Goal: Task Accomplishment & Management: Manage account settings

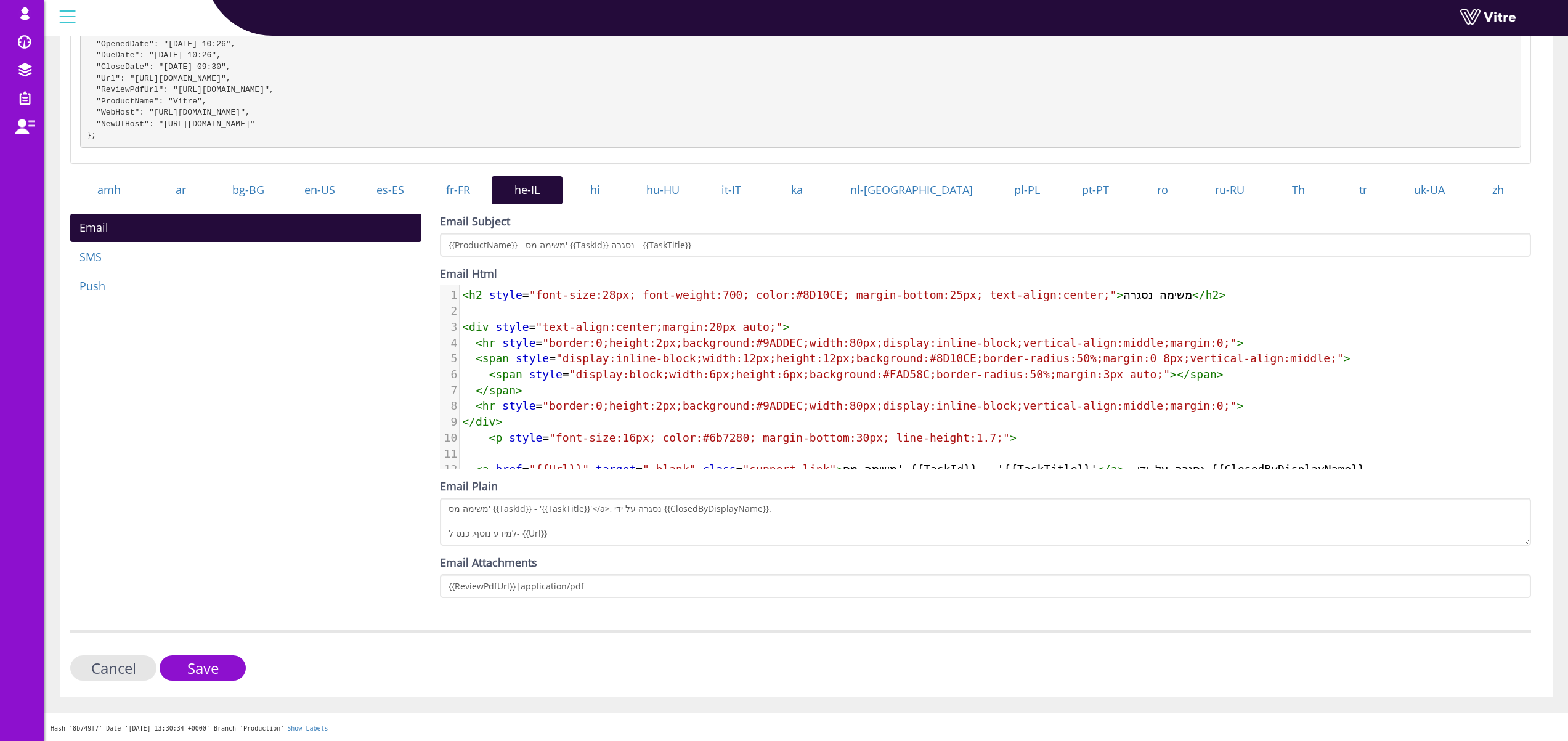
scroll to position [51, 0]
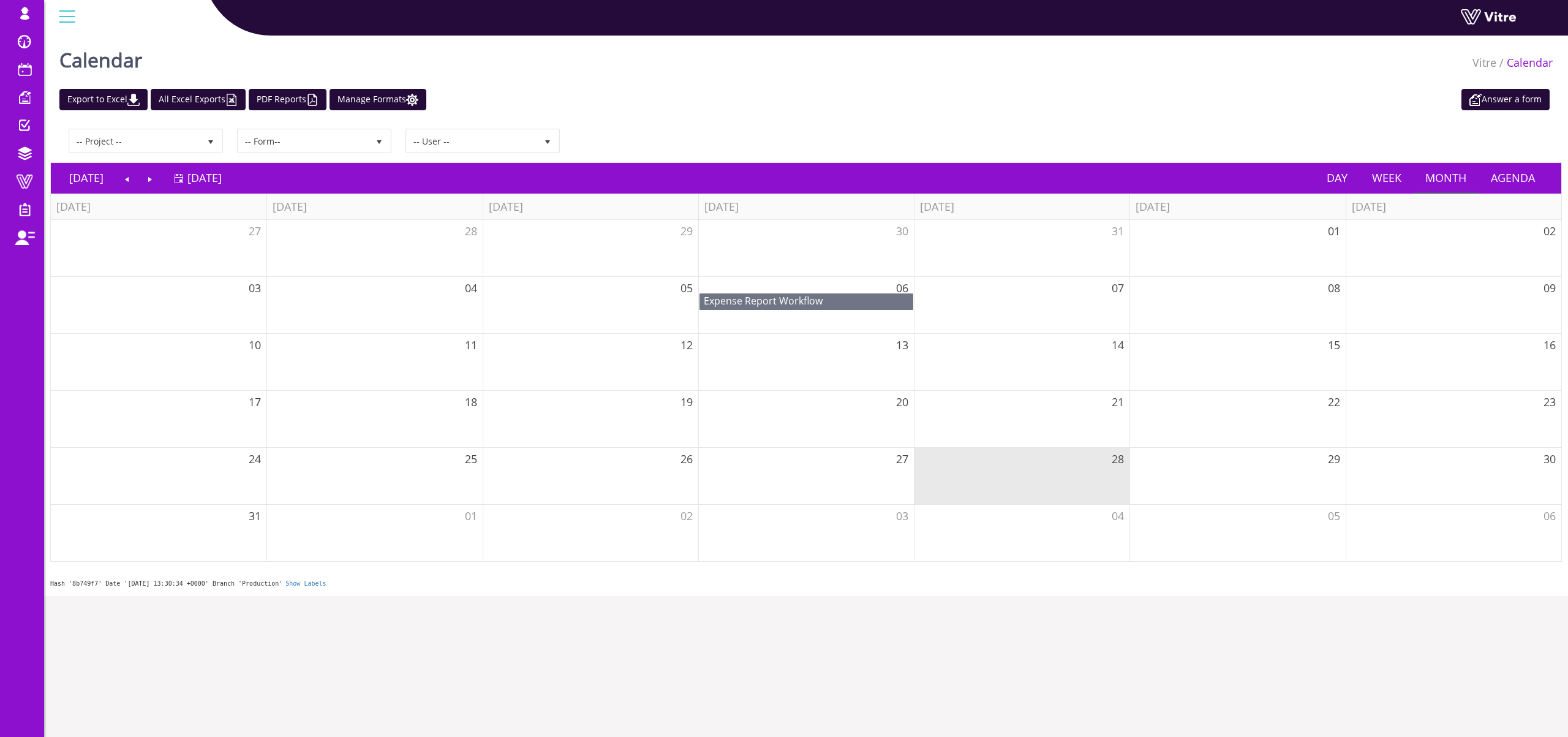
click at [782, 132] on div "-- Project -- -- Form-- -- User --" at bounding box center [806, 140] width 1494 height 25
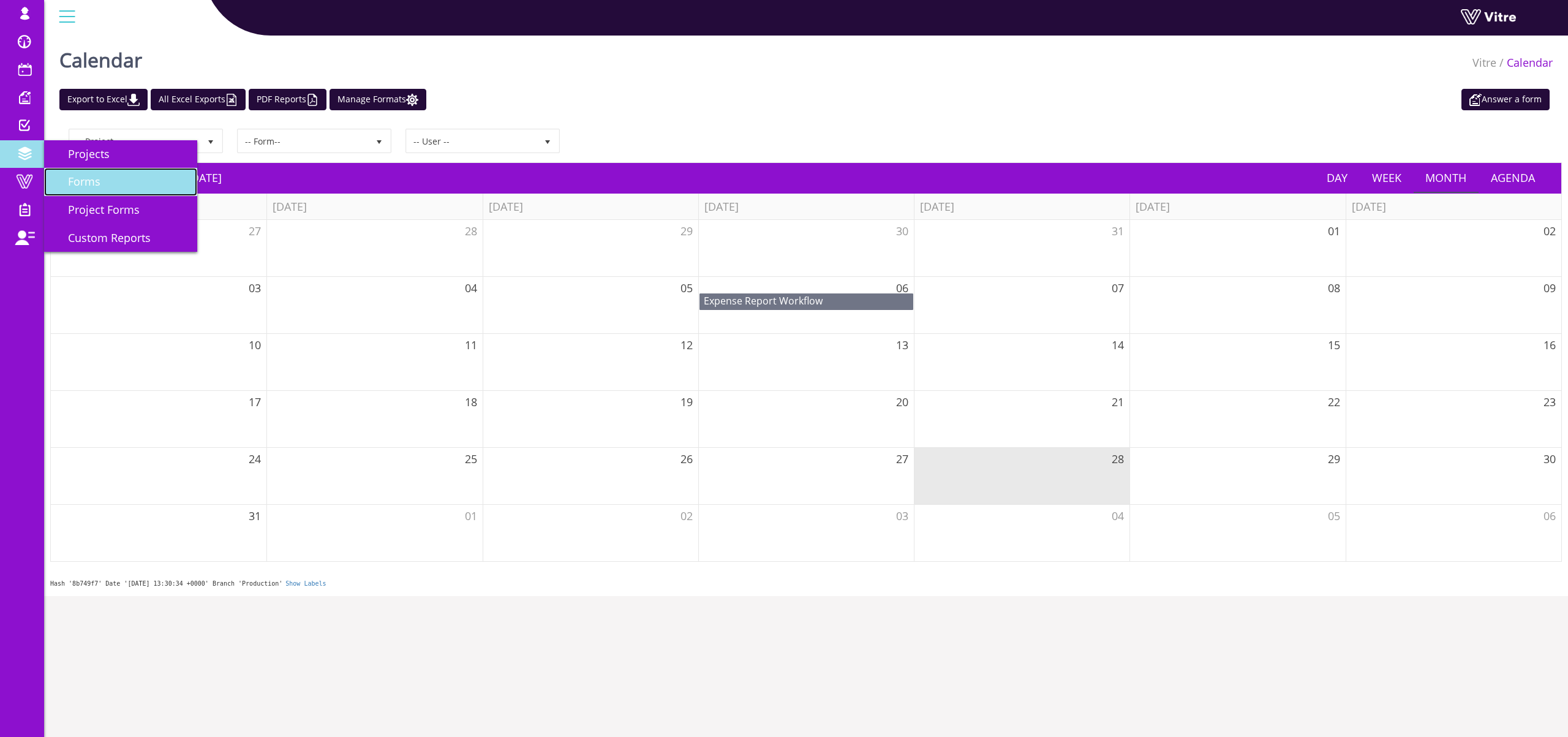
click at [99, 183] on span "Forms" at bounding box center [77, 181] width 47 height 15
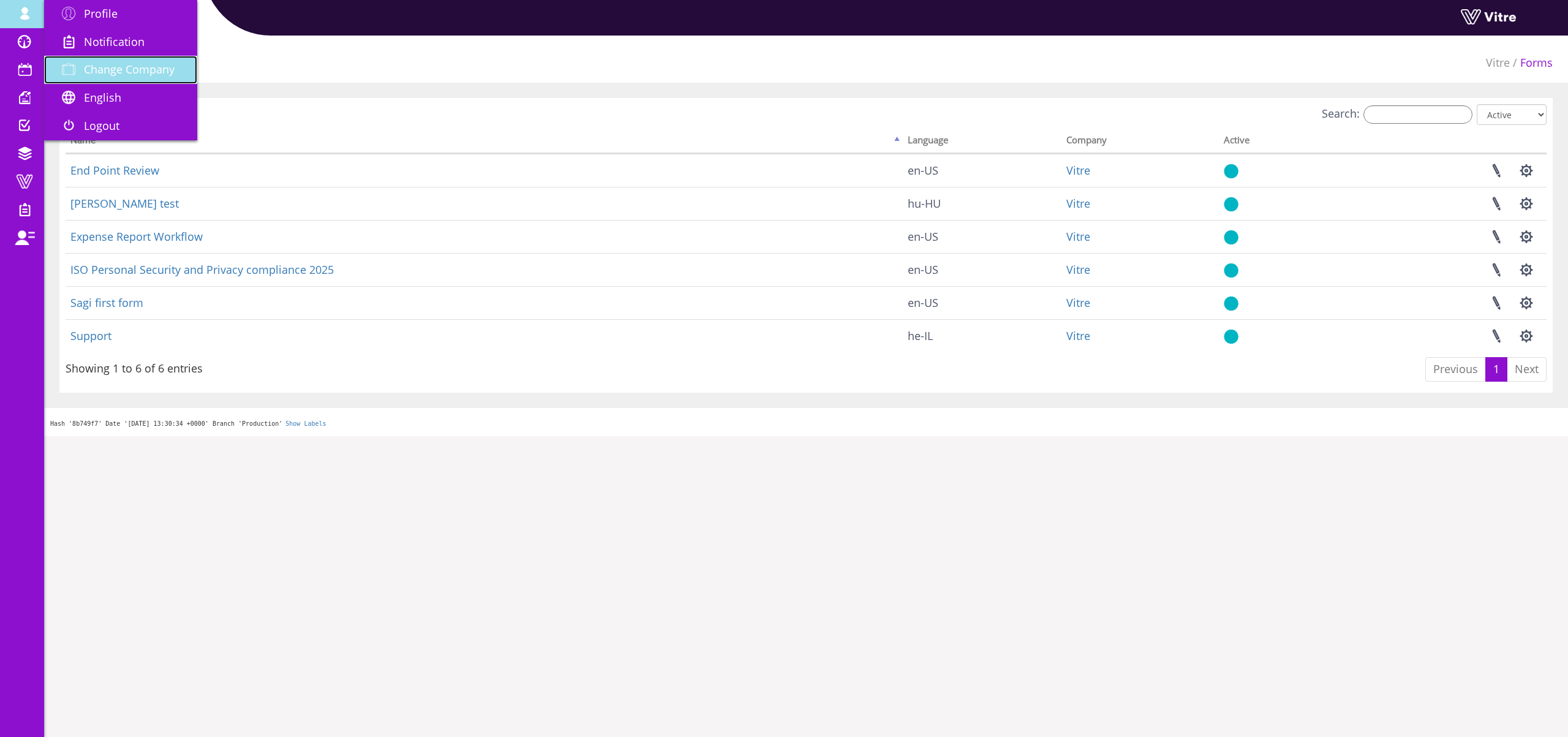
click at [131, 79] on link "Change Company" at bounding box center [120, 70] width 153 height 28
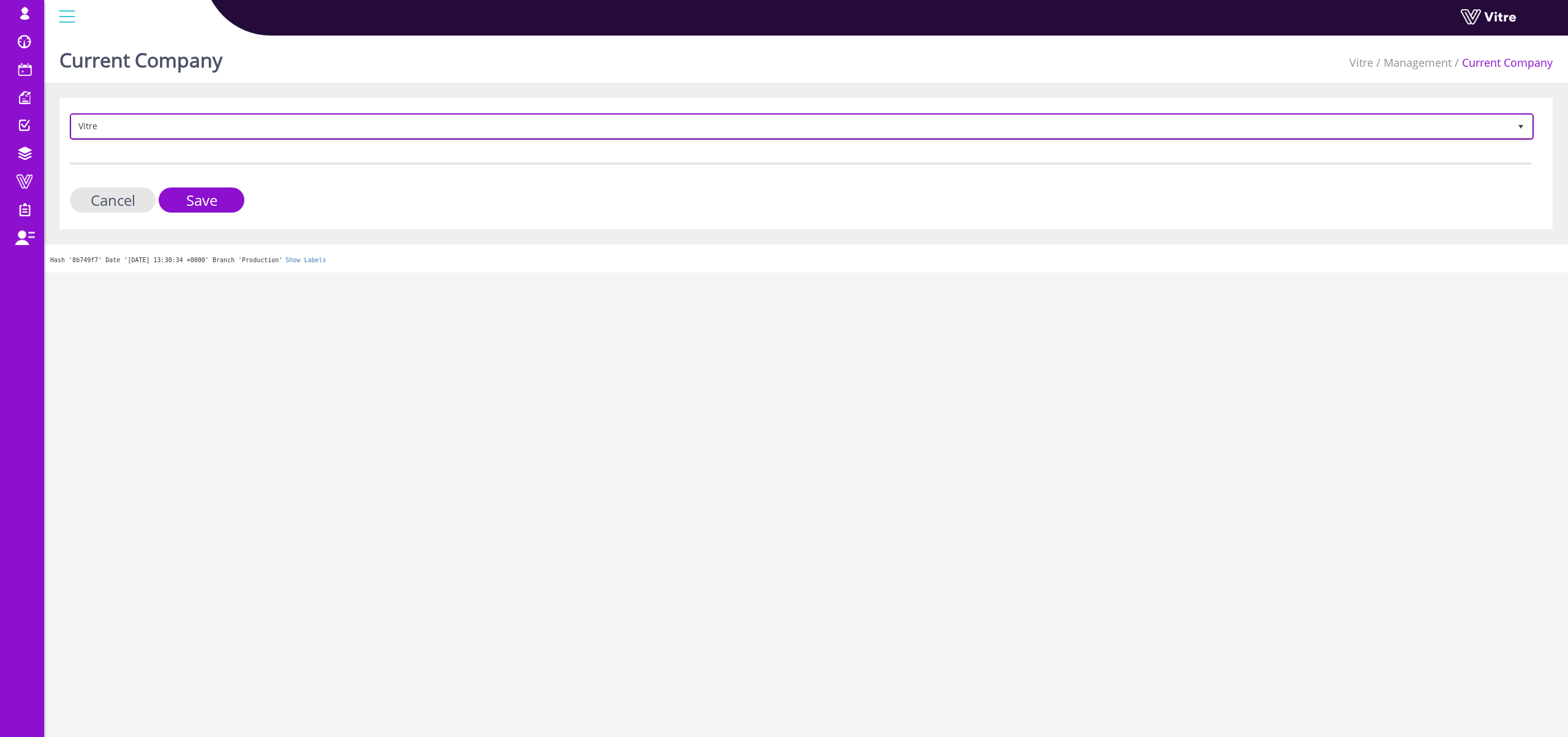
click at [165, 129] on span "Vitre" at bounding box center [791, 126] width 1439 height 22
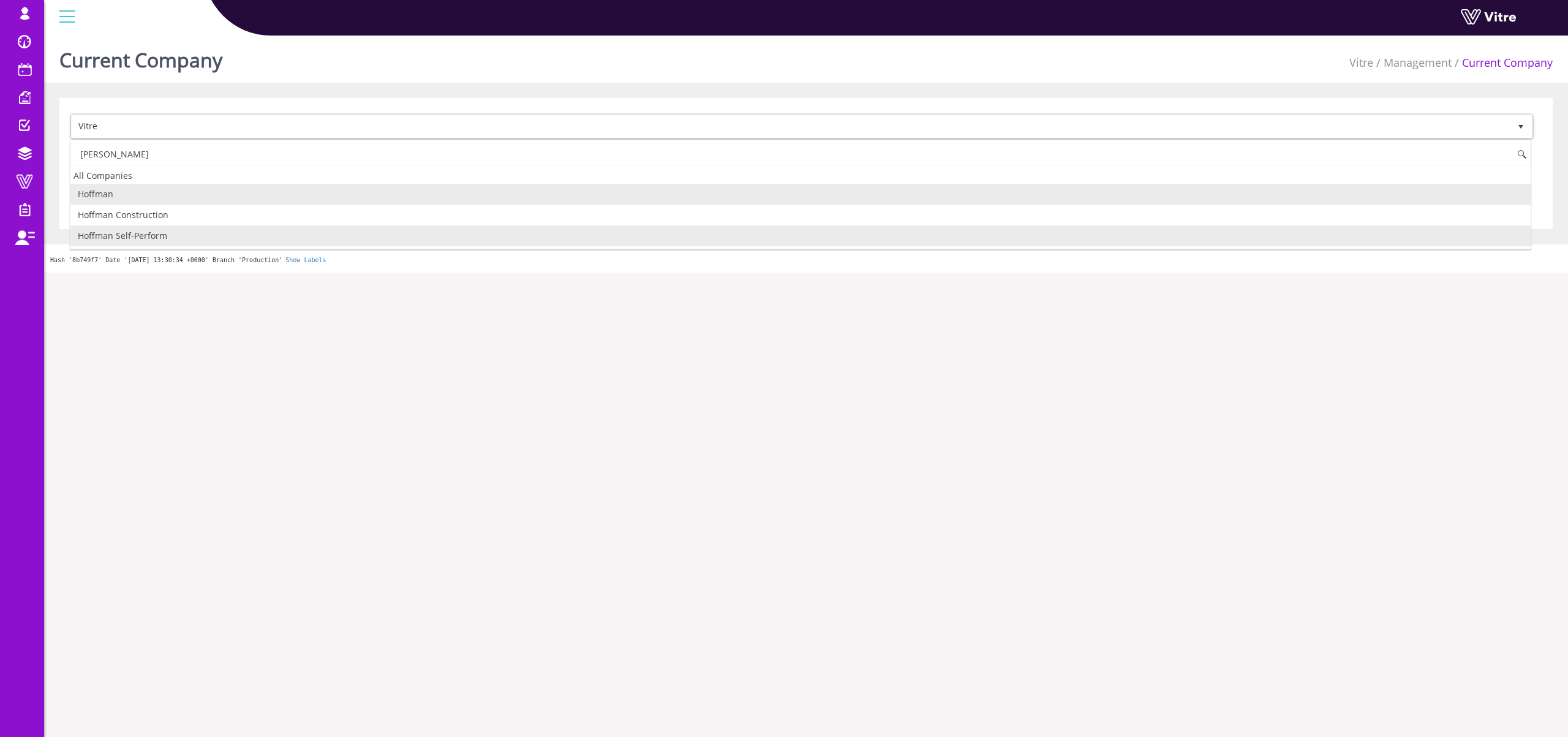
click at [155, 234] on li "Hoffman Self-Perform" at bounding box center [800, 236] width 1460 height 21
type input "hoff"
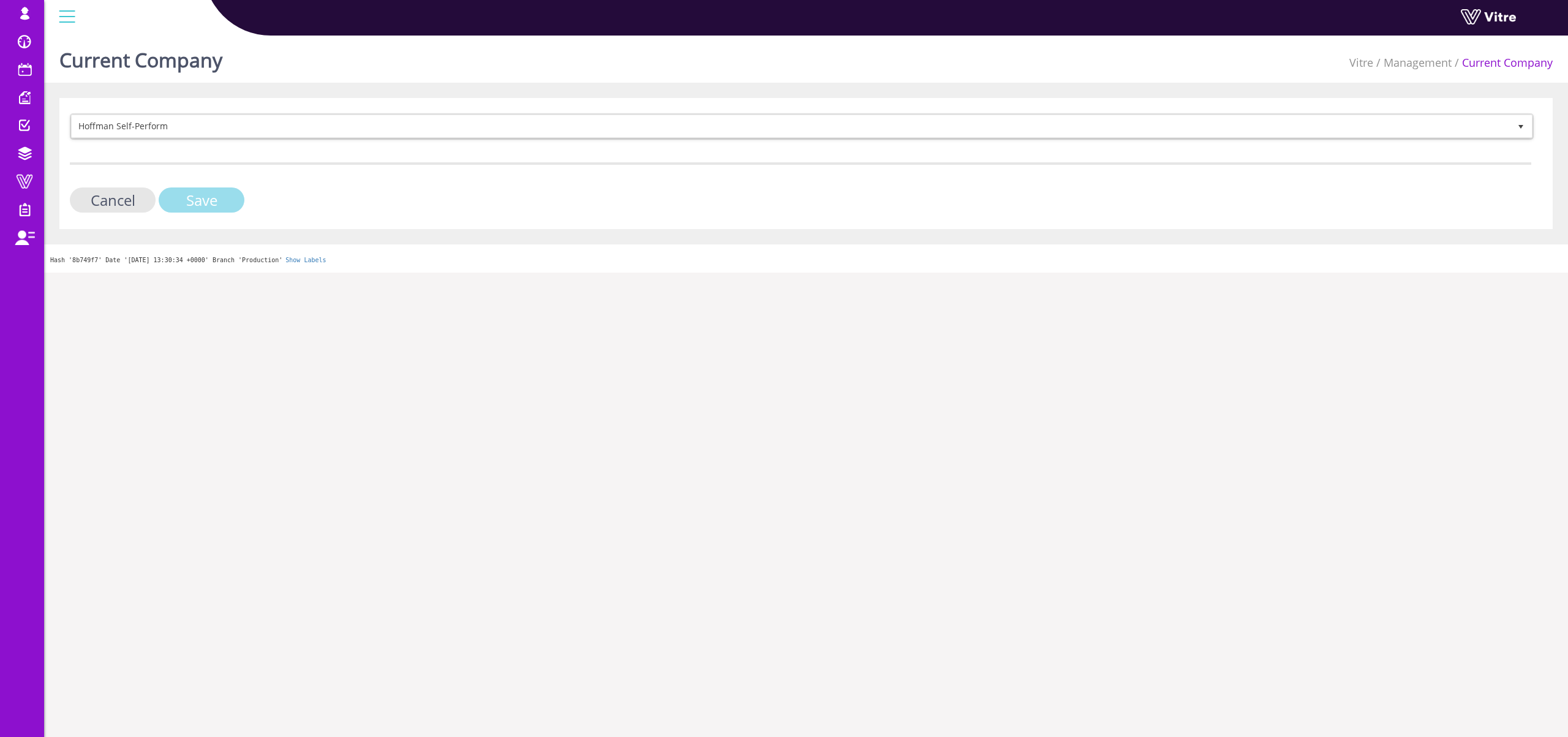
click at [230, 209] on input "Save" at bounding box center [201, 200] width 85 height 25
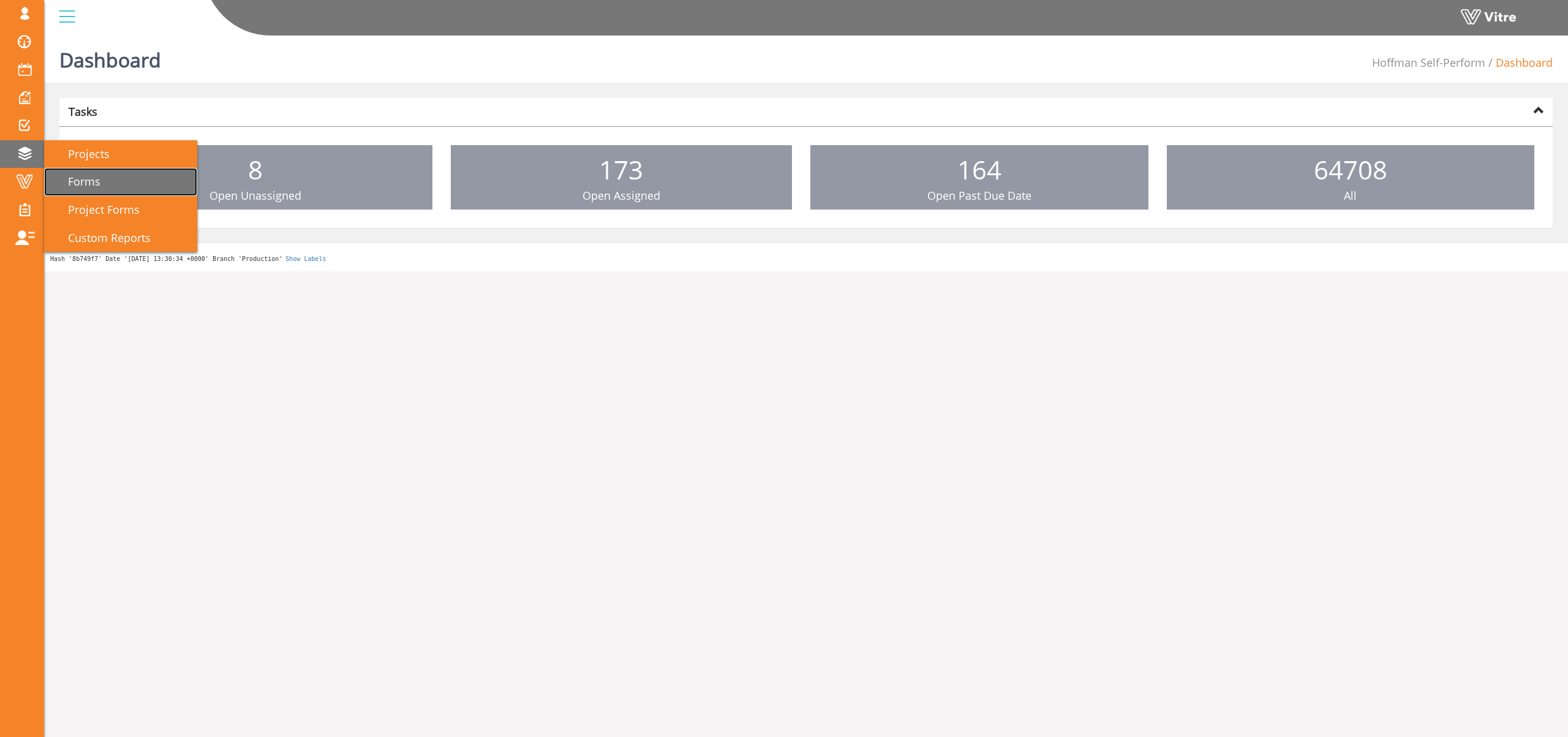
click at [96, 178] on span "Forms" at bounding box center [77, 181] width 47 height 15
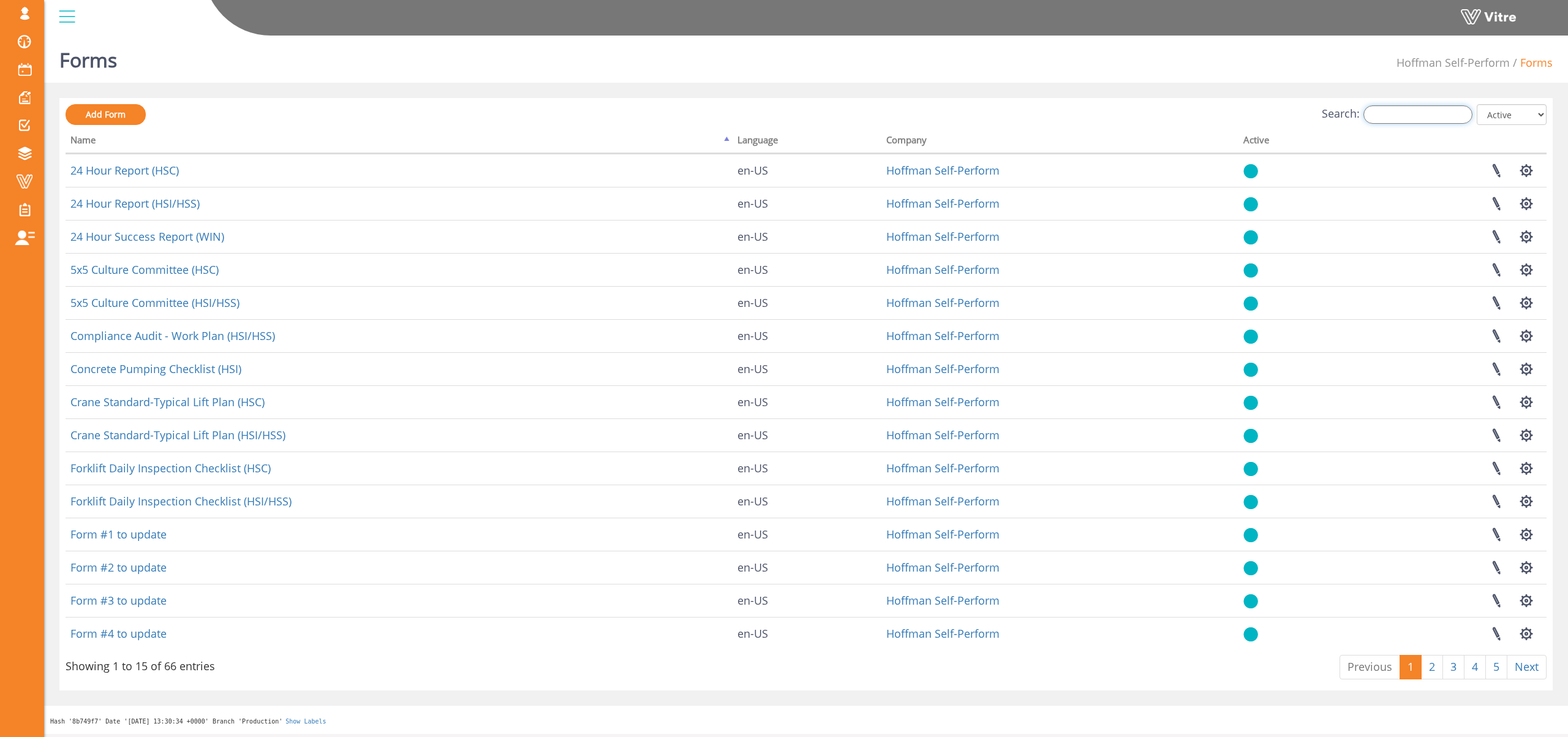
click at [1428, 111] on input "Search:" at bounding box center [1418, 114] width 109 height 19
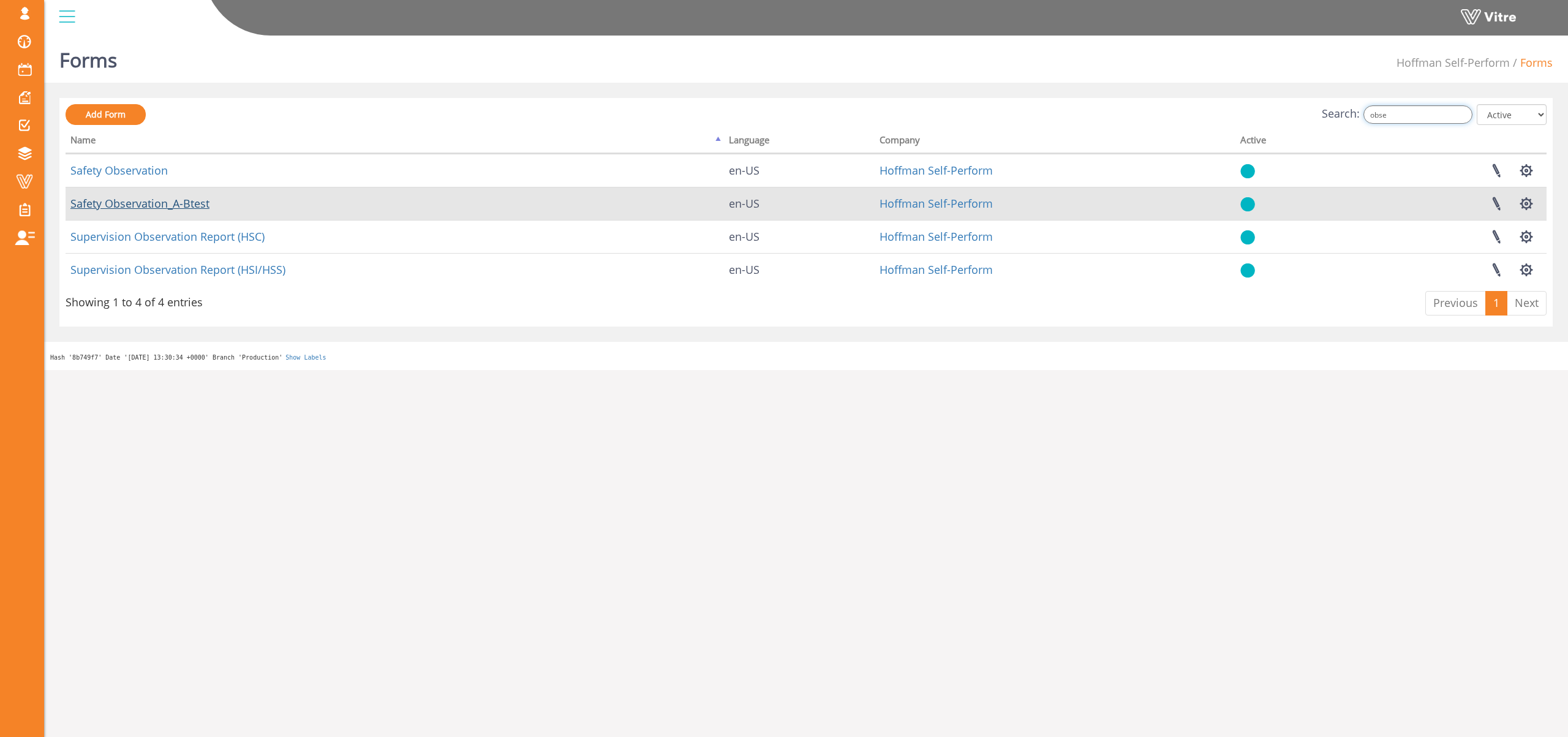
type input "obse"
click at [146, 203] on link "Safety Observation_A-Btest" at bounding box center [140, 204] width 139 height 15
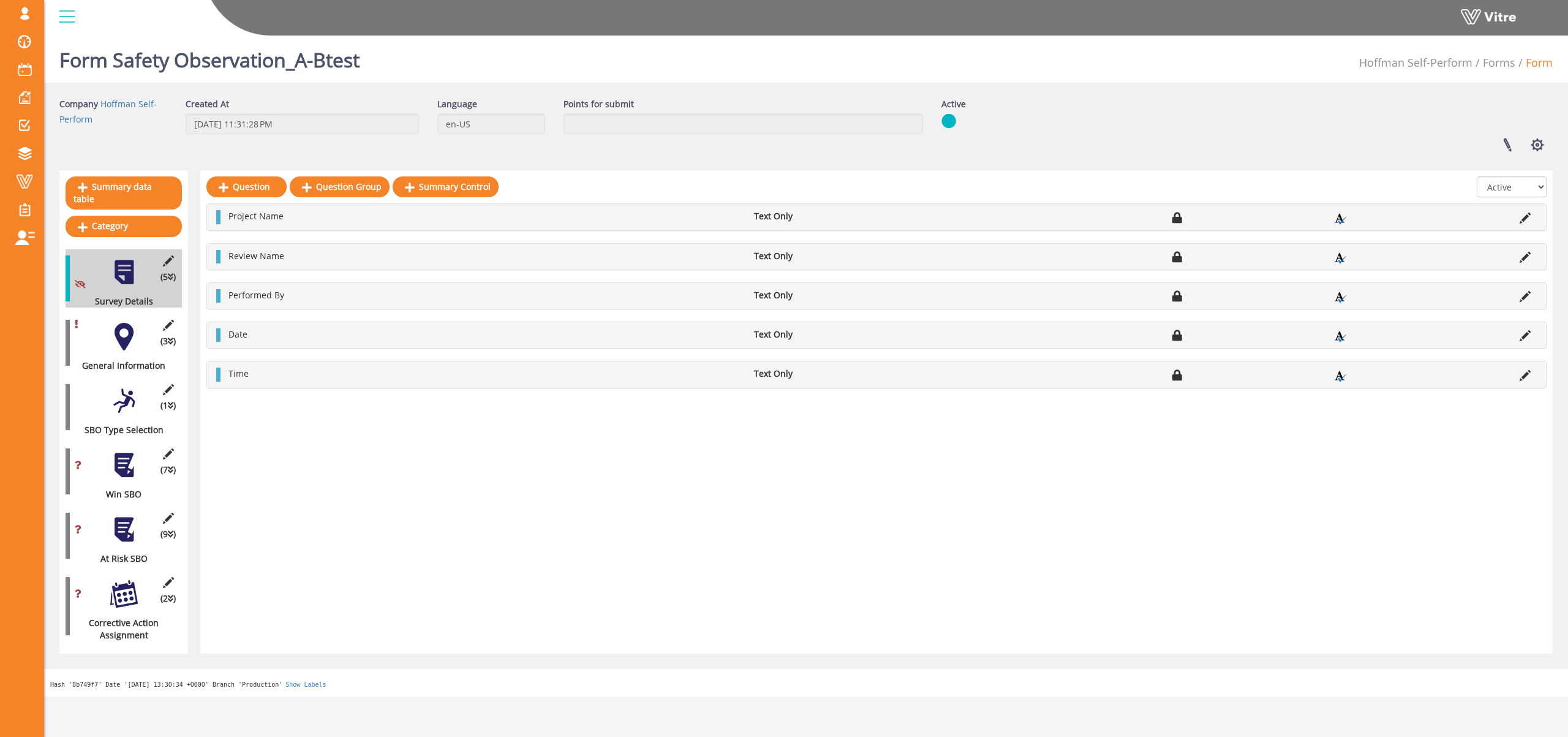
click at [131, 322] on div at bounding box center [123, 336] width 27 height 27
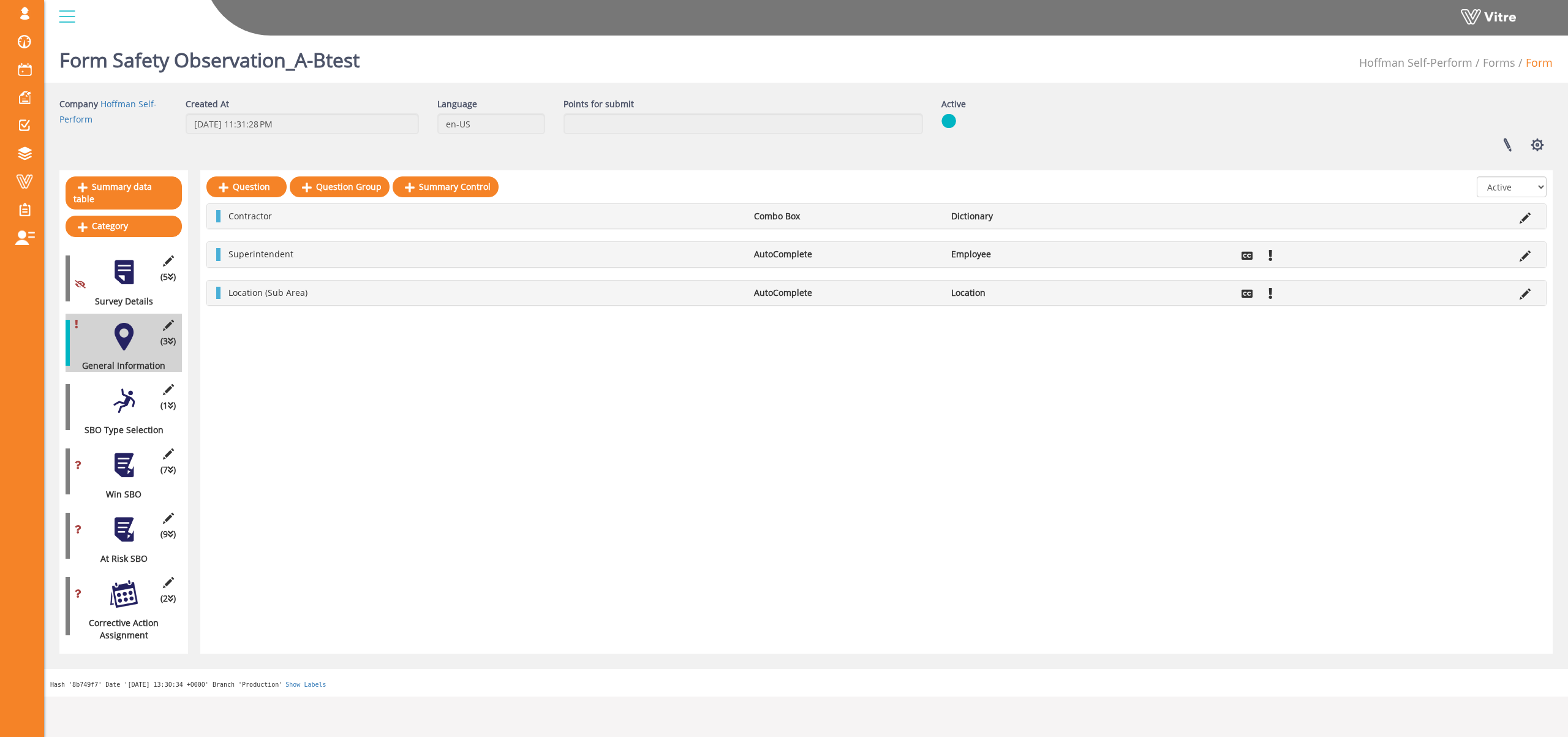
click at [132, 389] on div at bounding box center [123, 400] width 27 height 27
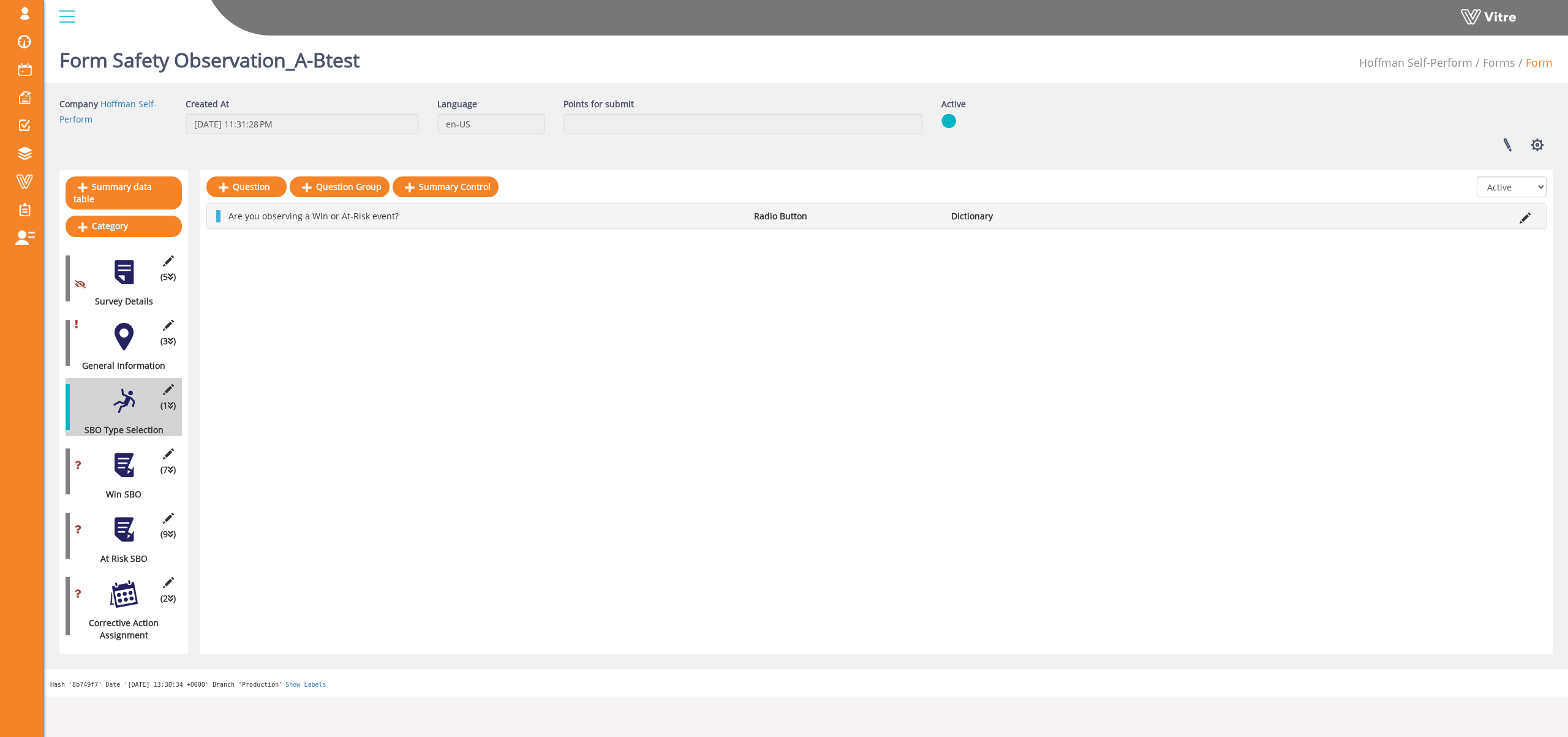
click at [115, 463] on div at bounding box center [123, 465] width 27 height 27
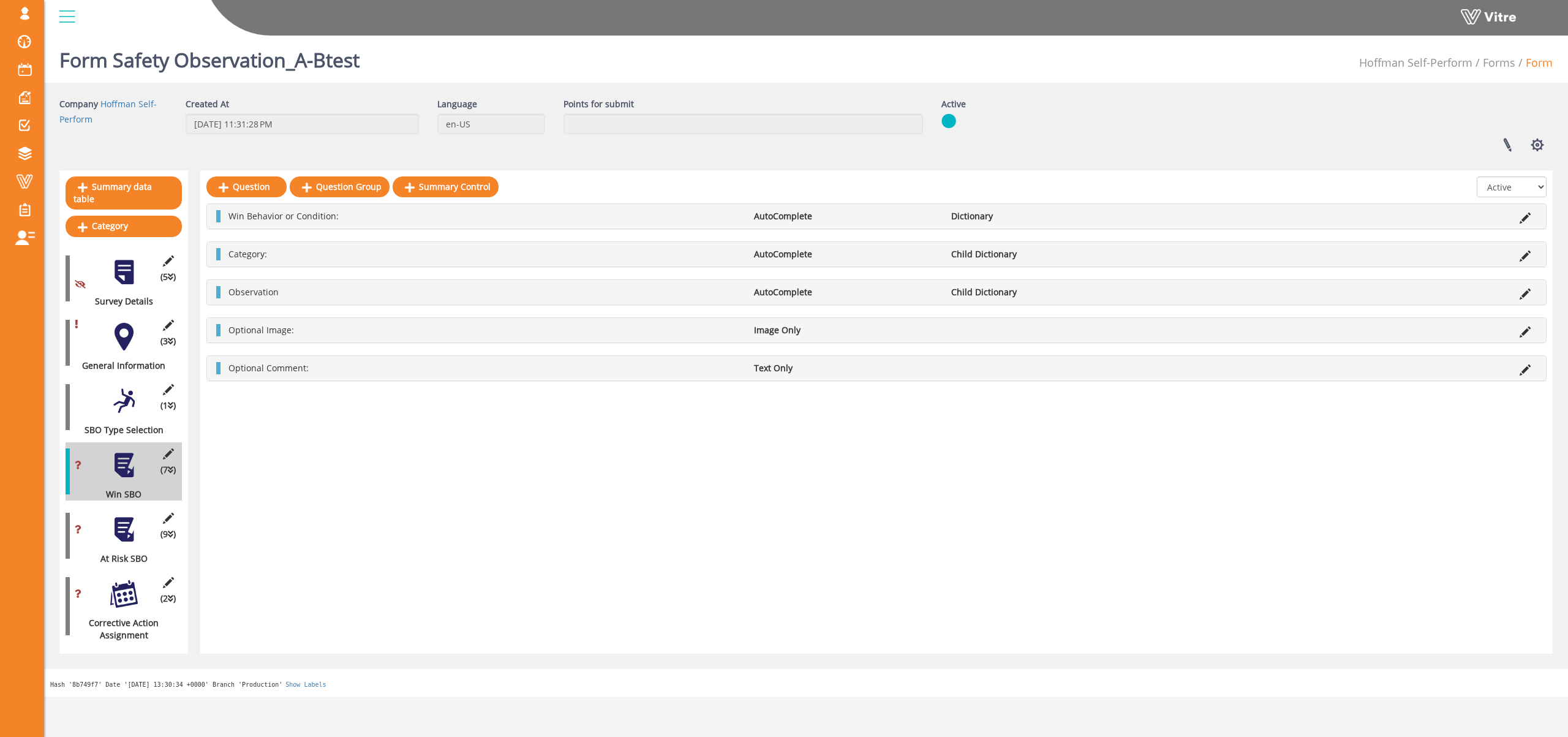
click at [123, 392] on div at bounding box center [123, 400] width 27 height 27
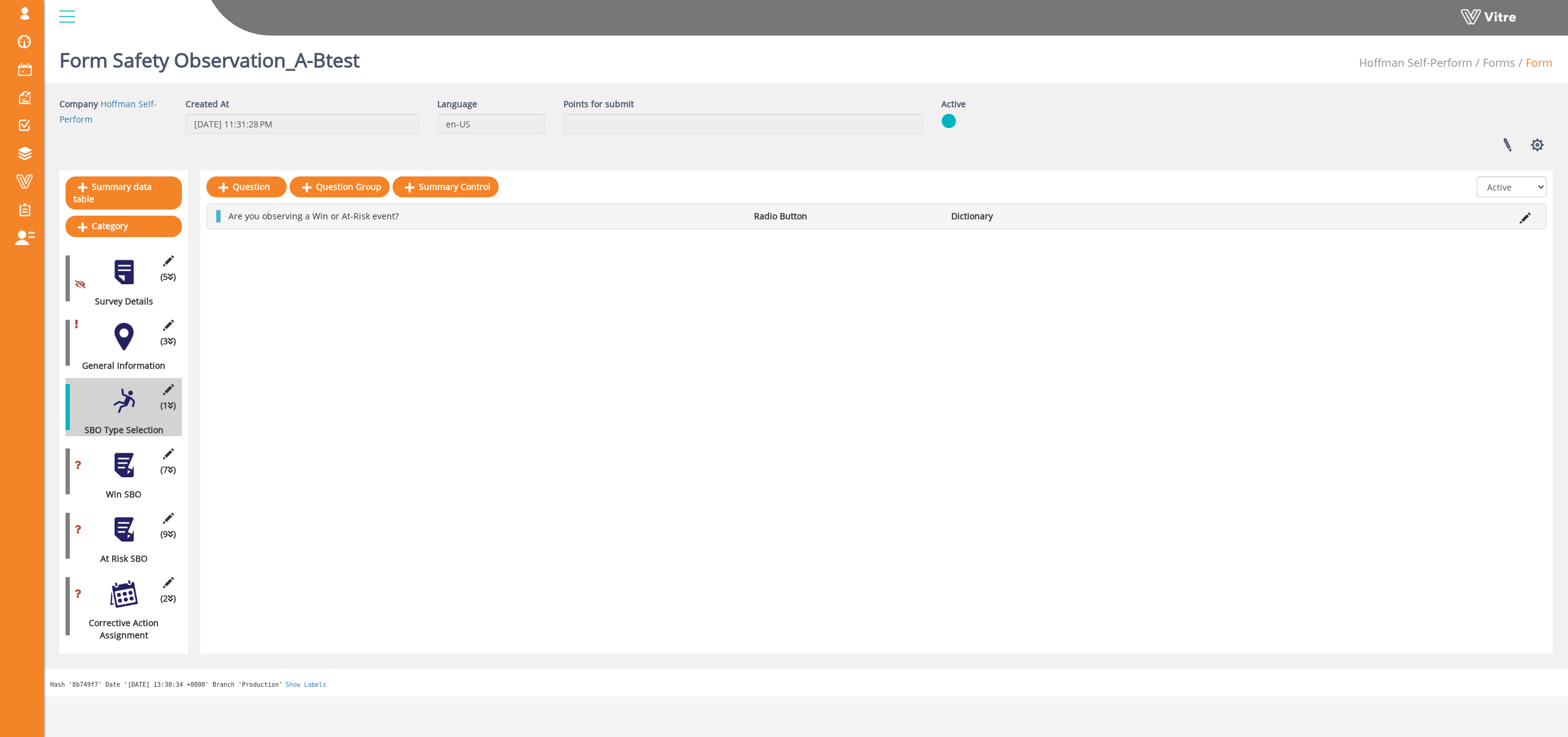
click at [131, 332] on div at bounding box center [123, 336] width 27 height 27
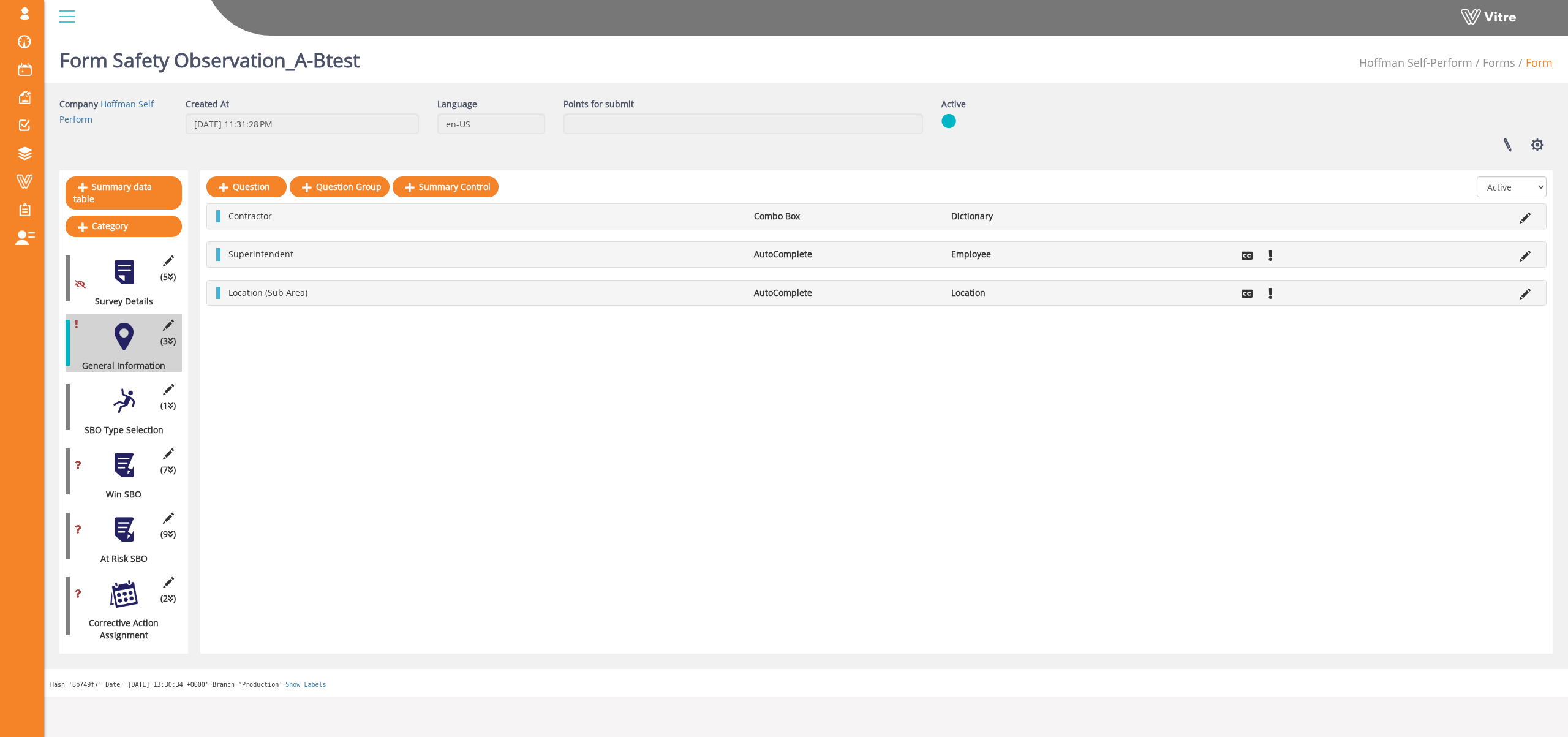
click at [117, 461] on div at bounding box center [123, 465] width 27 height 27
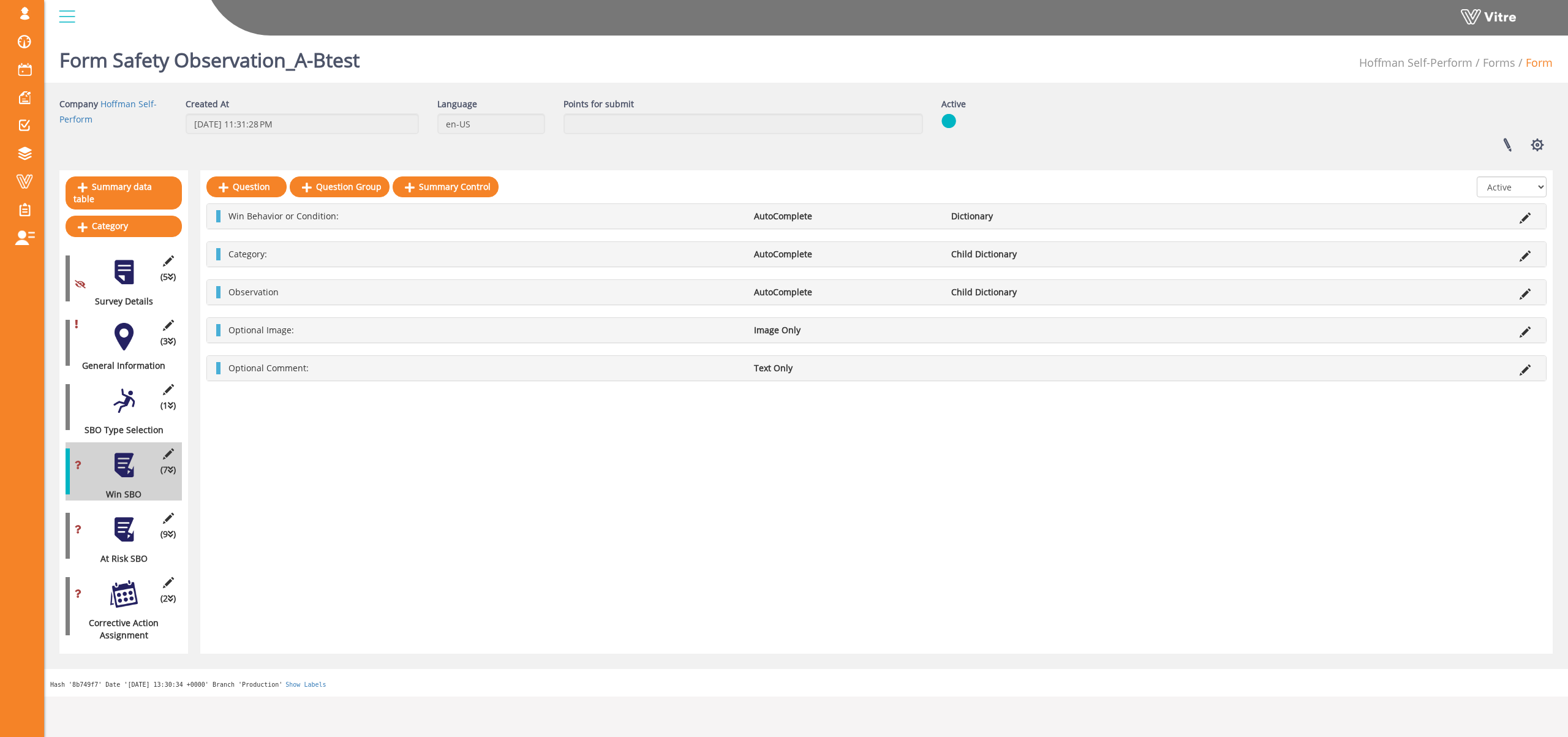
click at [127, 522] on div at bounding box center [123, 529] width 27 height 27
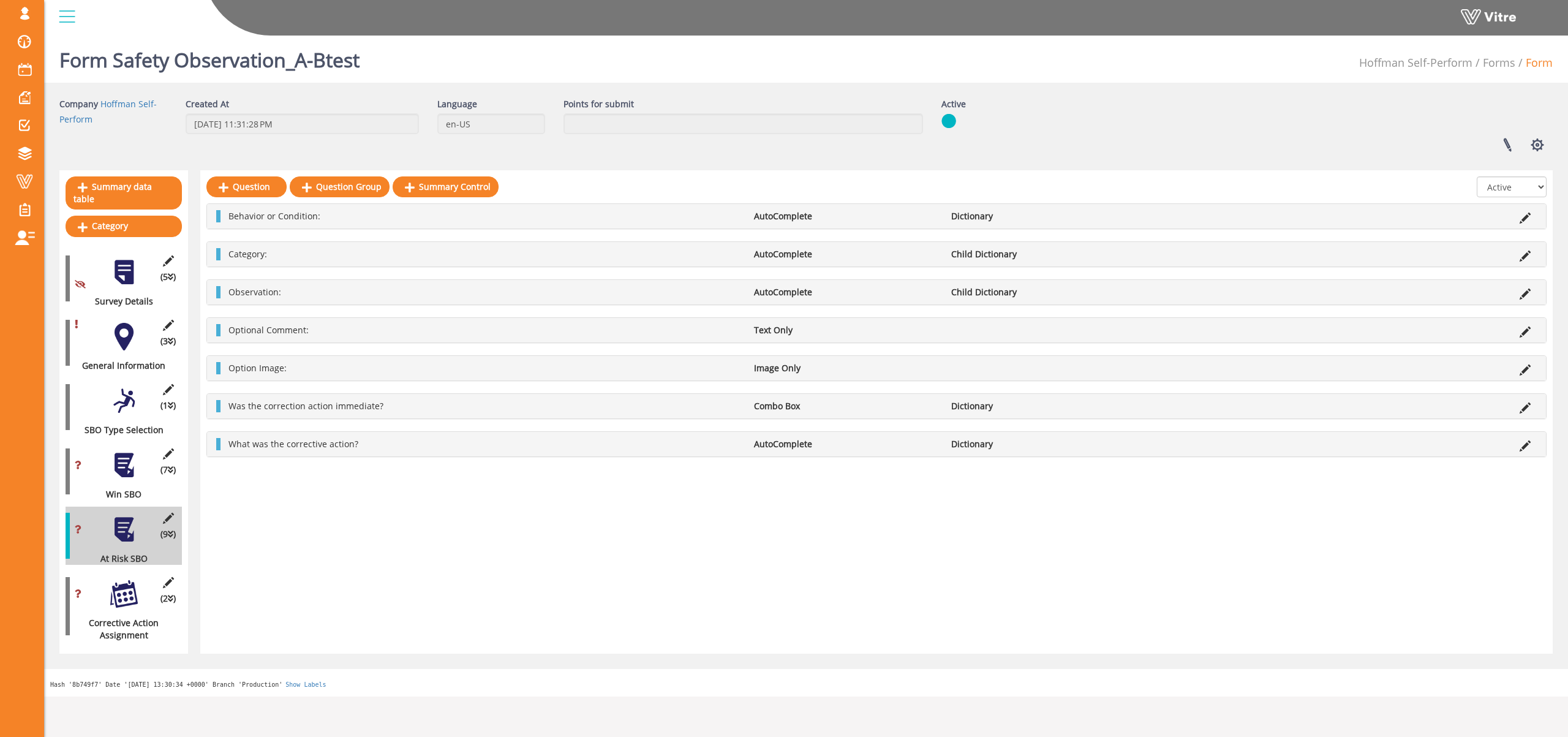
click at [125, 584] on div at bounding box center [123, 594] width 27 height 27
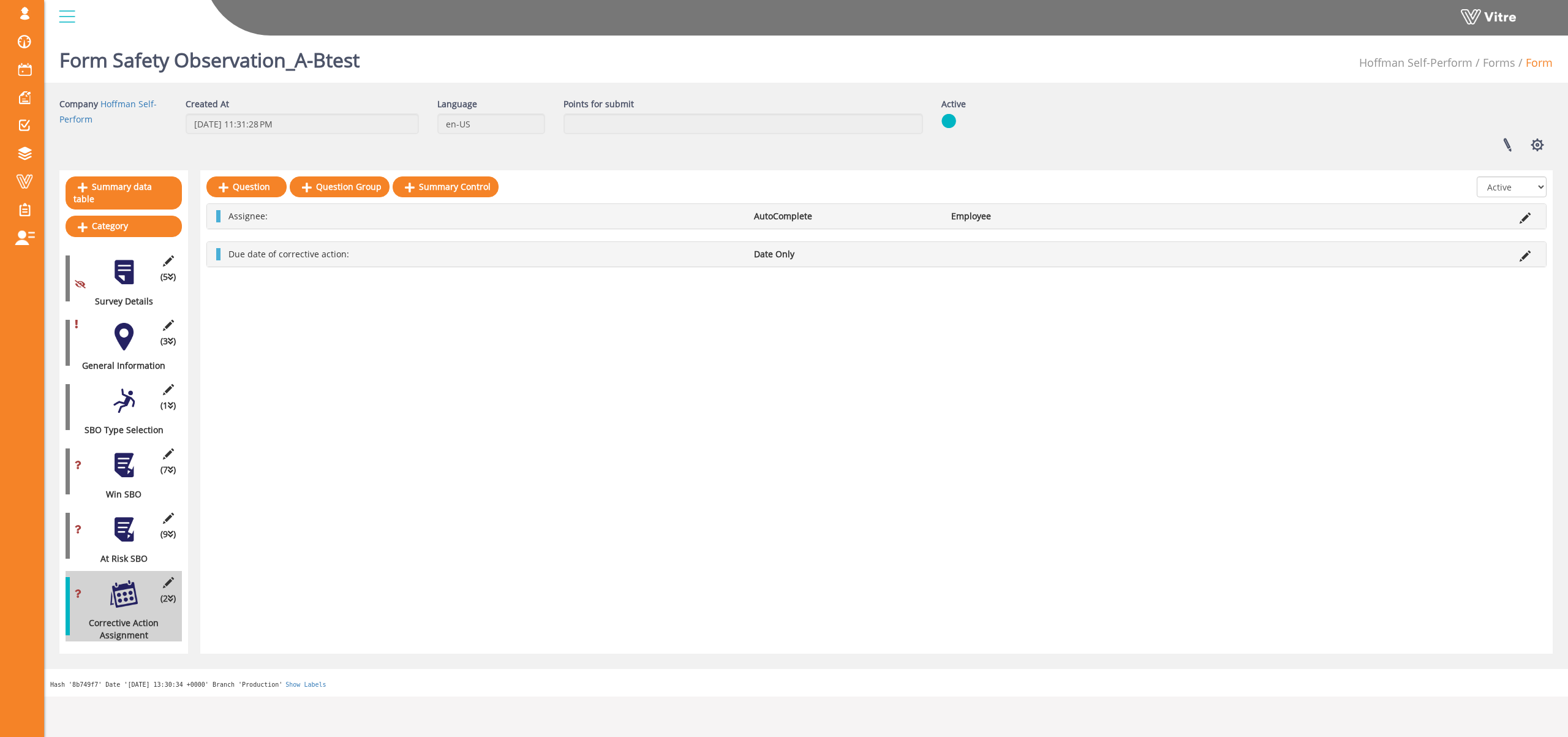
click at [122, 322] on div at bounding box center [123, 336] width 27 height 27
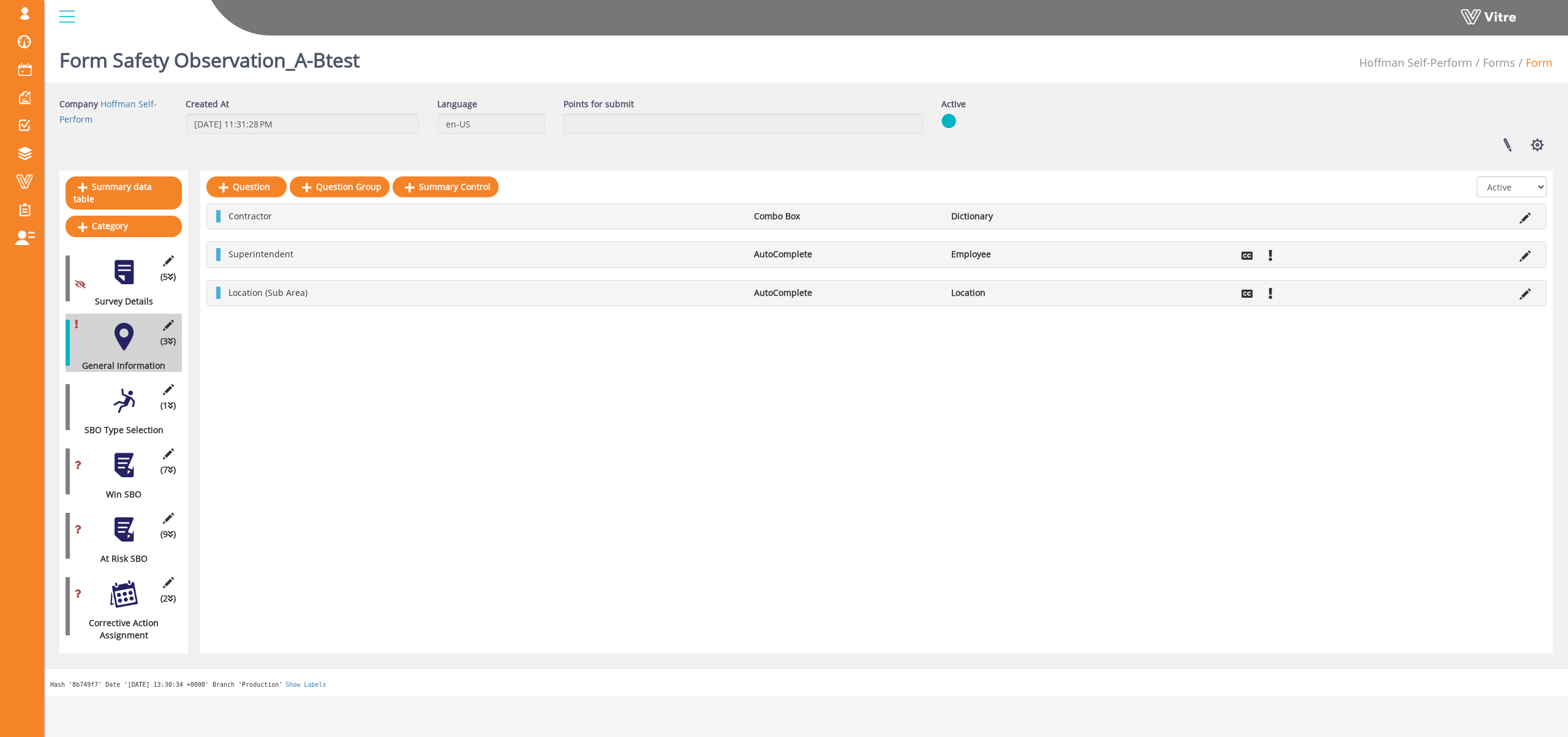
click at [120, 397] on div at bounding box center [123, 400] width 27 height 27
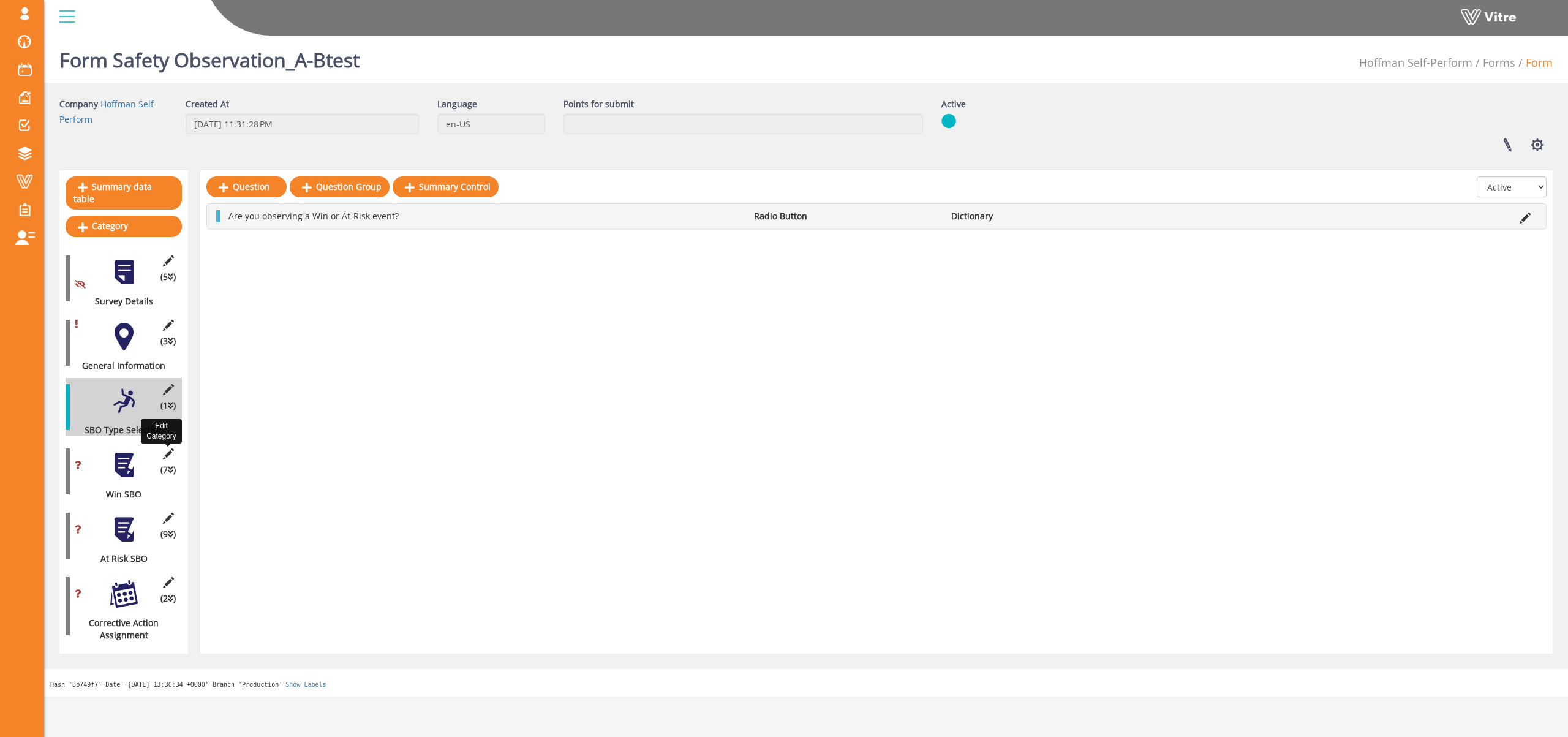
click at [168, 448] on icon at bounding box center [168, 453] width 16 height 11
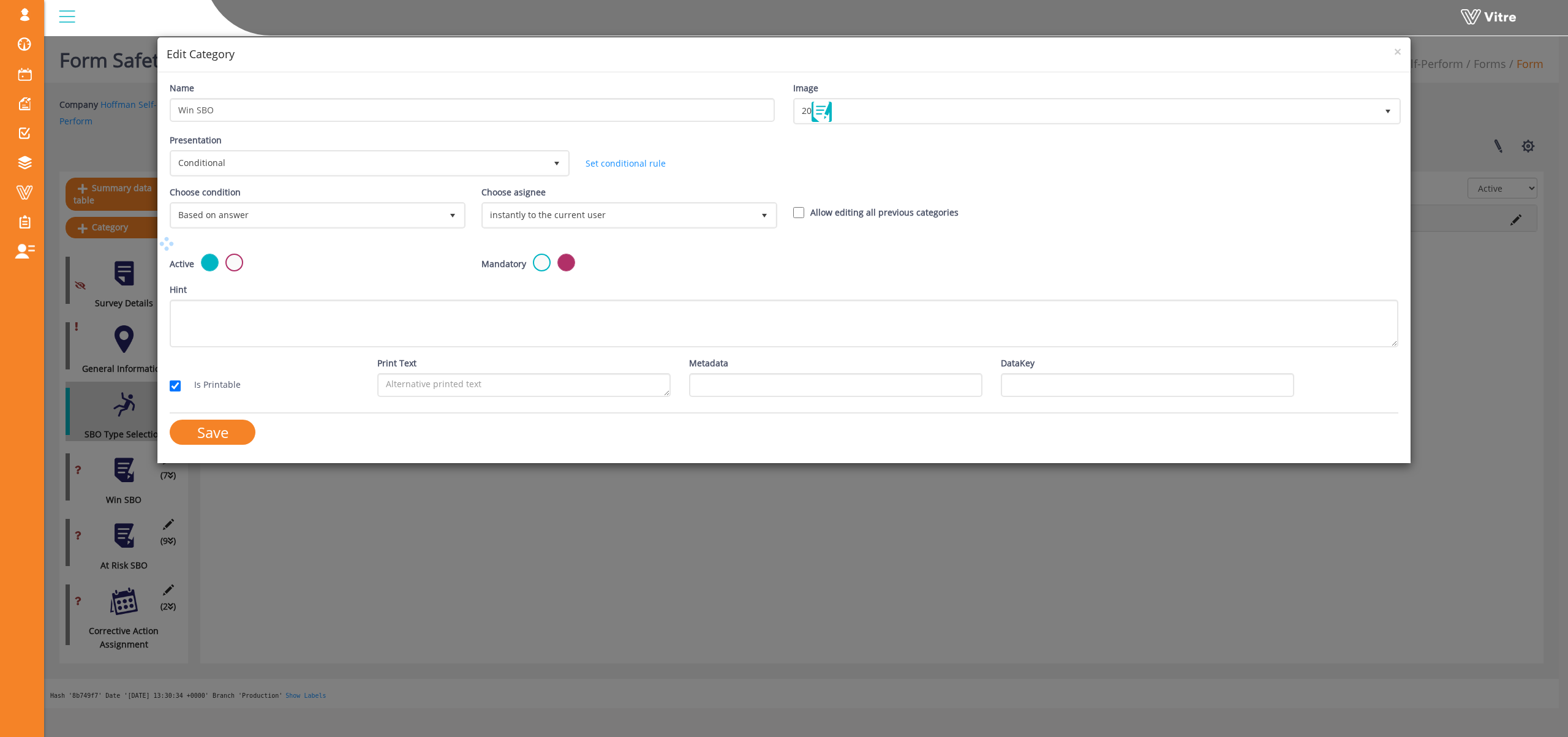
click at [168, 442] on div "Save" at bounding box center [472, 437] width 623 height 34
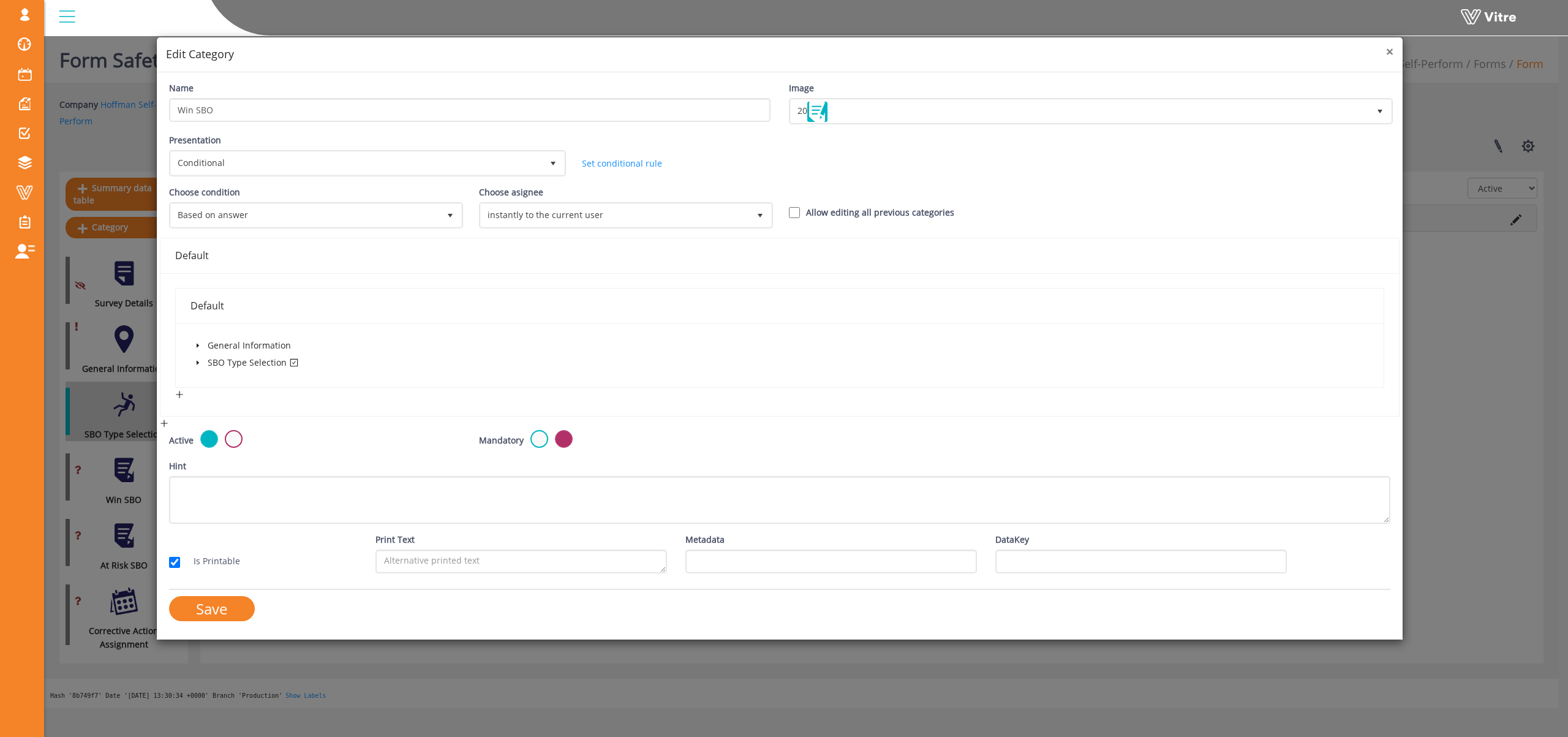
click at [1390, 54] on span "×" at bounding box center [1390, 51] width 7 height 17
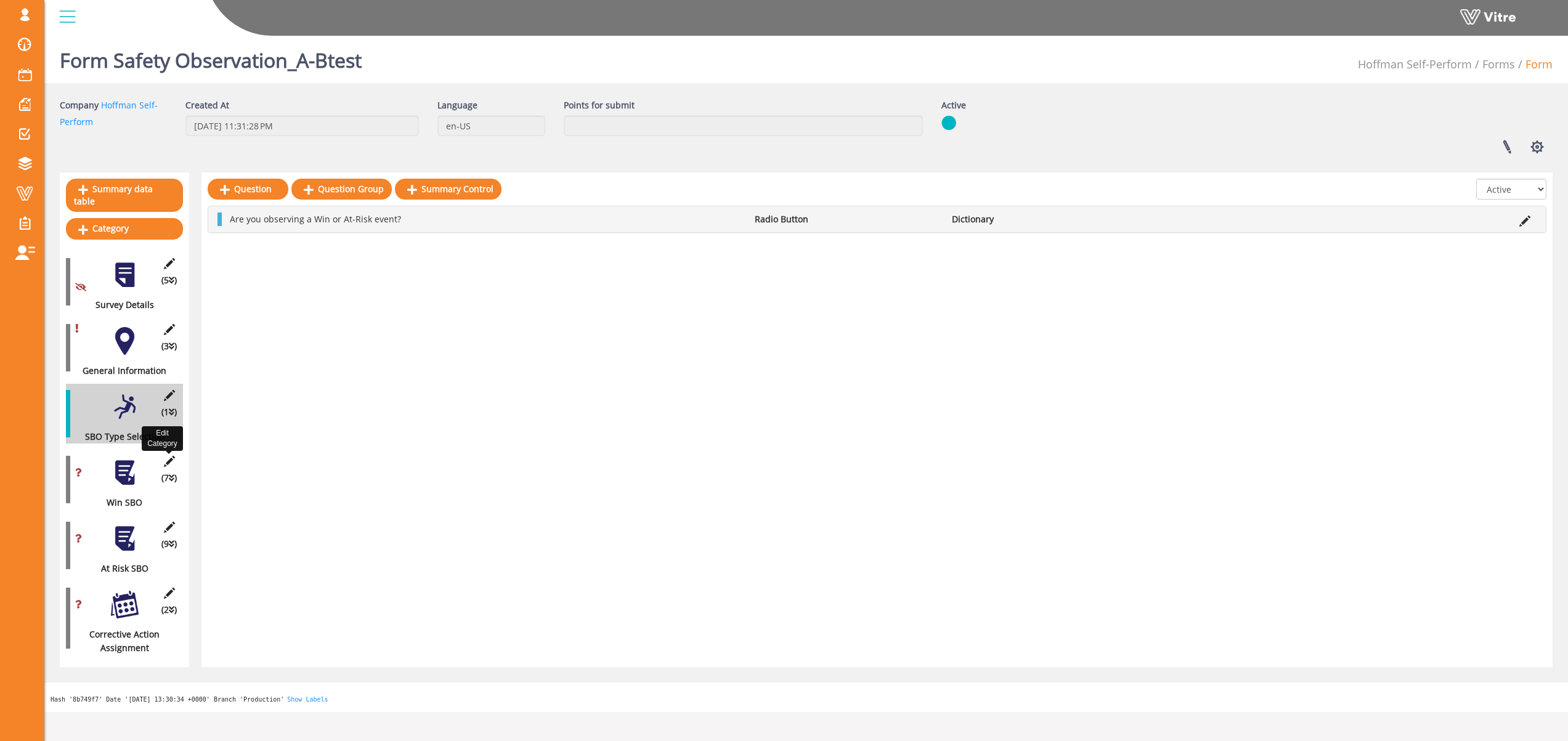
click at [172, 456] on icon at bounding box center [169, 461] width 16 height 11
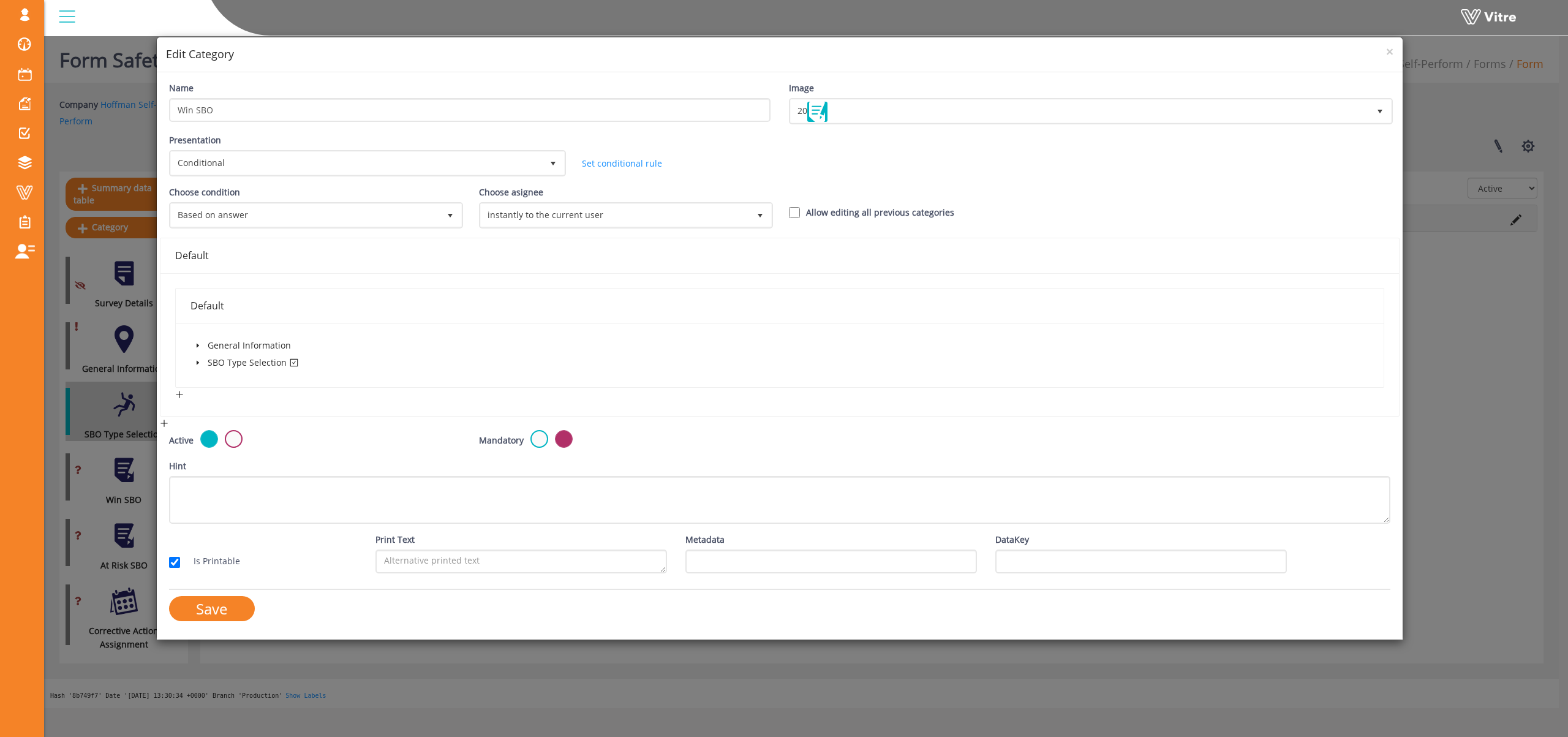
click at [197, 362] on icon "caret-down" at bounding box center [197, 363] width 2 height 4
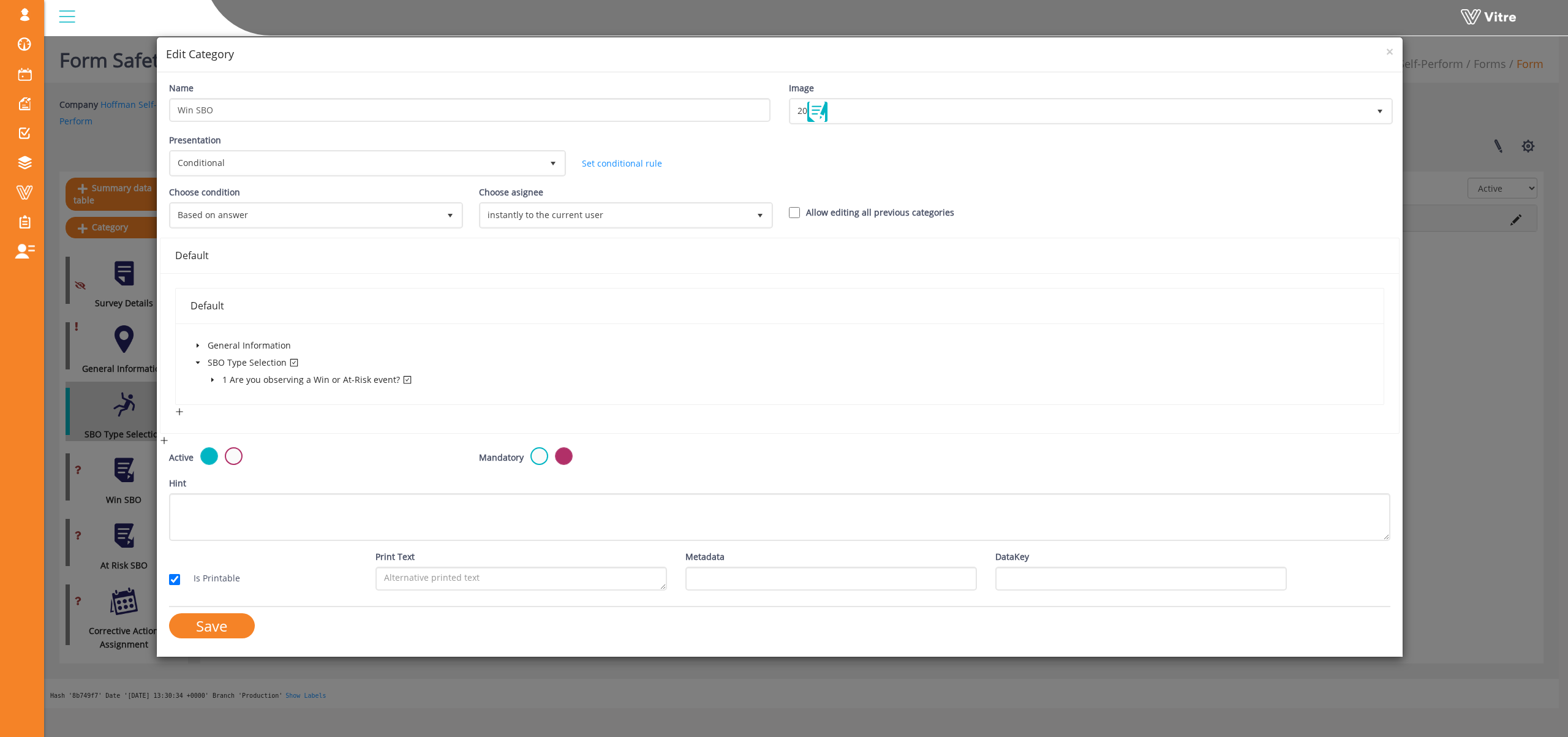
click at [211, 378] on icon "caret-down" at bounding box center [212, 380] width 2 height 4
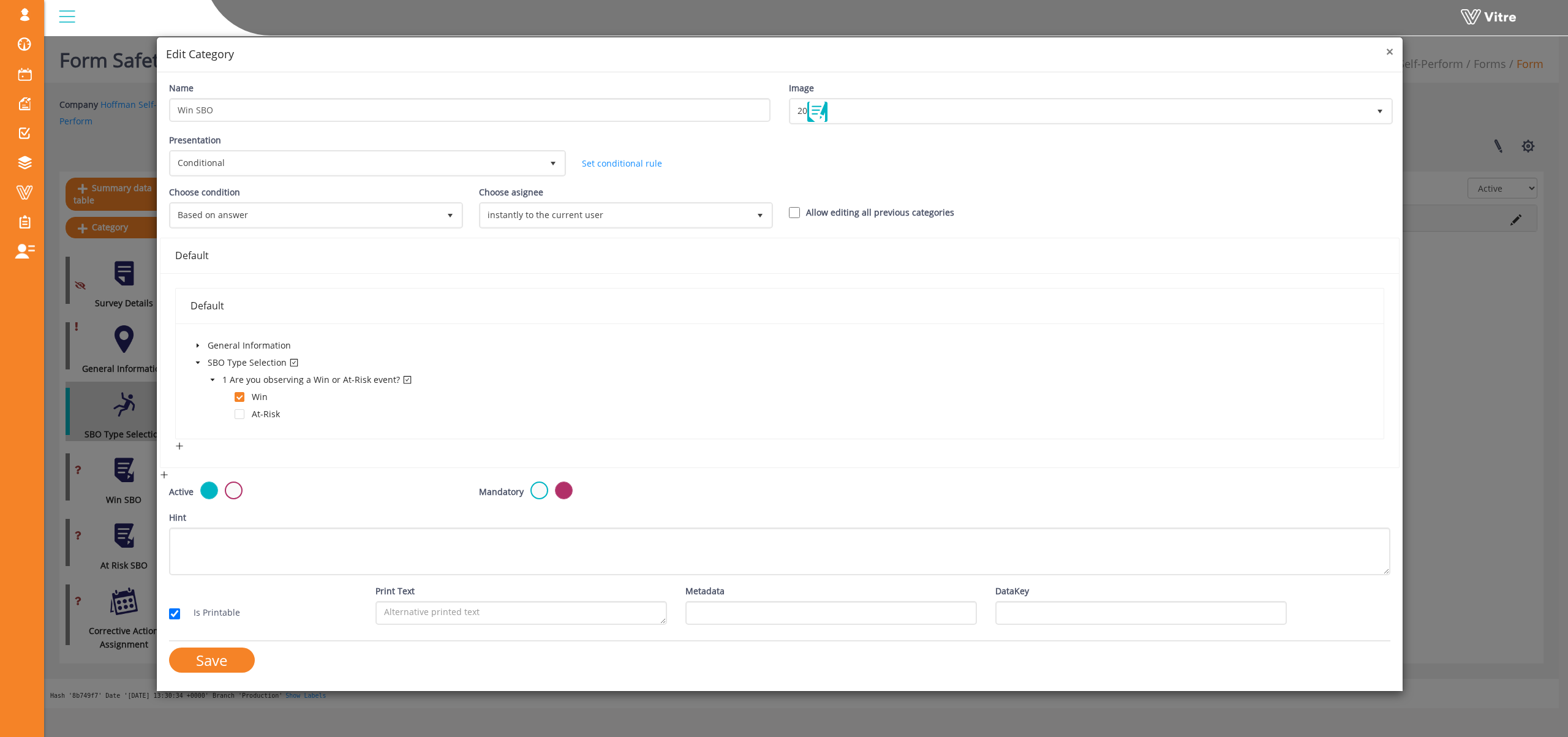
click at [1390, 51] on span "×" at bounding box center [1390, 51] width 7 height 17
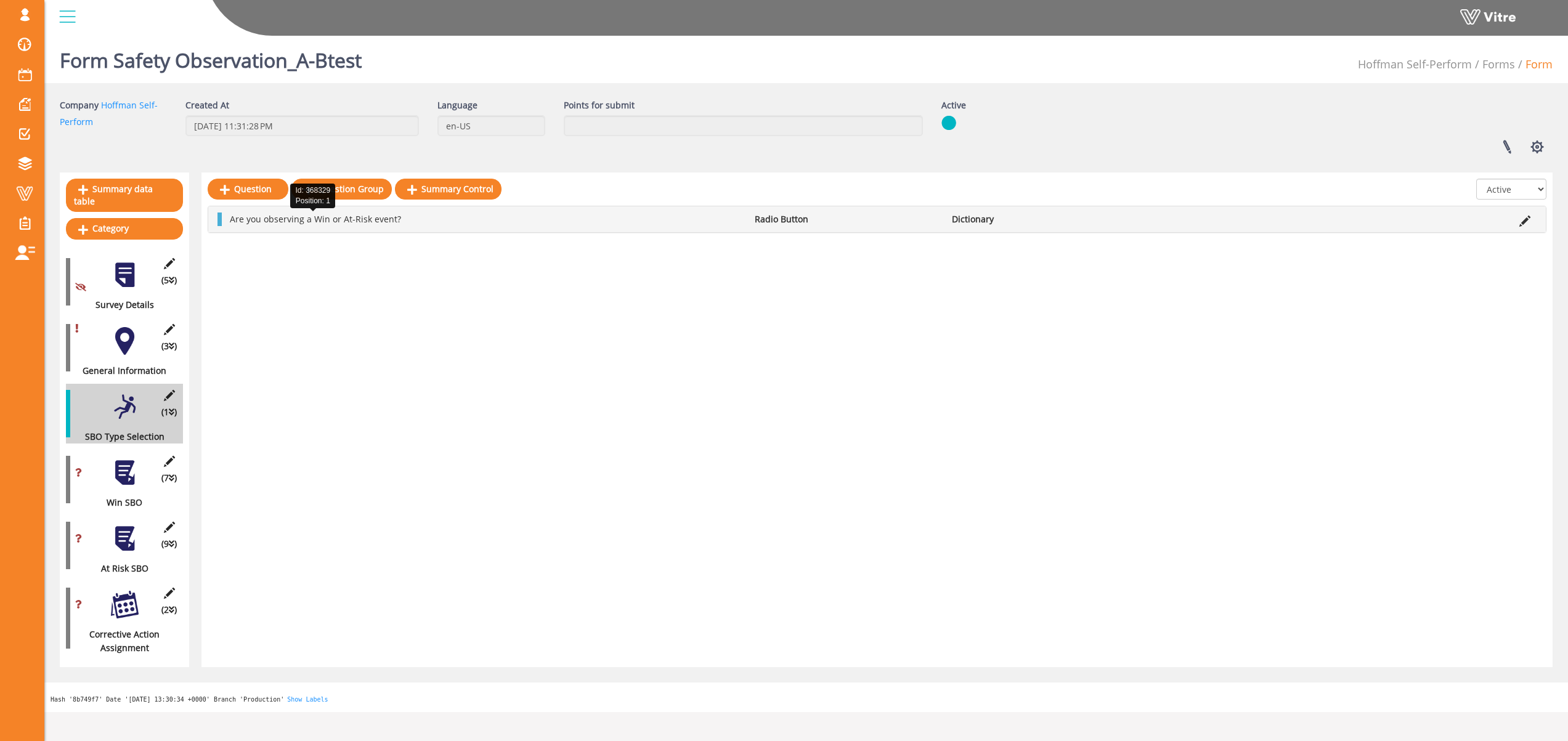
click at [277, 223] on span "Are you observing a Win or At-Risk event?" at bounding box center [315, 219] width 171 height 12
click at [537, 217] on li "Are you observing a Win or At-Risk event?" at bounding box center [486, 219] width 525 height 13
drag, startPoint x: 372, startPoint y: 220, endPoint x: 229, endPoint y: 223, distance: 143.0
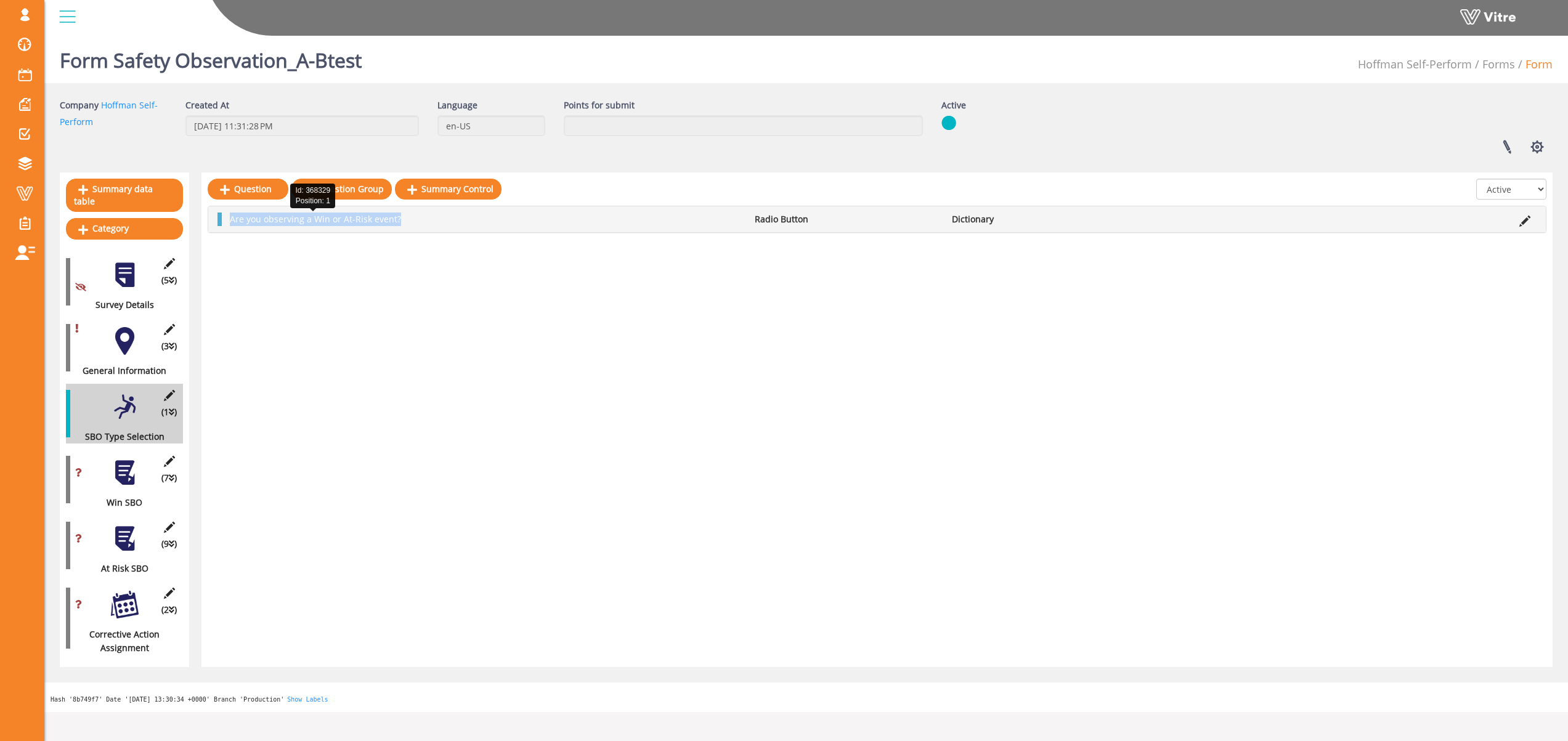
click at [229, 223] on li "Are you observing a Win or At-Risk event?" at bounding box center [486, 219] width 525 height 13
copy span "Are you observing a Win or At-Risk event?"
click at [1525, 218] on icon at bounding box center [1525, 221] width 11 height 11
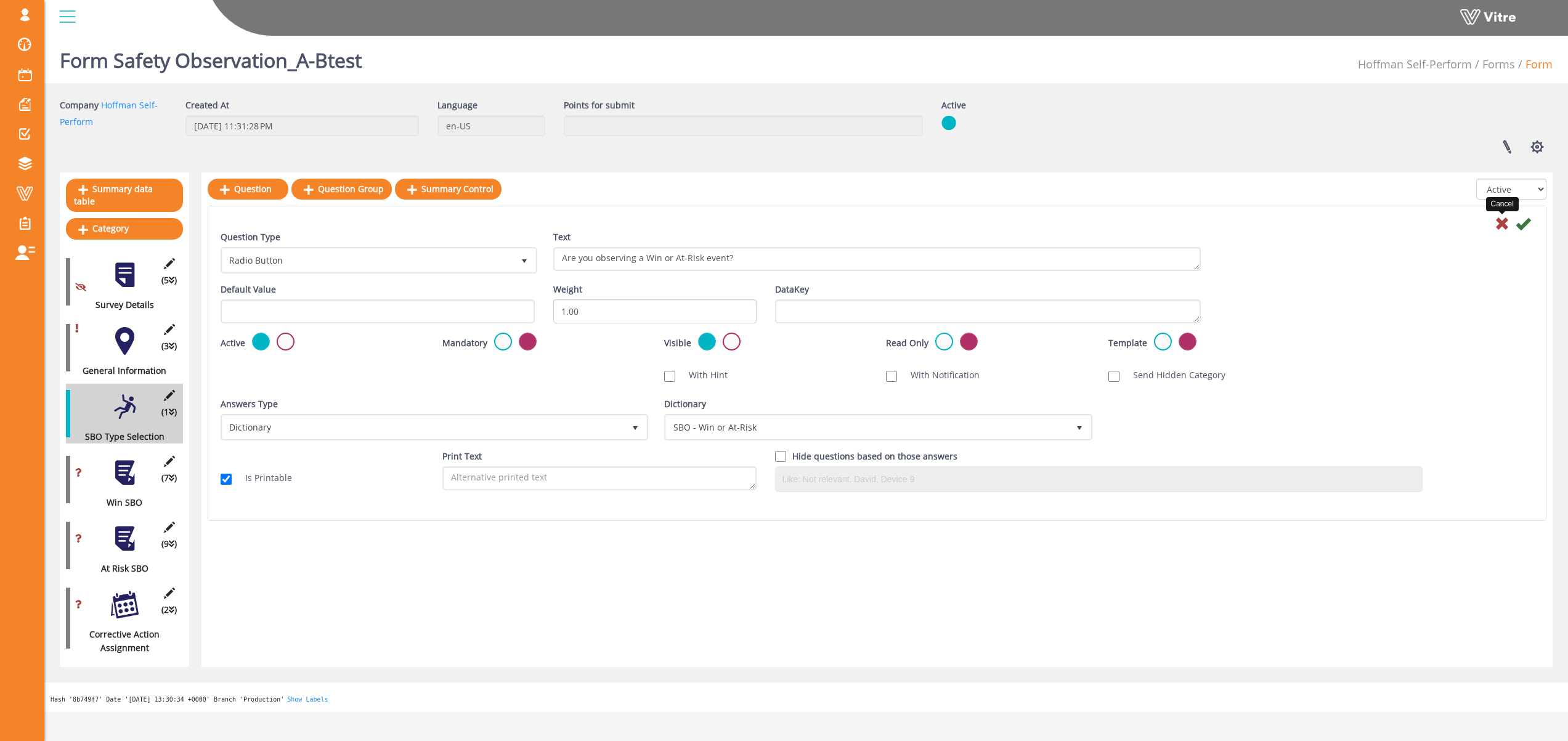
click at [1501, 222] on icon at bounding box center [1502, 223] width 15 height 15
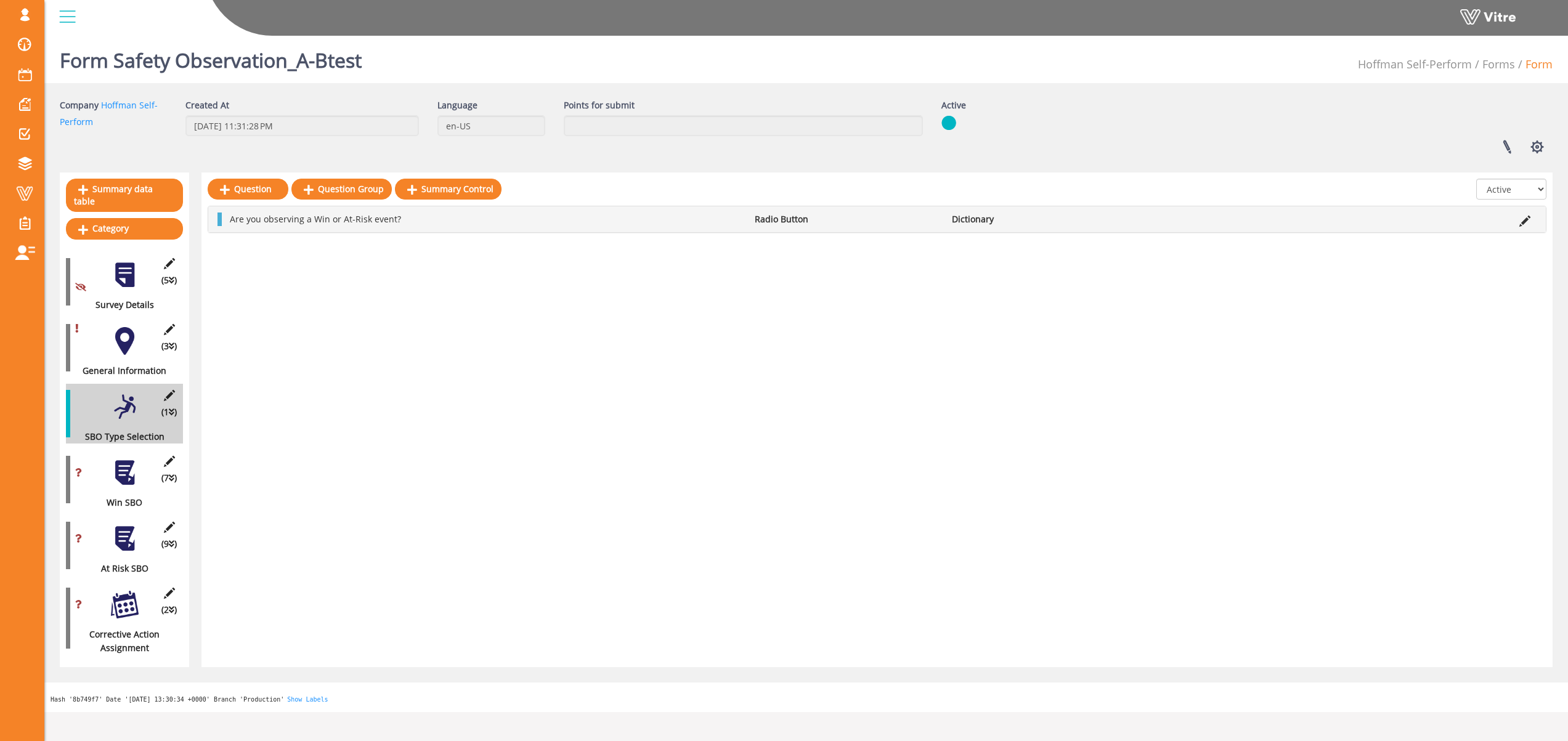
click at [123, 327] on div at bounding box center [124, 341] width 28 height 28
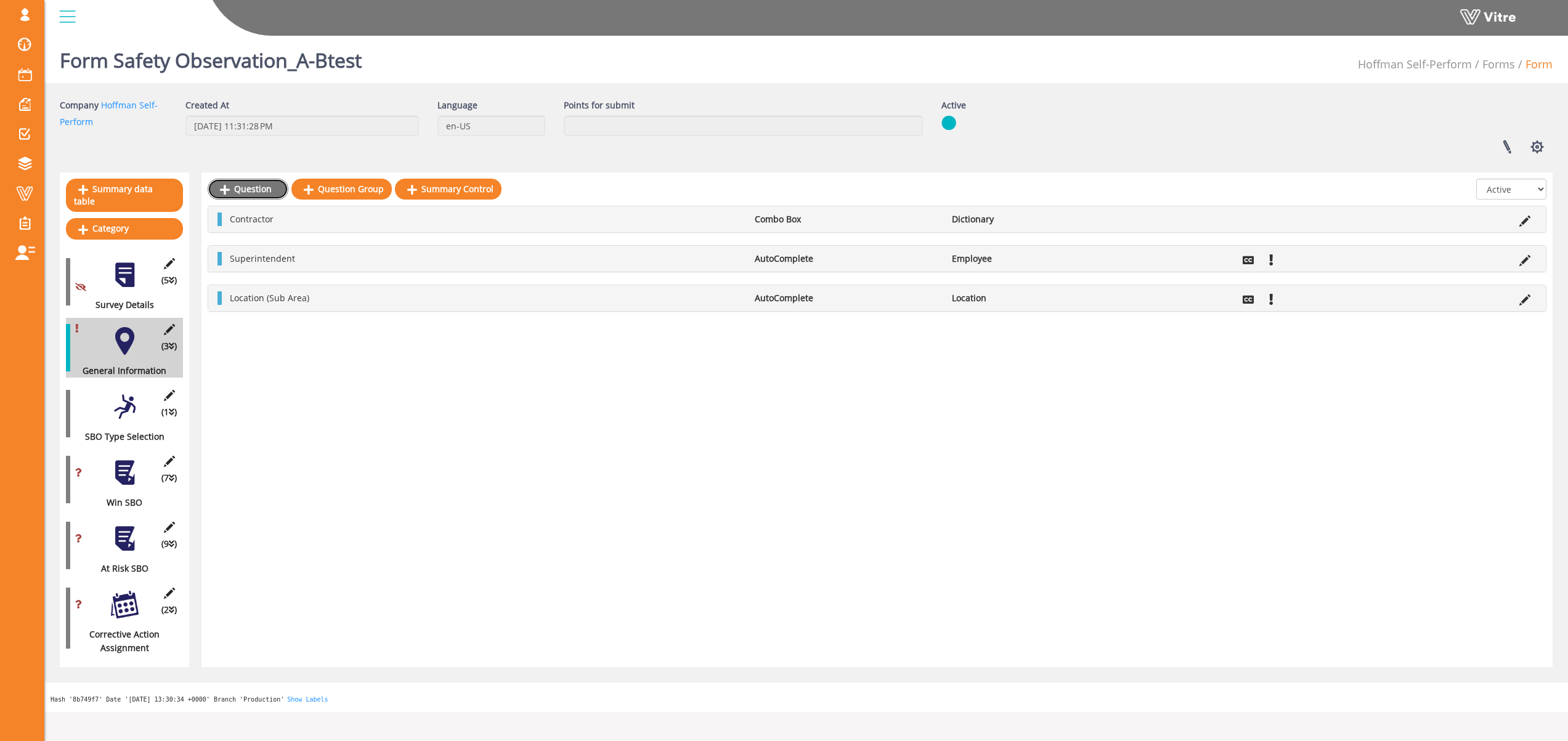
click at [265, 184] on link "Question" at bounding box center [248, 189] width 81 height 21
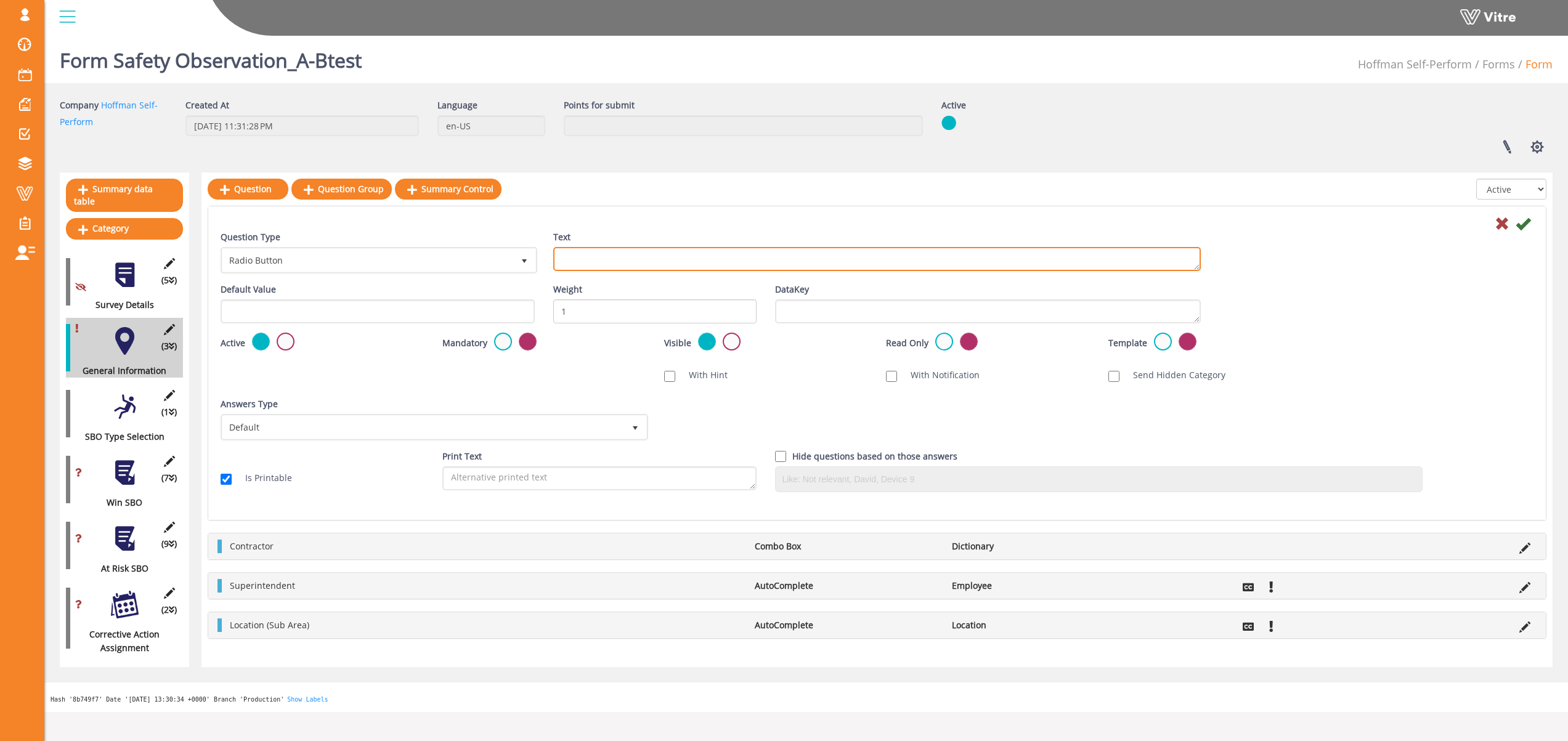
click at [605, 265] on textarea "Text" at bounding box center [877, 259] width 647 height 24
paste textarea "Are you observing a Win or At-Risk event?"
type textarea "Are you observing a Win or At-Risk event?"
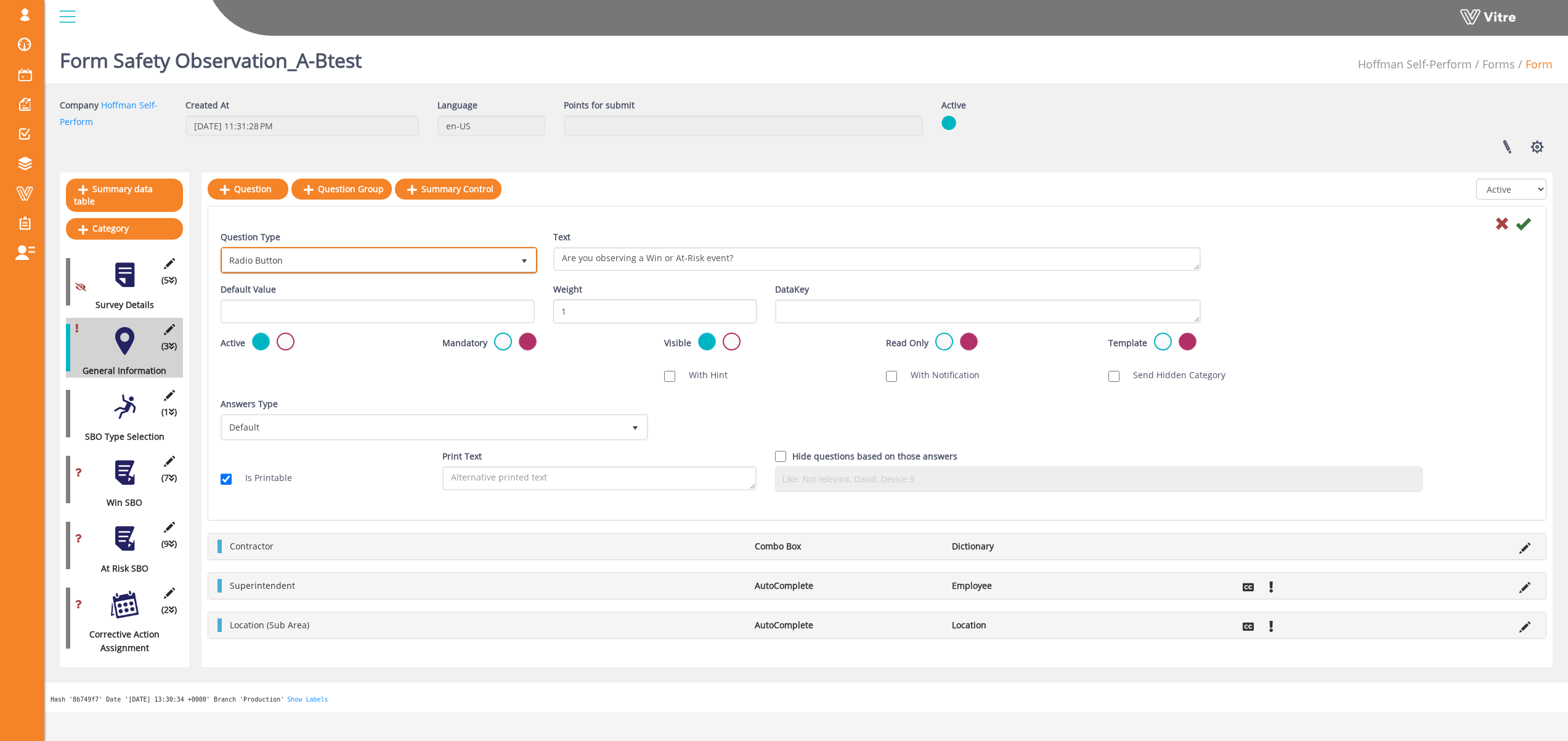
click at [431, 270] on span "Radio Button" at bounding box center [368, 260] width 291 height 22
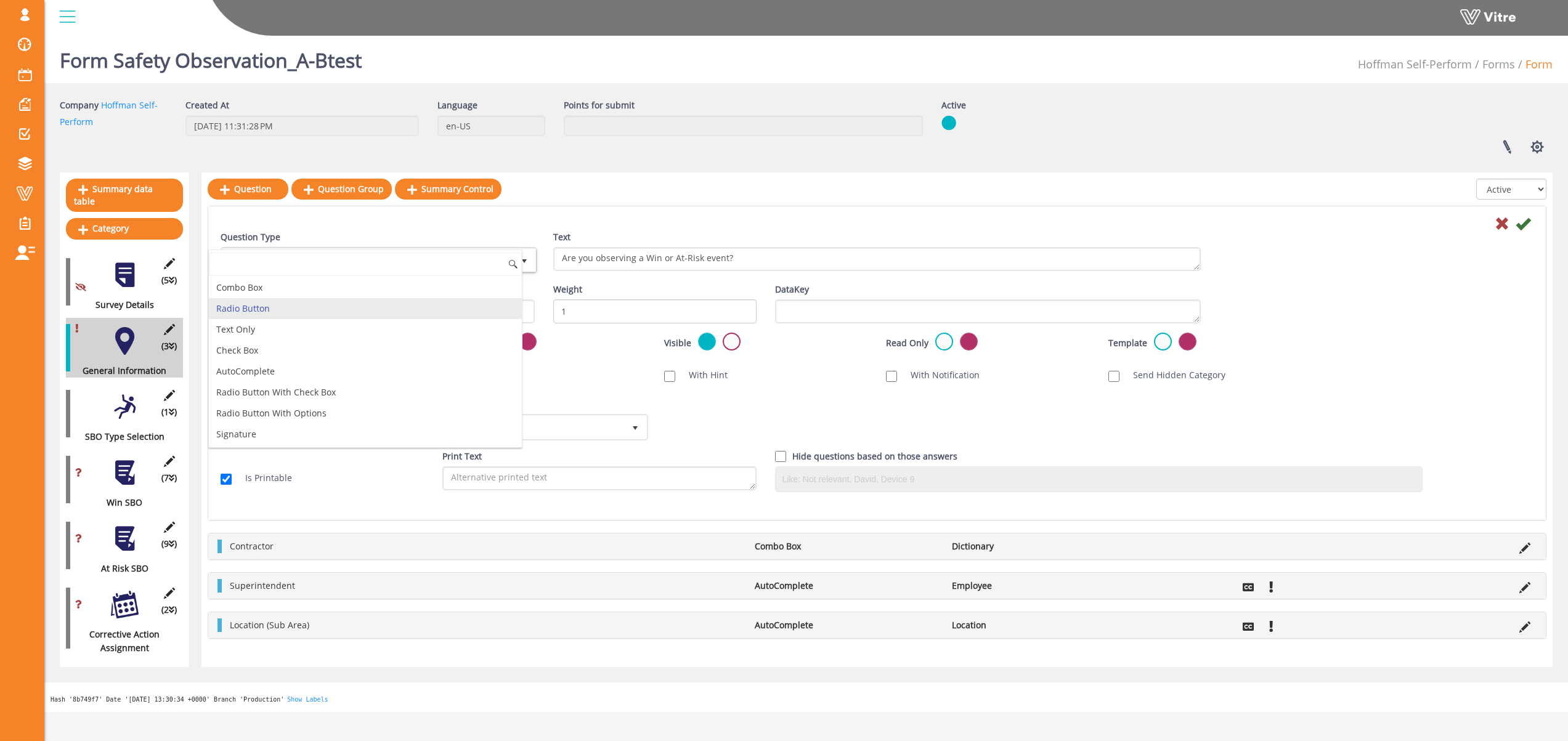
click at [570, 226] on div at bounding box center [877, 223] width 1331 height 15
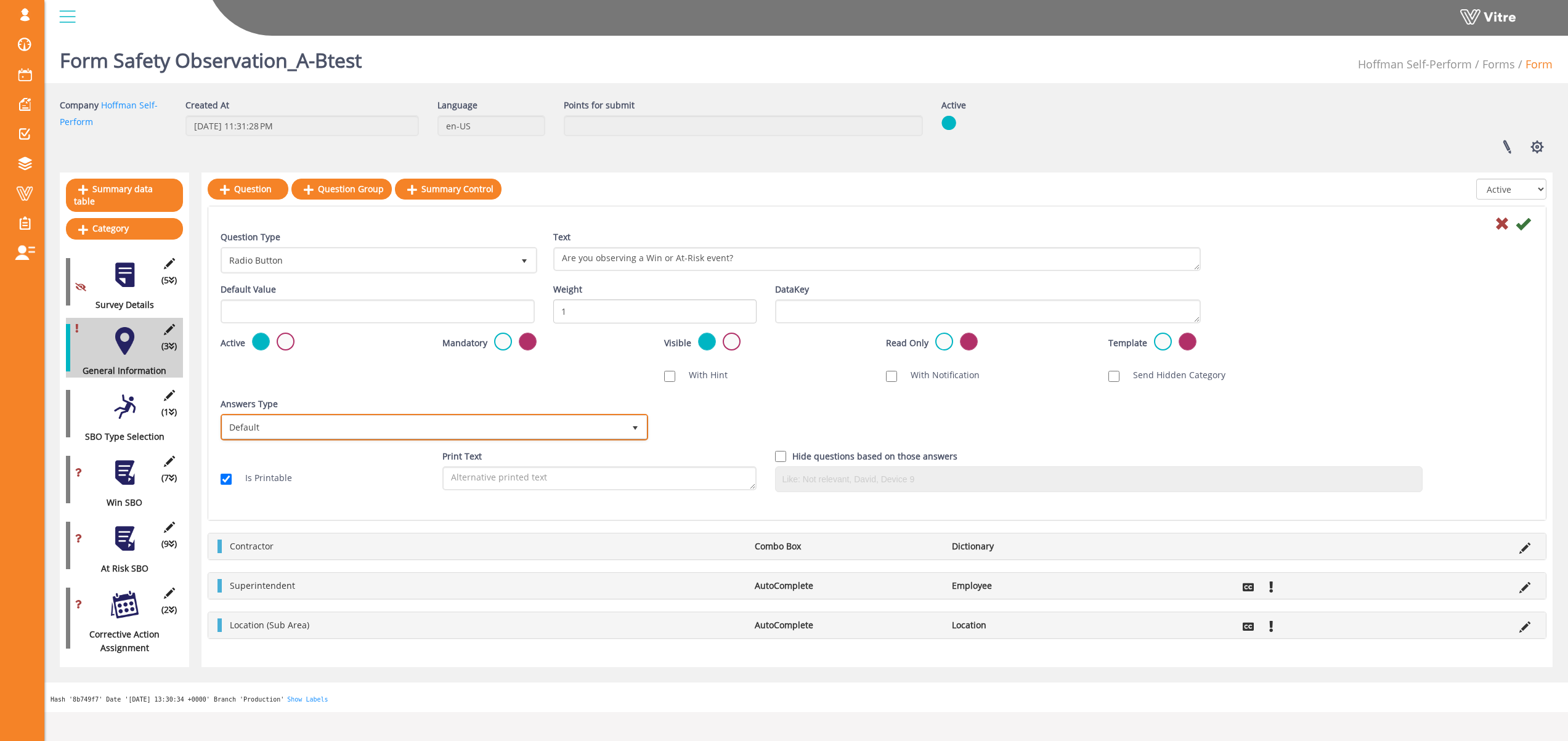
click at [300, 426] on span "Default" at bounding box center [423, 427] width 401 height 22
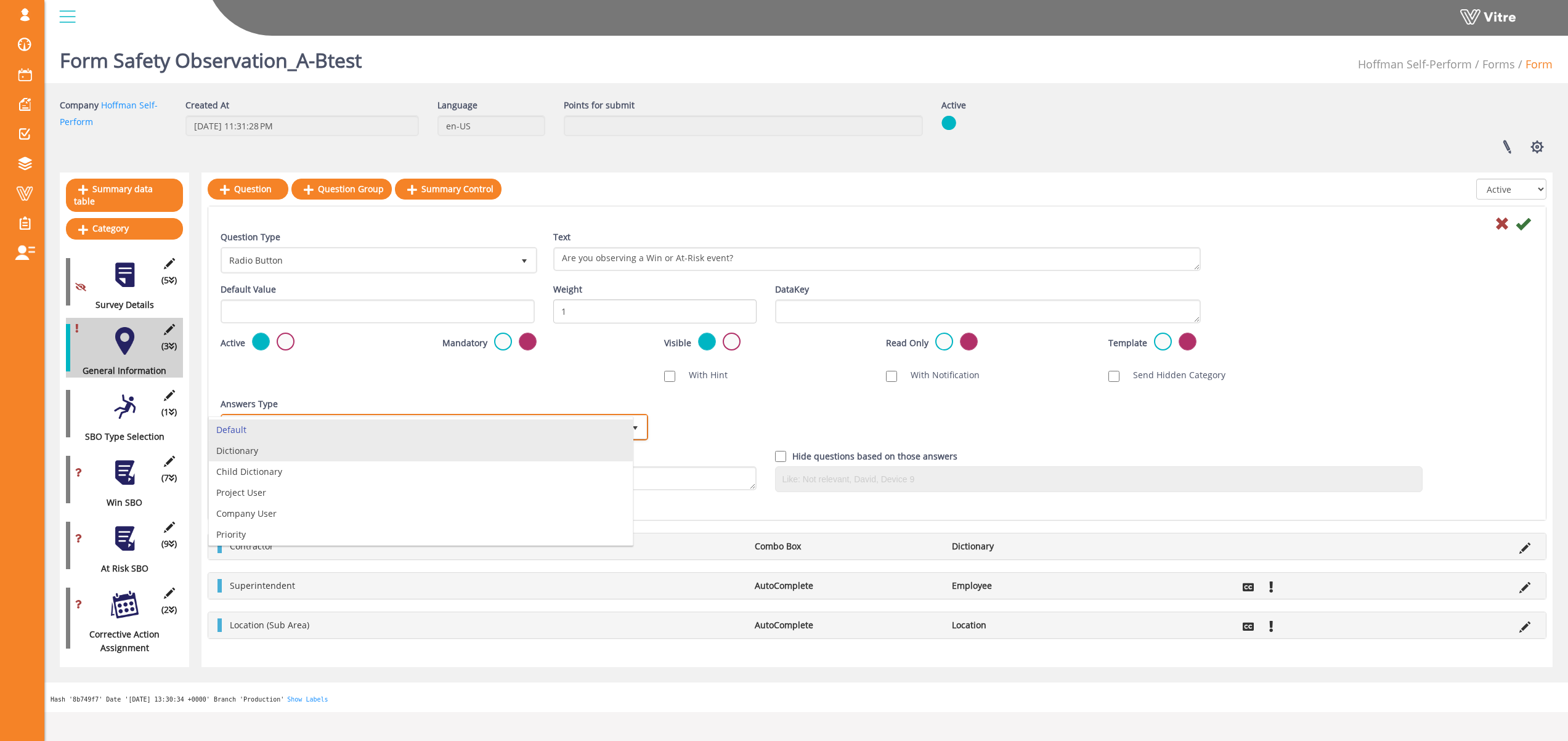
click at [274, 454] on li "Dictionary" at bounding box center [420, 450] width 424 height 21
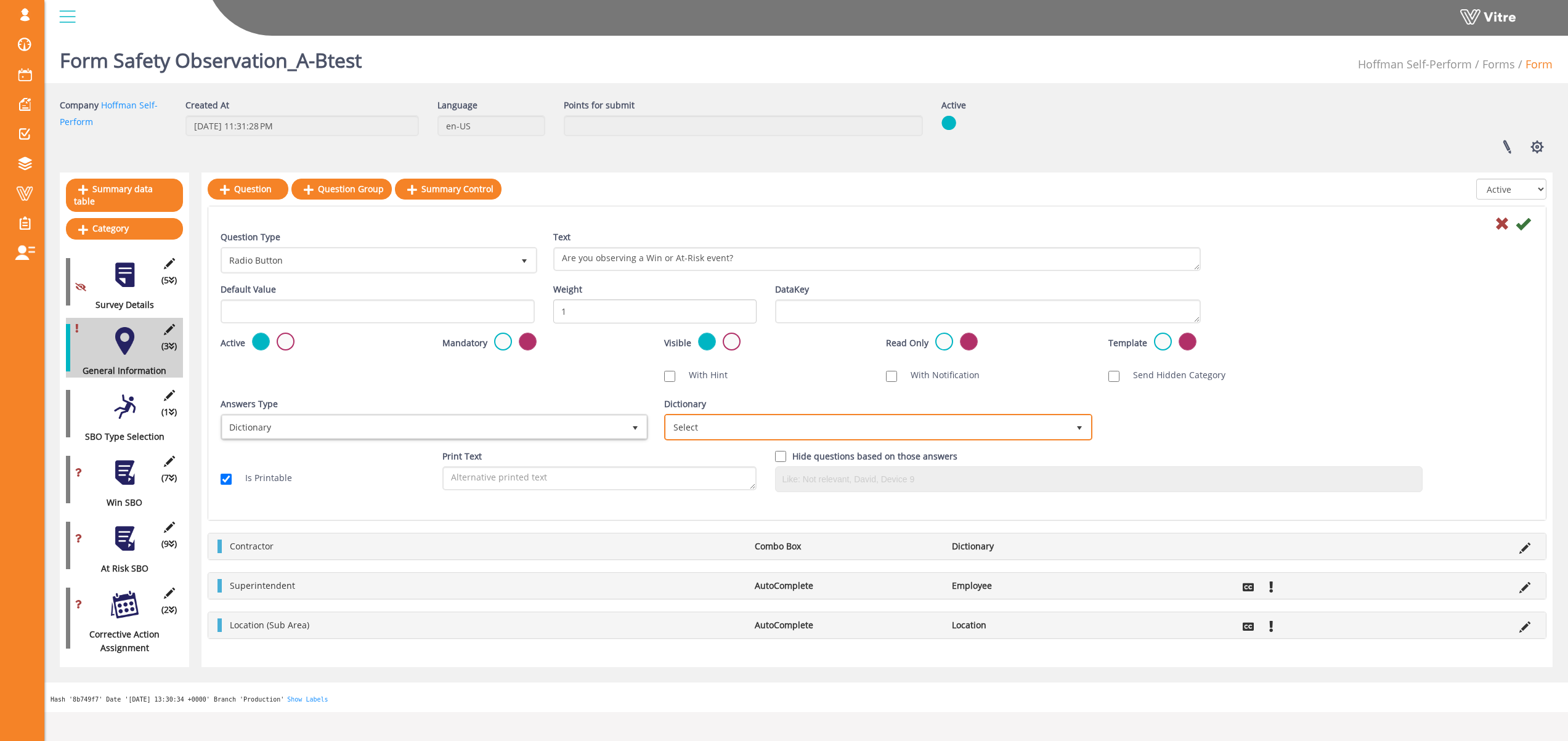
click at [697, 421] on span "Select" at bounding box center [866, 427] width 401 height 22
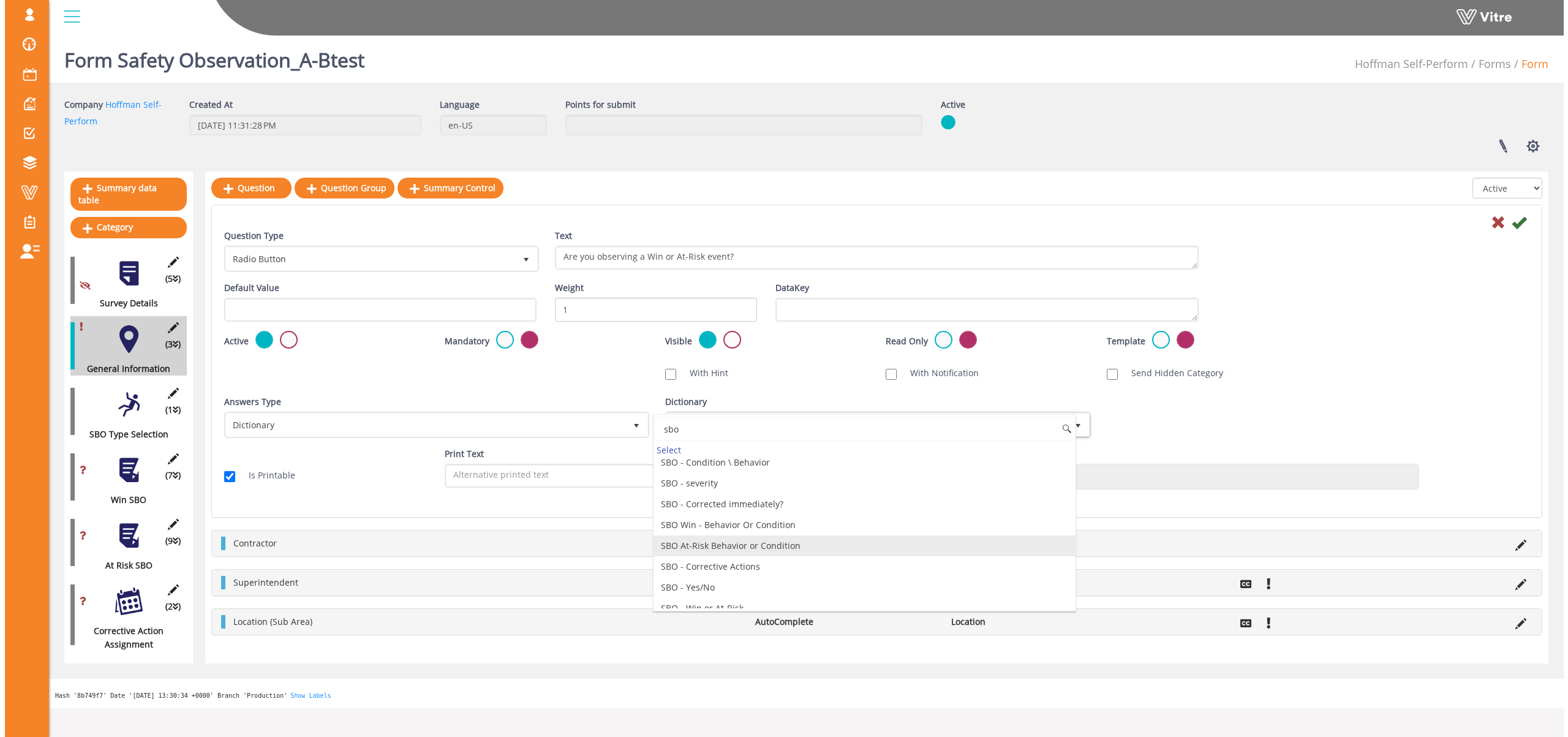
scroll to position [58, 0]
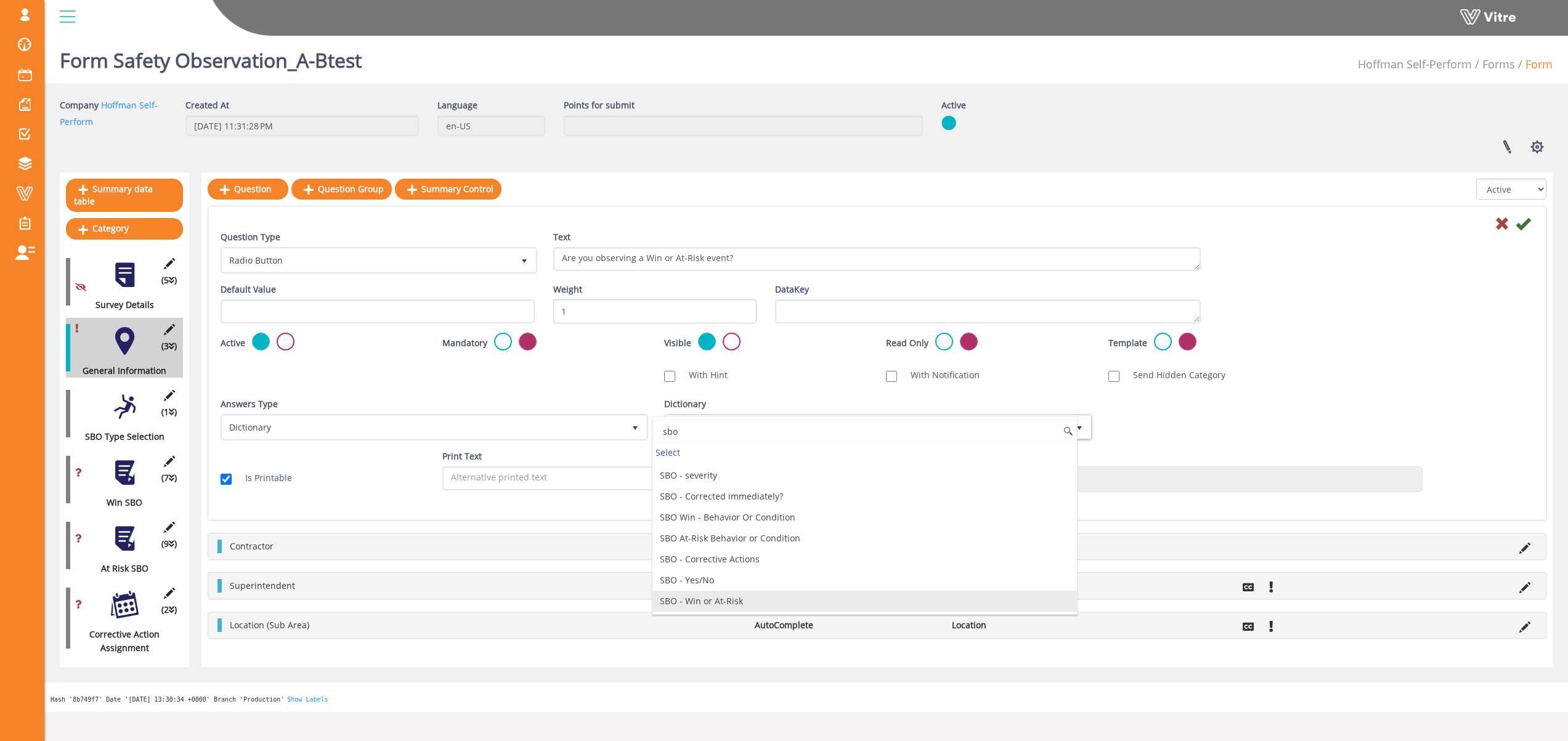
click at [786, 600] on li "SBO - Win or At-Risk" at bounding box center [864, 601] width 424 height 21
type input "sbo"
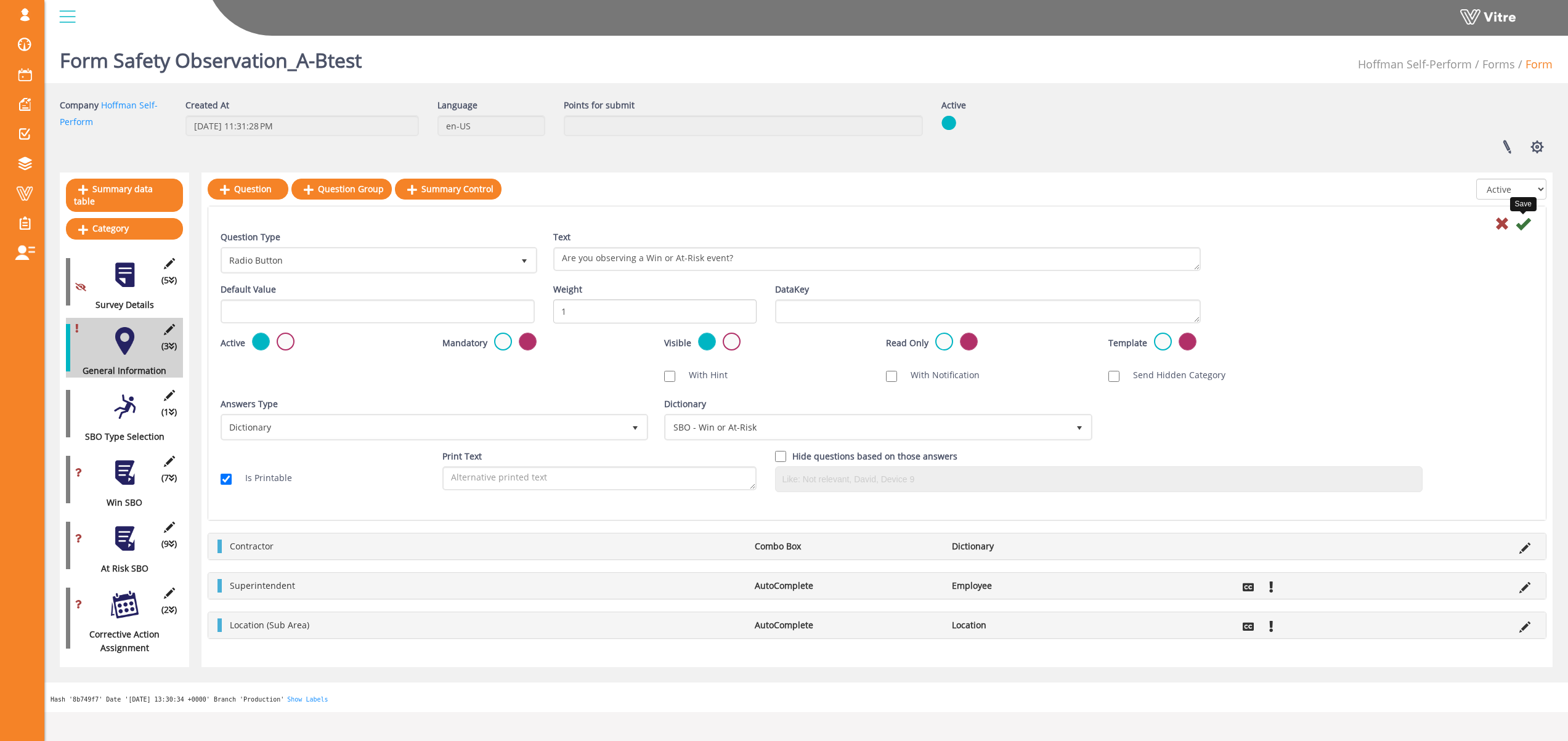
click at [1522, 226] on icon at bounding box center [1523, 223] width 15 height 15
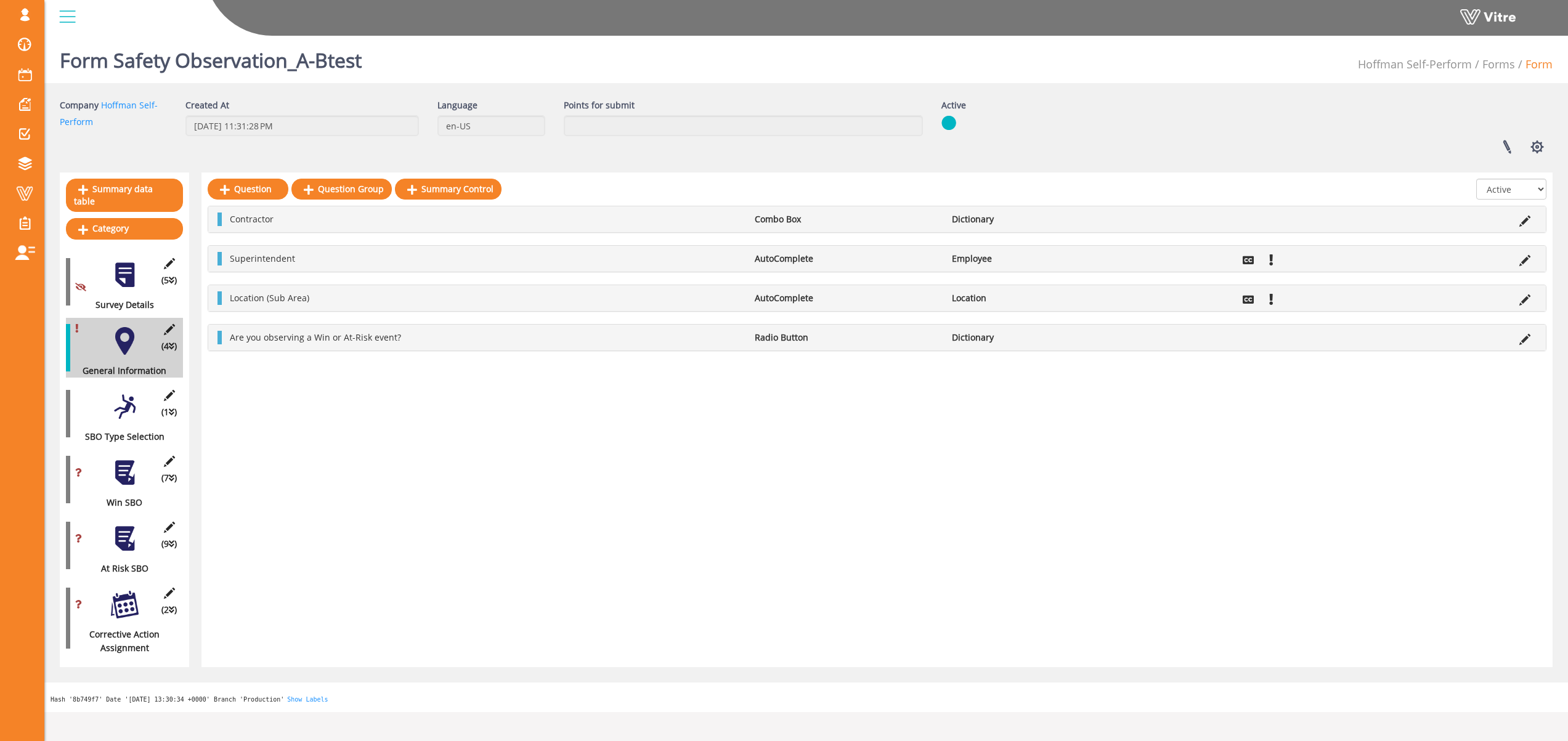
click at [124, 394] on div at bounding box center [124, 406] width 28 height 28
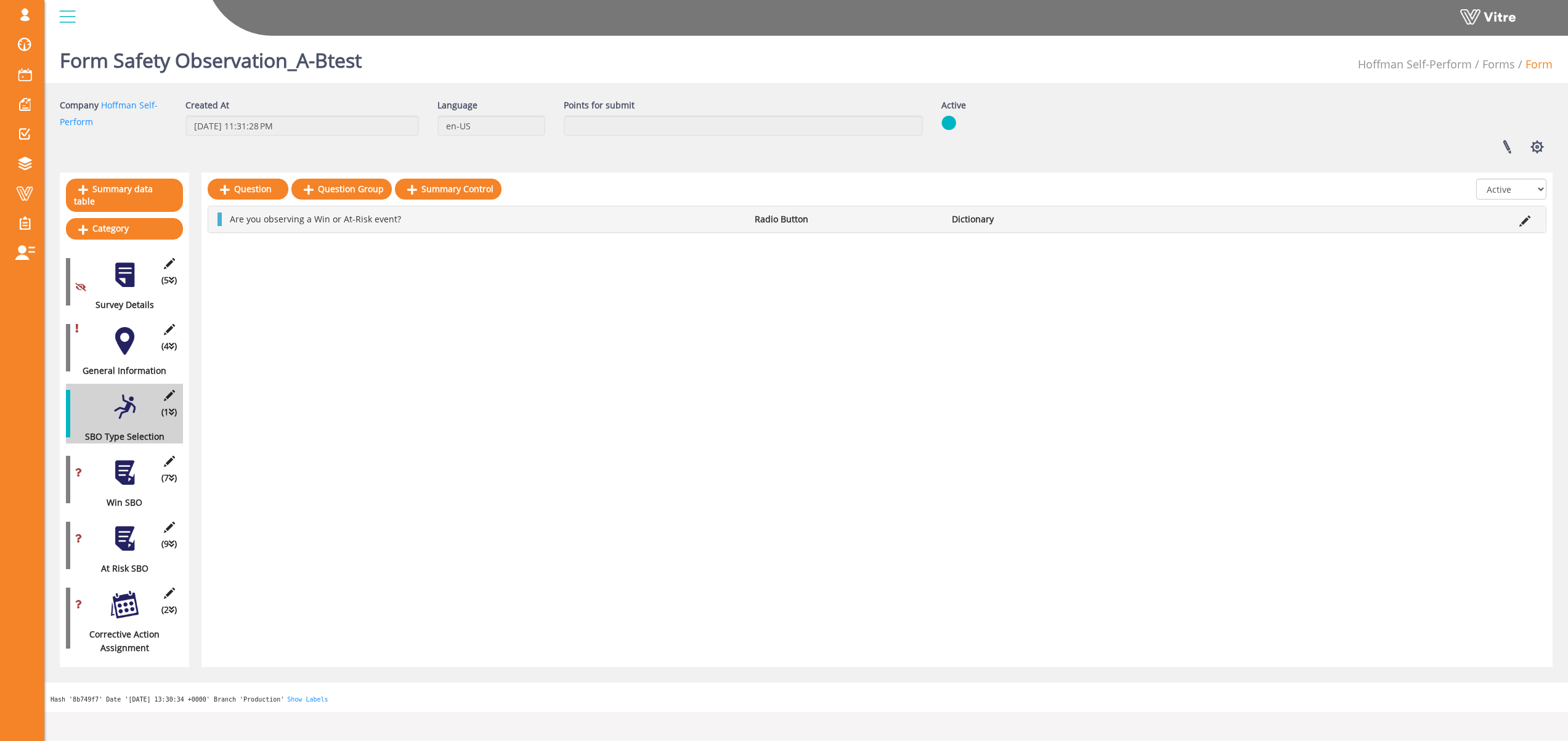
click at [126, 471] on div at bounding box center [124, 472] width 28 height 28
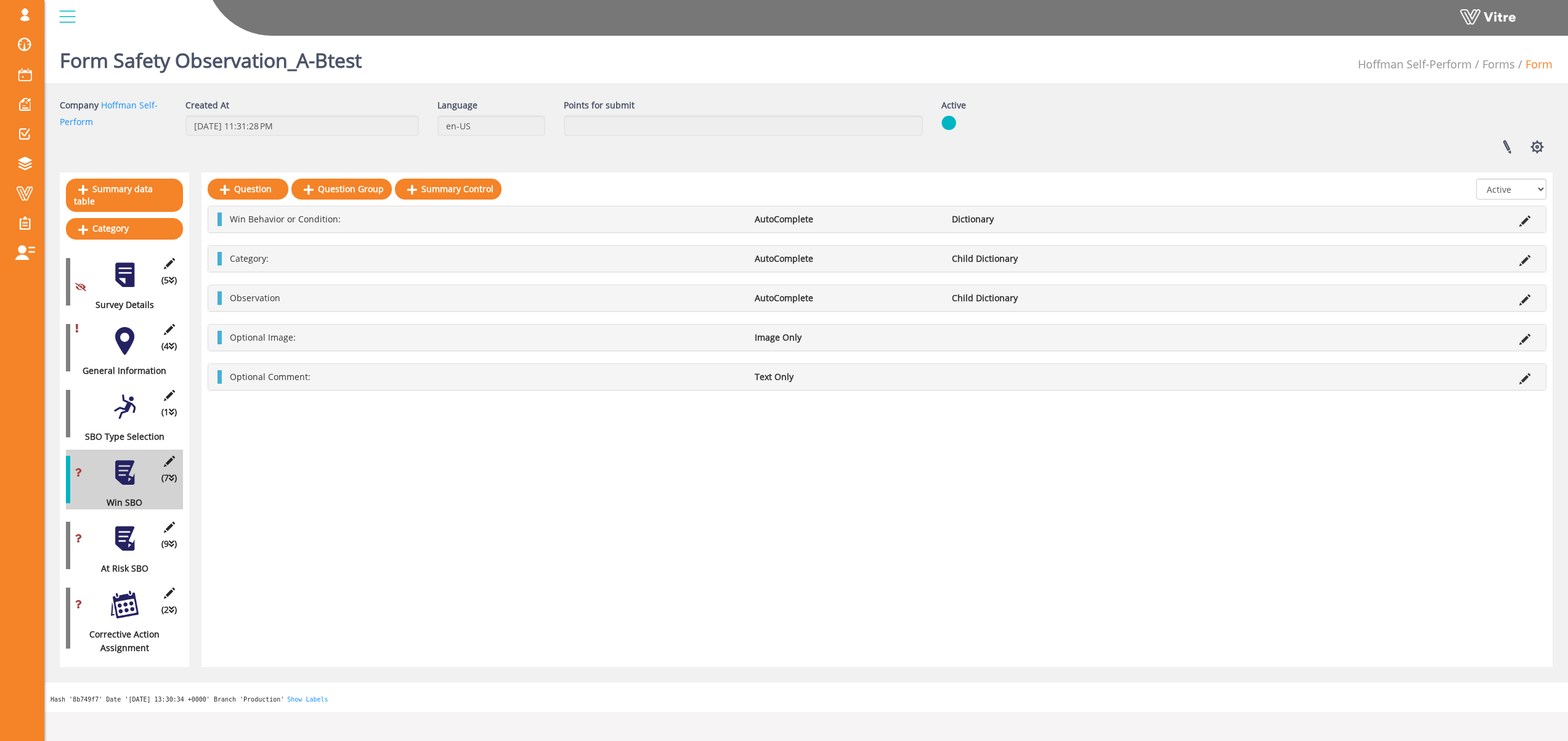
click at [127, 403] on div at bounding box center [124, 406] width 28 height 28
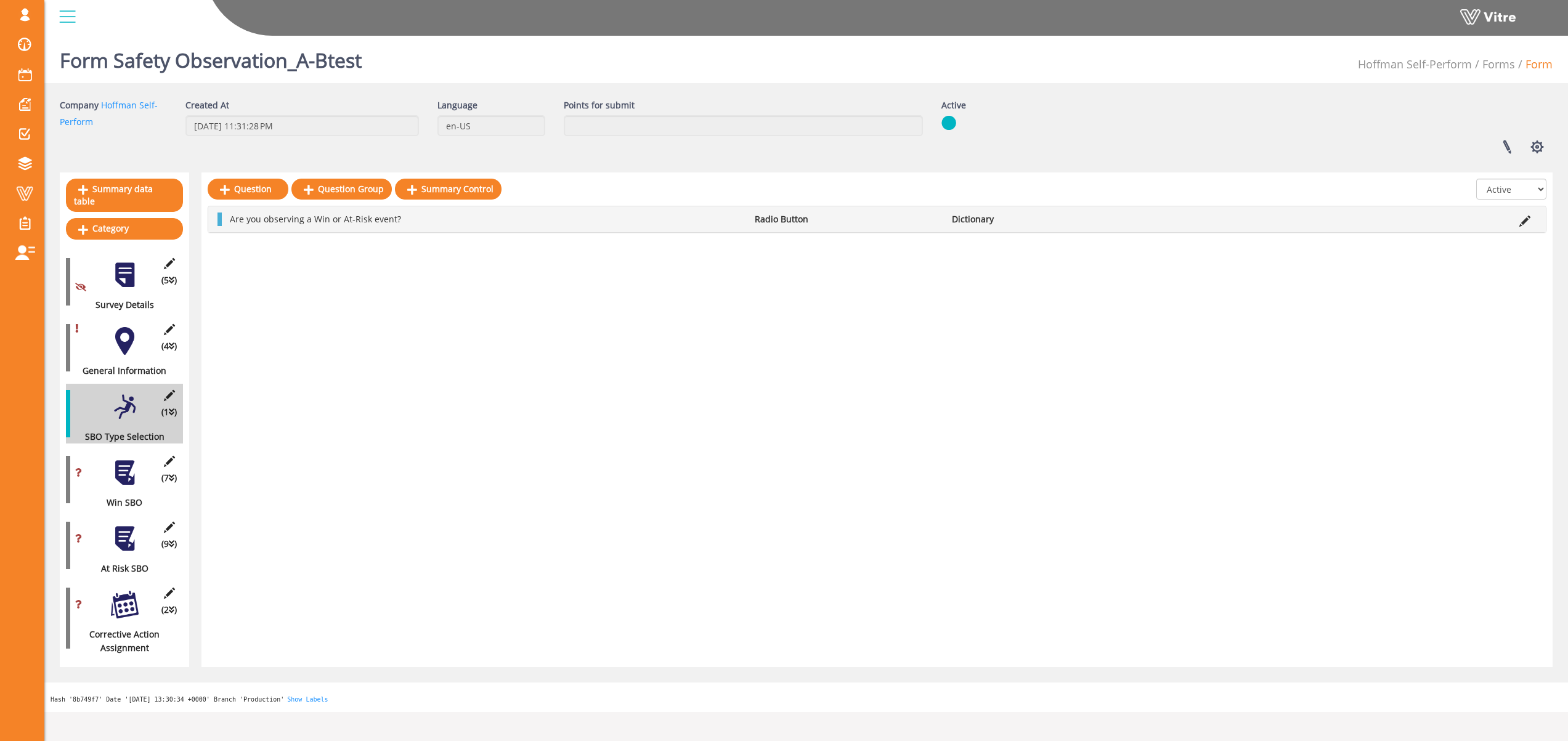
click at [123, 339] on div at bounding box center [124, 341] width 28 height 28
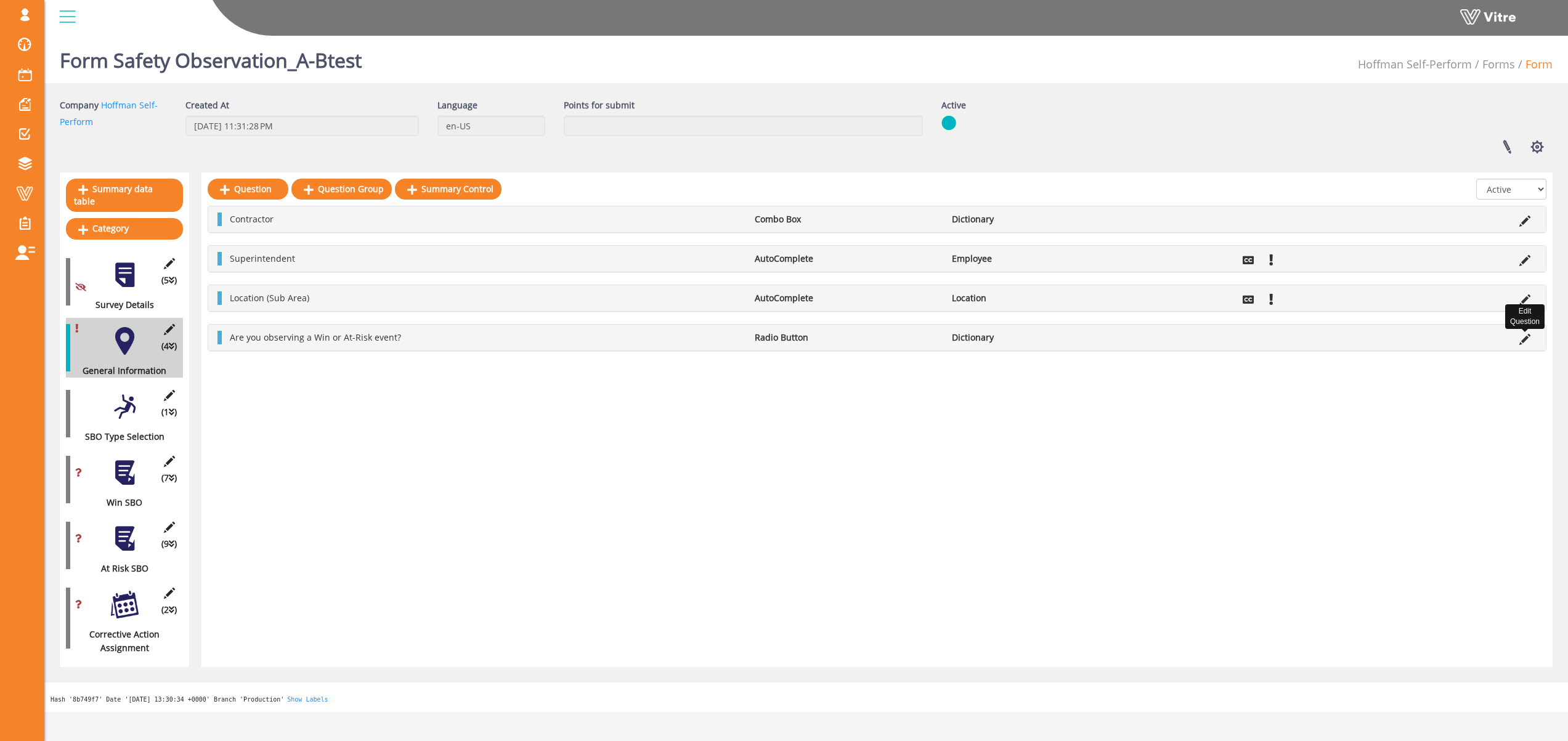
click at [1522, 335] on icon at bounding box center [1525, 339] width 11 height 11
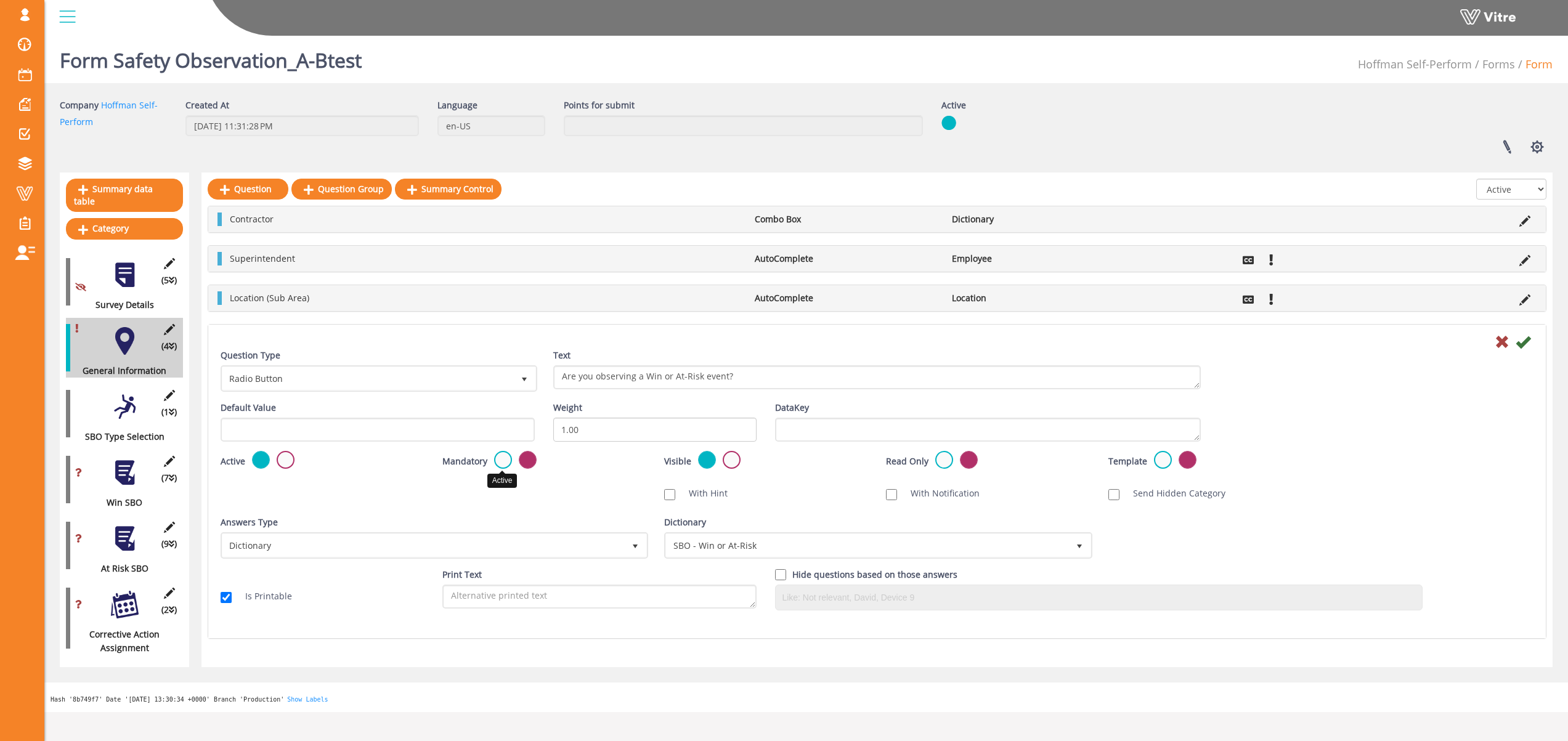
click at [501, 462] on label at bounding box center [503, 459] width 18 height 18
click at [0, 0] on input "radio" at bounding box center [0, 0] width 0 height 0
click at [1528, 341] on icon at bounding box center [1523, 342] width 15 height 15
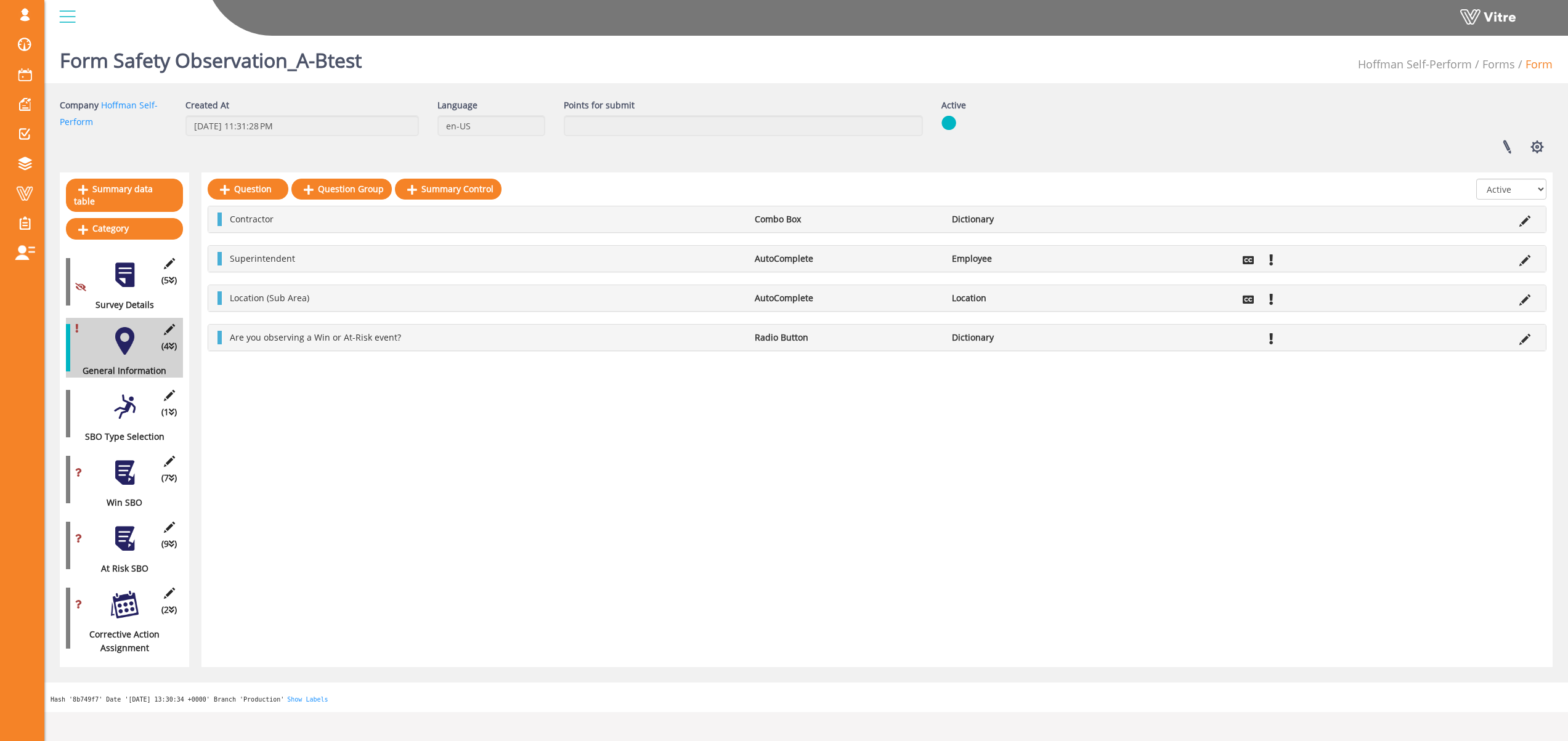
click at [122, 459] on div at bounding box center [124, 472] width 28 height 28
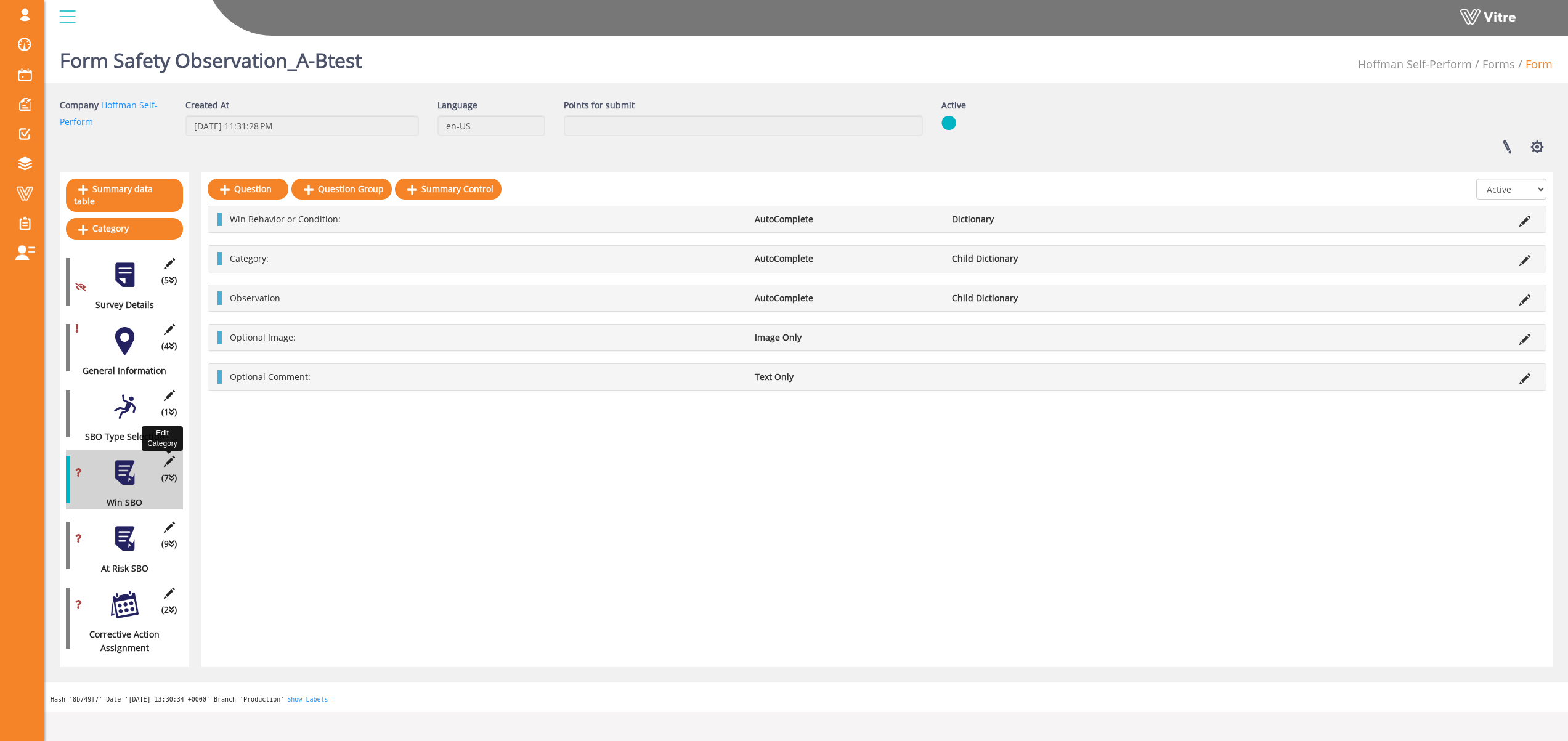
click at [172, 456] on icon at bounding box center [169, 461] width 16 height 11
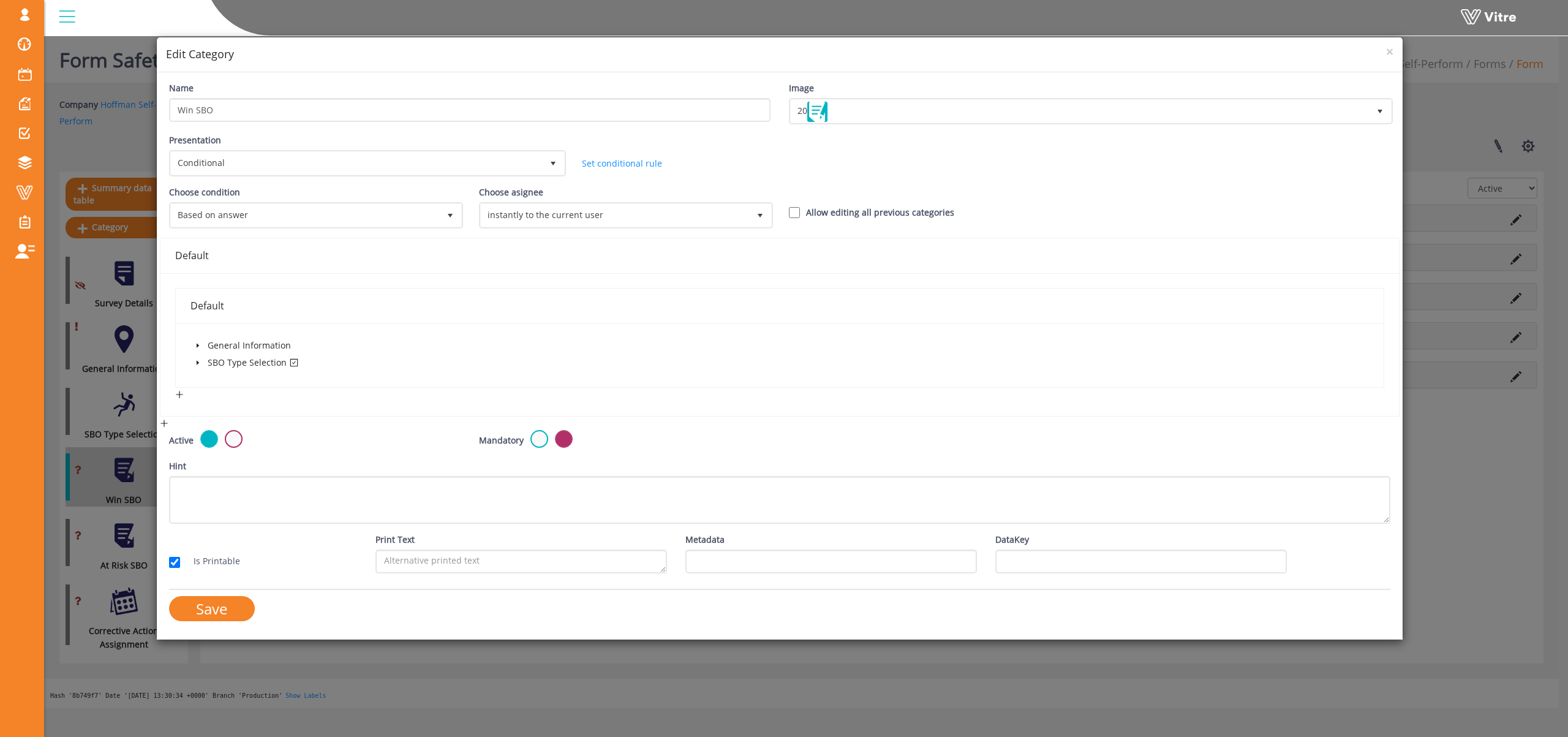
click at [198, 360] on icon "caret-down" at bounding box center [198, 363] width 6 height 6
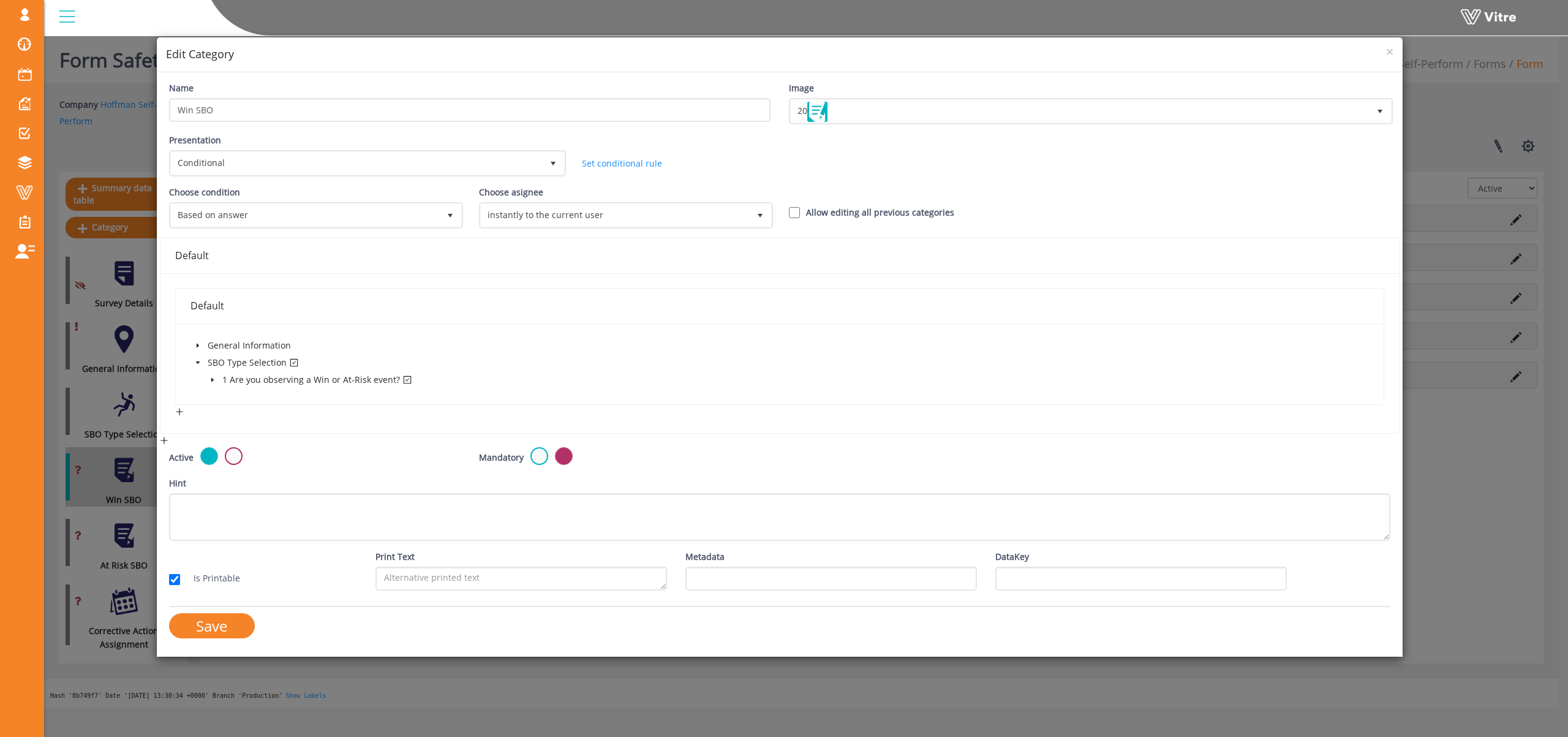
click at [197, 343] on icon "caret-down" at bounding box center [197, 345] width 2 height 4
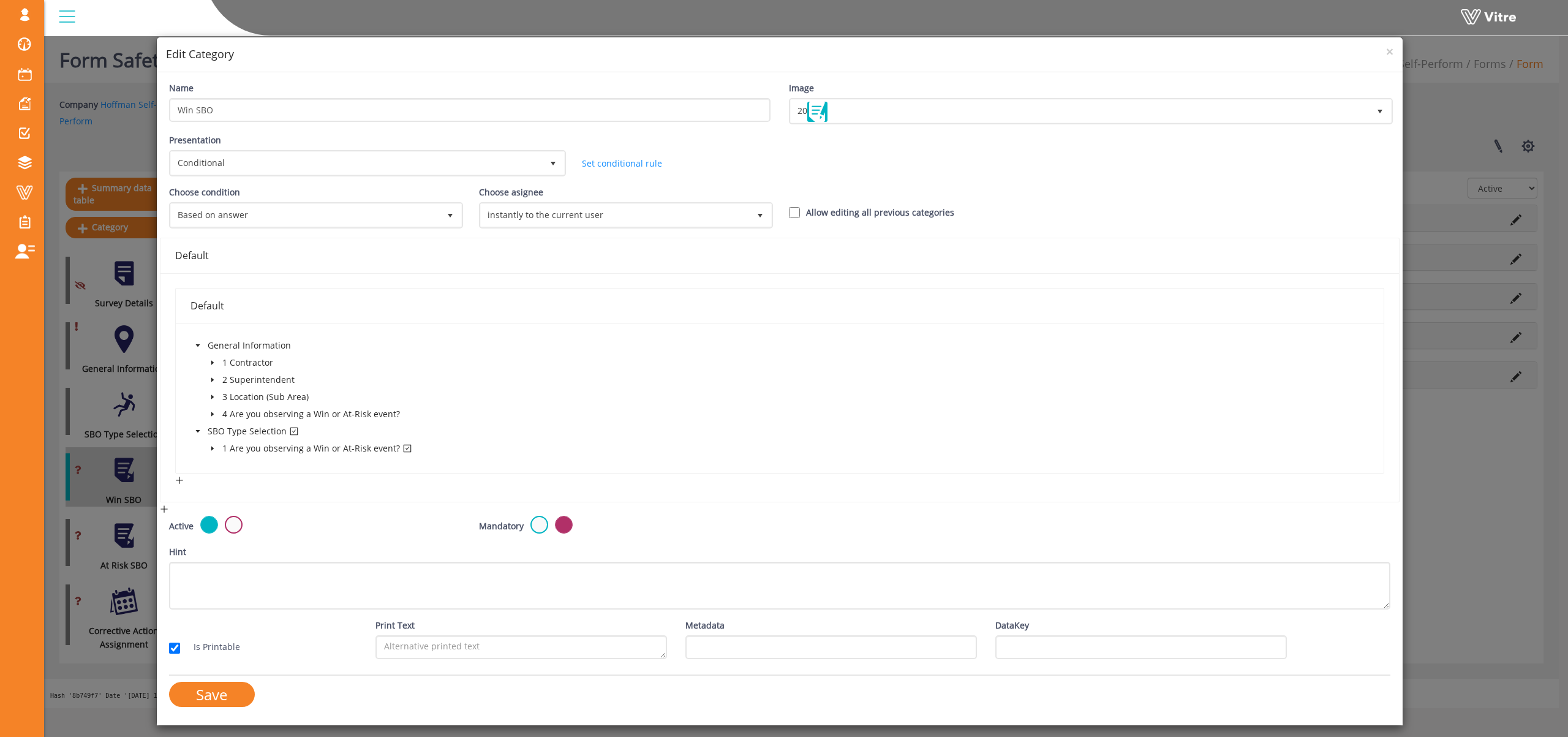
click at [212, 416] on icon "caret-down" at bounding box center [213, 414] width 6 height 6
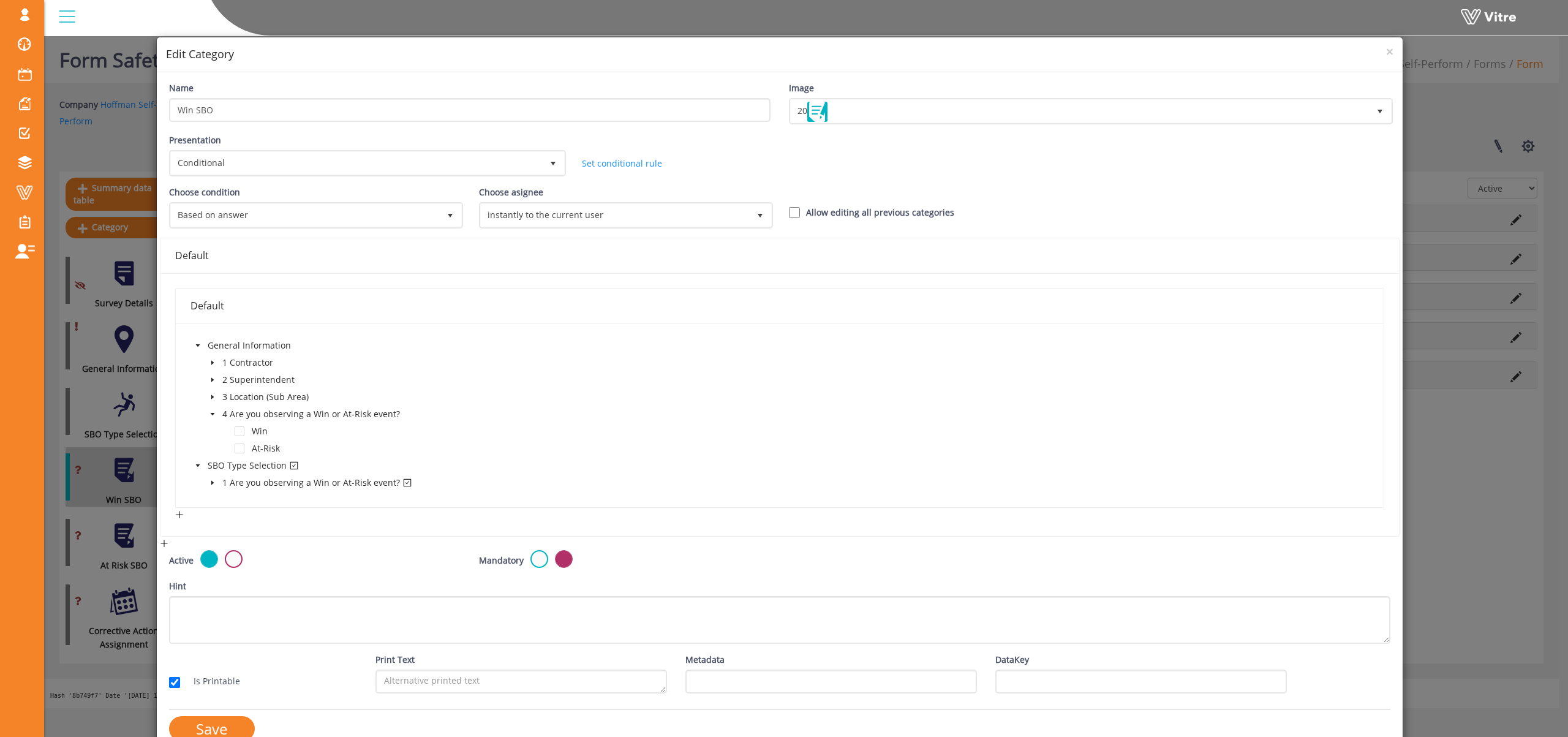
click at [212, 484] on icon "caret-down" at bounding box center [213, 482] width 6 height 6
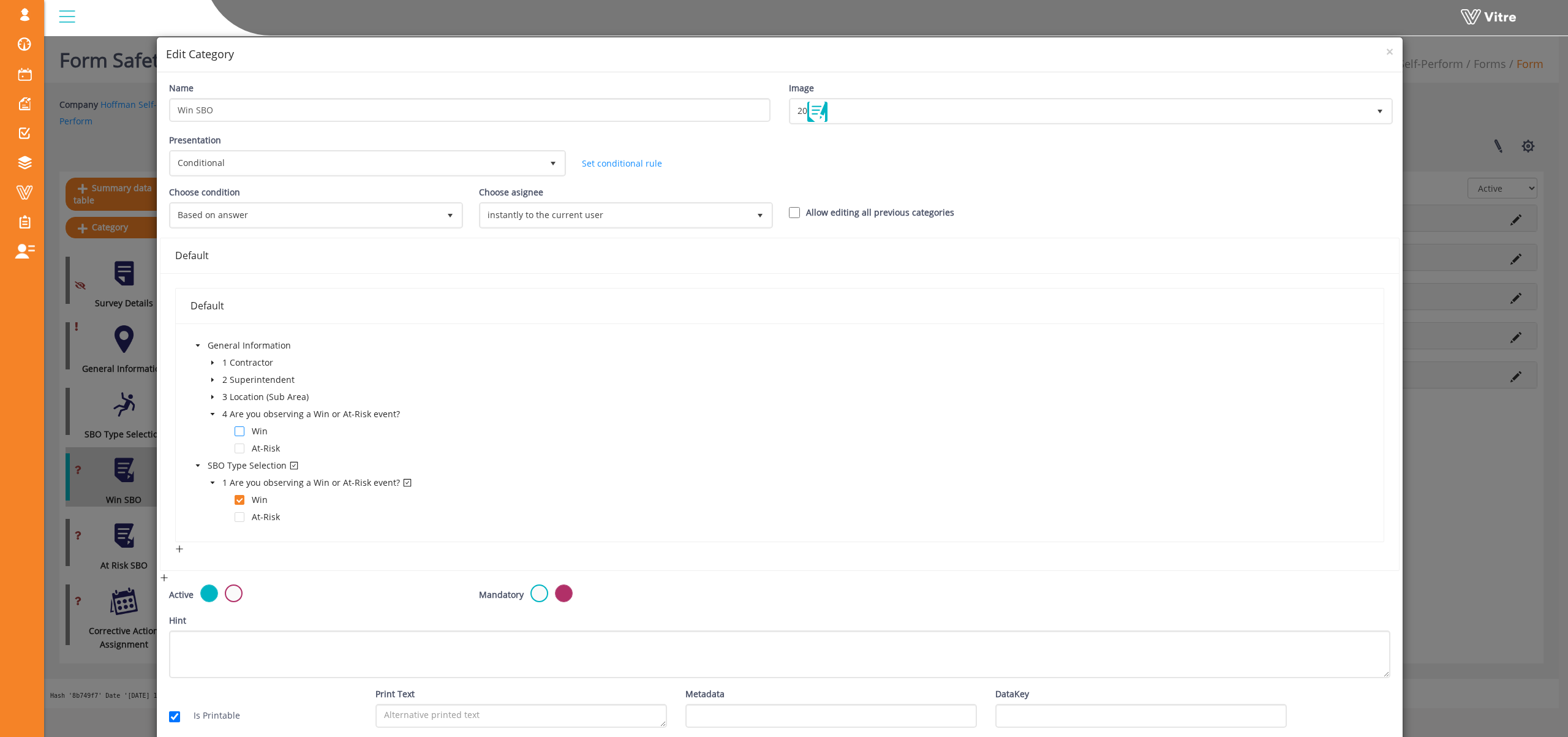
click at [239, 429] on span at bounding box center [239, 431] width 10 height 10
click at [237, 497] on span at bounding box center [239, 499] width 10 height 10
click at [791, 211] on input "Allow editing all previous categories" at bounding box center [794, 212] width 11 height 11
checkbox input "true"
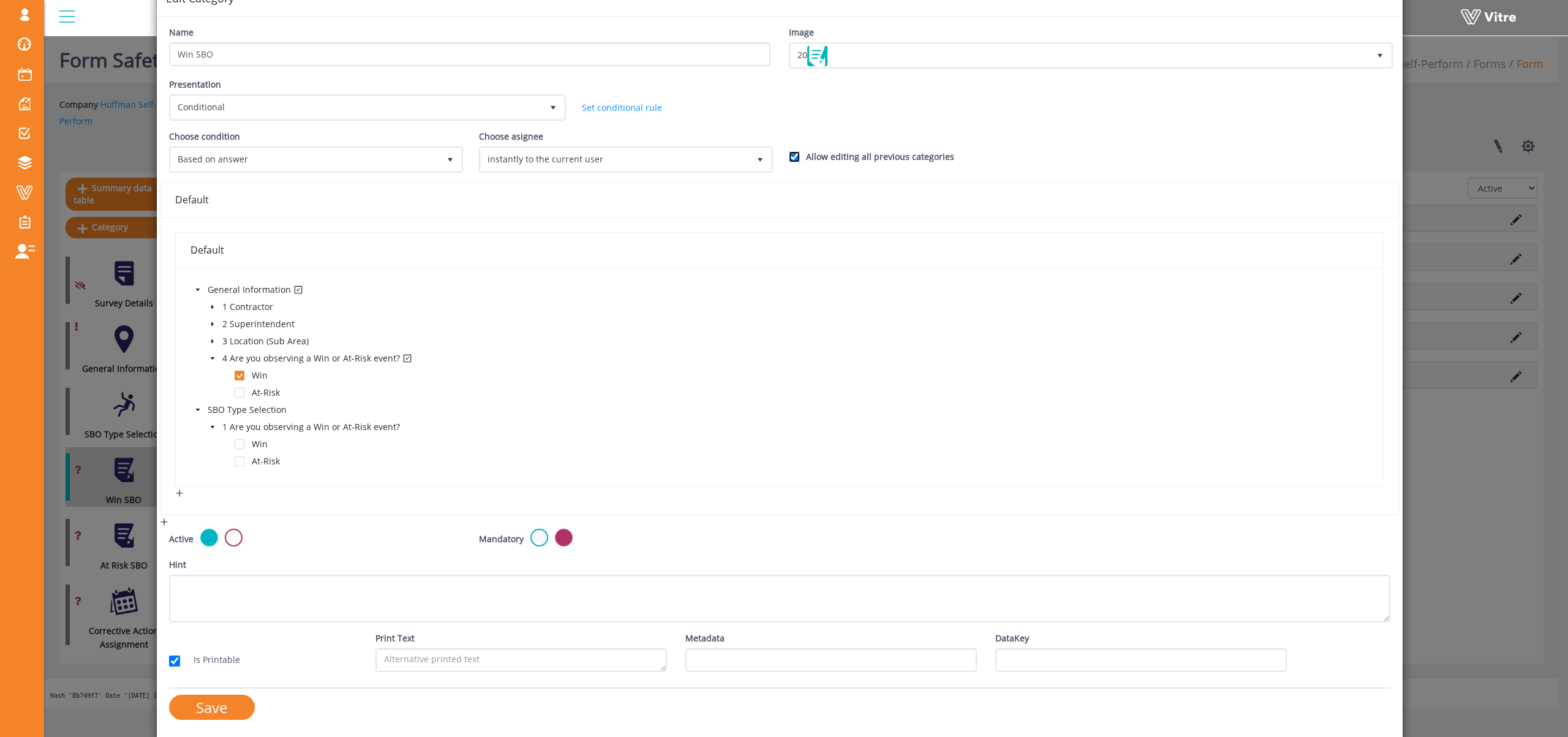
scroll to position [55, 0]
drag, startPoint x: 240, startPoint y: 706, endPoint x: 285, endPoint y: 692, distance: 47.1
click at [239, 706] on input "Save" at bounding box center [212, 708] width 85 height 25
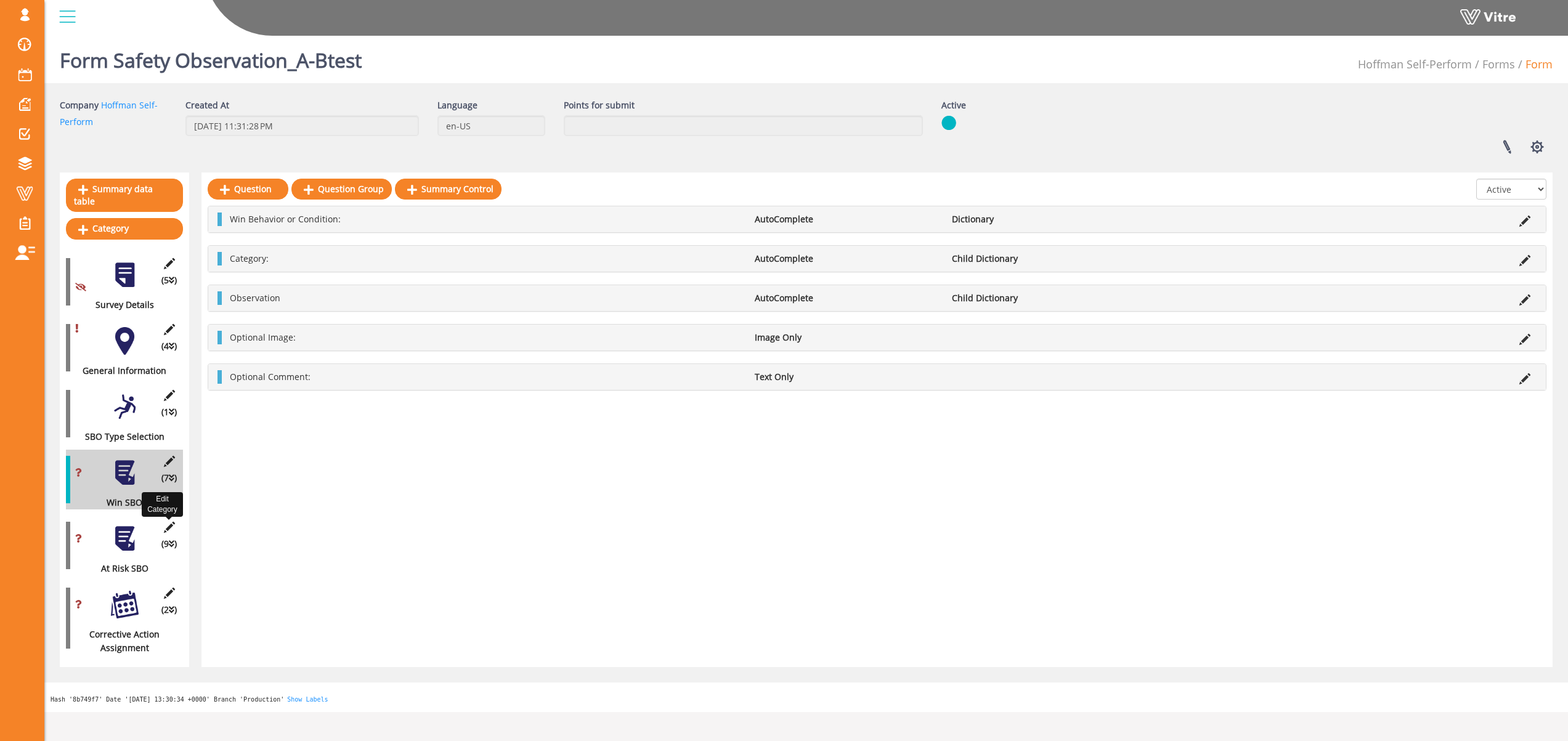
click at [168, 521] on icon at bounding box center [169, 527] width 16 height 11
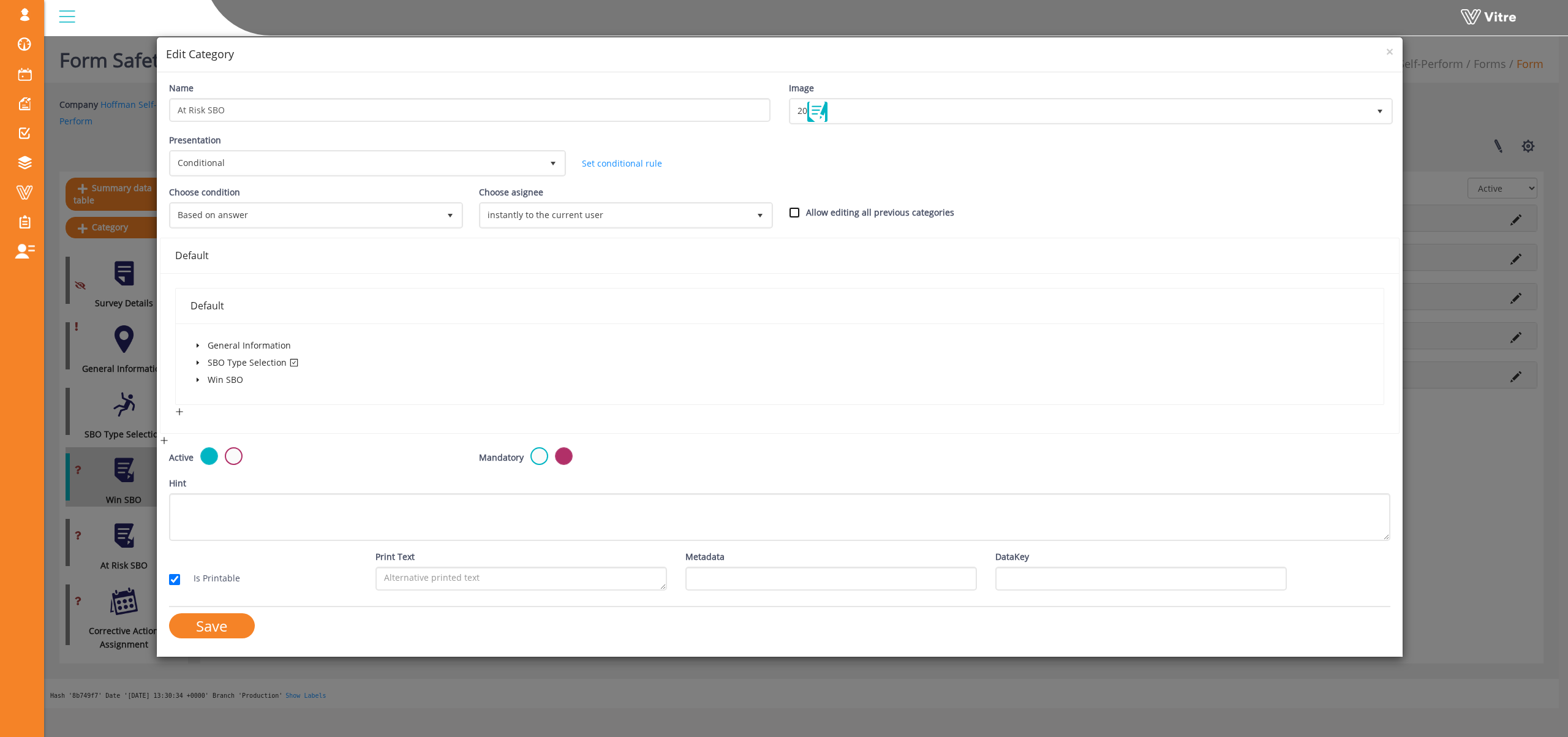
click at [795, 215] on input "Allow editing all previous categories" at bounding box center [794, 212] width 11 height 11
checkbox input "true"
click at [197, 363] on icon "caret-down" at bounding box center [197, 363] width 2 height 4
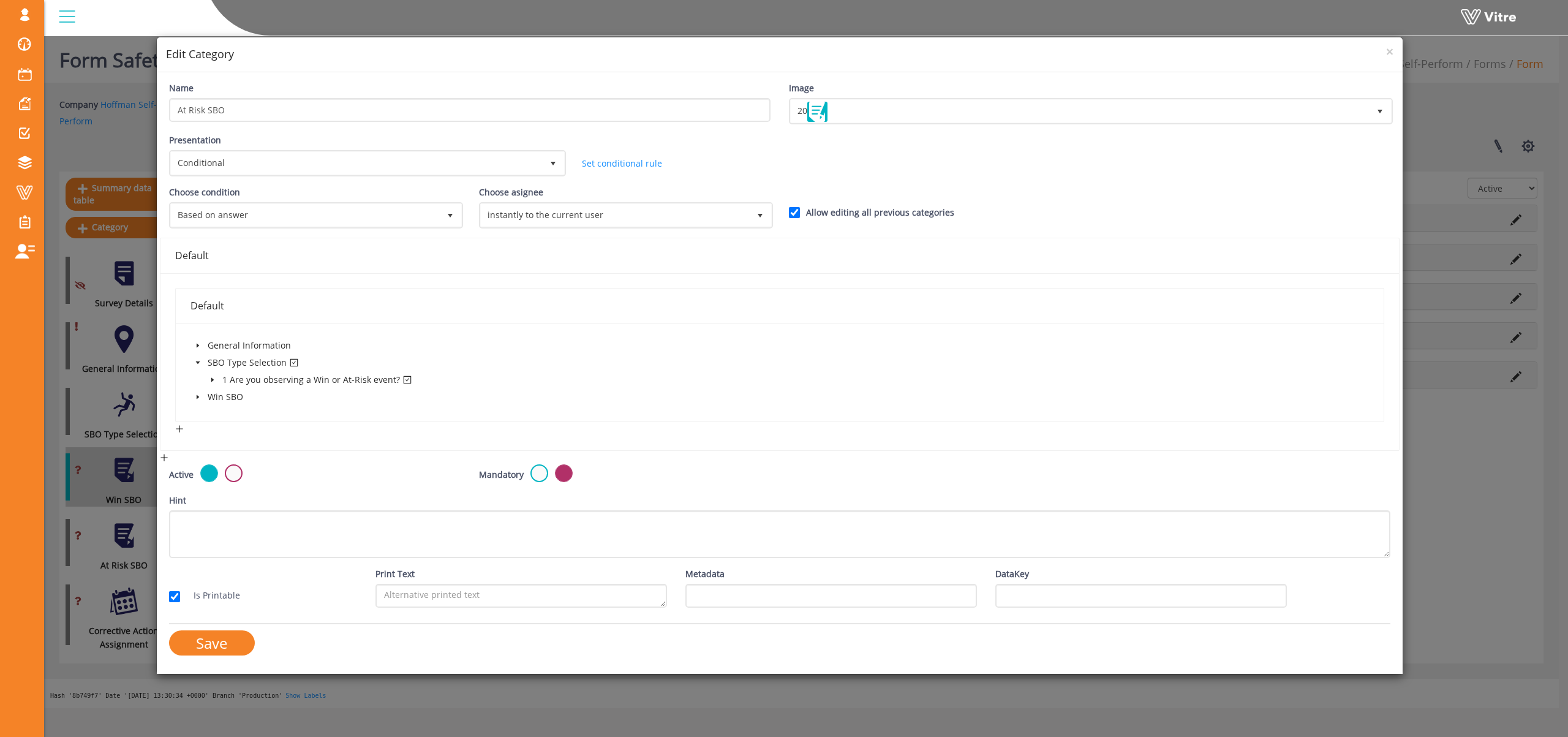
click at [197, 343] on icon "caret-down" at bounding box center [198, 345] width 6 height 6
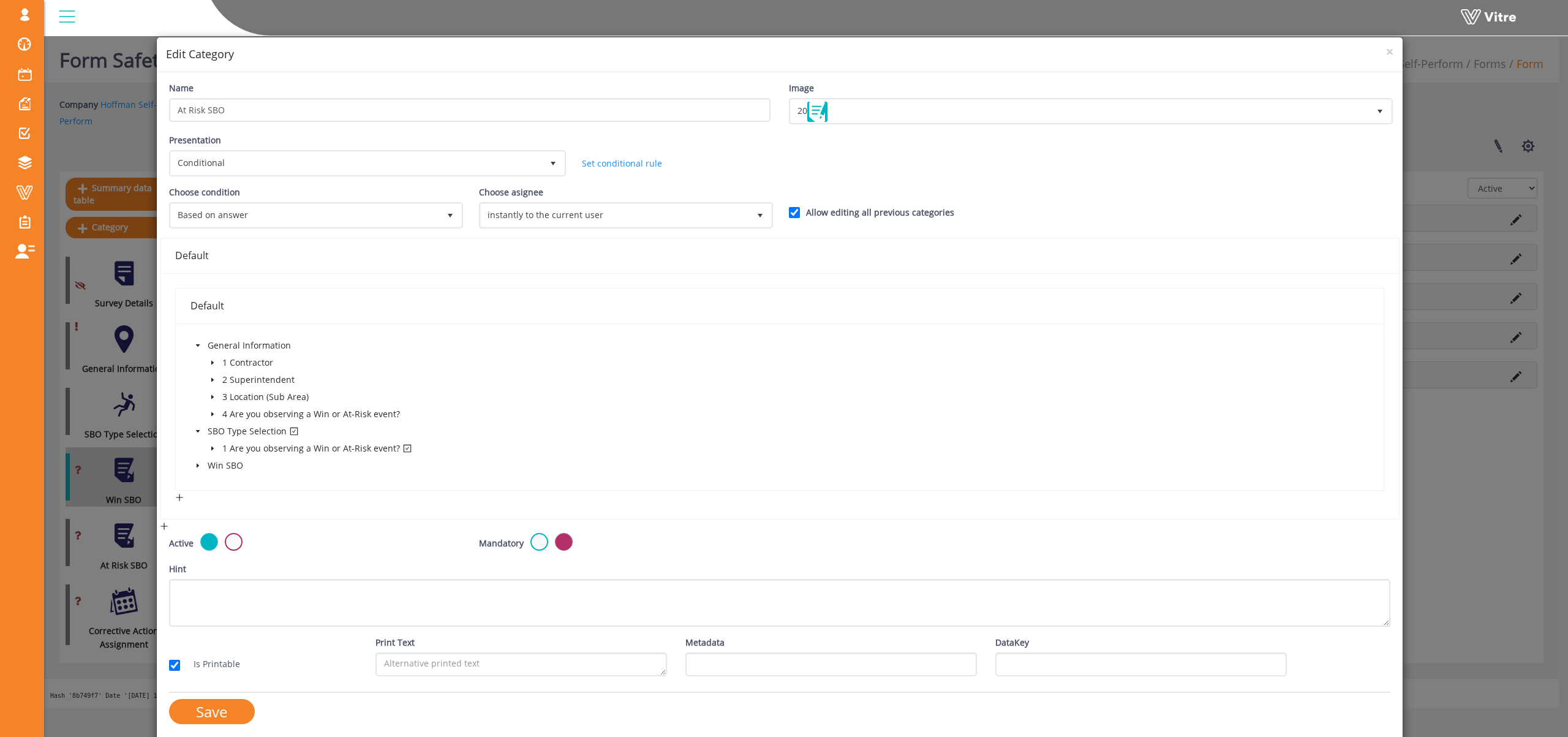
click at [211, 448] on icon "caret-down" at bounding box center [212, 449] width 2 height 4
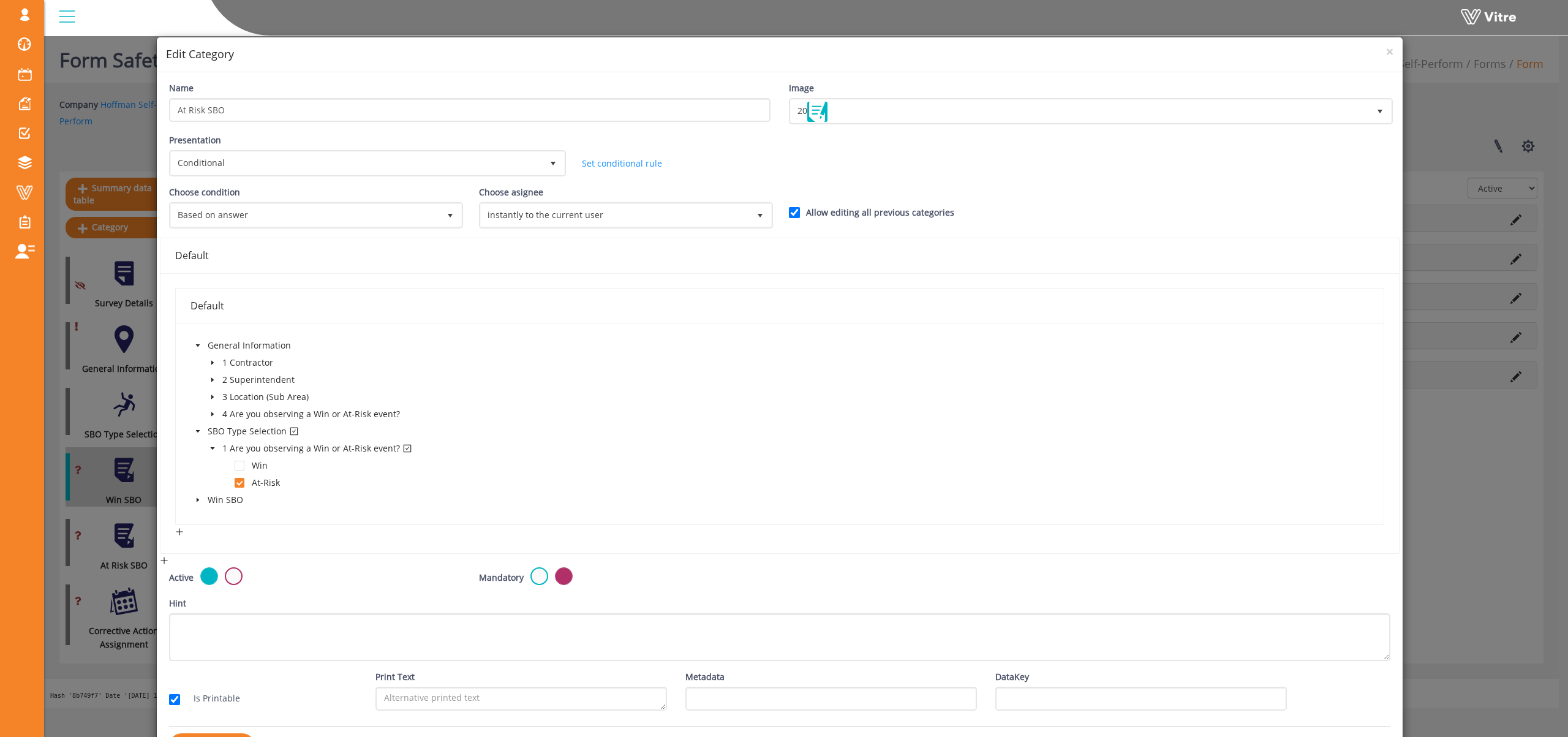
click at [211, 415] on icon "caret-down" at bounding box center [213, 414] width 6 height 6
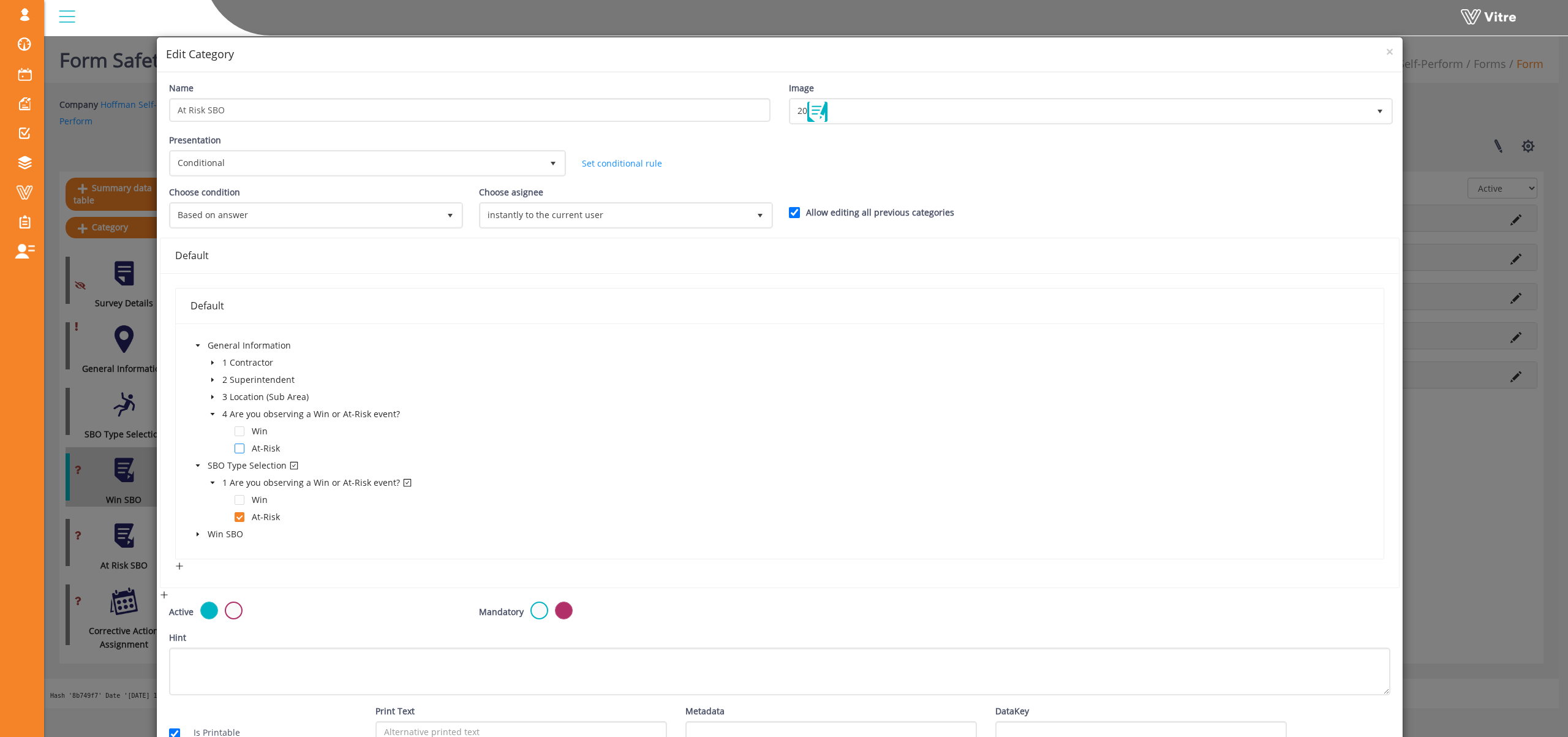
click at [240, 447] on span at bounding box center [239, 448] width 10 height 10
click at [239, 516] on span at bounding box center [239, 516] width 10 height 10
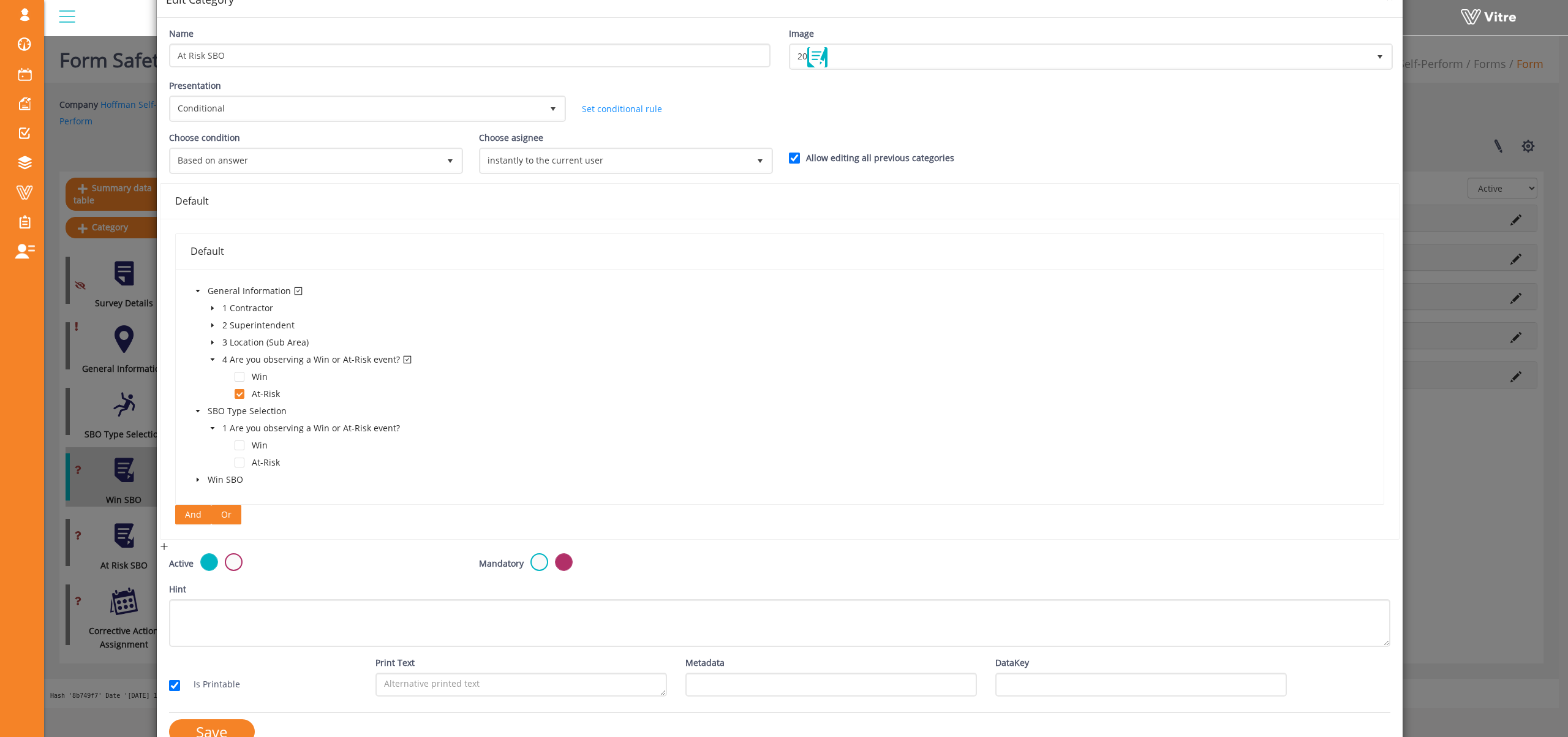
scroll to position [75, 0]
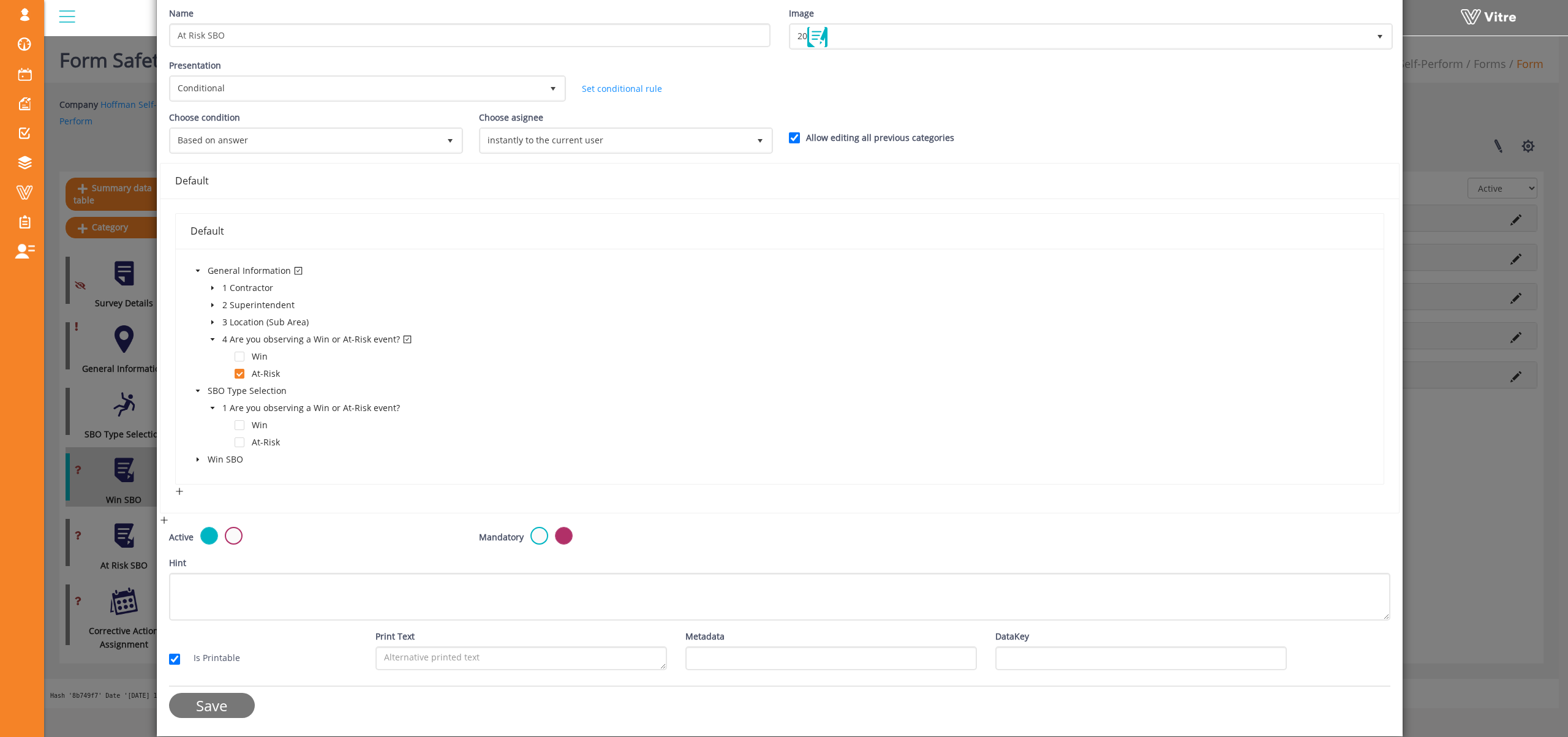
click at [225, 701] on input "Save" at bounding box center [212, 705] width 85 height 25
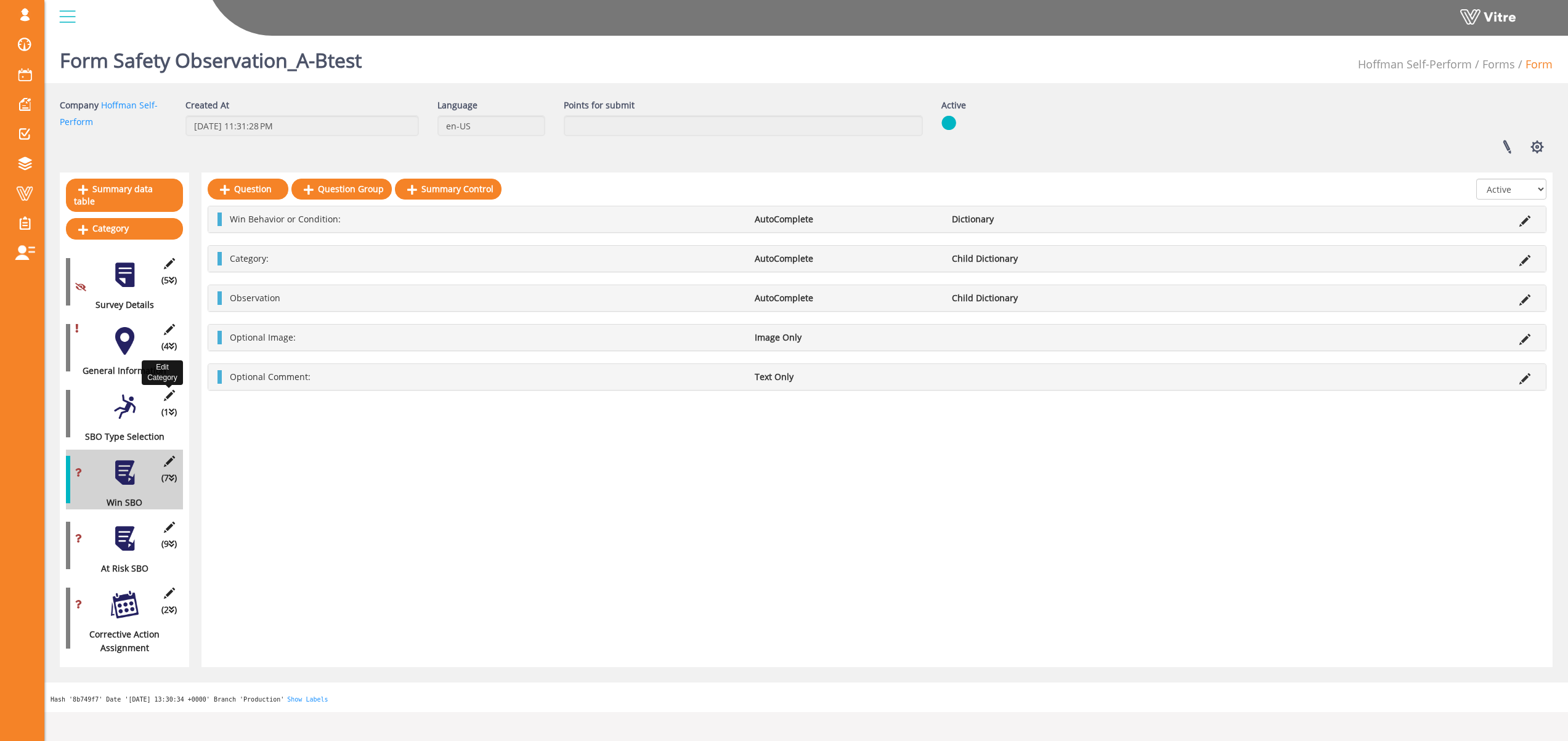
click at [166, 390] on icon at bounding box center [169, 395] width 16 height 11
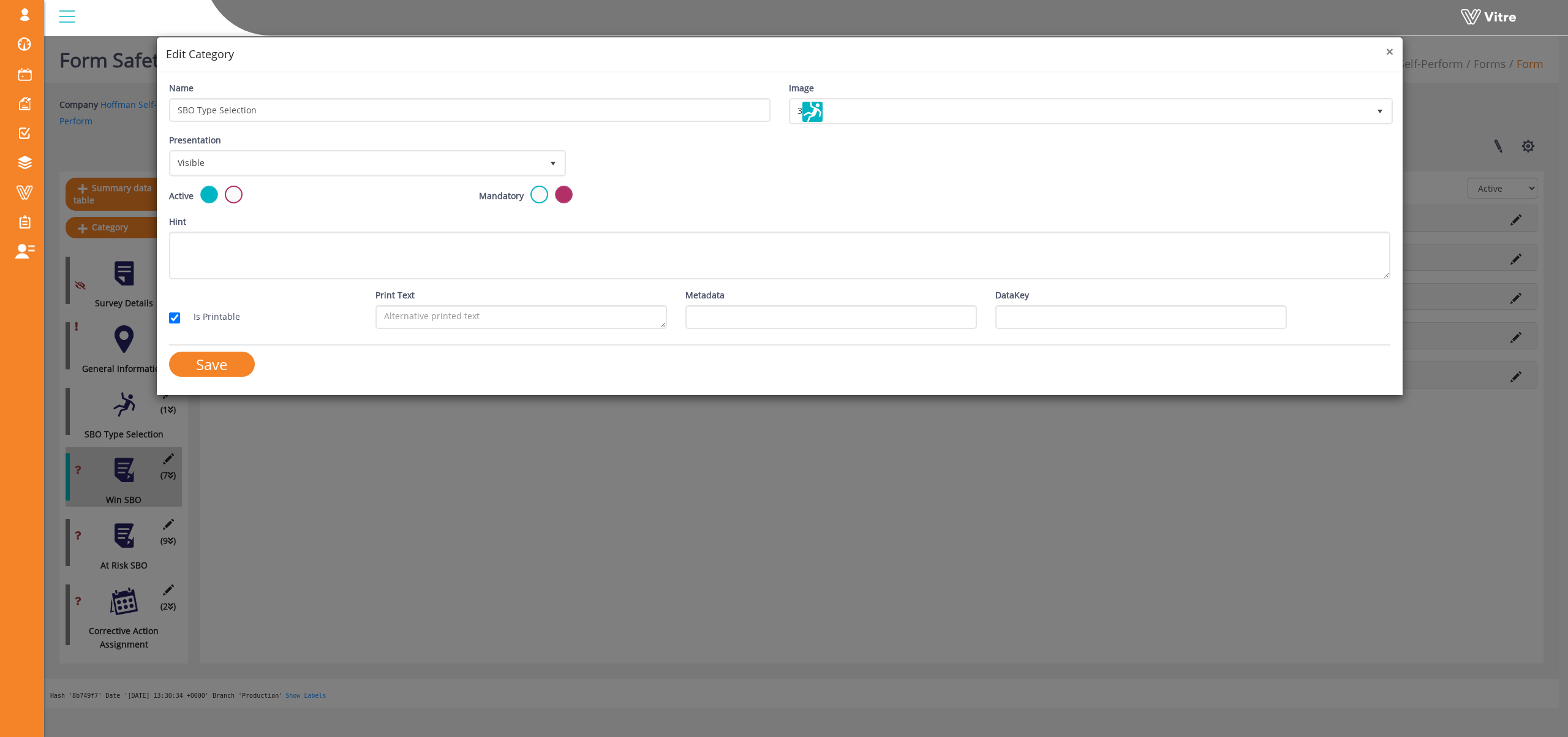
click at [1390, 53] on span "×" at bounding box center [1390, 51] width 7 height 17
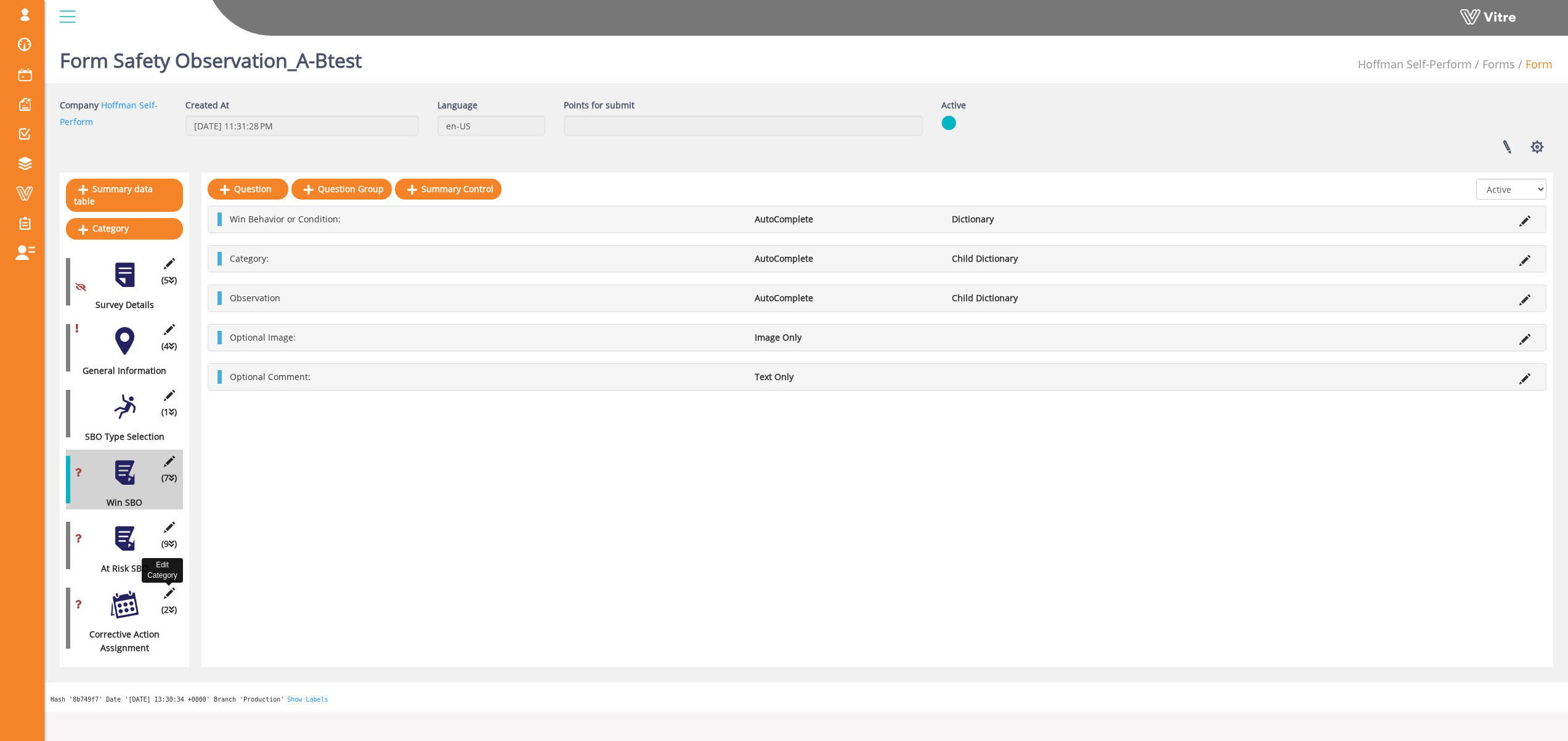
click at [172, 587] on icon at bounding box center [169, 592] width 16 height 11
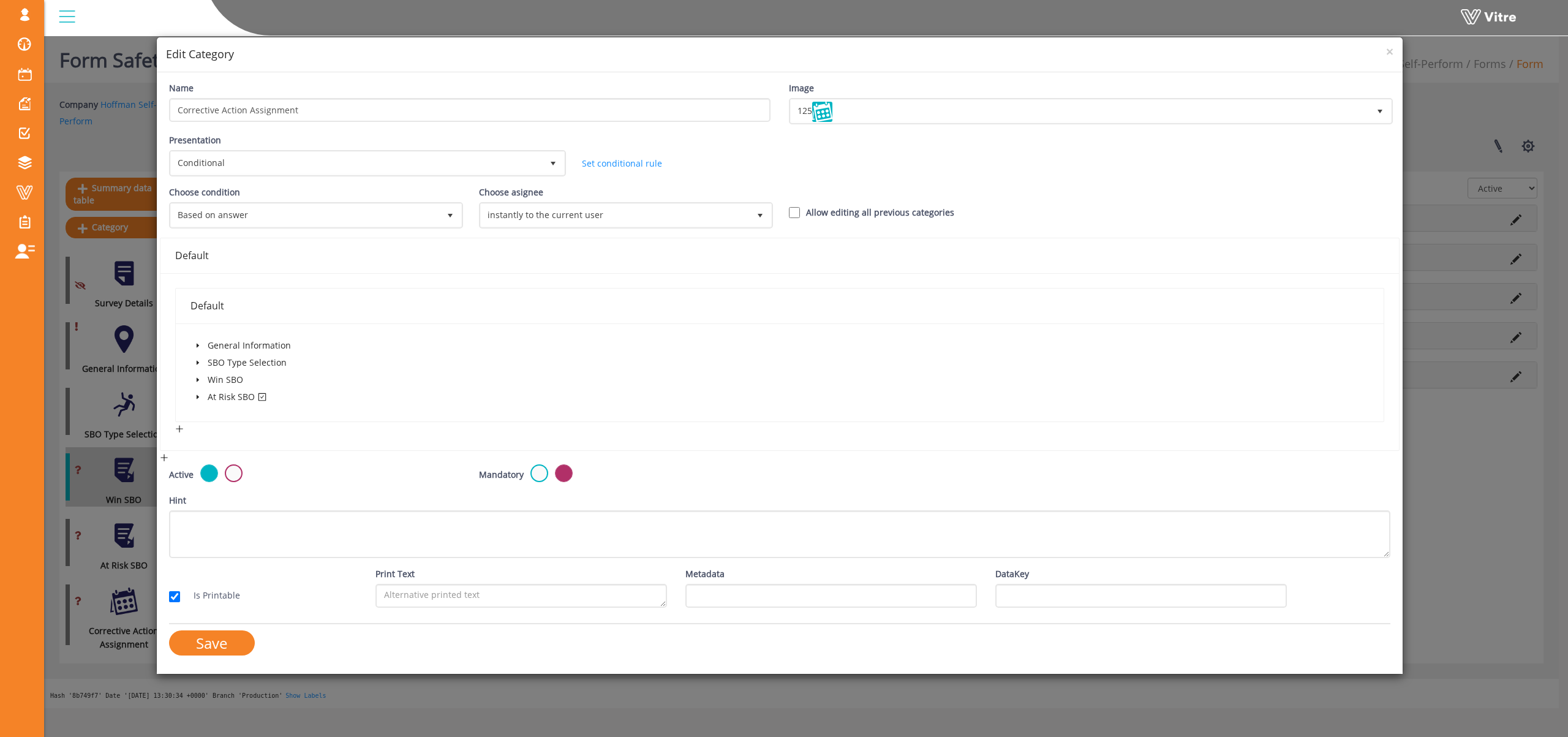
click at [202, 396] on span at bounding box center [198, 397] width 15 height 15
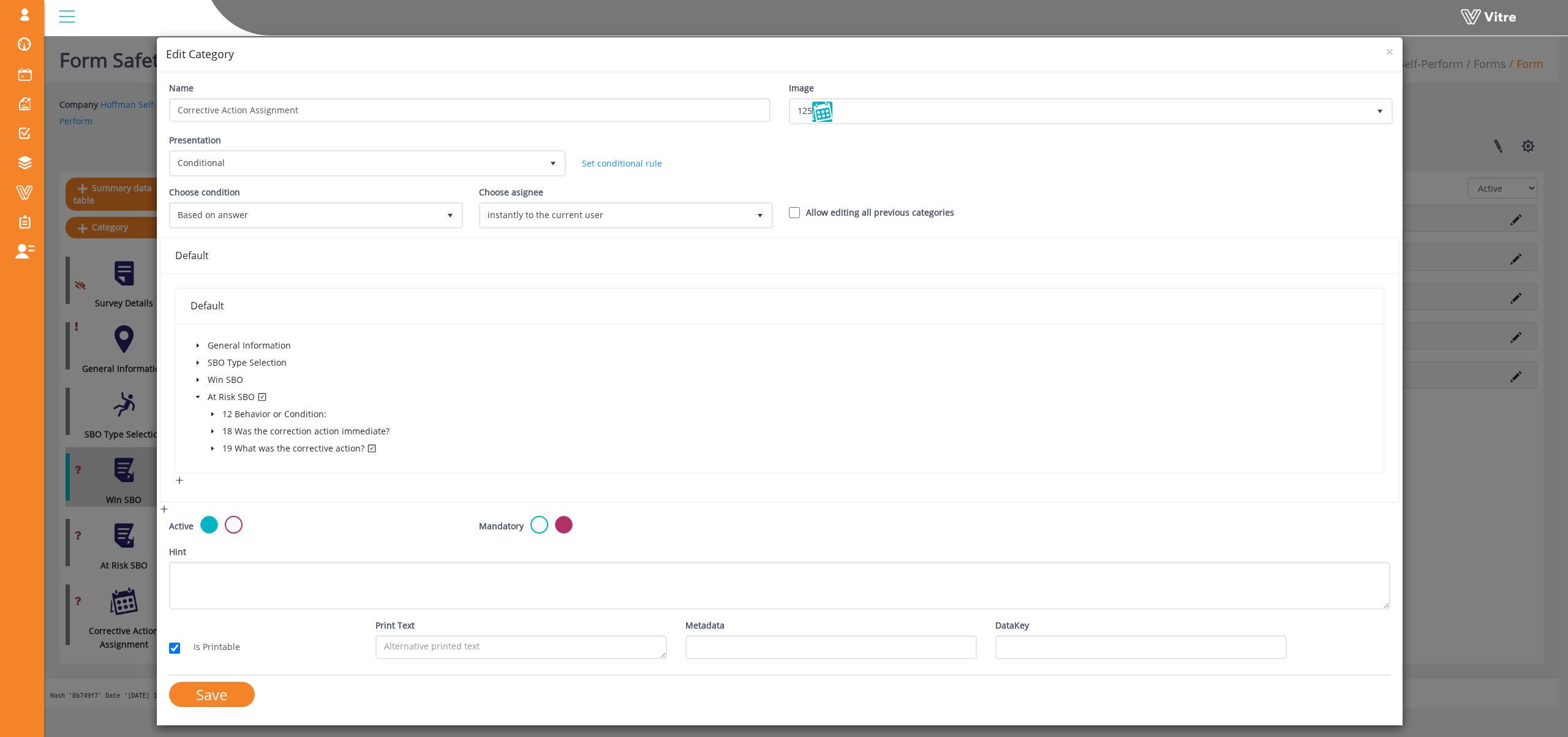
click at [215, 452] on span at bounding box center [213, 449] width 15 height 15
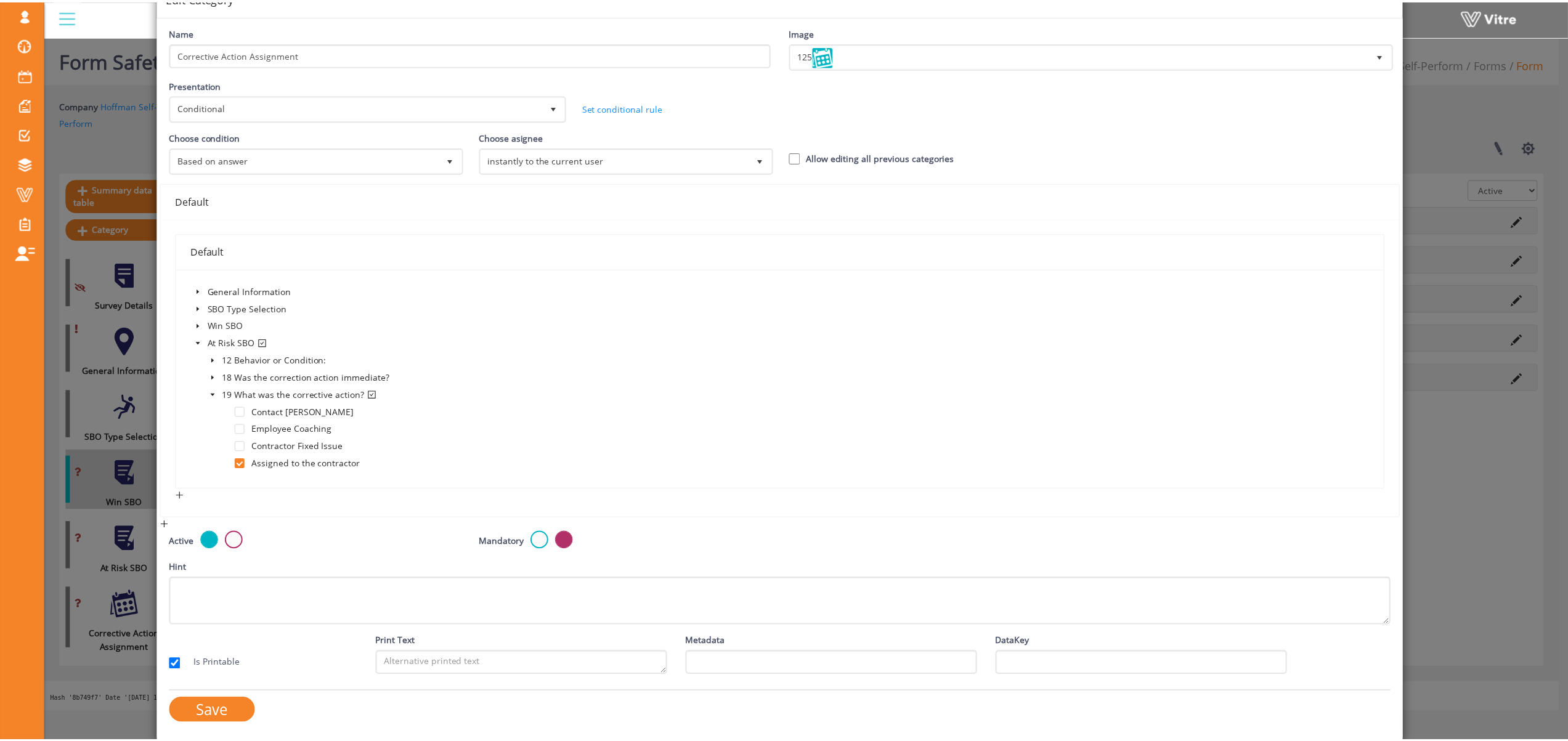
scroll to position [58, 0]
click at [794, 159] on input "Allow editing all previous categories" at bounding box center [799, 155] width 11 height 11
checkbox input "true"
click at [233, 703] on input "Save" at bounding box center [213, 709] width 86 height 25
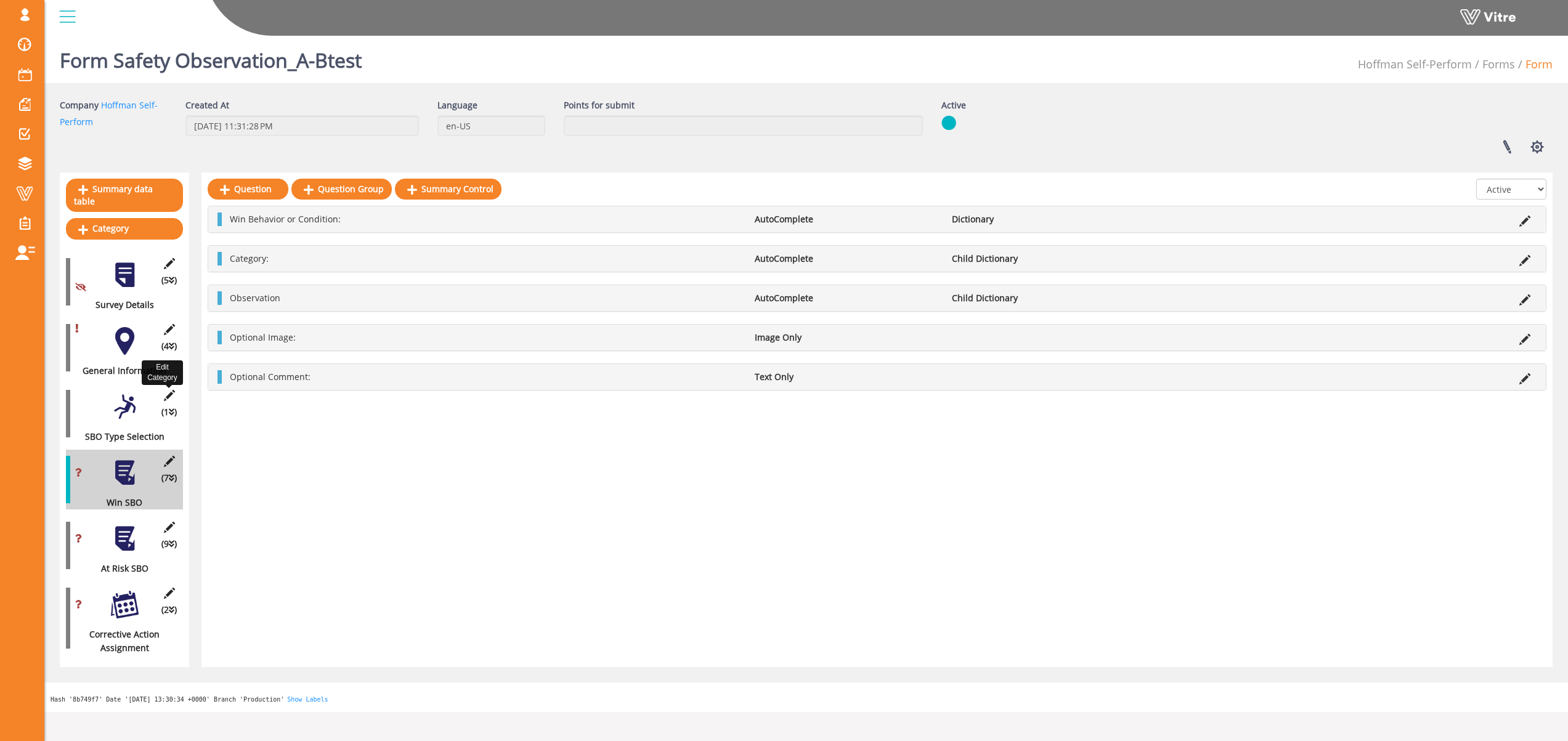
click at [166, 390] on icon at bounding box center [169, 395] width 16 height 11
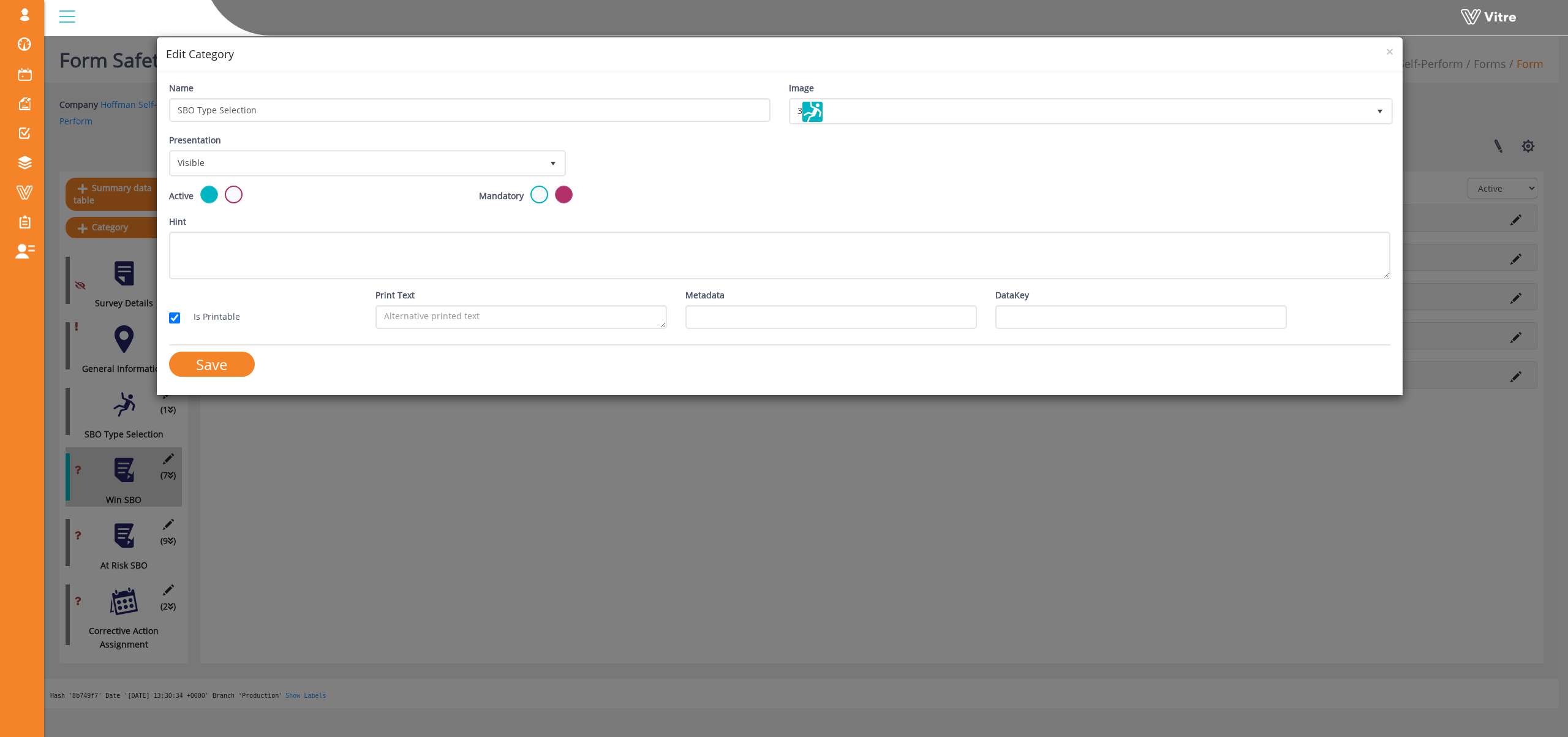
click at [242, 194] on div "Active" at bounding box center [315, 195] width 291 height 20
click at [236, 198] on label at bounding box center [234, 195] width 18 height 18
click at [0, 0] on input "radio" at bounding box center [0, 0] width 0 height 0
click at [221, 354] on input "Save" at bounding box center [212, 364] width 85 height 25
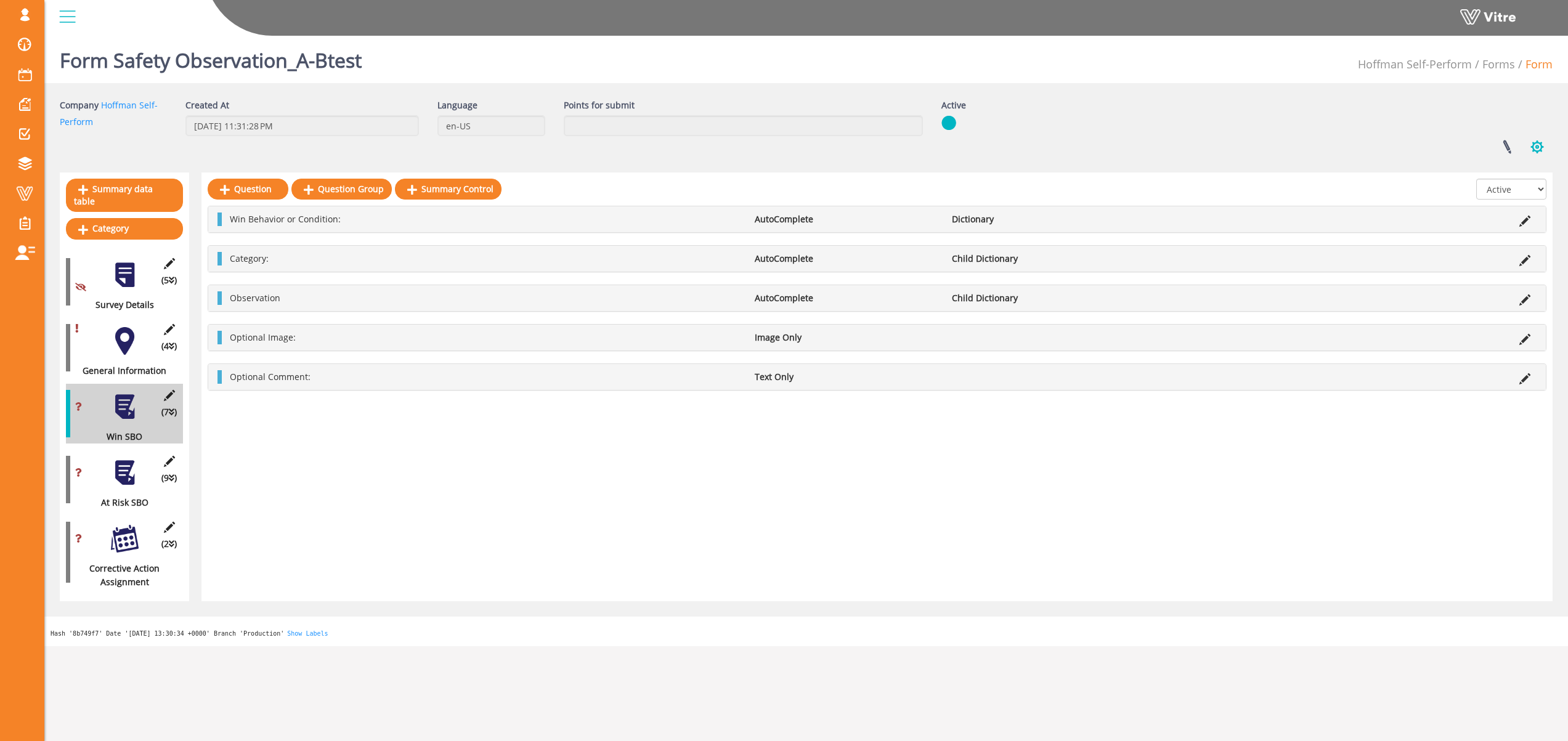
click at [1542, 146] on button "button" at bounding box center [1537, 147] width 31 height 33
click at [1516, 190] on link "Set Users" at bounding box center [1496, 191] width 112 height 16
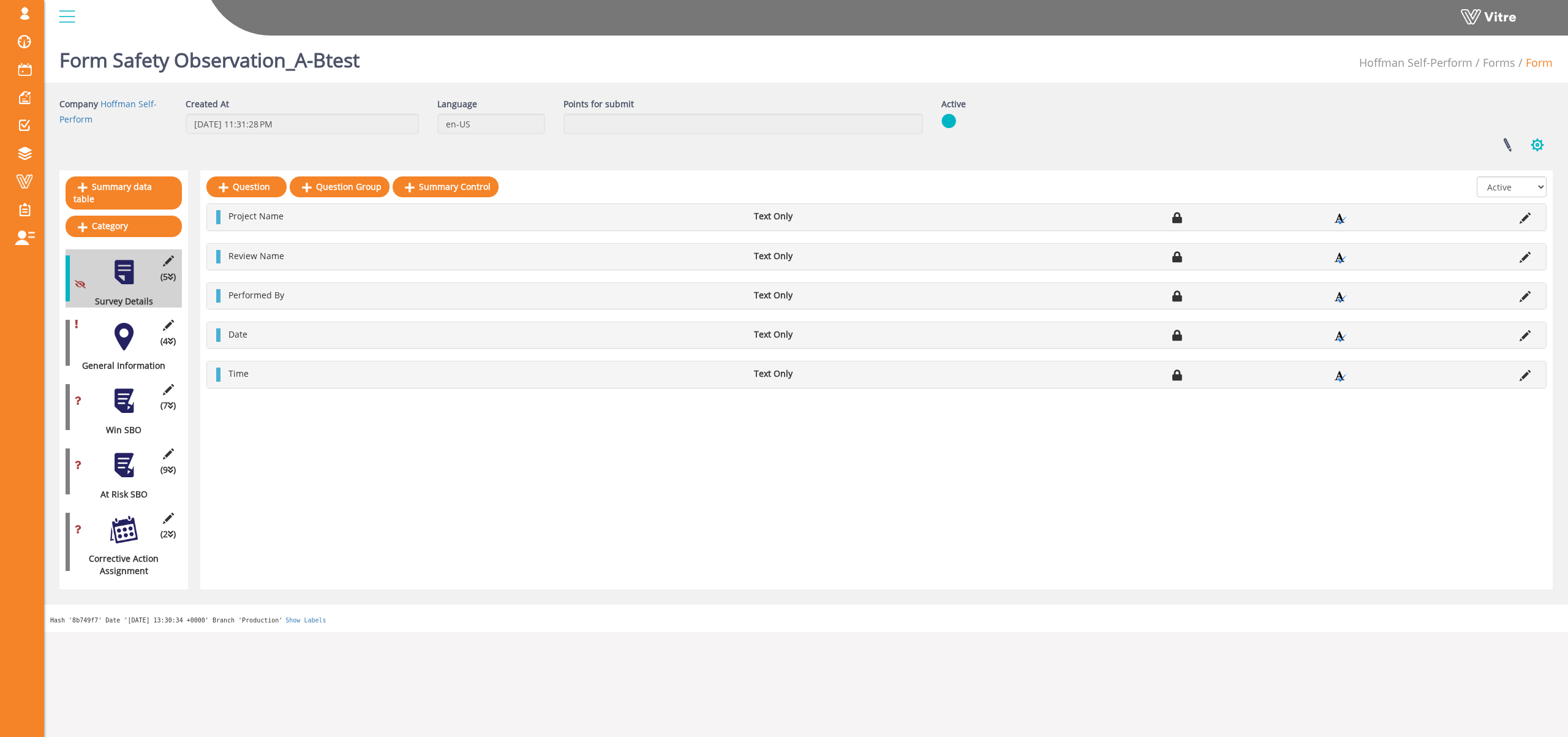
click at [1537, 147] on button "button" at bounding box center [1538, 145] width 30 height 33
click at [1508, 148] on link at bounding box center [1507, 145] width 30 height 33
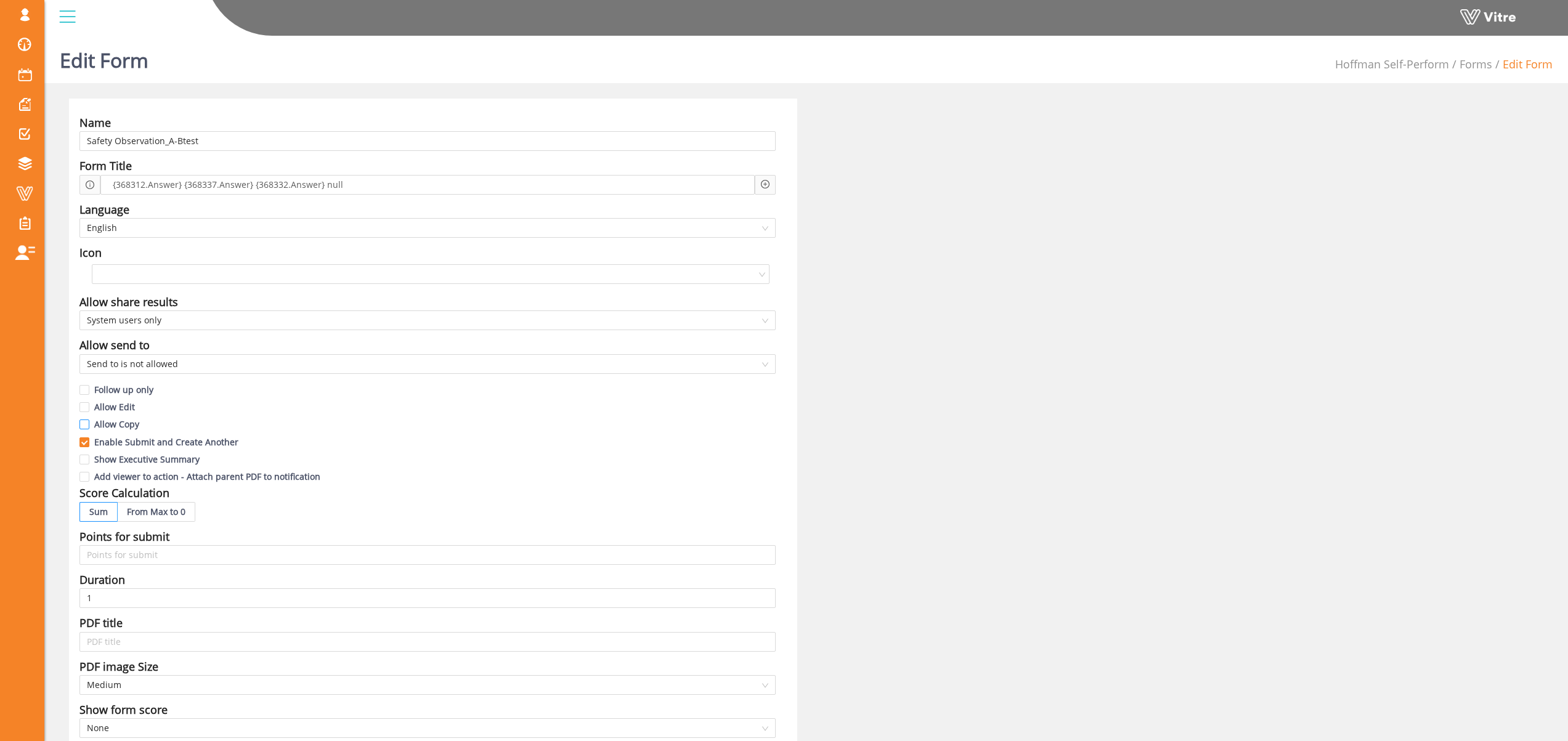
click at [86, 423] on input "Allow Copy" at bounding box center [84, 427] width 11 height 11
checkbox input "true"
click at [88, 408] on input "Allow Edit" at bounding box center [84, 410] width 11 height 11
checkbox input "true"
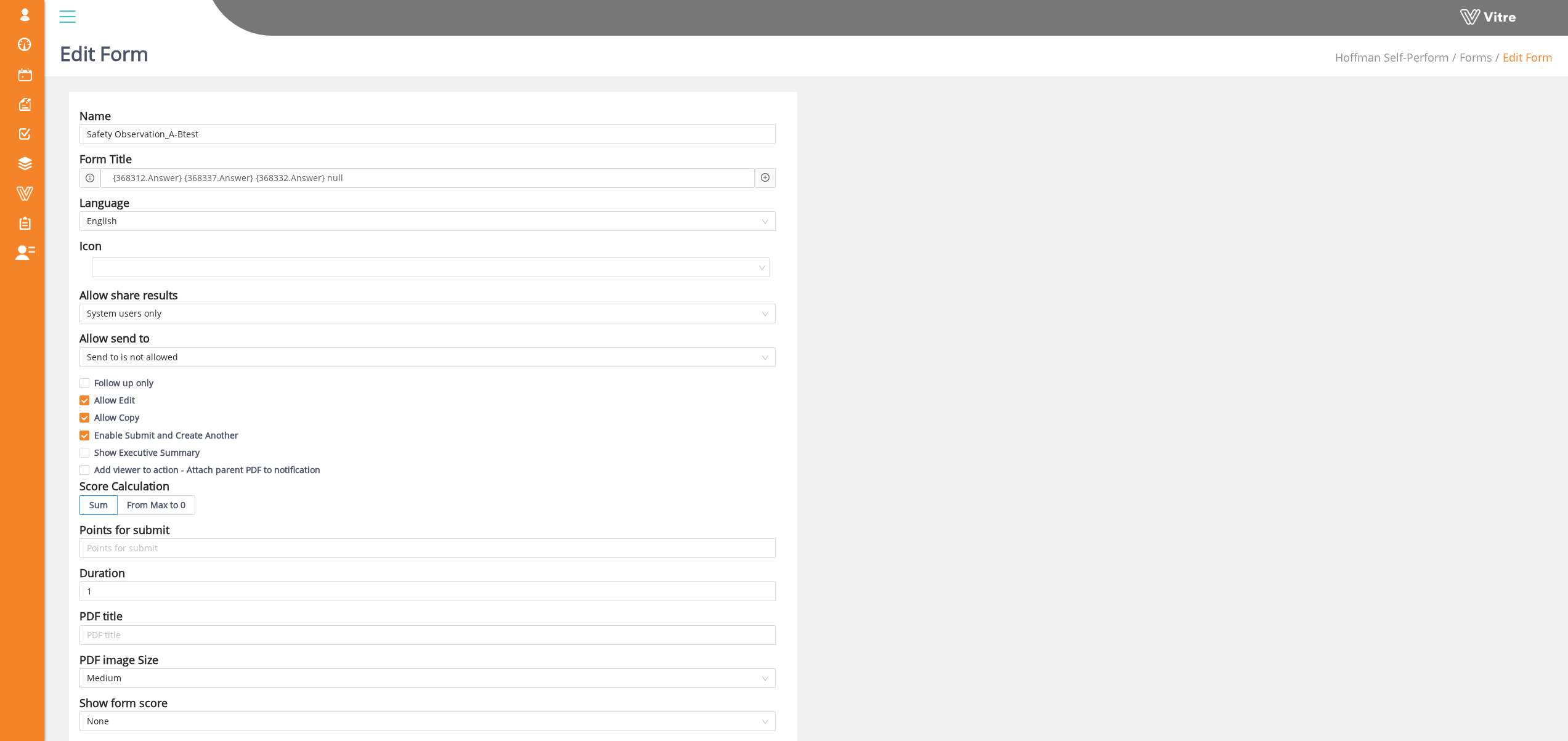
scroll to position [7, 0]
click at [134, 179] on span "{368312.Answer} {368337.Answer} {368332.Answer} null" at bounding box center [228, 177] width 237 height 13
click at [367, 176] on div "{368312.Answer} {368337.Answer} {368332.Answer} null" at bounding box center [427, 177] width 654 height 19
click at [333, 175] on span "{368312.Answer} {368337.Answer} {368332.Answer} null" at bounding box center [228, 177] width 237 height 13
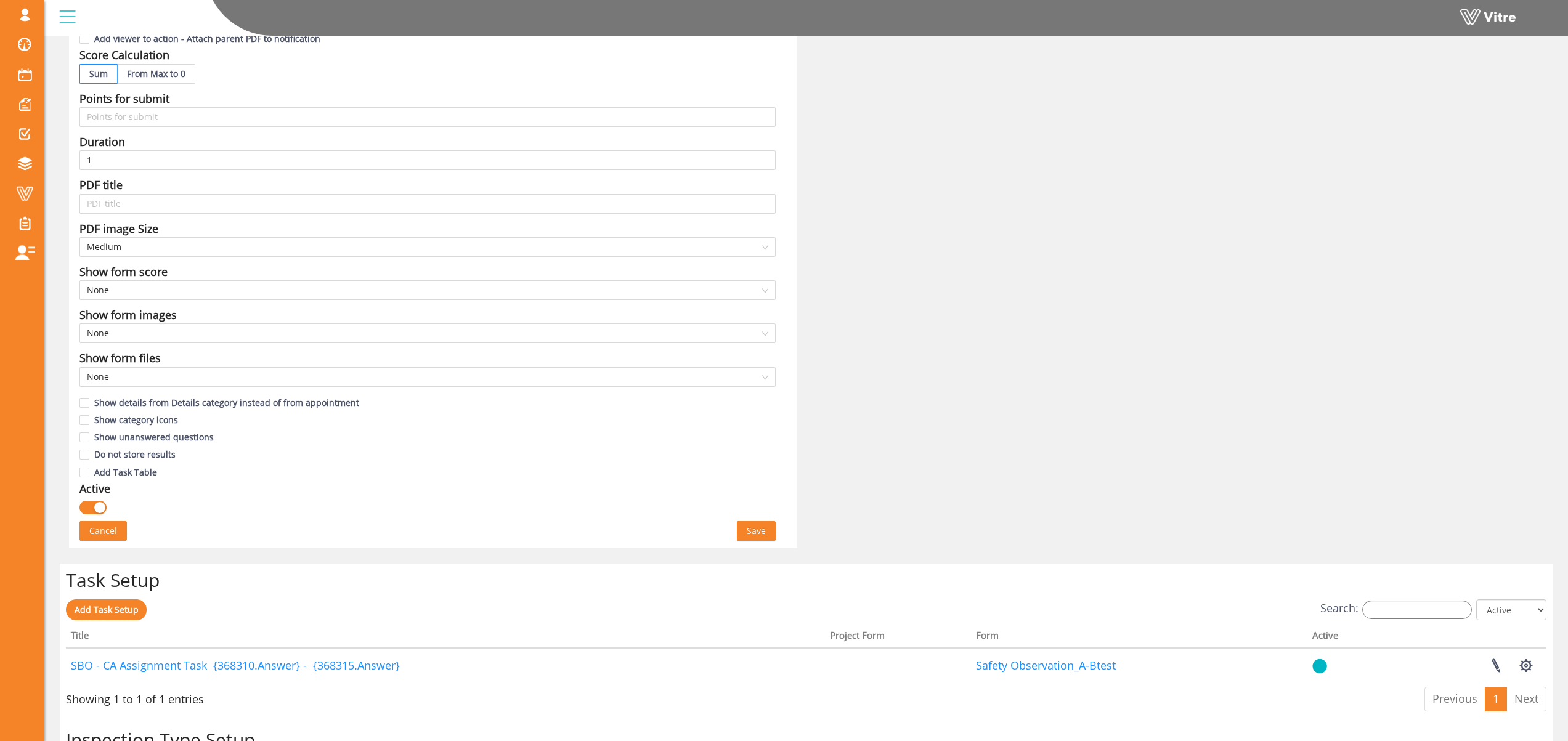
scroll to position [579, 0]
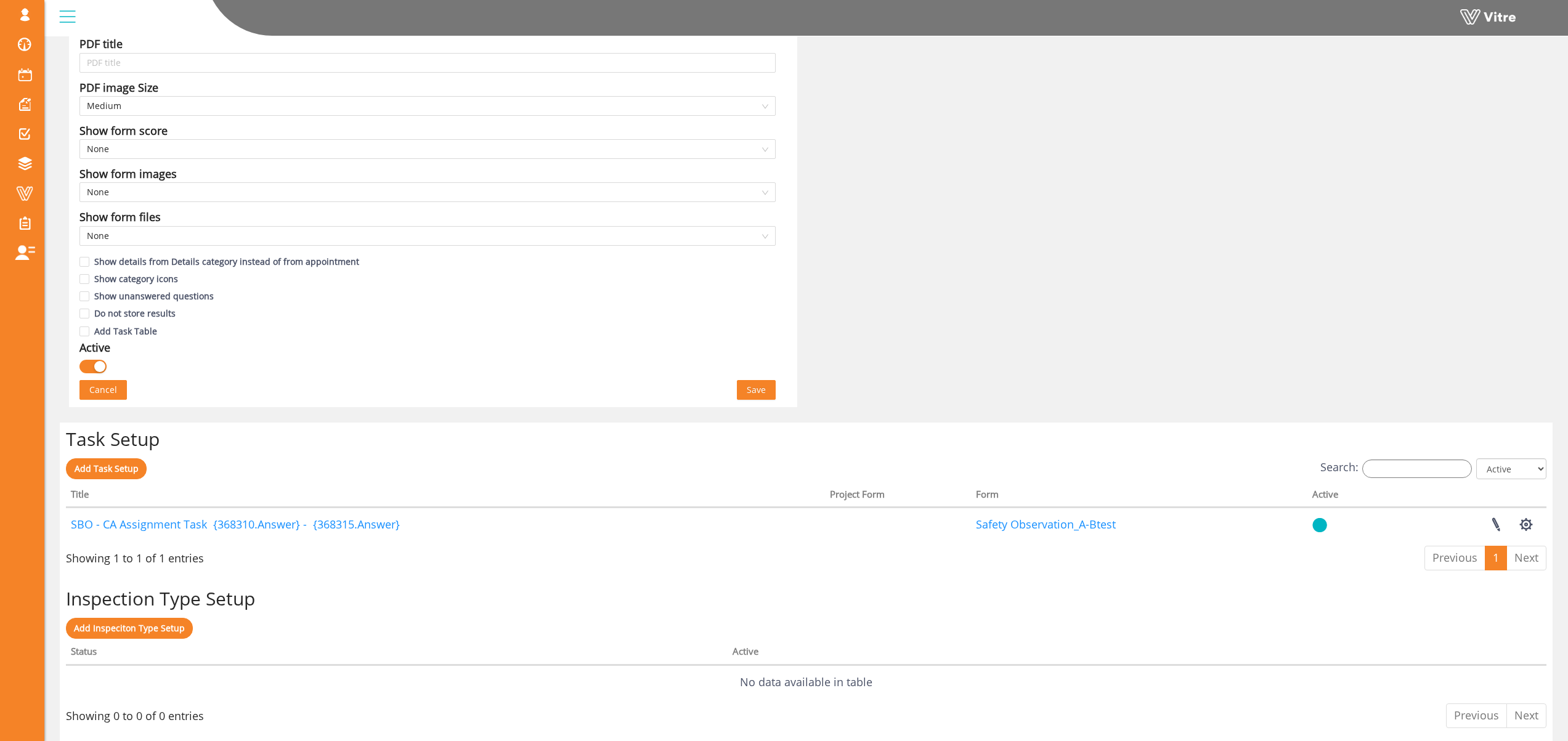
click at [759, 386] on span "Save" at bounding box center [756, 390] width 19 height 13
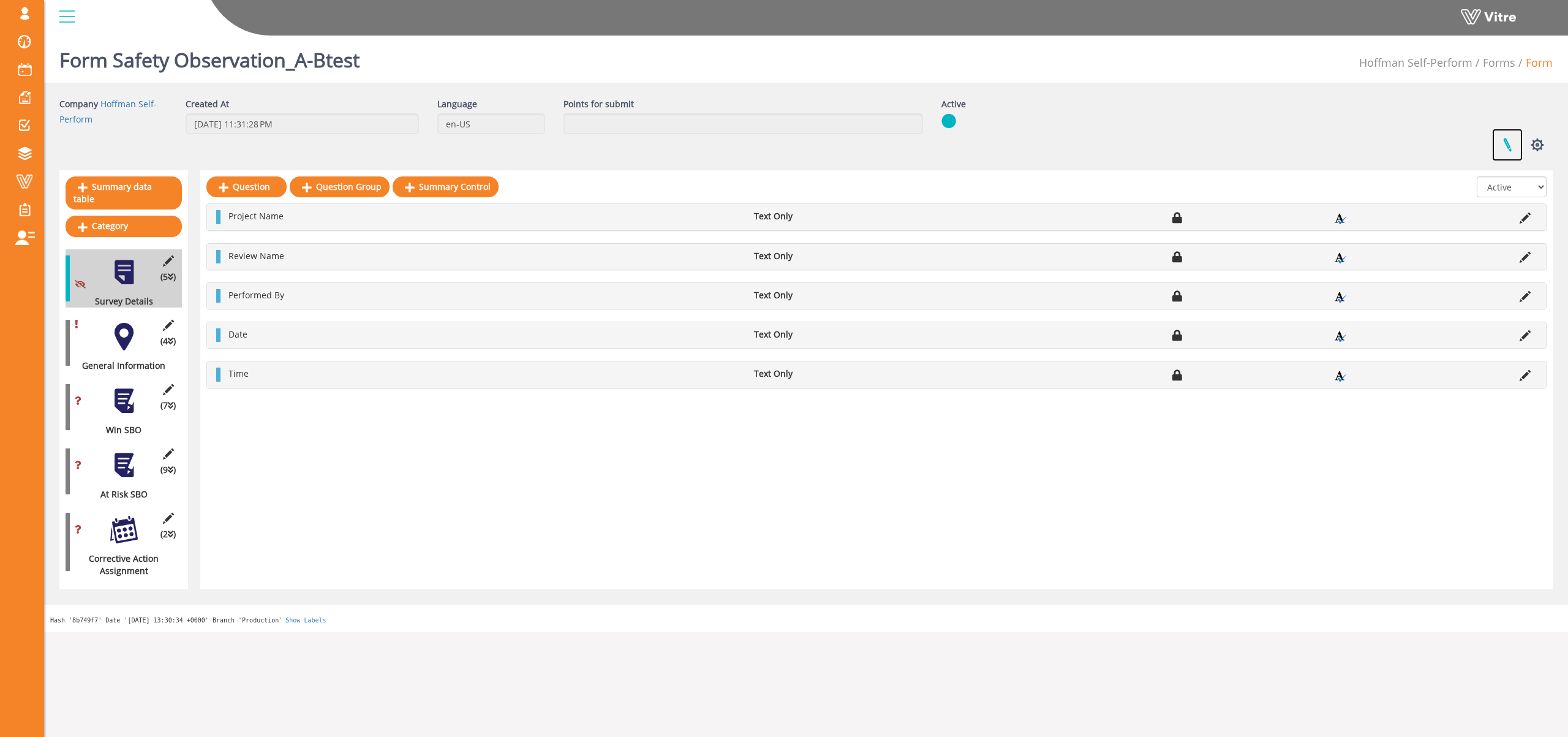
click at [1511, 140] on link at bounding box center [1507, 145] width 30 height 33
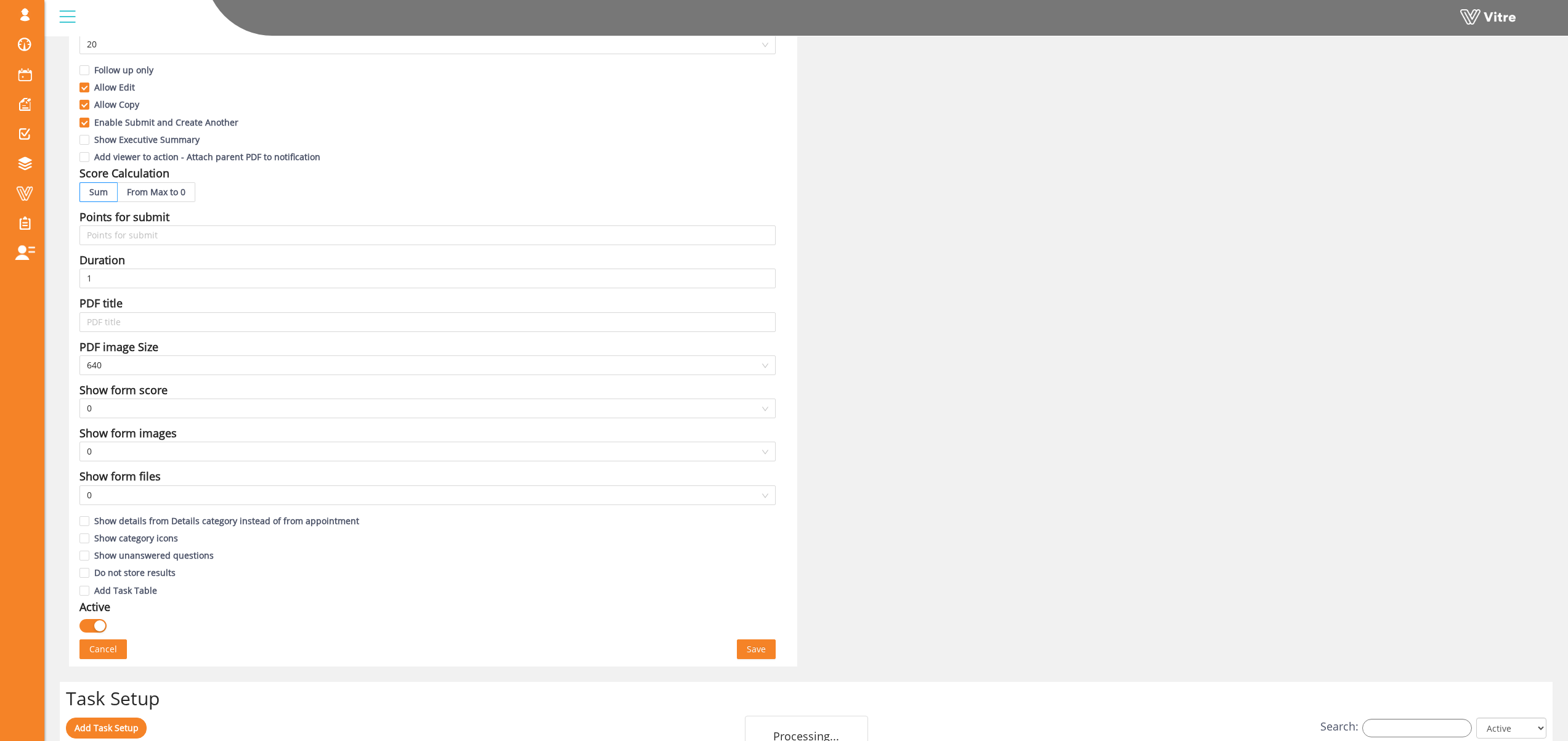
scroll to position [601, 0]
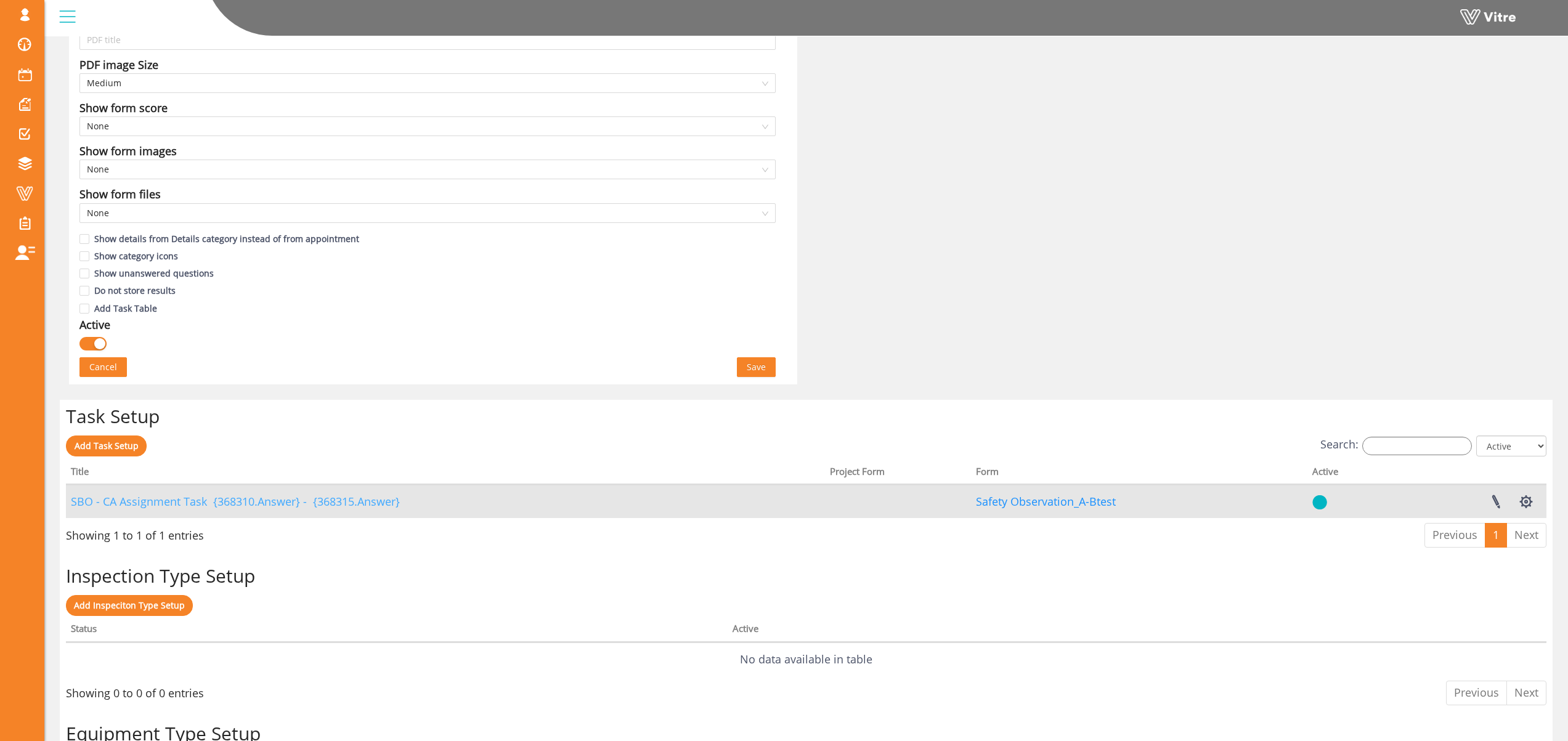
click at [160, 500] on link "SBO - CA Assignment Task {368310.Answer} - {368315.Answer}" at bounding box center [235, 501] width 329 height 15
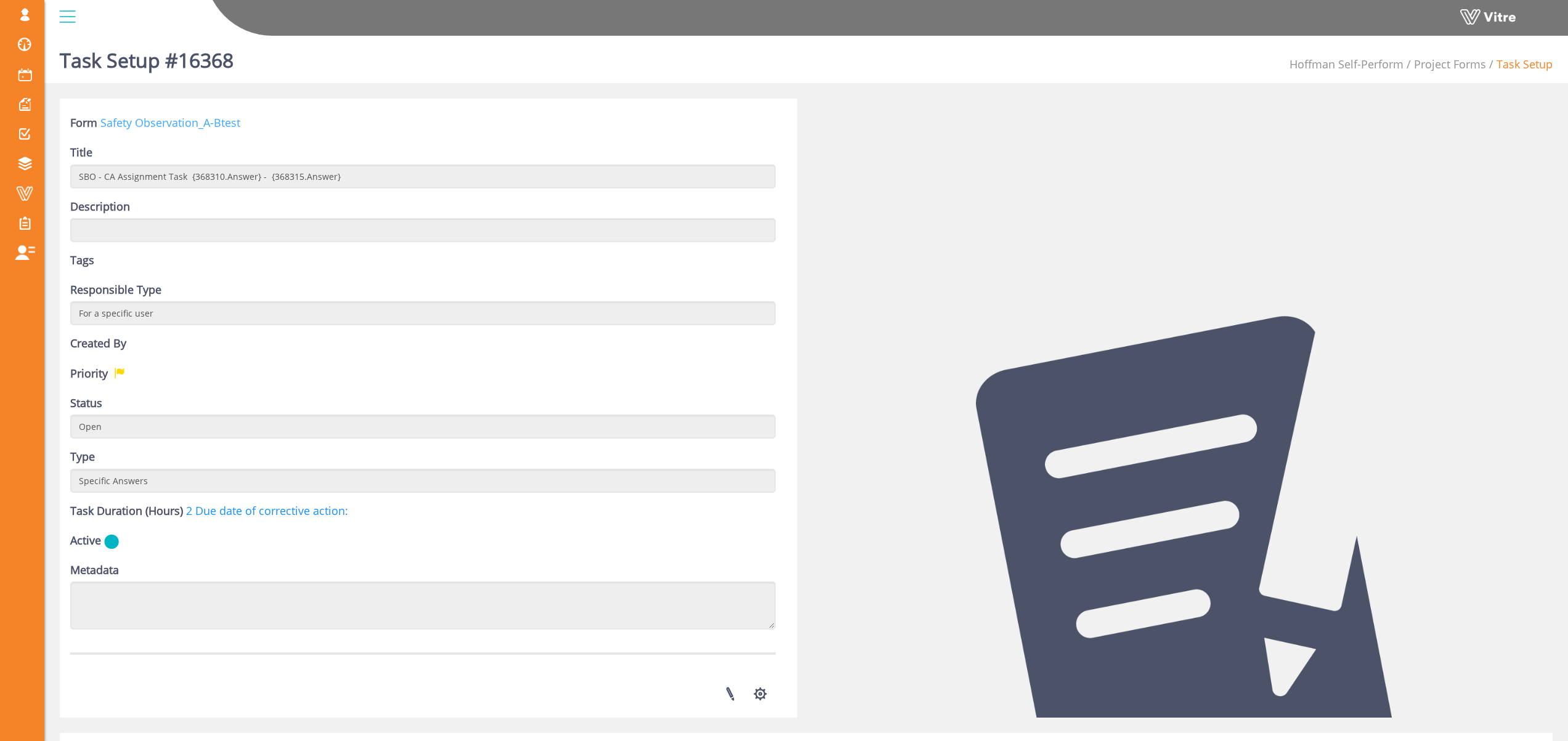
click at [152, 119] on link "Safety Observation_A-Btest" at bounding box center [170, 123] width 140 height 15
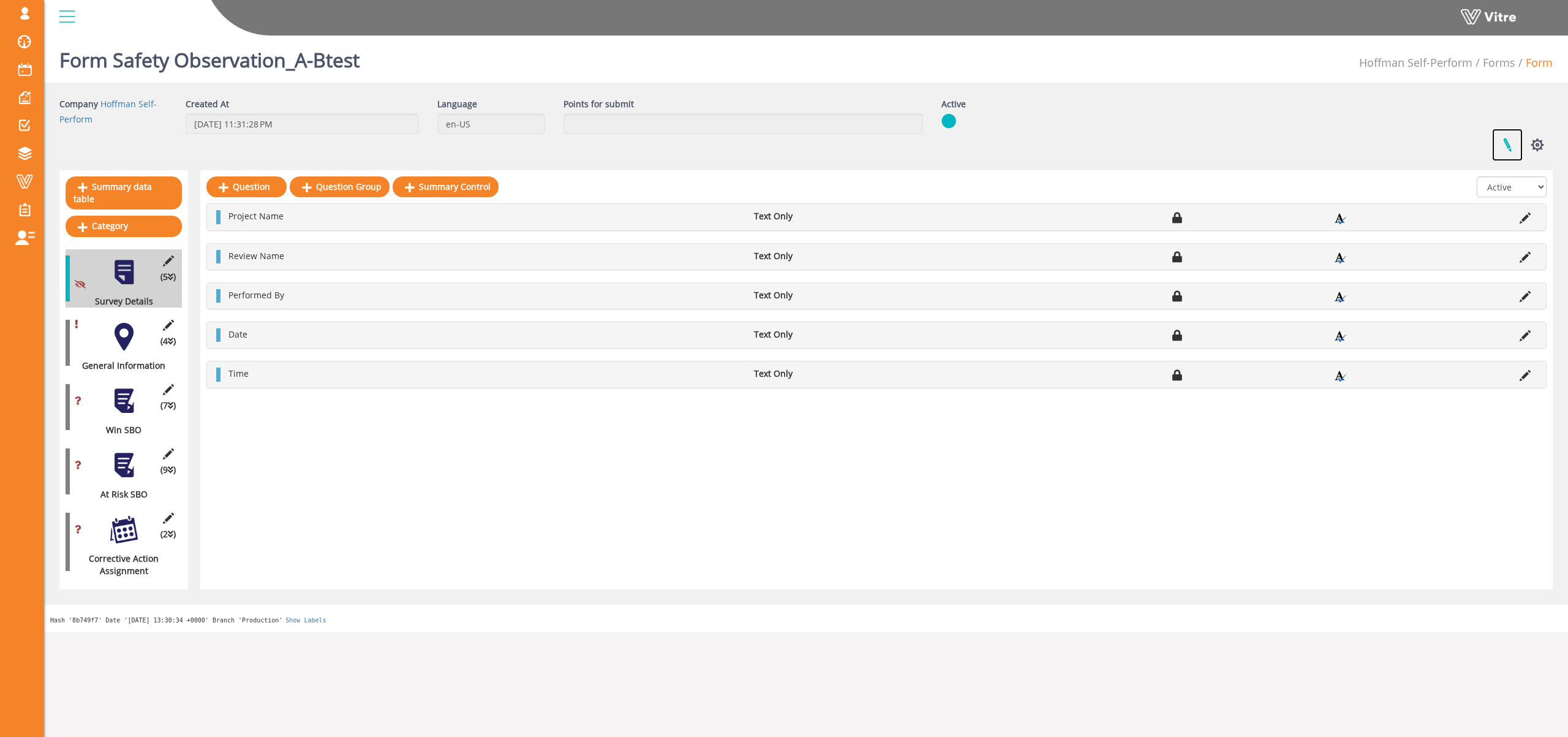
click at [1506, 145] on link at bounding box center [1507, 145] width 30 height 33
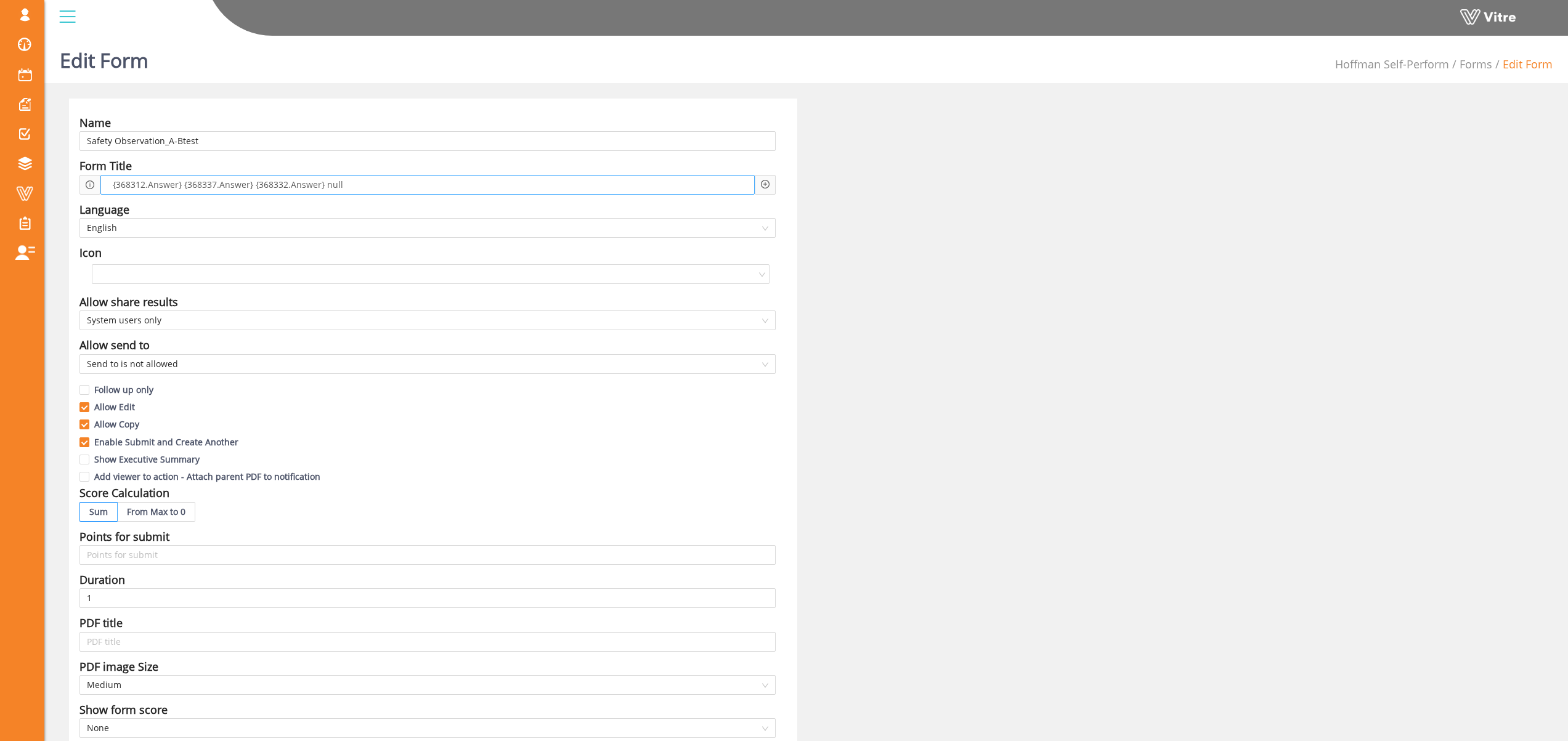
click at [108, 182] on span at bounding box center [106, 185] width 6 height 13
click at [349, 185] on div "{368312.Answer} {368337.Answer} {368332.Answer} null" at bounding box center [427, 185] width 654 height 19
click at [102, 187] on div "{368312.Answer} {368337.Answer} {368332.Answer} null" at bounding box center [427, 185] width 654 height 19
click at [351, 184] on span "{368312.Answer} {368337.Answer} {368332.Answer} null" at bounding box center [245, 185] width 237 height 13
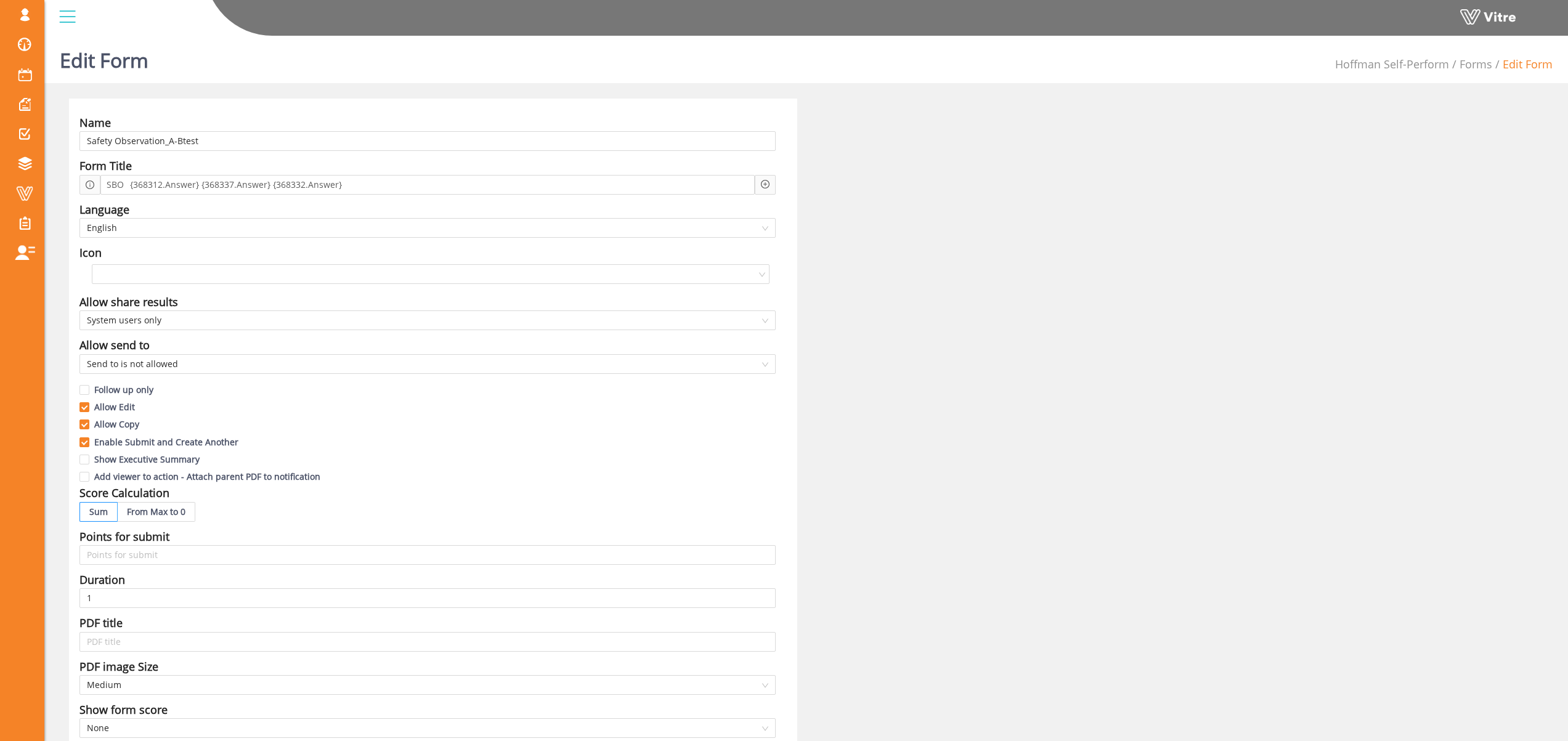
click at [759, 185] on div at bounding box center [765, 185] width 21 height 19
click at [767, 187] on icon "plus-circle" at bounding box center [765, 185] width 9 height 9
click at [894, 187] on input "search" at bounding box center [869, 193] width 150 height 19
drag, startPoint x: 951, startPoint y: 245, endPoint x: 945, endPoint y: 311, distance: 66.3
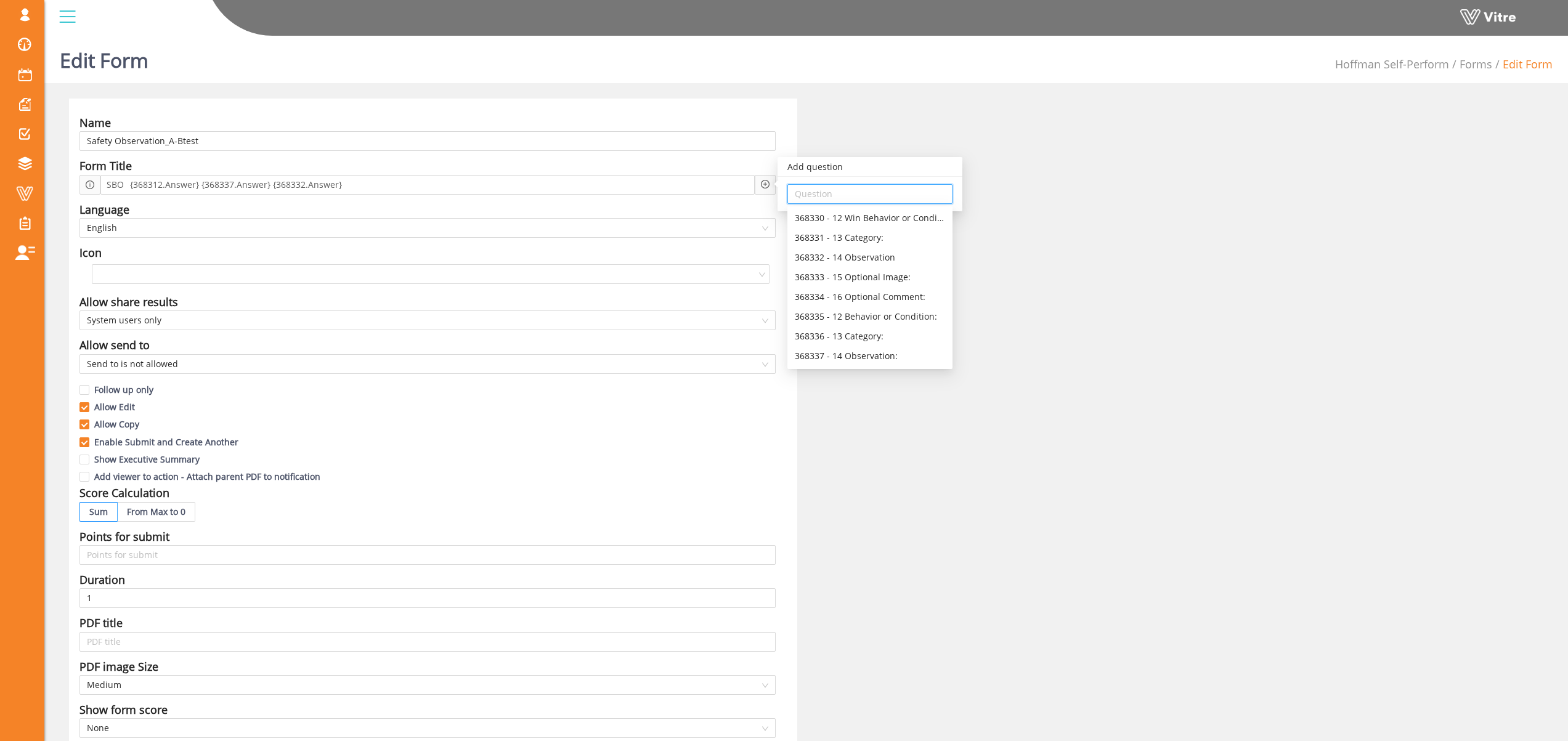
click at [945, 310] on div "368330 - 12 Win Behavior or Condition: 368331 - 13 Category: 368332 - 14 Observ…" at bounding box center [870, 287] width 165 height 158
click at [124, 187] on span "SBO" at bounding box center [114, 185] width 23 height 13
click at [203, 187] on span "{368312.Answer} {368337.Answer} {368332.Answer}" at bounding box center [239, 185] width 218 height 13
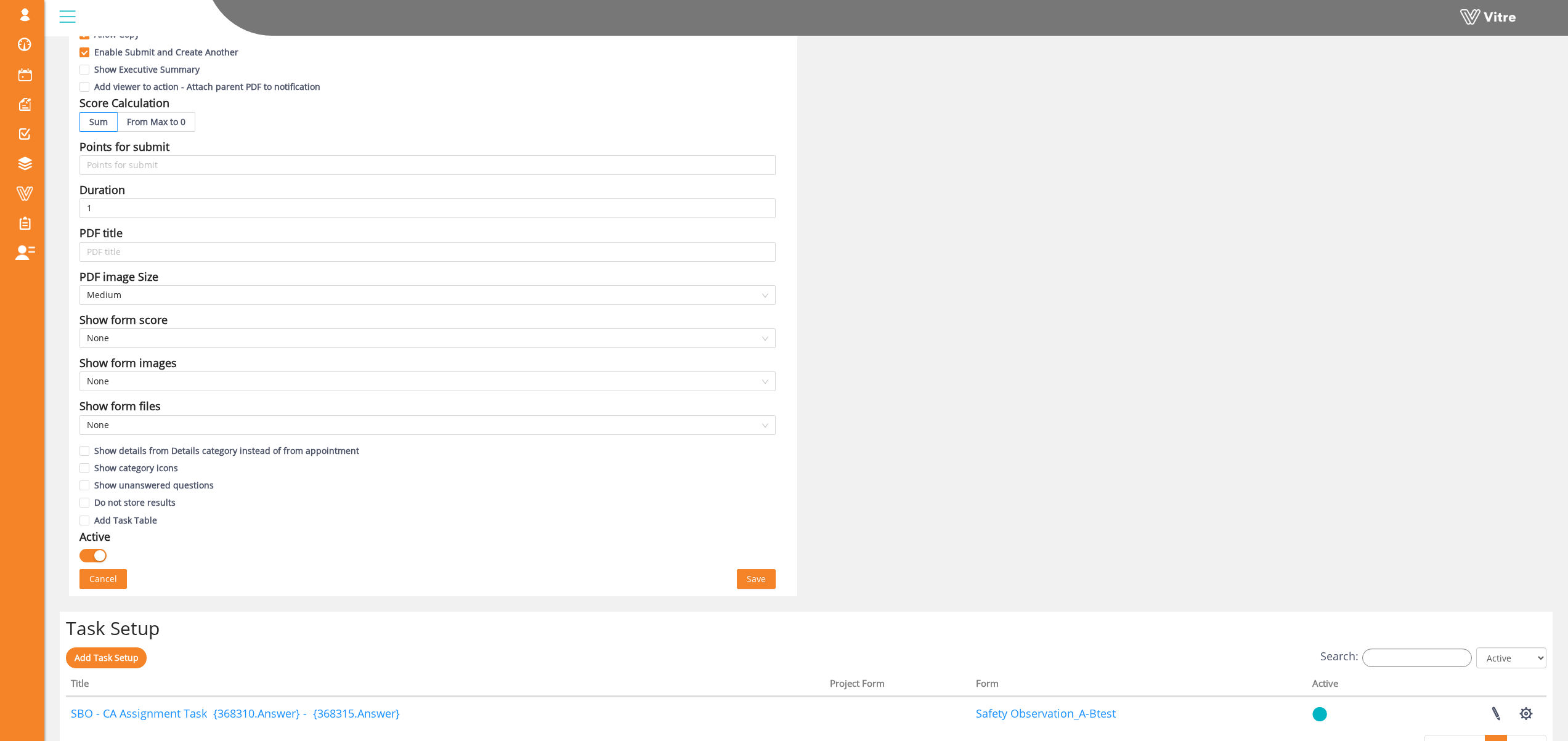
scroll to position [389, 0]
click at [758, 577] on span "Save" at bounding box center [756, 580] width 19 height 13
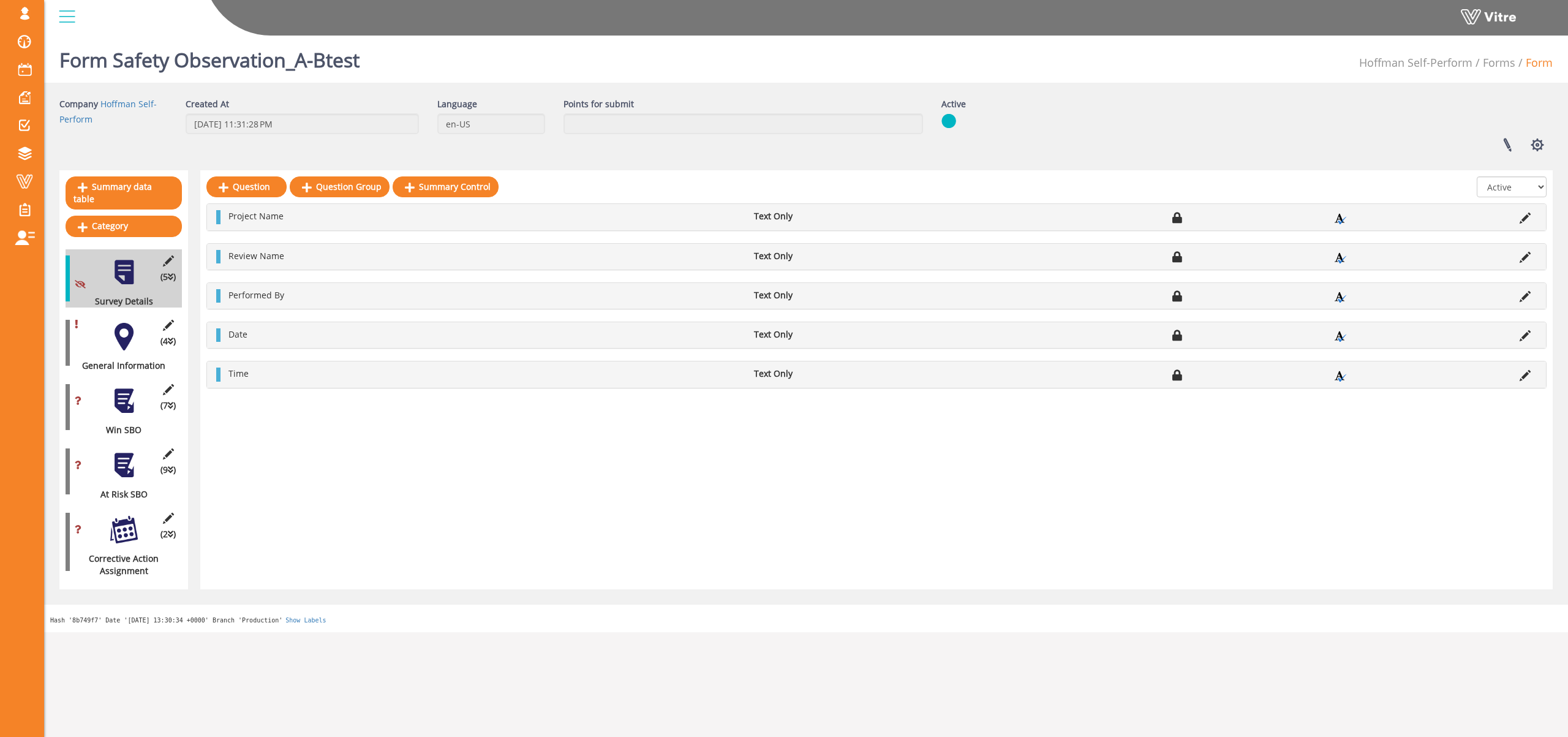
click at [124, 387] on div at bounding box center [123, 400] width 27 height 27
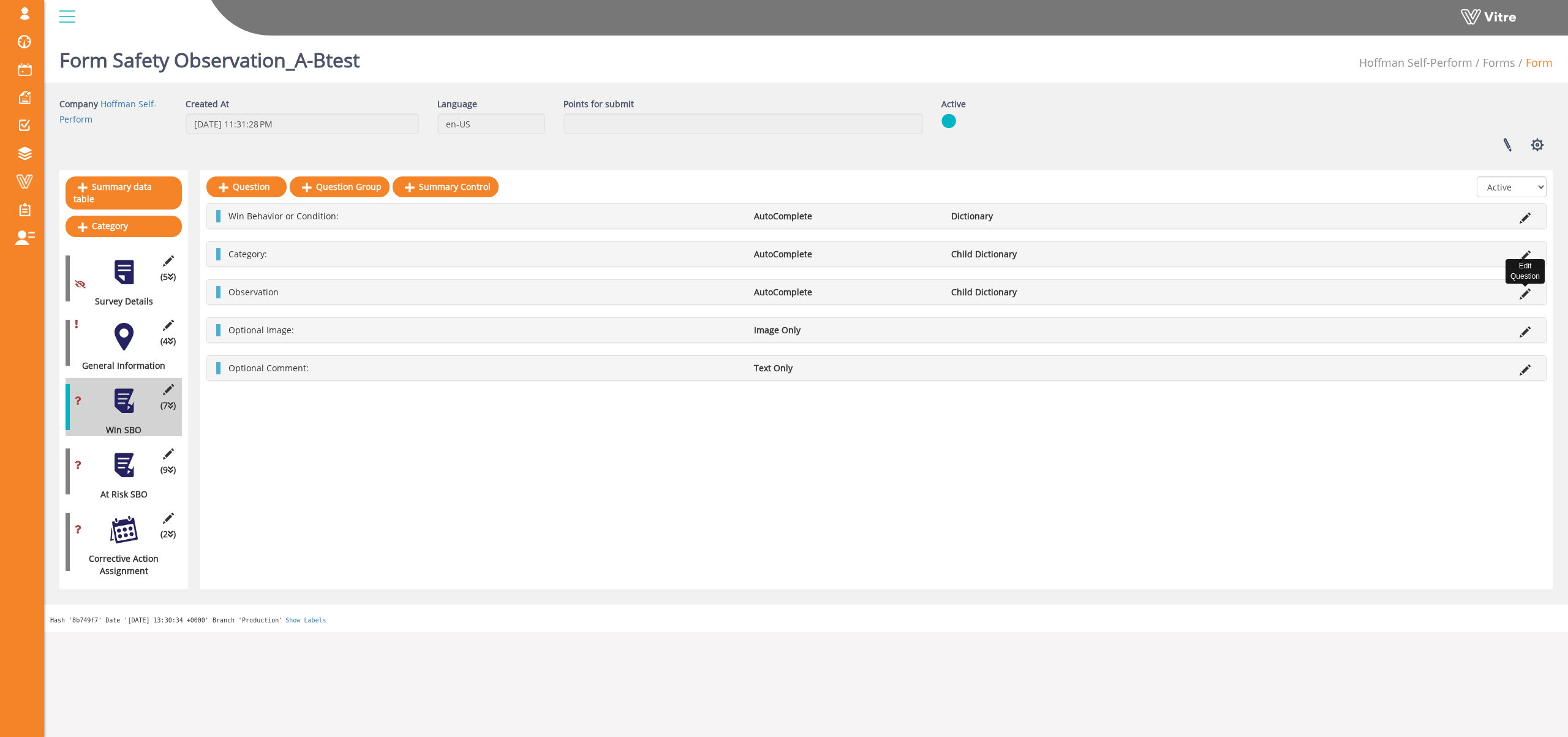
click at [1529, 293] on icon at bounding box center [1525, 293] width 11 height 11
click at [1523, 293] on icon at bounding box center [1525, 293] width 11 height 11
click at [717, 297] on li "Observation" at bounding box center [485, 292] width 525 height 12
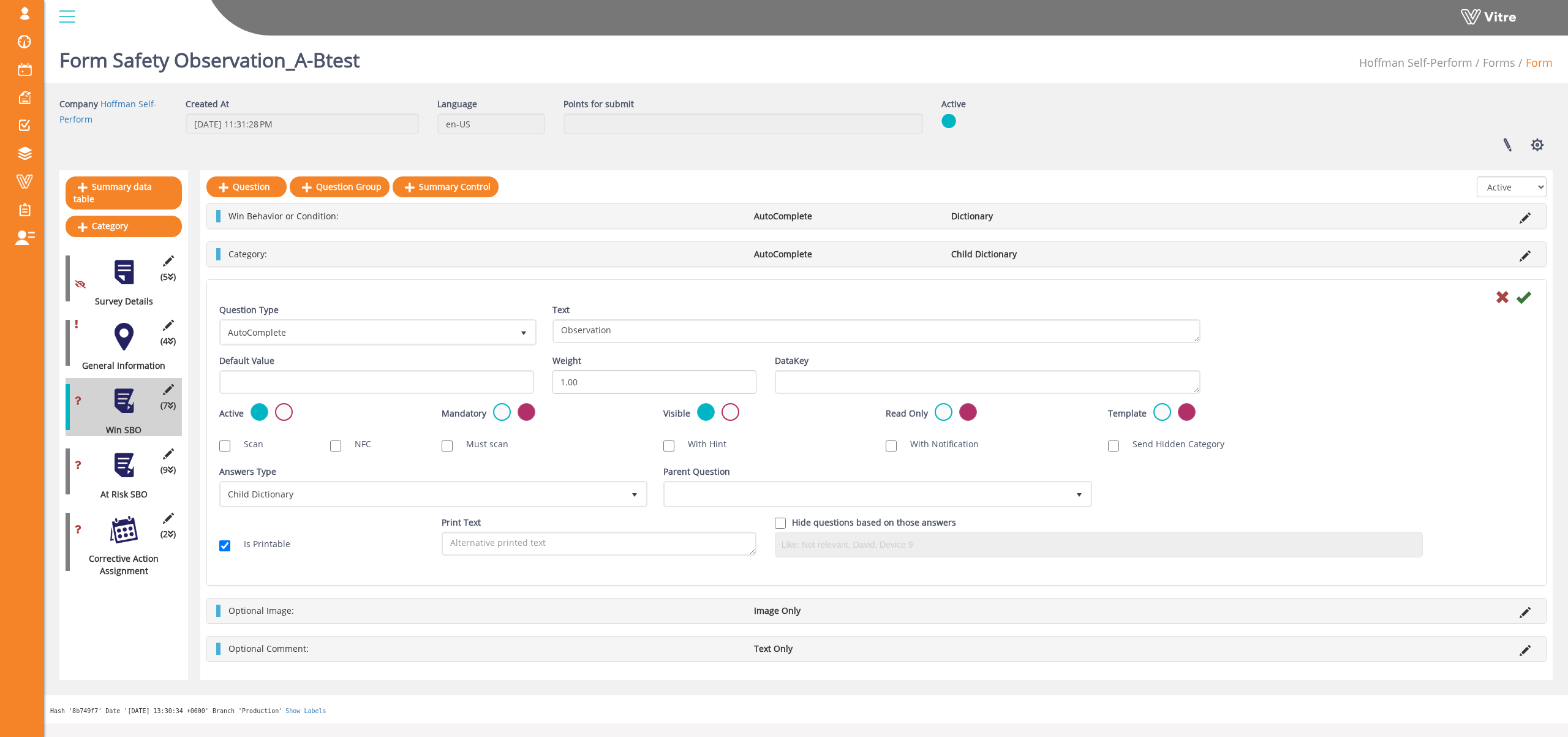
click at [1526, 256] on li "Edit Question" at bounding box center [1525, 254] width 23 height 12
click at [742, 494] on span "13 Category:" at bounding box center [866, 494] width 403 height 22
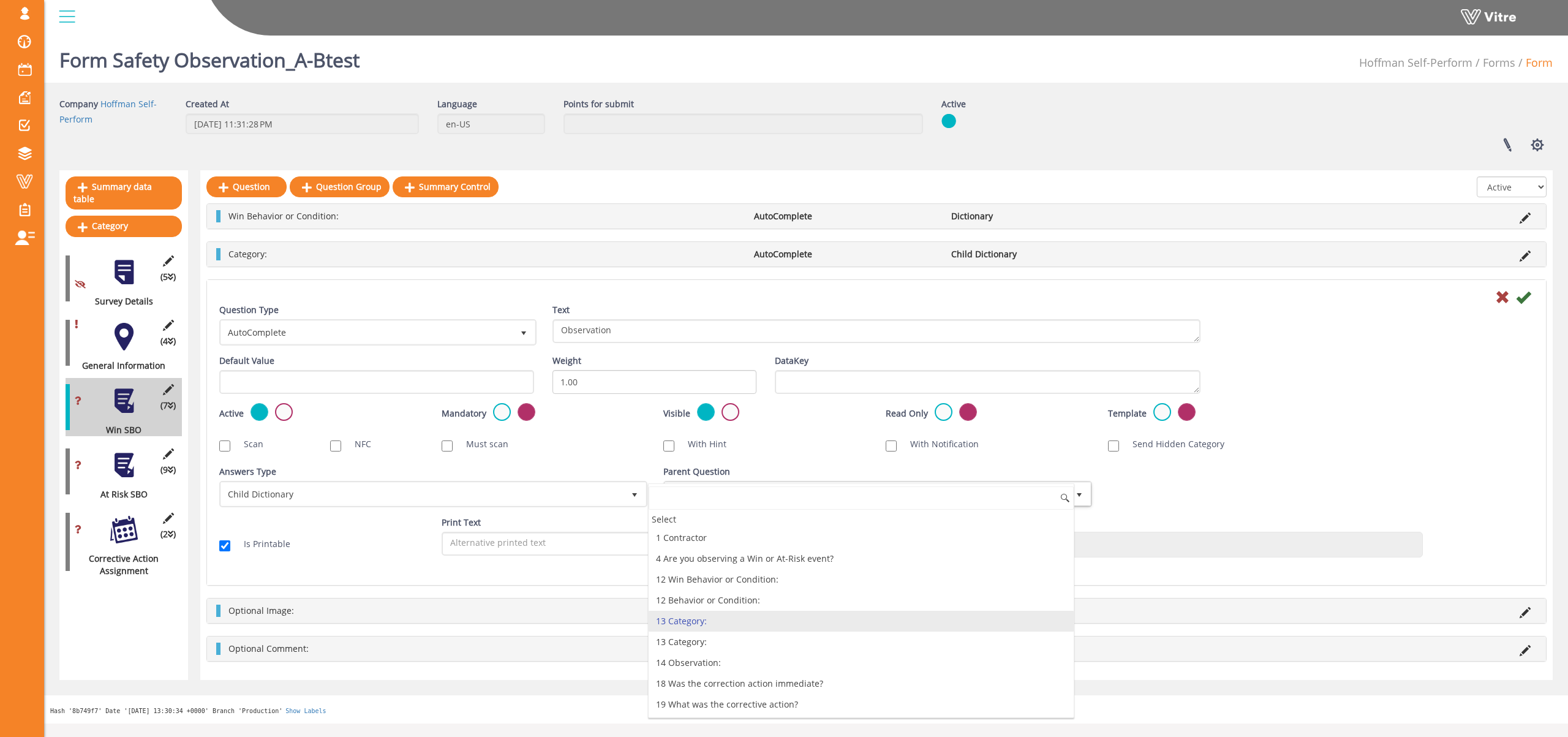
click at [776, 460] on div "Question Type AutoComplete 11 Text Observation Default Value Weight 1.00 DataKe…" at bounding box center [876, 435] width 1315 height 263
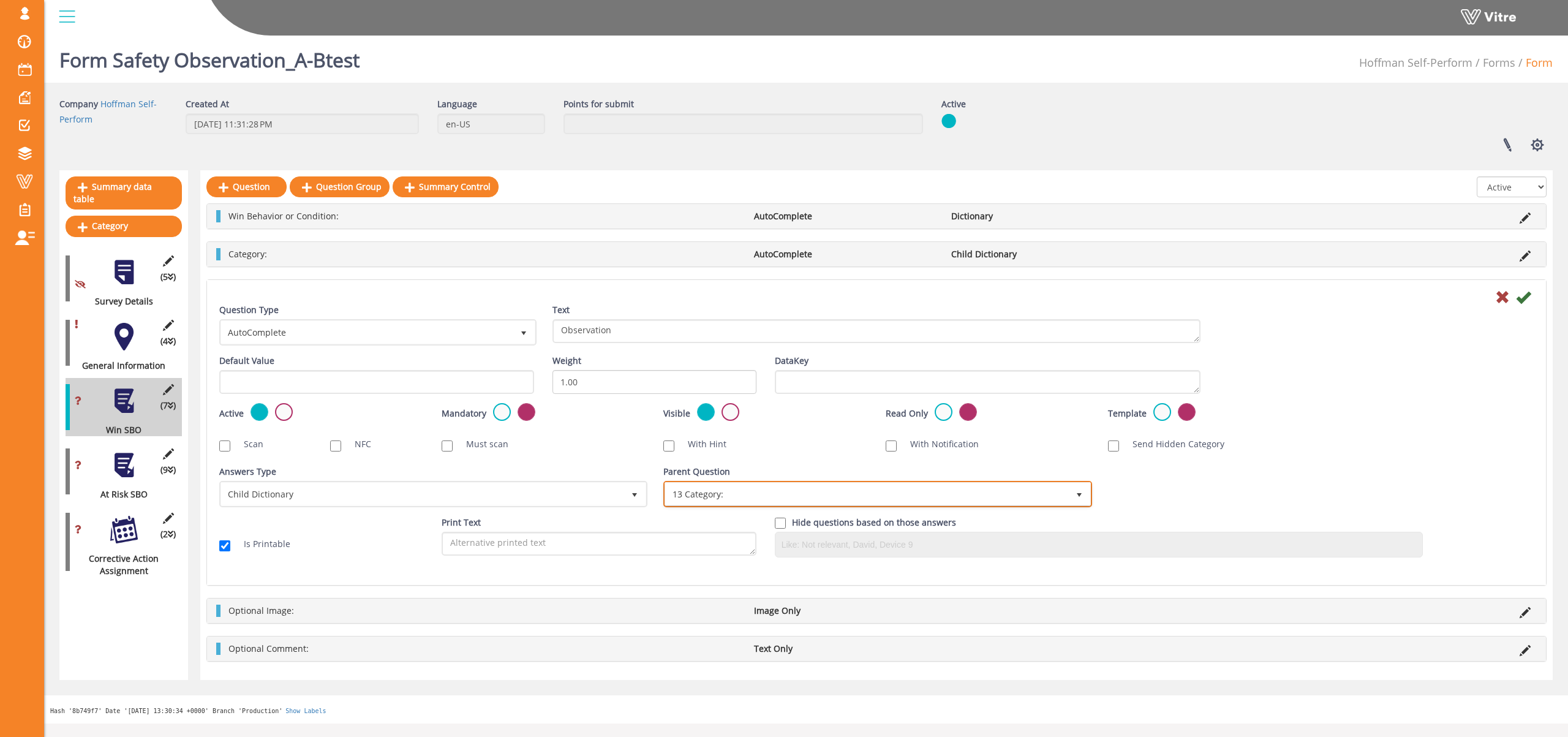
click at [704, 500] on span "13 Category:" at bounding box center [866, 494] width 403 height 22
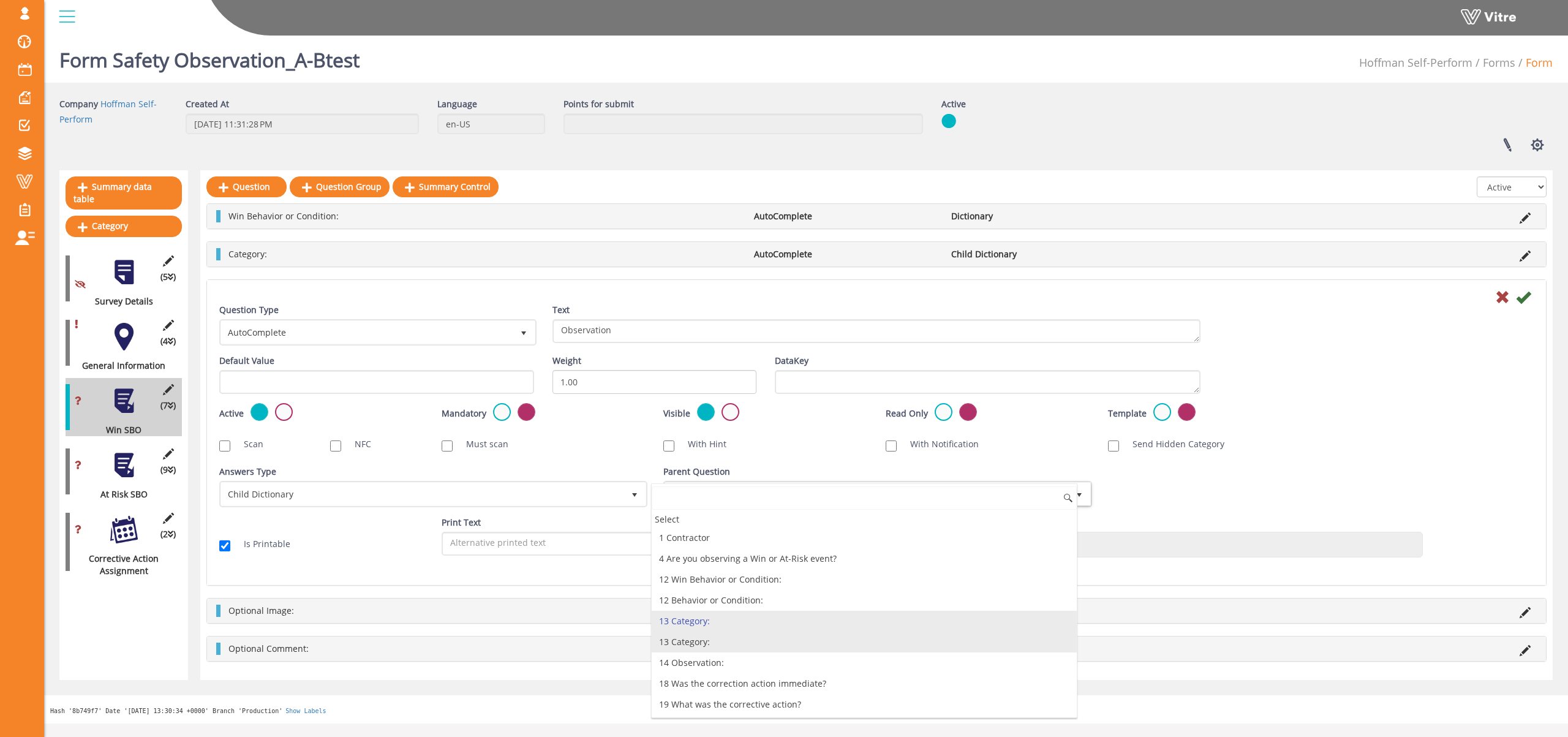
click at [704, 646] on li "13 Category:" at bounding box center [864, 642] width 424 height 21
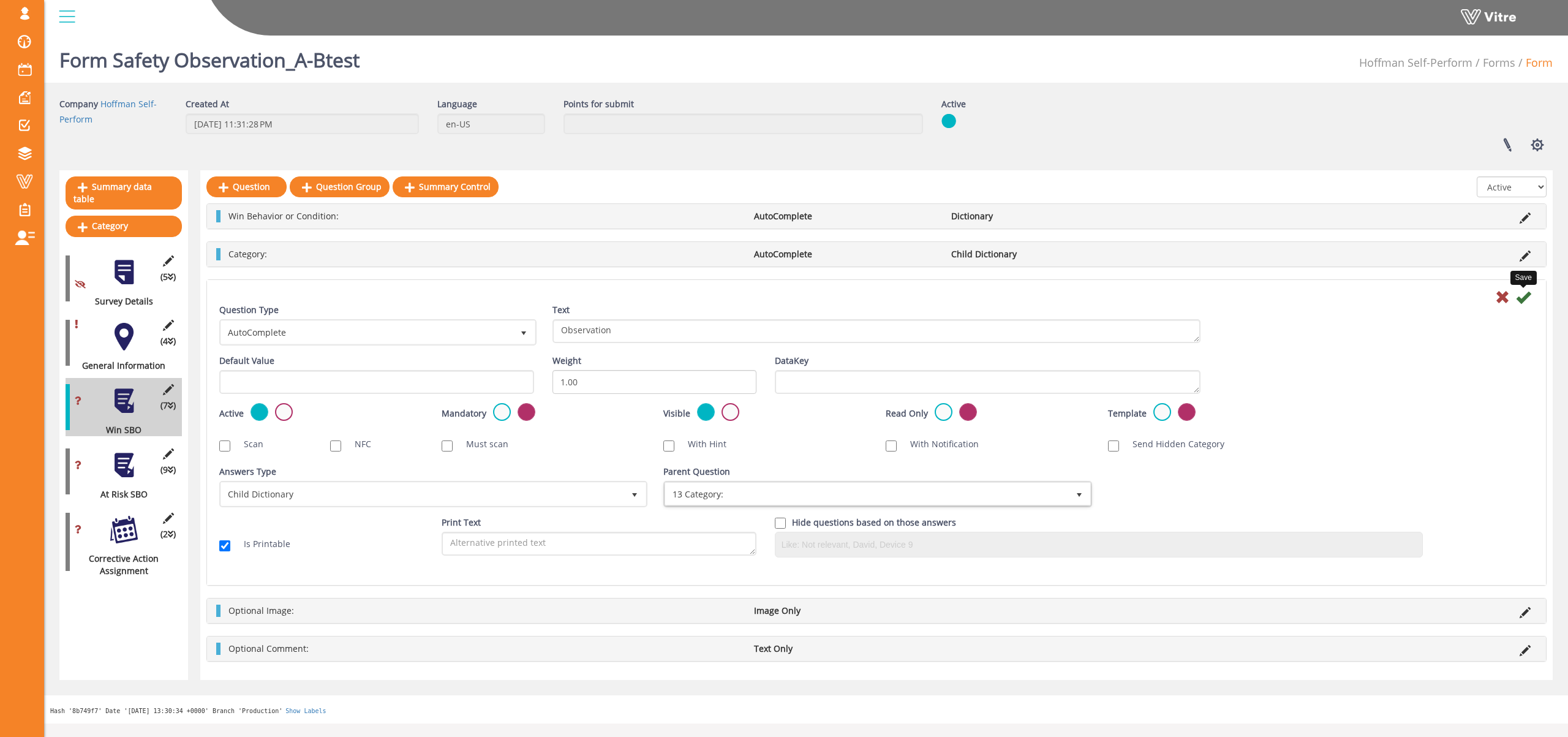
click at [1519, 298] on icon at bounding box center [1523, 297] width 15 height 15
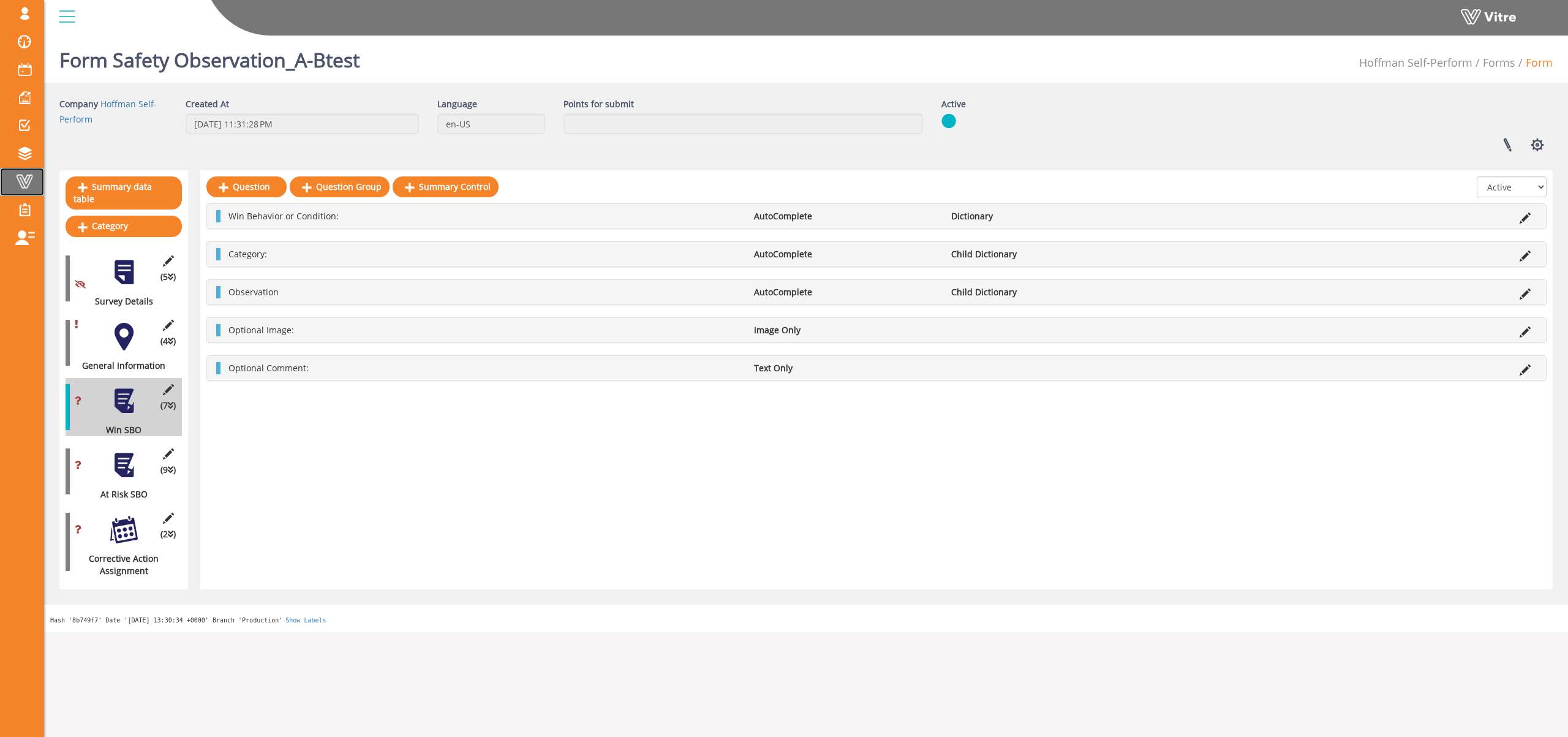
click at [28, 188] on span at bounding box center [24, 181] width 30 height 15
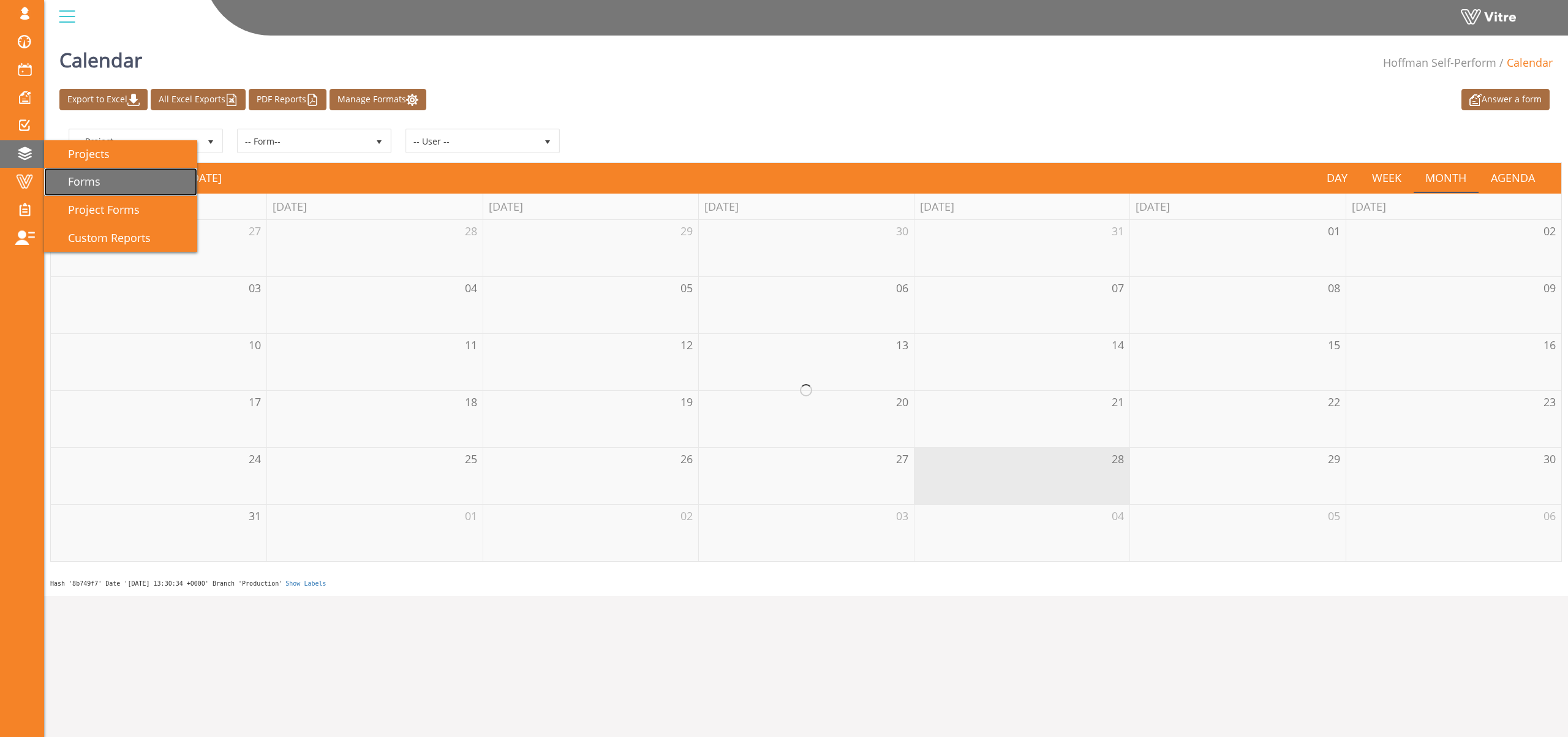
click at [111, 172] on link "Forms" at bounding box center [120, 182] width 153 height 28
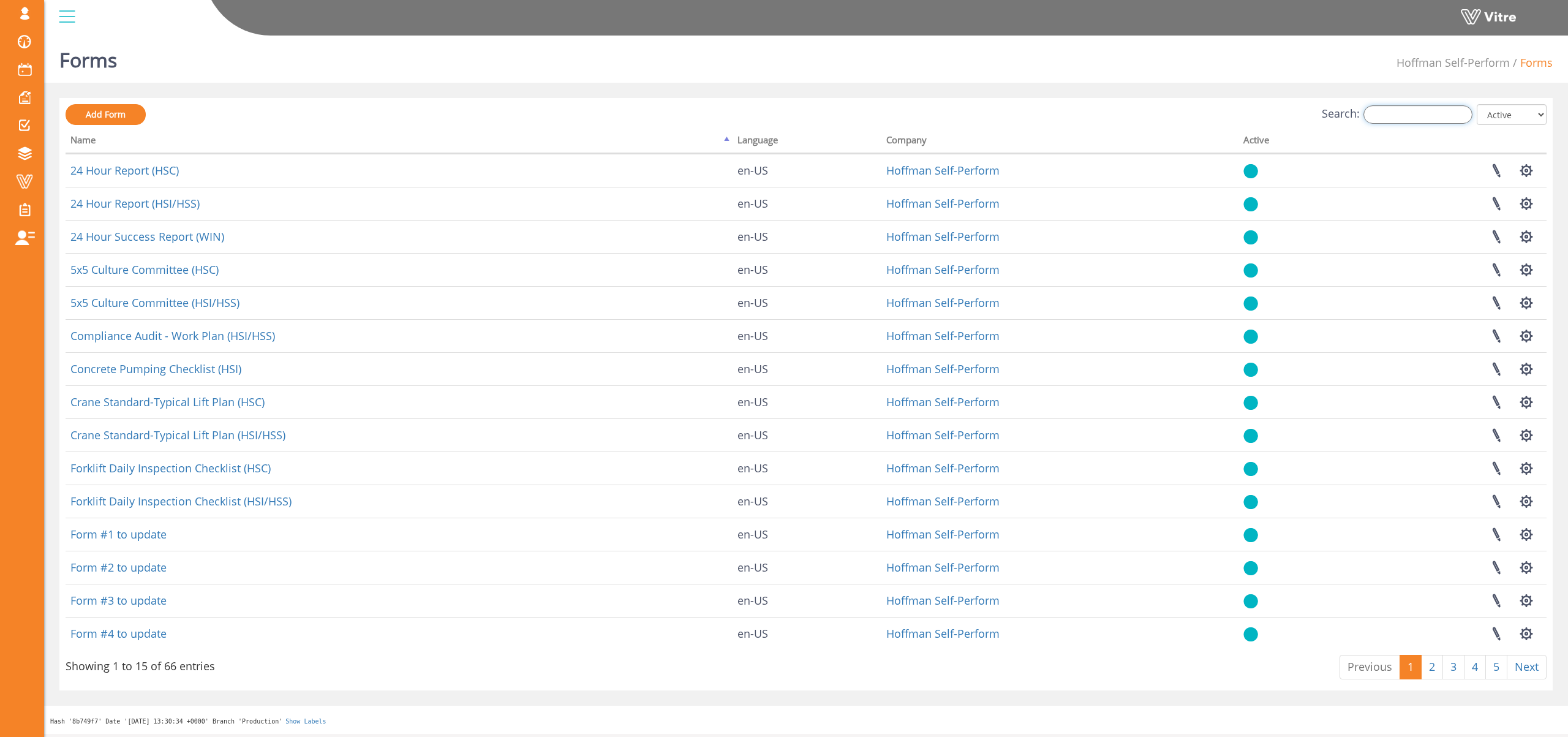
click at [1386, 110] on input "Search:" at bounding box center [1418, 114] width 109 height 19
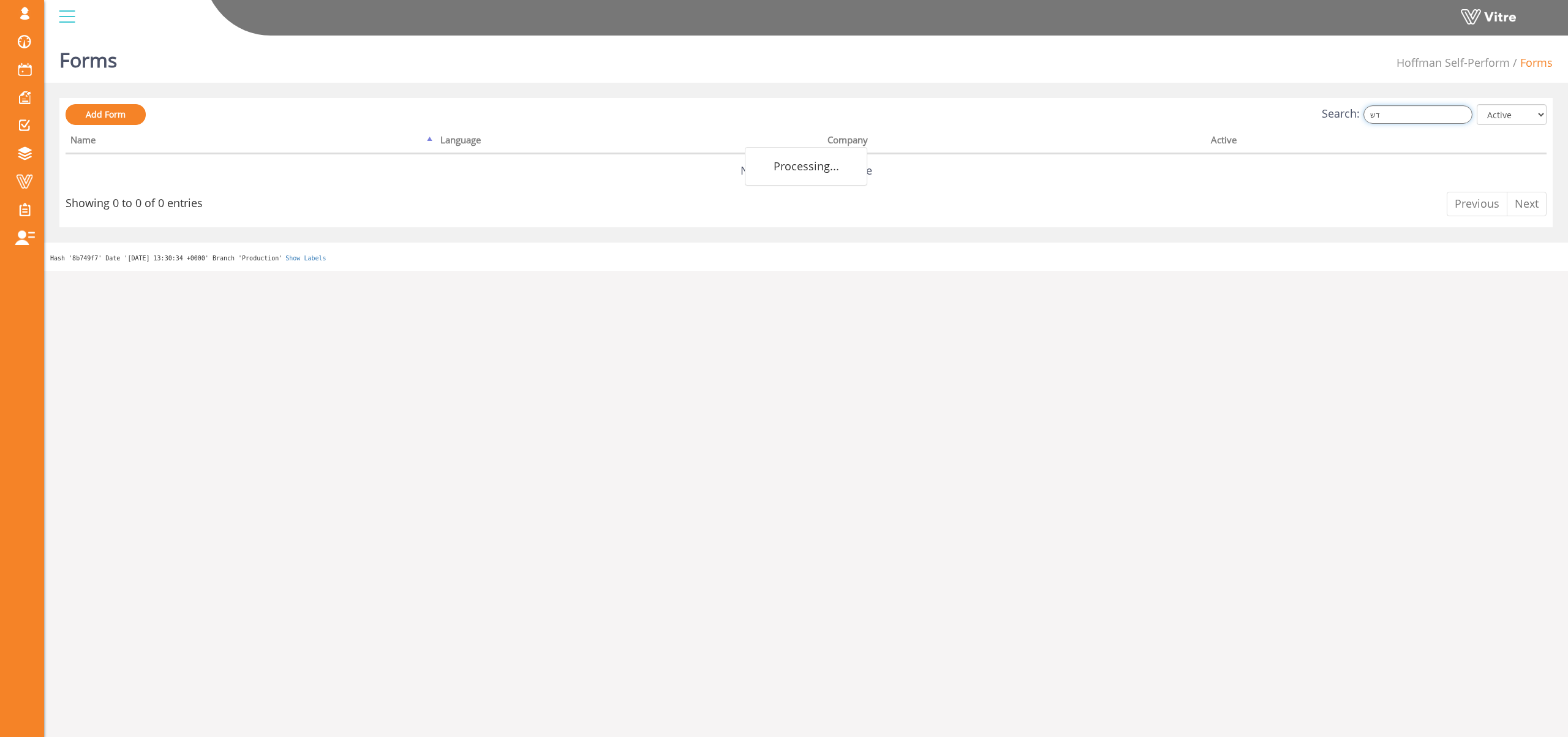
type input "ד"
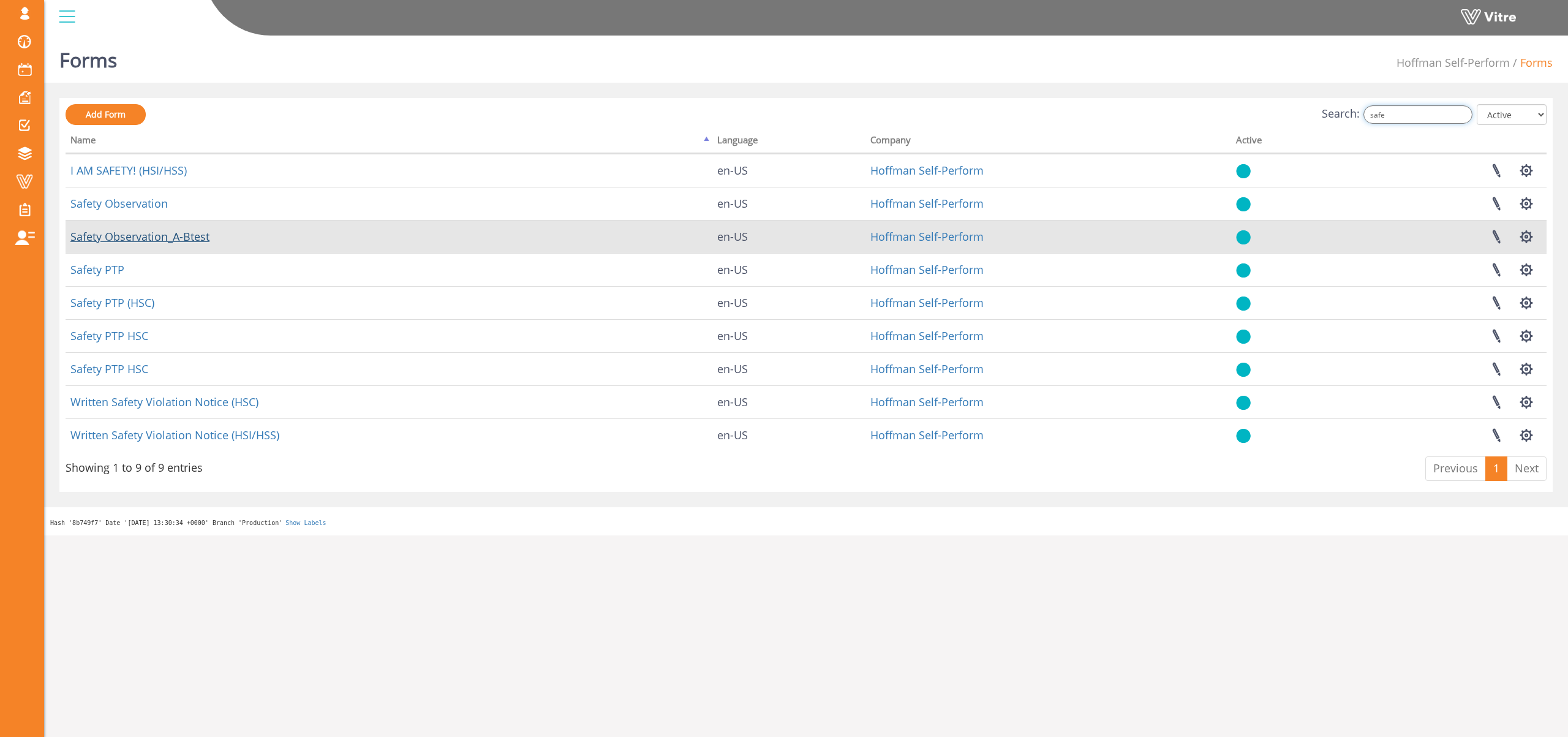
type input "safe"
click at [148, 236] on link "Safety Observation_A-Btest" at bounding box center [140, 236] width 139 height 15
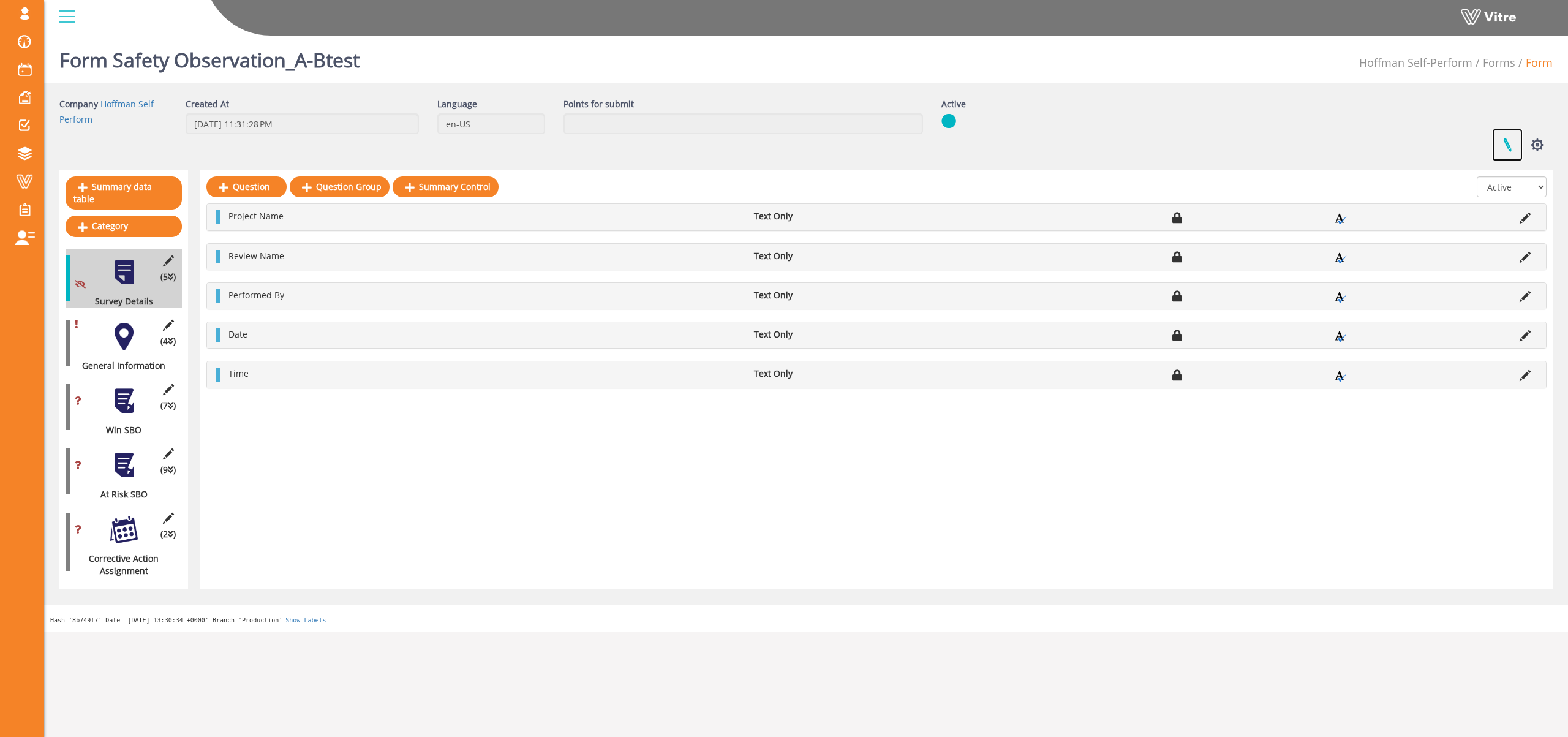
click at [1508, 141] on link at bounding box center [1507, 145] width 30 height 33
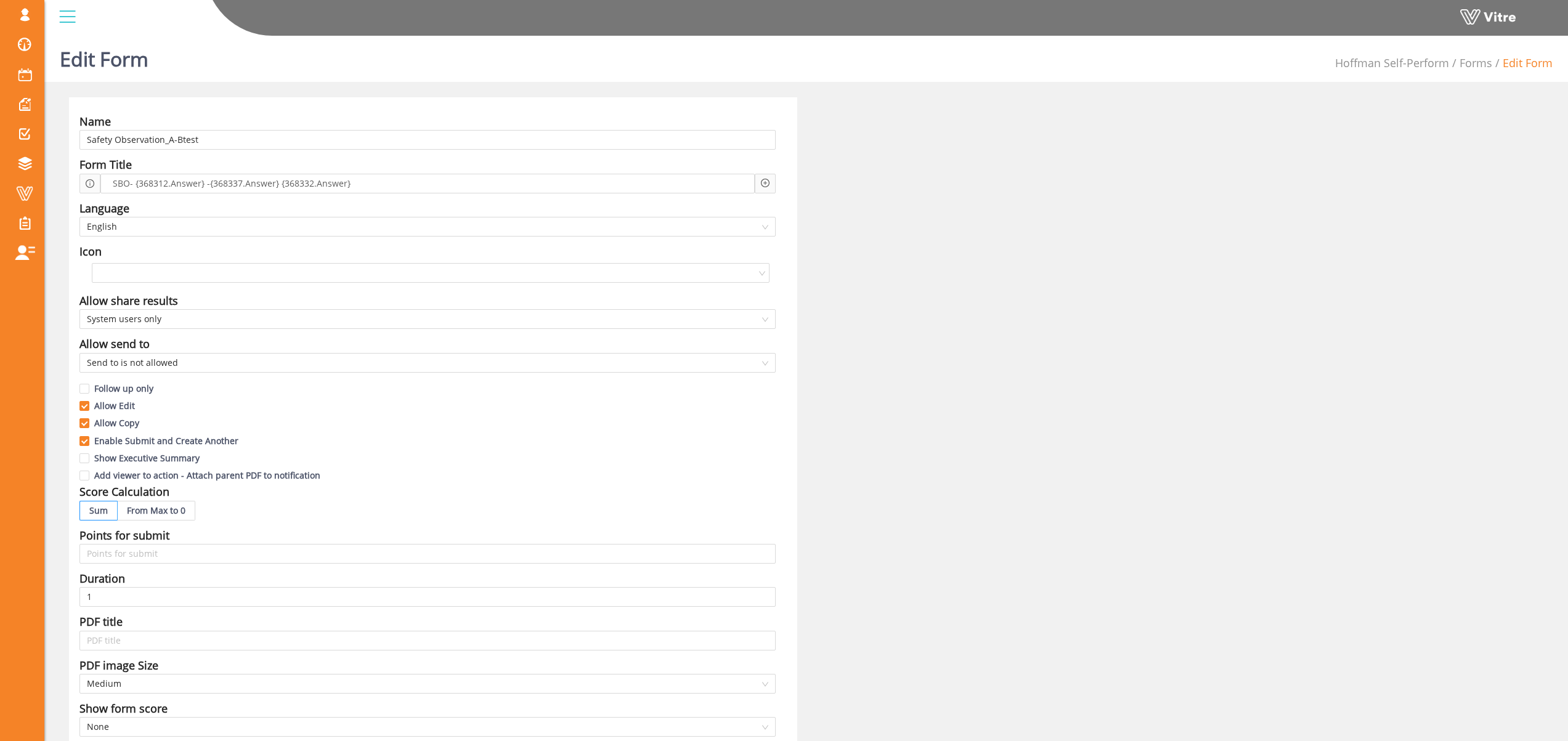
scroll to position [2, 0]
click at [207, 184] on span "SBO- {368312.Answer} -{368337.Answer} {368332.Answer}" at bounding box center [232, 182] width 244 height 13
click at [278, 184] on span "SBO- {368312.Answer} -{368337.Answer} {368332.Answer}" at bounding box center [232, 182] width 244 height 13
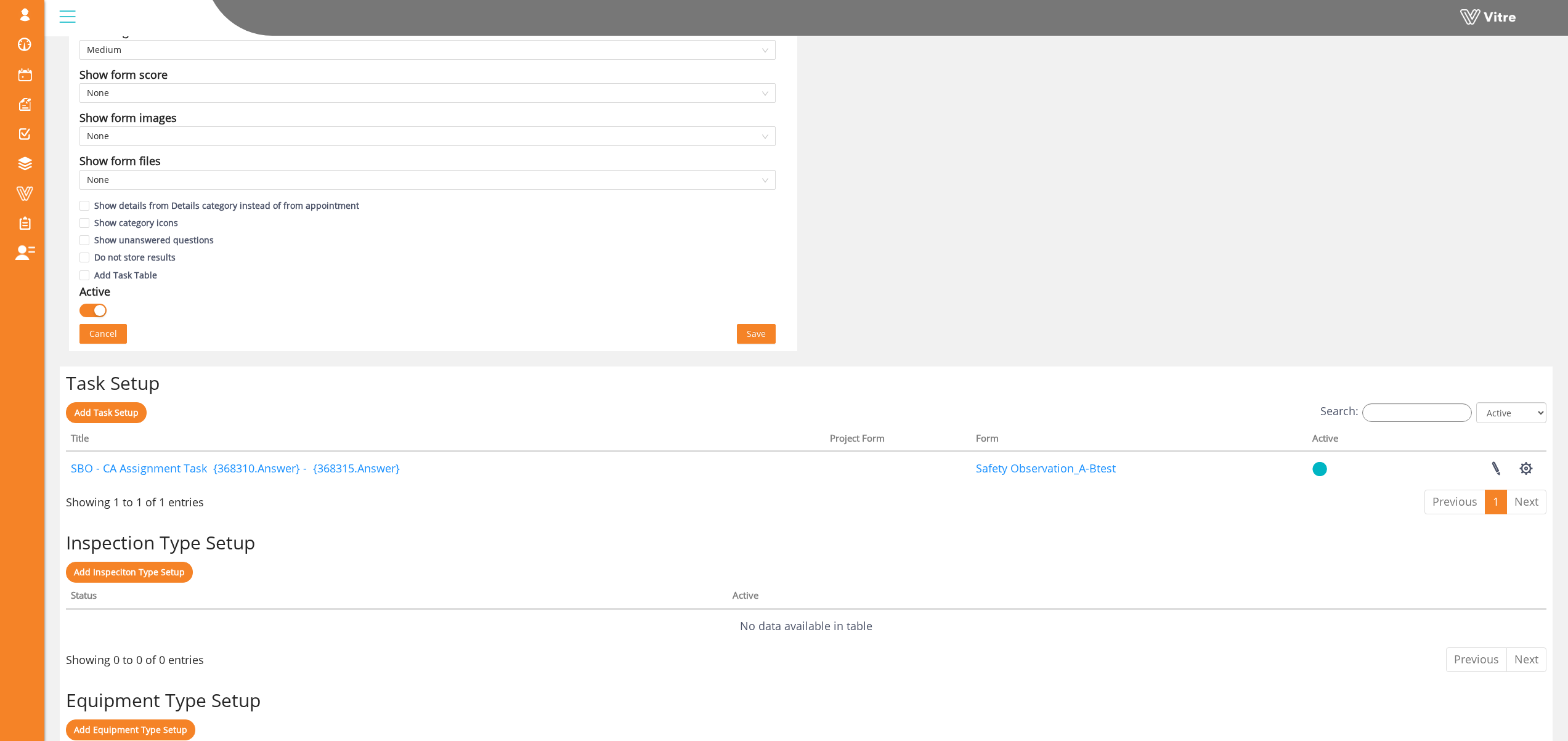
scroll to position [636, 0]
drag, startPoint x: 762, startPoint y: 337, endPoint x: 781, endPoint y: 338, distance: 19.0
click at [762, 337] on span "Save" at bounding box center [756, 333] width 19 height 13
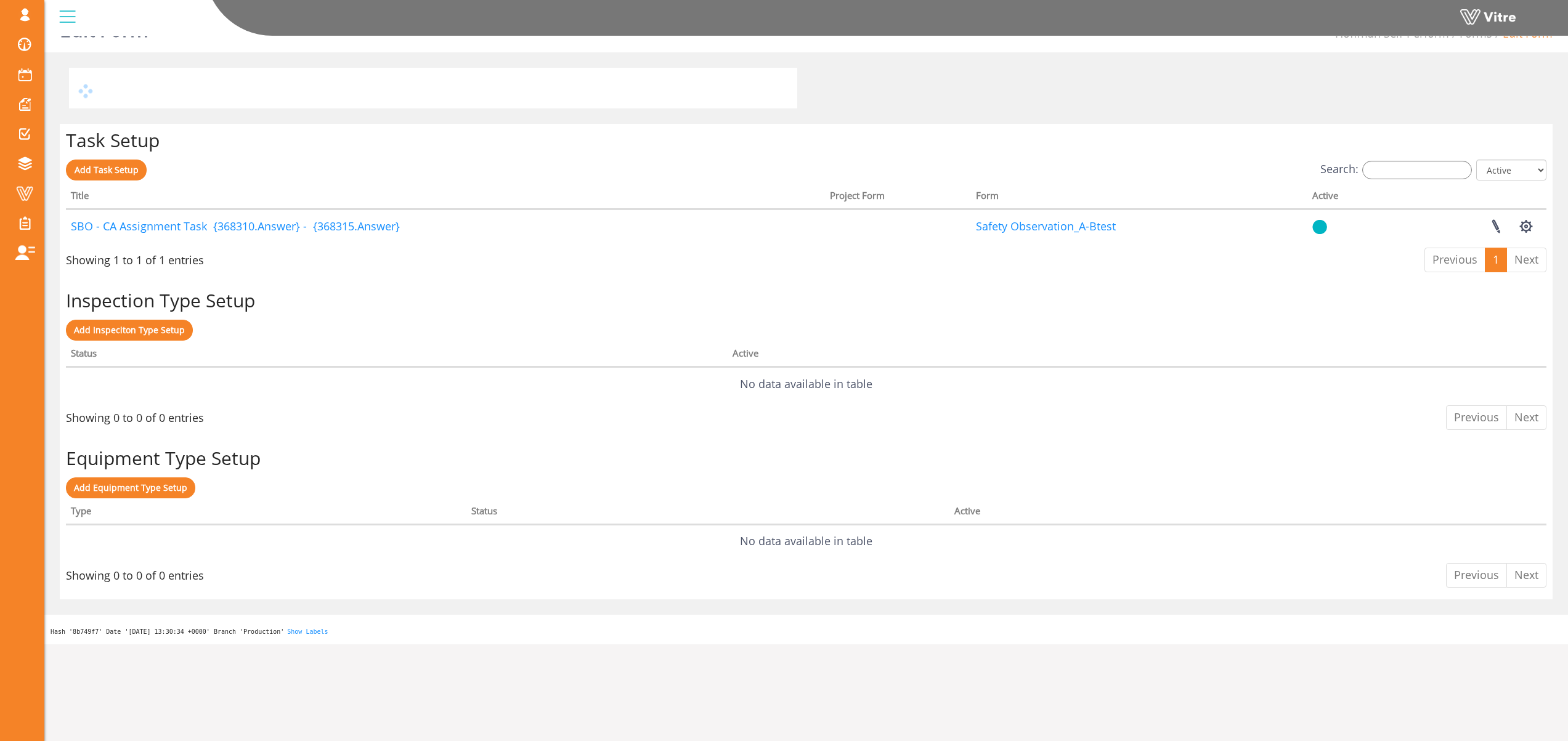
scroll to position [0, 0]
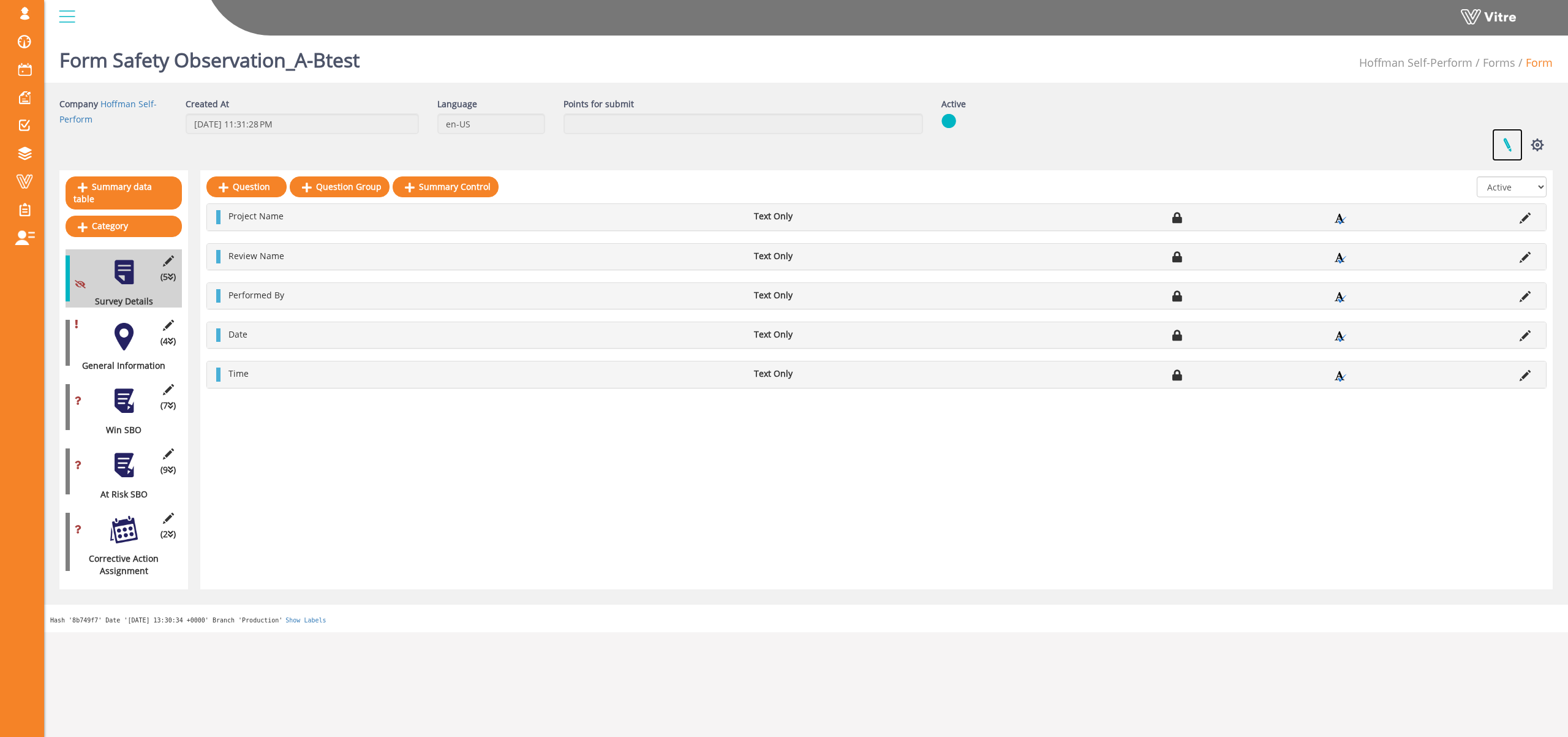
click at [1506, 146] on link at bounding box center [1507, 145] width 30 height 33
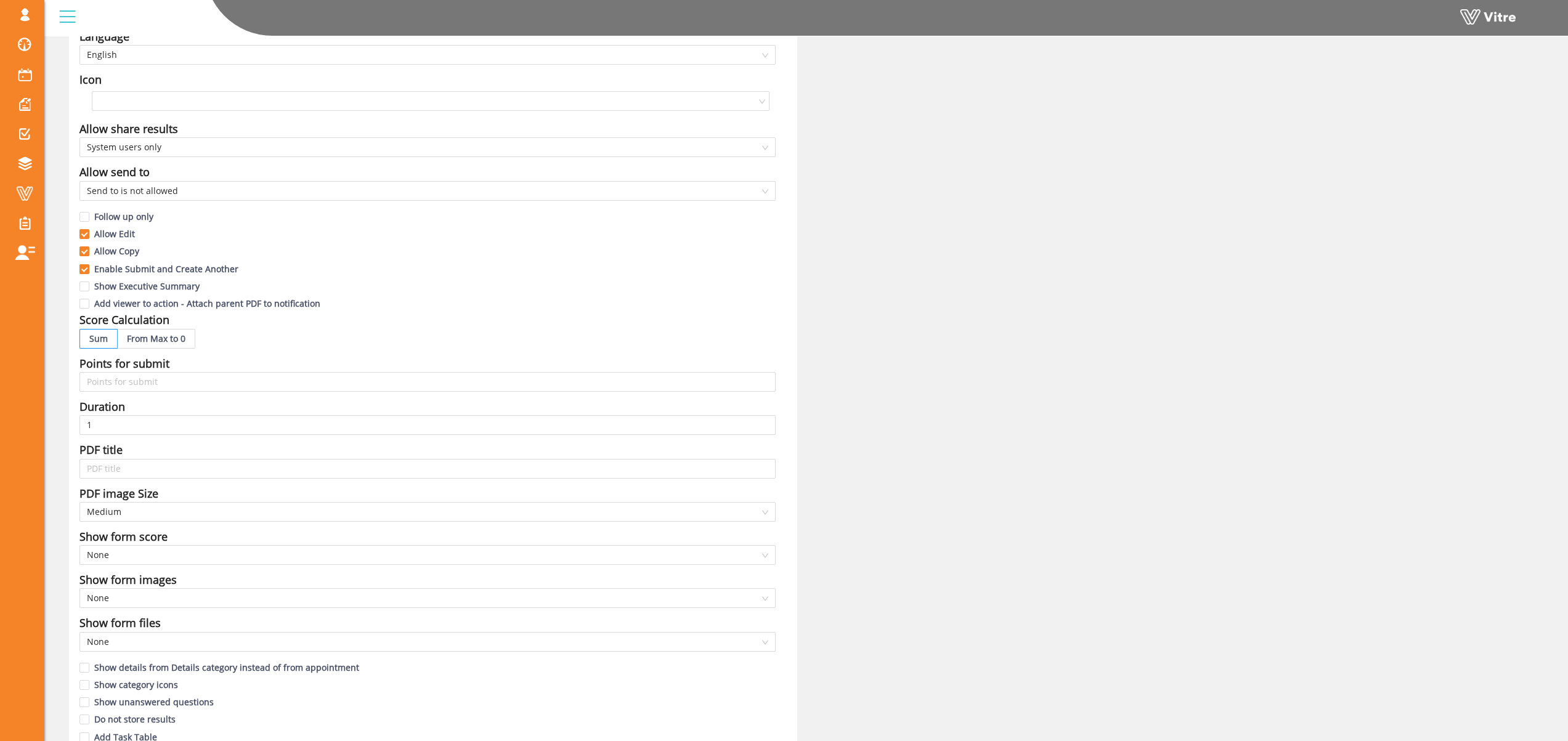
scroll to position [475, 0]
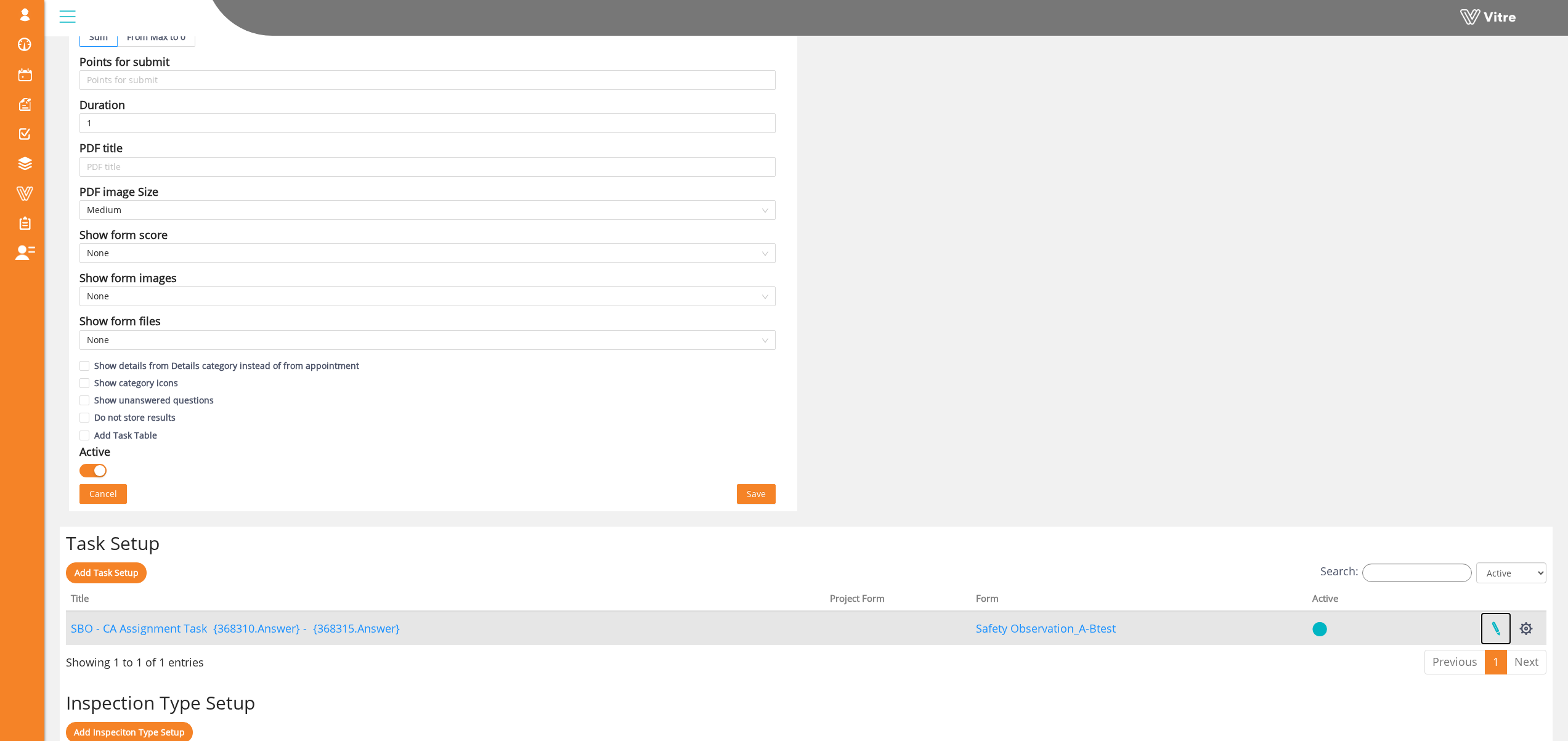
click at [1496, 626] on link at bounding box center [1496, 628] width 31 height 33
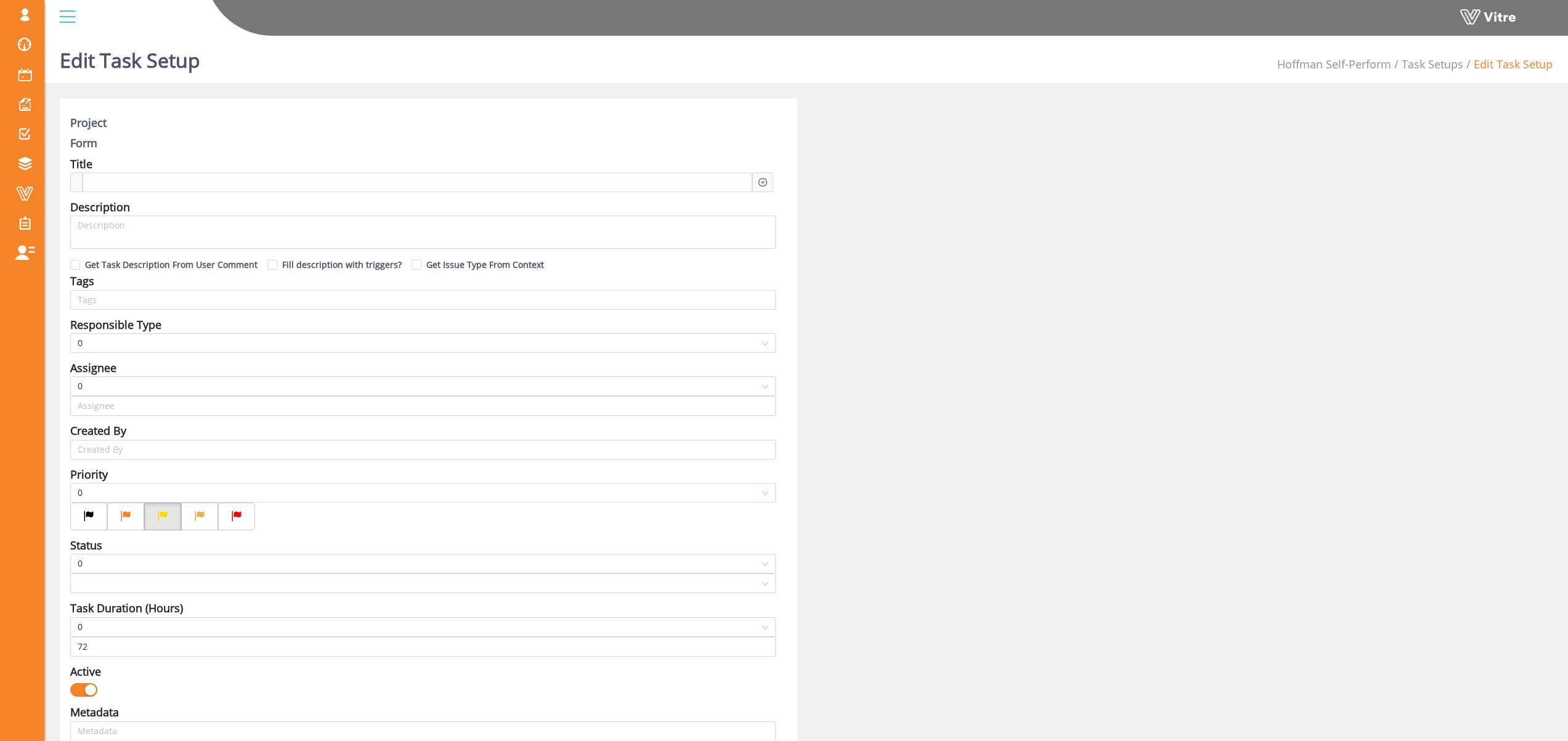
type input "Osher Faibish SU"
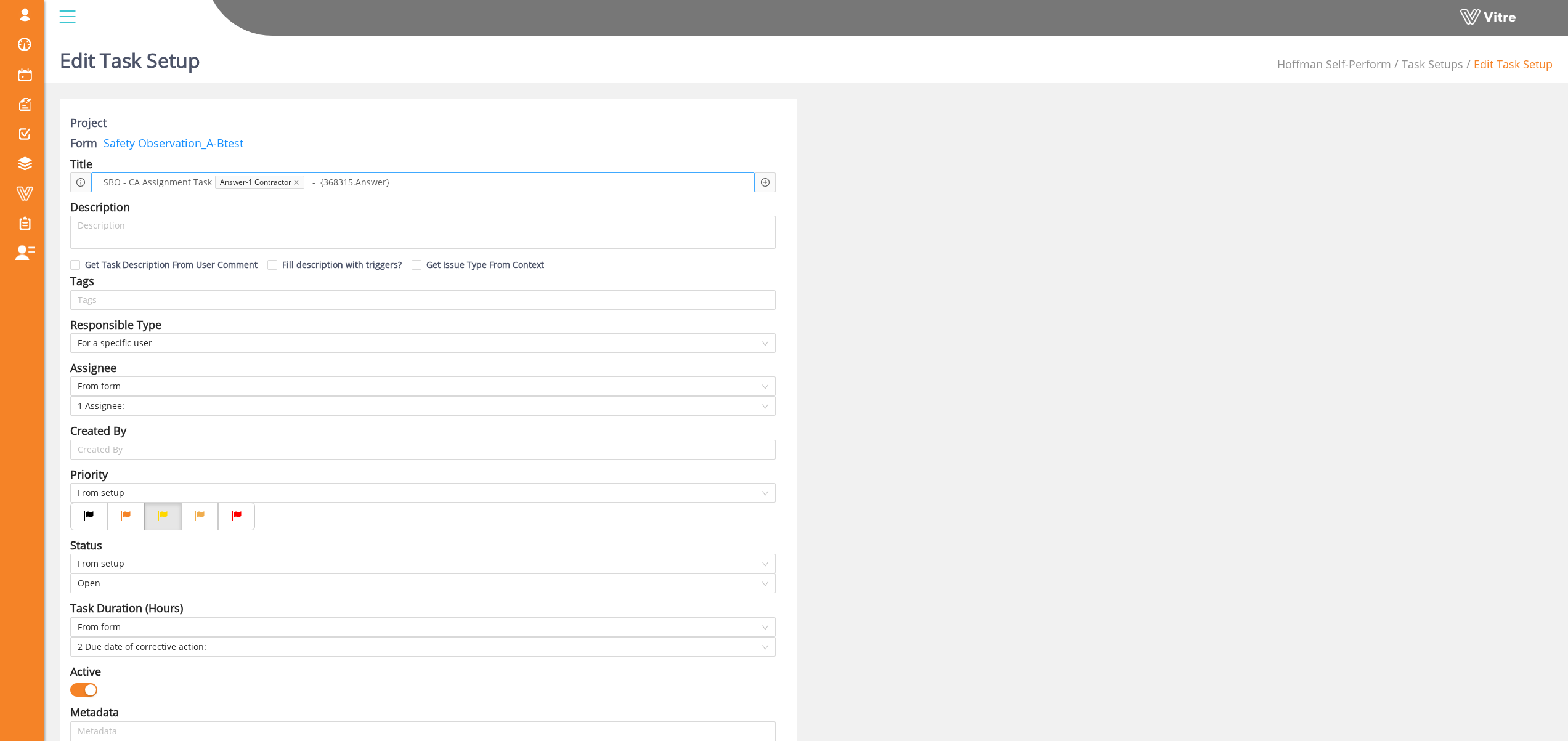
click at [350, 183] on span "- {368315.Answer}" at bounding box center [351, 182] width 83 height 13
click at [404, 184] on span at bounding box center [458, 182] width 132 height 13
click at [765, 181] on icon "plus-circle" at bounding box center [765, 182] width 9 height 9
click at [811, 197] on input "search" at bounding box center [869, 191] width 150 height 19
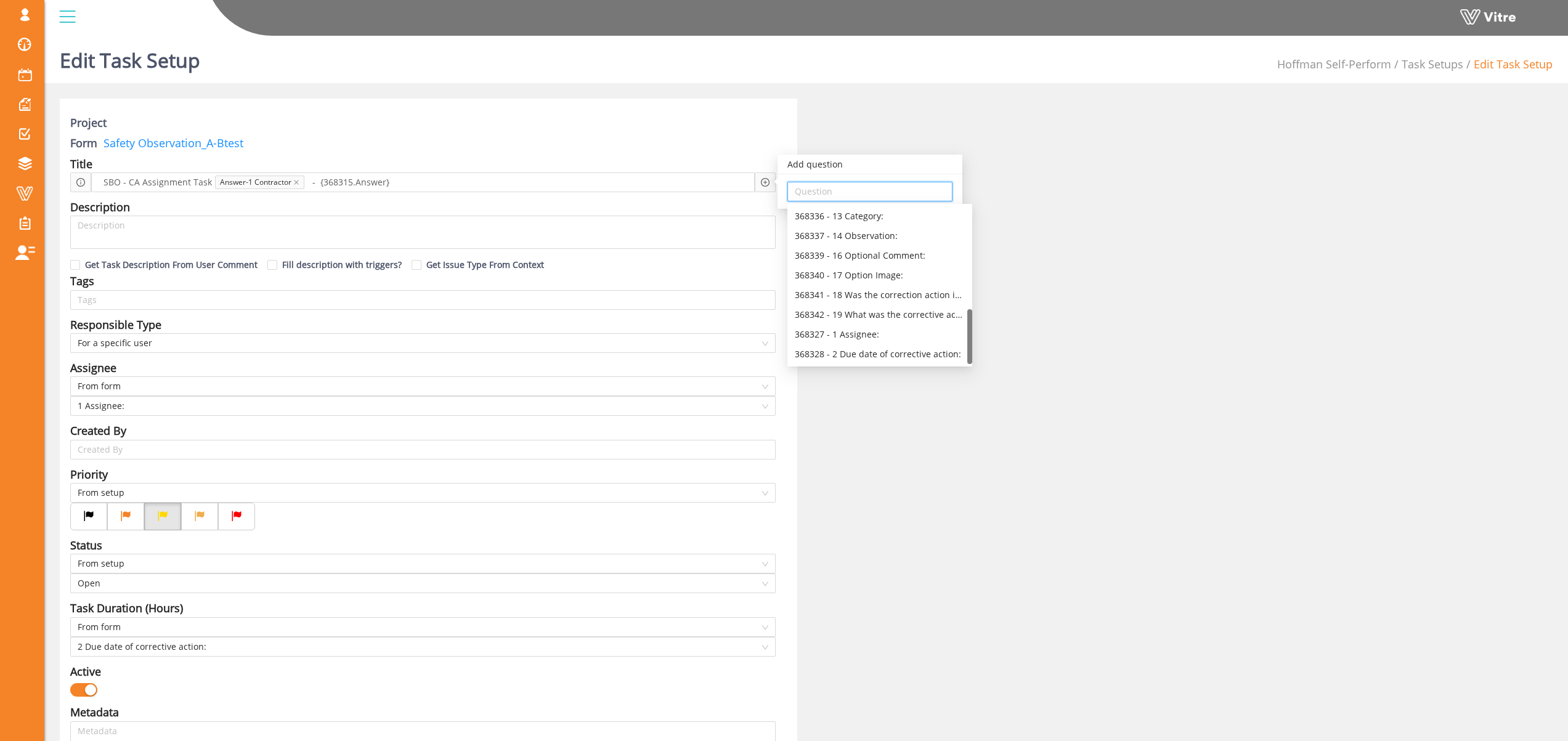
drag, startPoint x: 970, startPoint y: 233, endPoint x: 945, endPoint y: 350, distance: 119.6
click at [945, 350] on div "368335 - 12 Behavior or Condition: 368336 - 13 Category: 368337 - 14 Observatio…" at bounding box center [880, 285] width 185 height 158
drag, startPoint x: 972, startPoint y: 252, endPoint x: 963, endPoint y: 346, distance: 94.4
click at [963, 346] on div "368335 - 12 Behavior or Condition: 368336 - 13 Category: 368337 - 14 Observatio…" at bounding box center [880, 285] width 185 height 158
drag, startPoint x: 971, startPoint y: 301, endPoint x: 963, endPoint y: 350, distance: 49.6
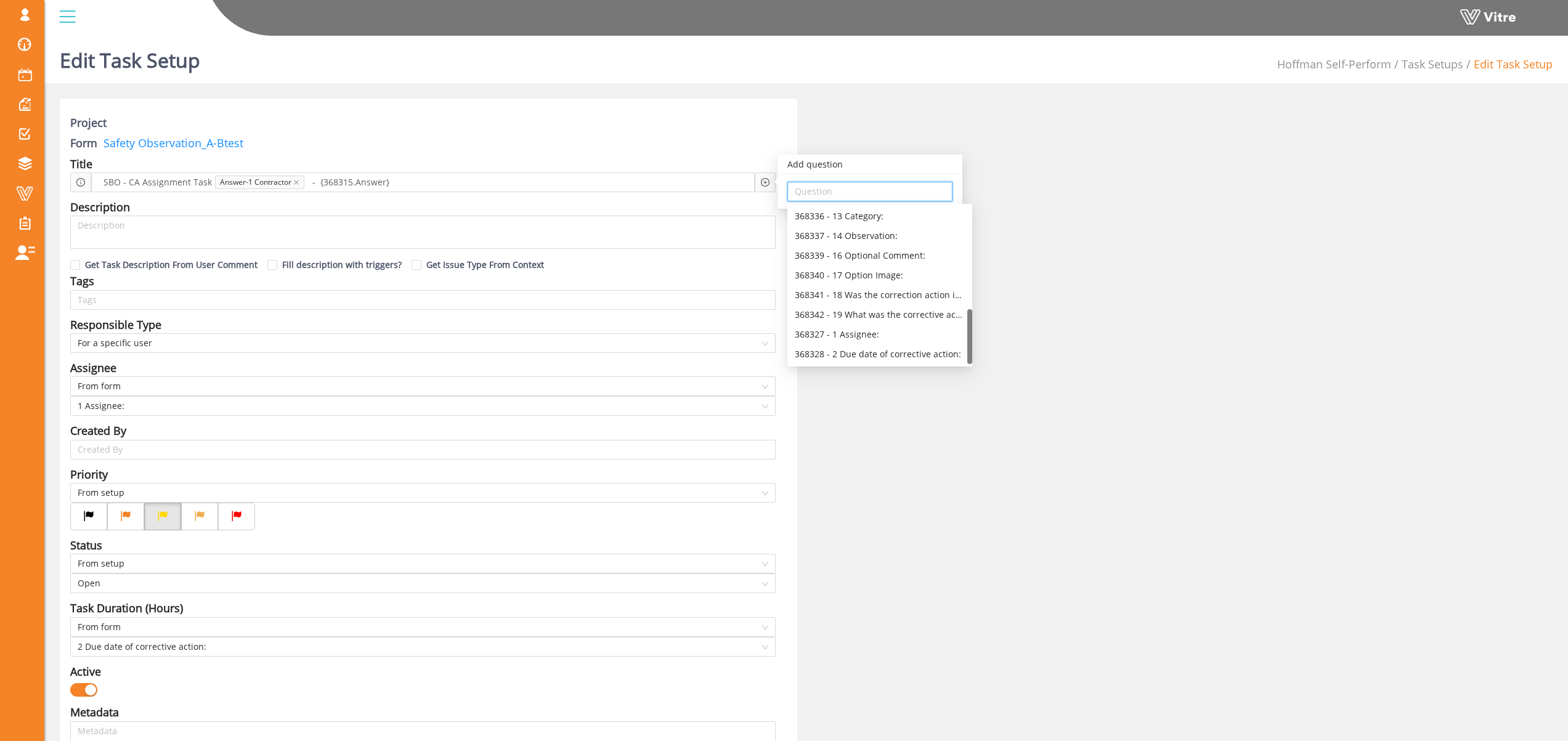
click at [963, 350] on div "368335 - 12 Behavior or Condition: 368336 - 13 Category: 368337 - 14 Observatio…" at bounding box center [880, 285] width 185 height 158
click at [861, 237] on div "368337 - 14 Observation:" at bounding box center [880, 236] width 170 height 13
type input "368337 - 14 Observation:"
click at [871, 219] on div "Answer" at bounding box center [870, 217] width 43 height 13
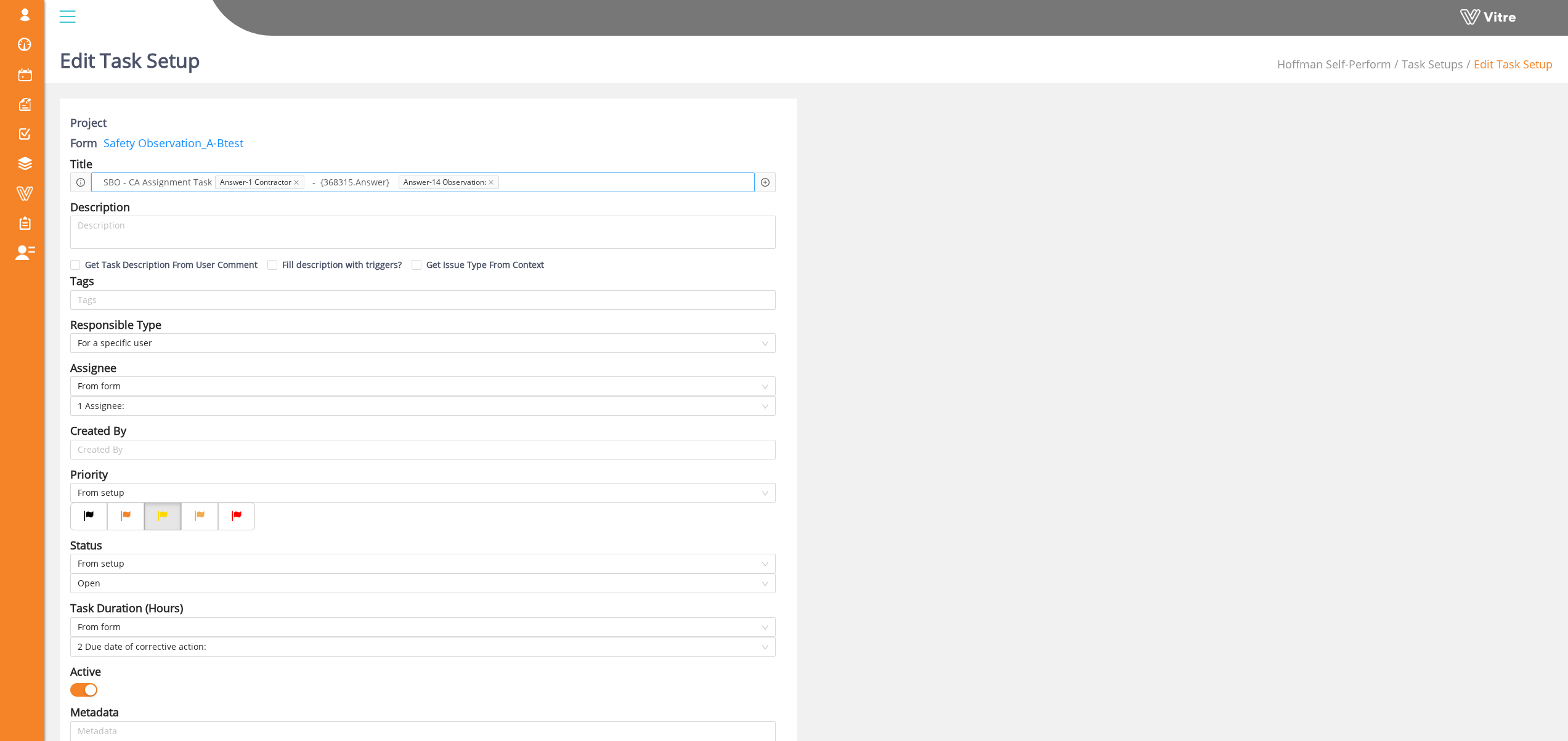
drag, startPoint x: 388, startPoint y: 184, endPoint x: 348, endPoint y: 187, distance: 40.1
click at [349, 186] on div "SBO - CA Assignment Task Answer-1 Contractor - {368315.Answer} Answer-14 Observ…" at bounding box center [423, 182] width 664 height 19
click at [354, 182] on span "- {368315.Answer}" at bounding box center [351, 182] width 83 height 13
drag, startPoint x: 312, startPoint y: 184, endPoint x: 391, endPoint y: 181, distance: 79.1
click at [391, 181] on div "SBO - CA Assignment Task Answer-1 Contractor - {368315.Answer} Answer-14 Observ…" at bounding box center [423, 182] width 664 height 19
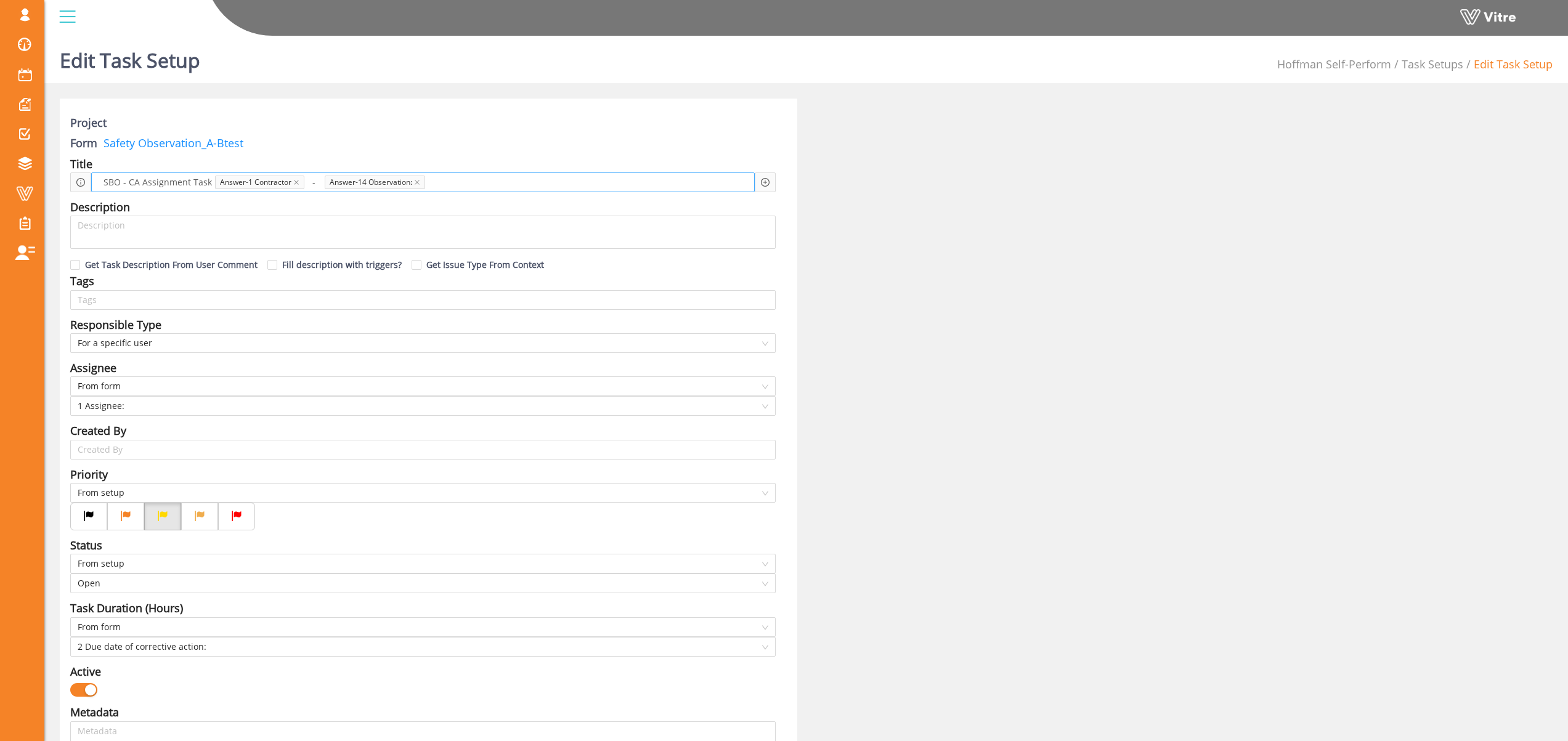
click at [454, 184] on span at bounding box center [496, 182] width 132 height 13
click at [318, 182] on span at bounding box center [321, 182] width 6 height 13
drag, startPoint x: 315, startPoint y: 183, endPoint x: 303, endPoint y: 185, distance: 12.2
click at [303, 185] on div "SBO - CA Assignment Task Answer-1 Contractor - Answer-14 Observation:" at bounding box center [423, 182] width 664 height 19
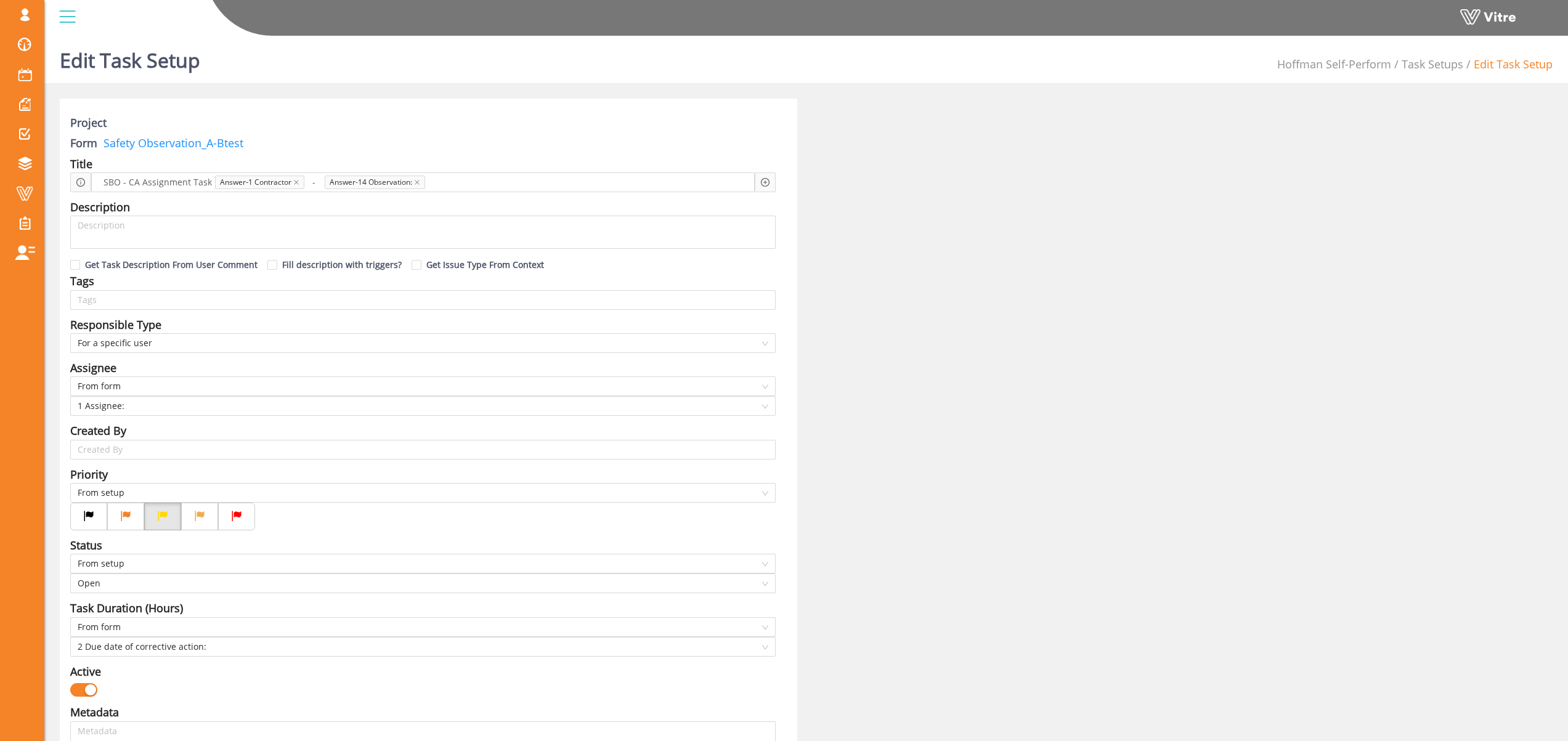
click at [605, 131] on div "Project" at bounding box center [423, 124] width 706 height 20
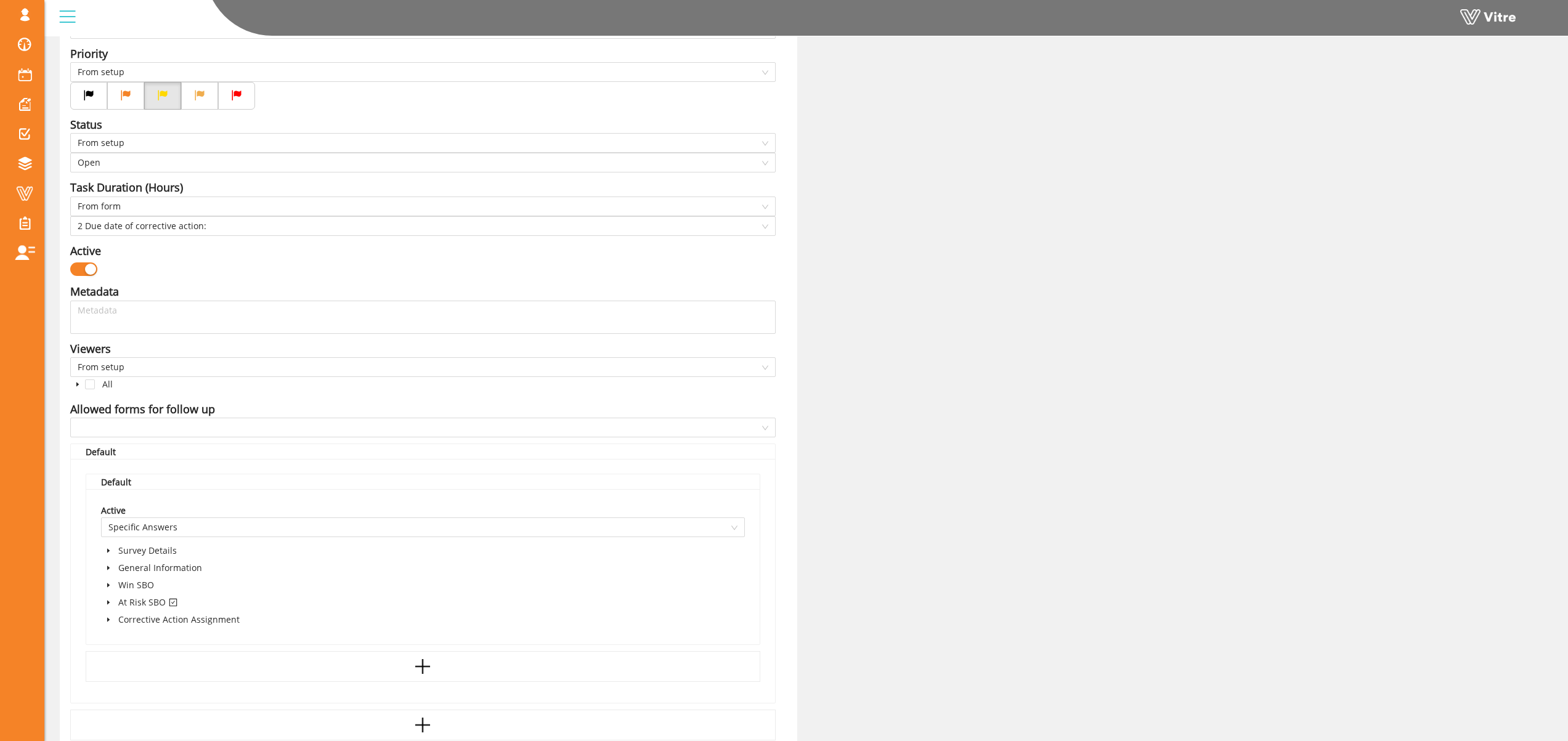
scroll to position [489, 0]
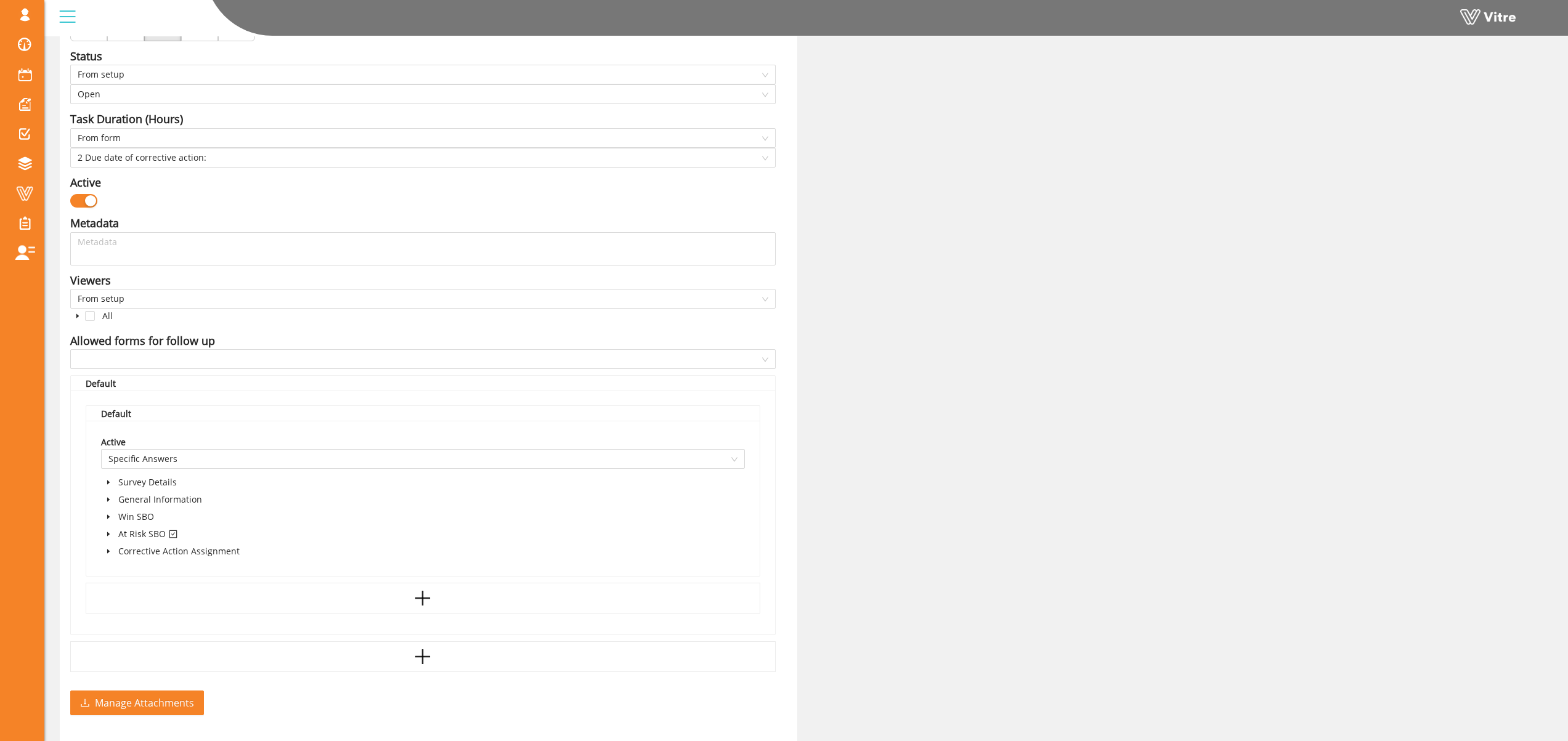
click at [108, 535] on icon "caret-down" at bounding box center [108, 534] width 6 height 6
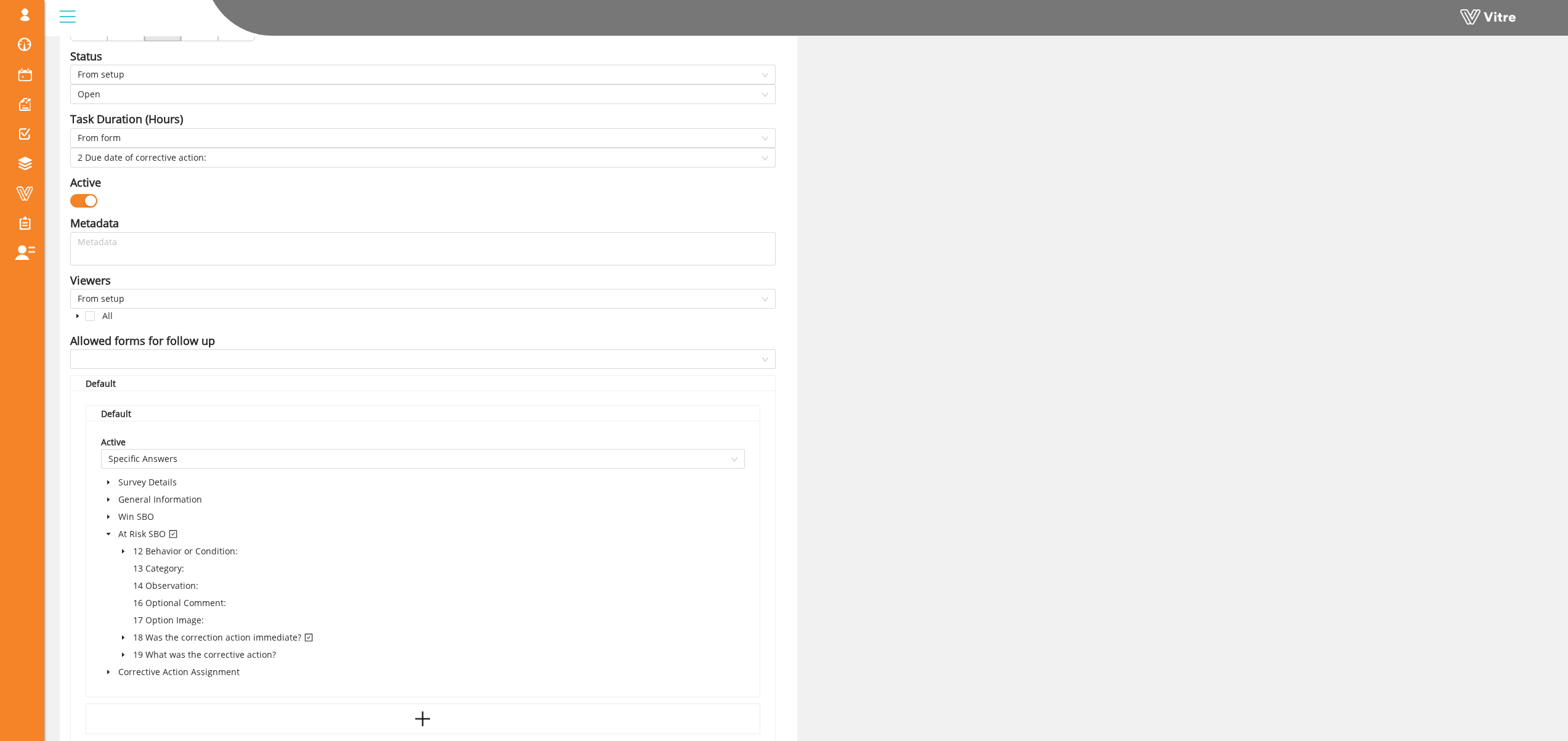
click at [125, 636] on icon "caret-down" at bounding box center [123, 637] width 6 height 6
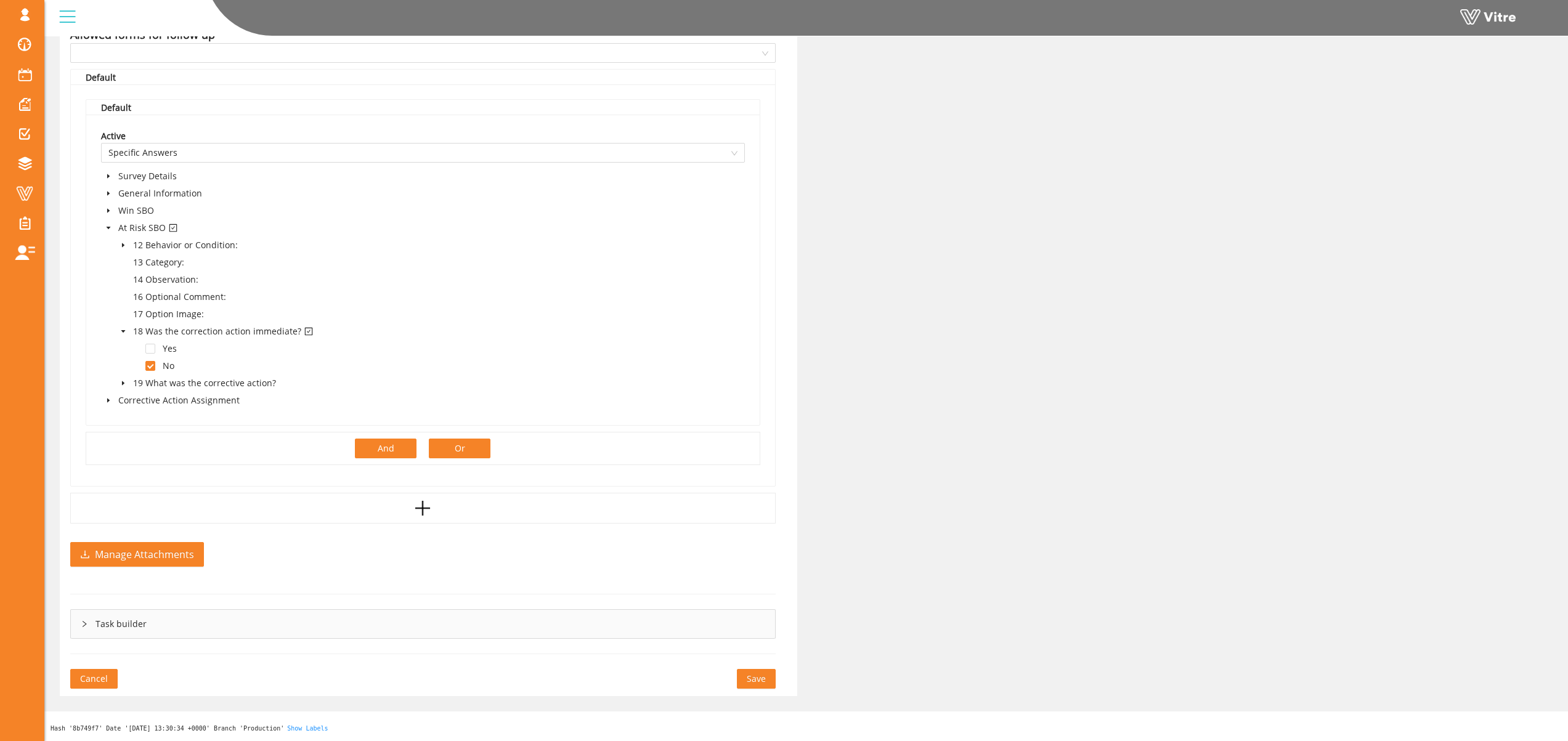
scroll to position [793, 0]
click at [763, 678] on span "Save" at bounding box center [756, 678] width 19 height 13
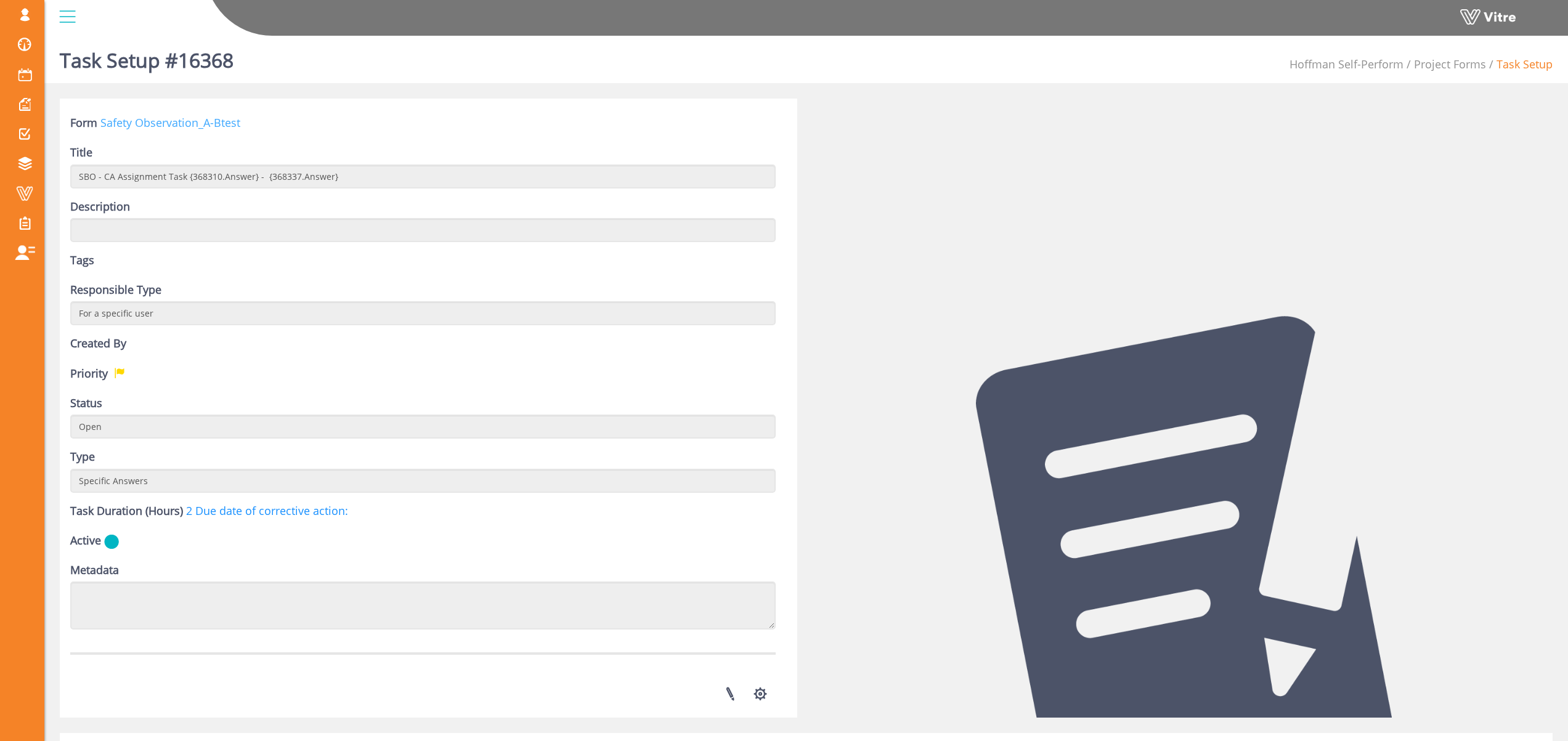
click at [142, 126] on link "Safety Observation_A-Btest" at bounding box center [170, 123] width 140 height 15
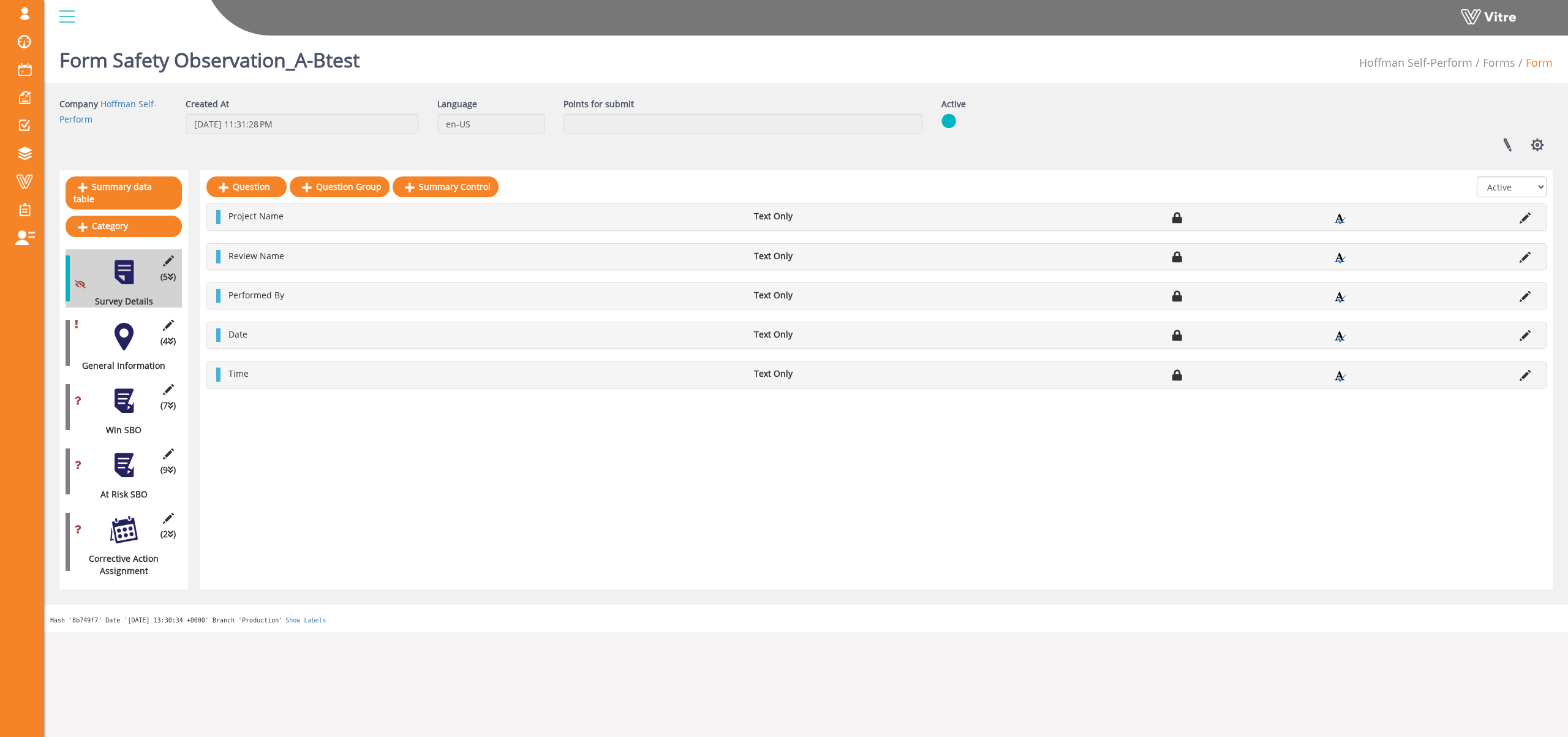
click at [127, 524] on div at bounding box center [123, 529] width 27 height 27
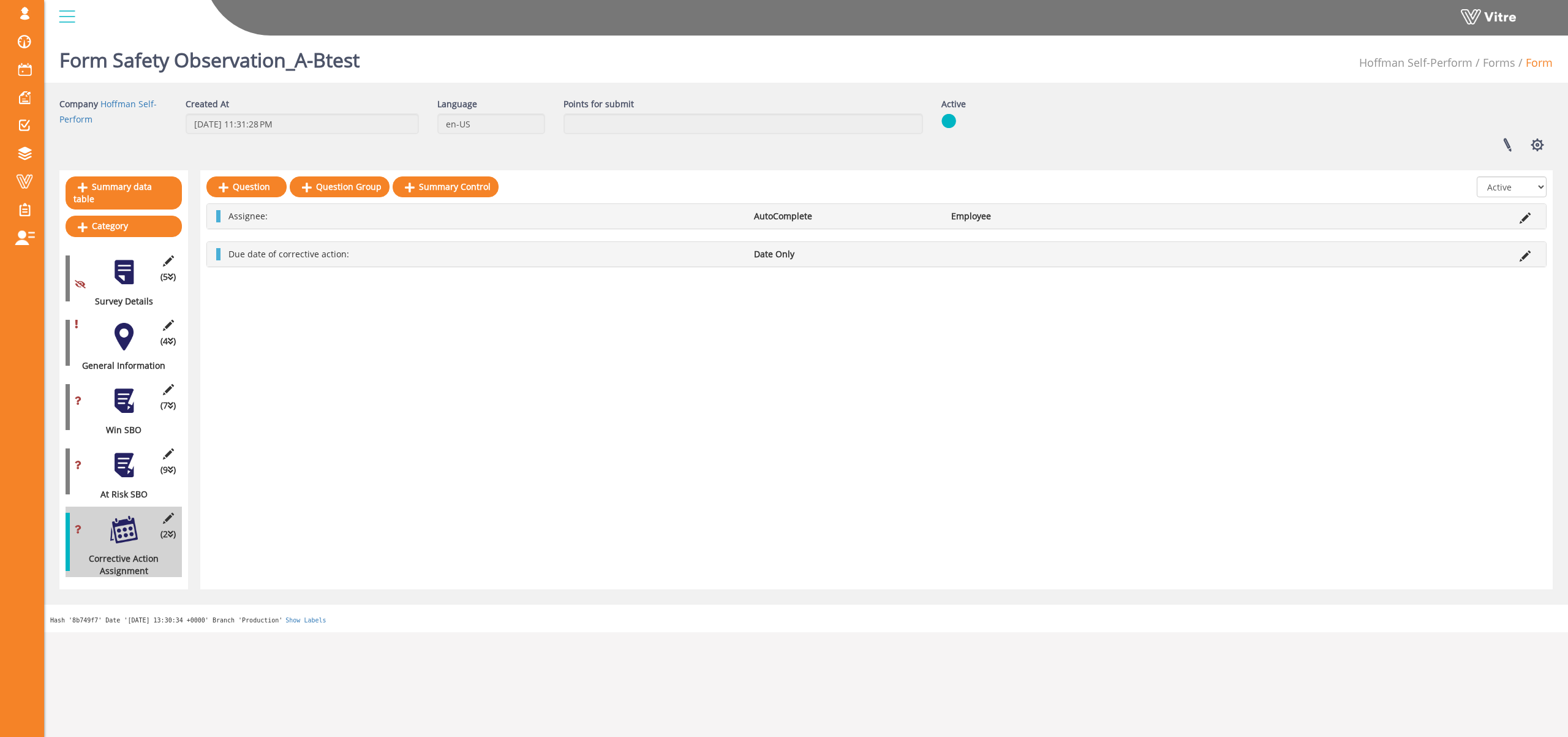
click at [123, 455] on div at bounding box center [123, 465] width 27 height 27
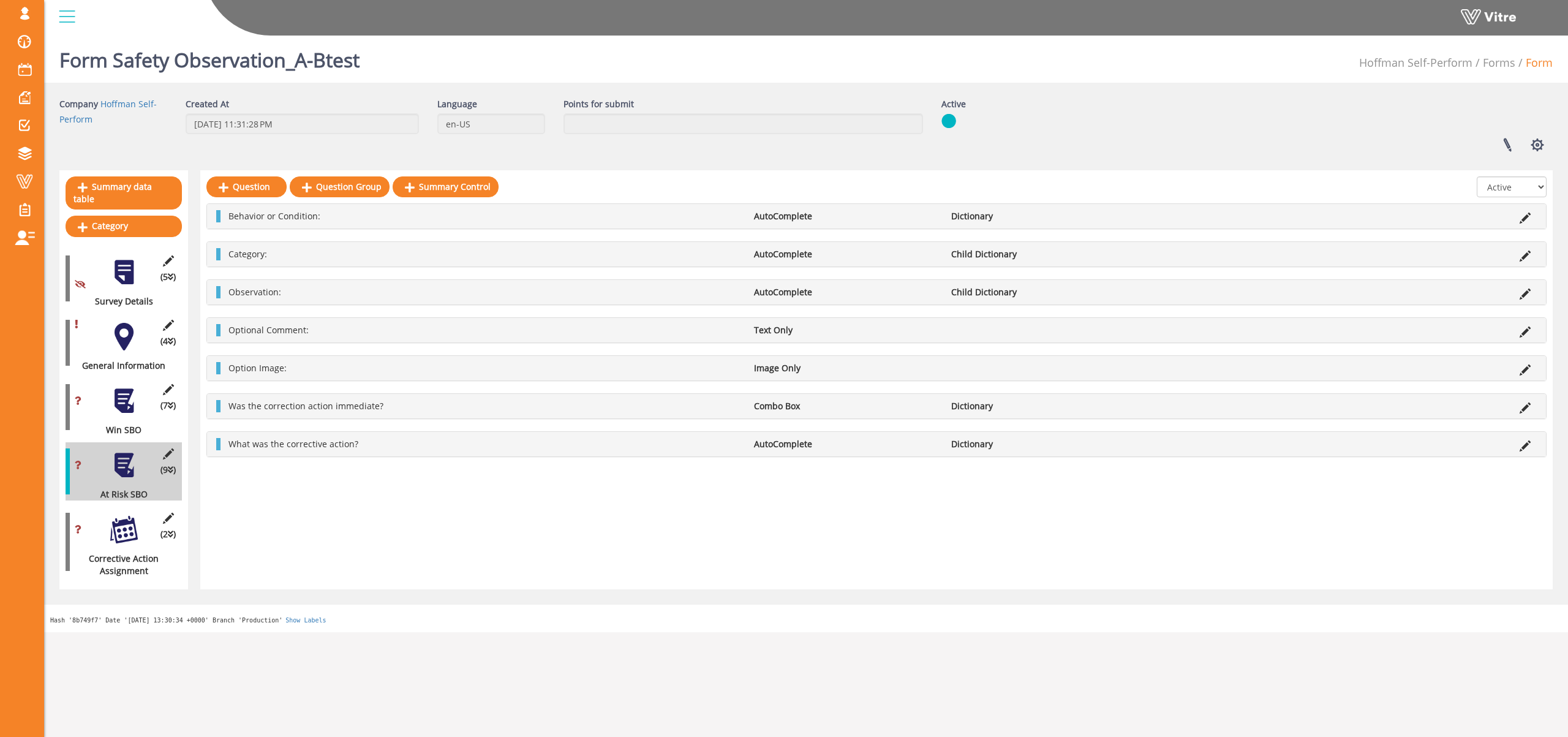
click at [114, 340] on div "(4 ) General Information" at bounding box center [123, 342] width 117 height 58
click at [125, 323] on div at bounding box center [123, 336] width 27 height 27
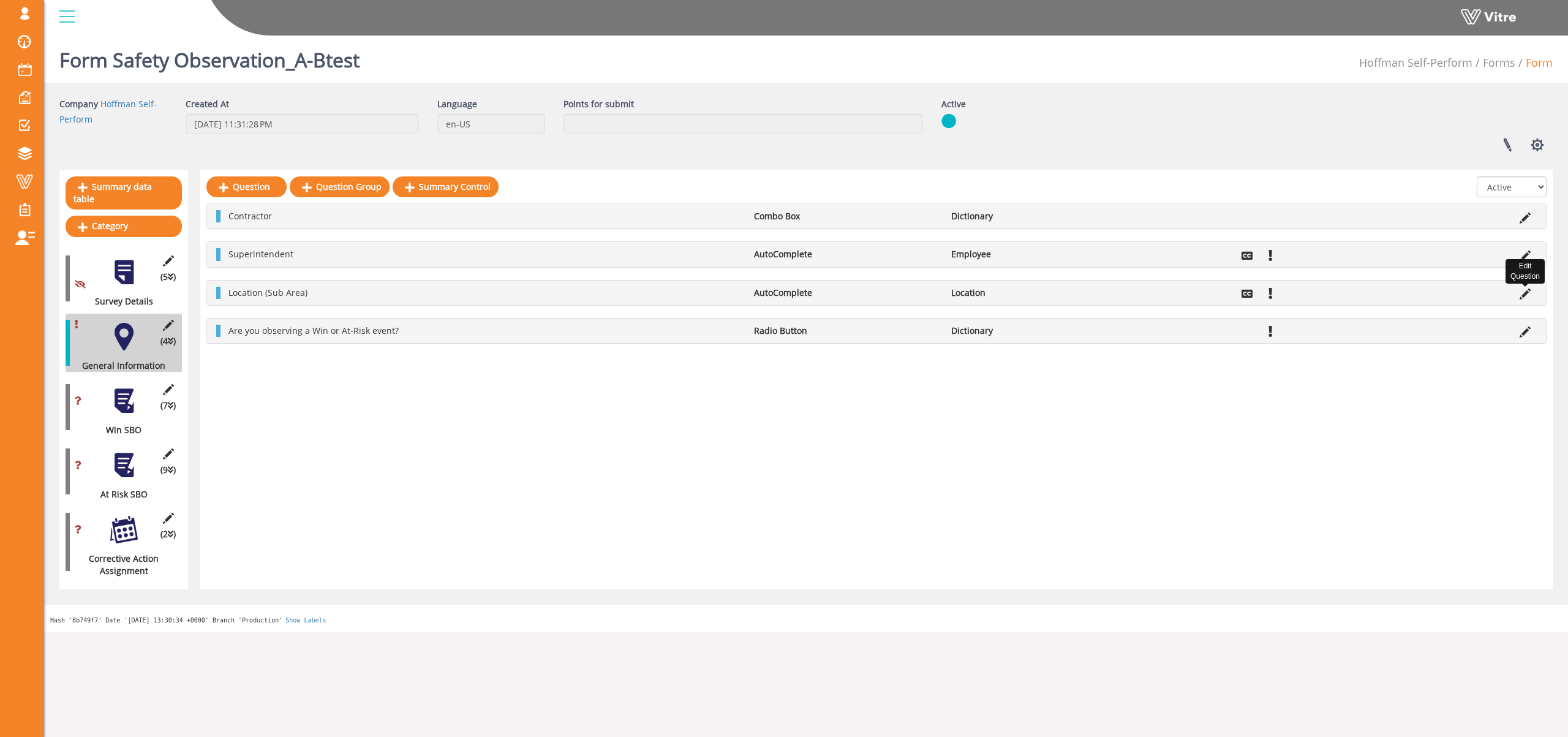
click at [1525, 295] on icon at bounding box center [1525, 293] width 11 height 11
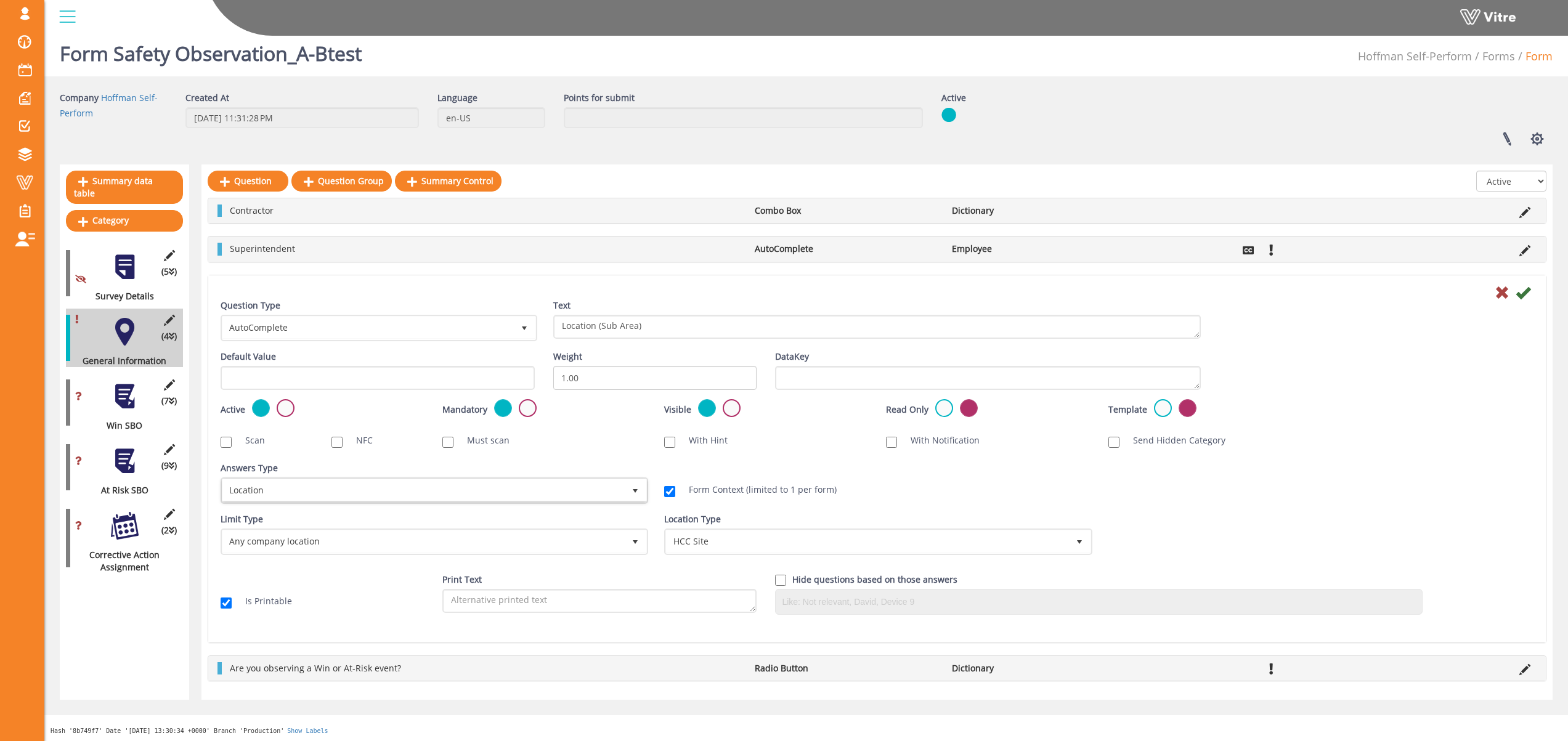
scroll to position [9, 0]
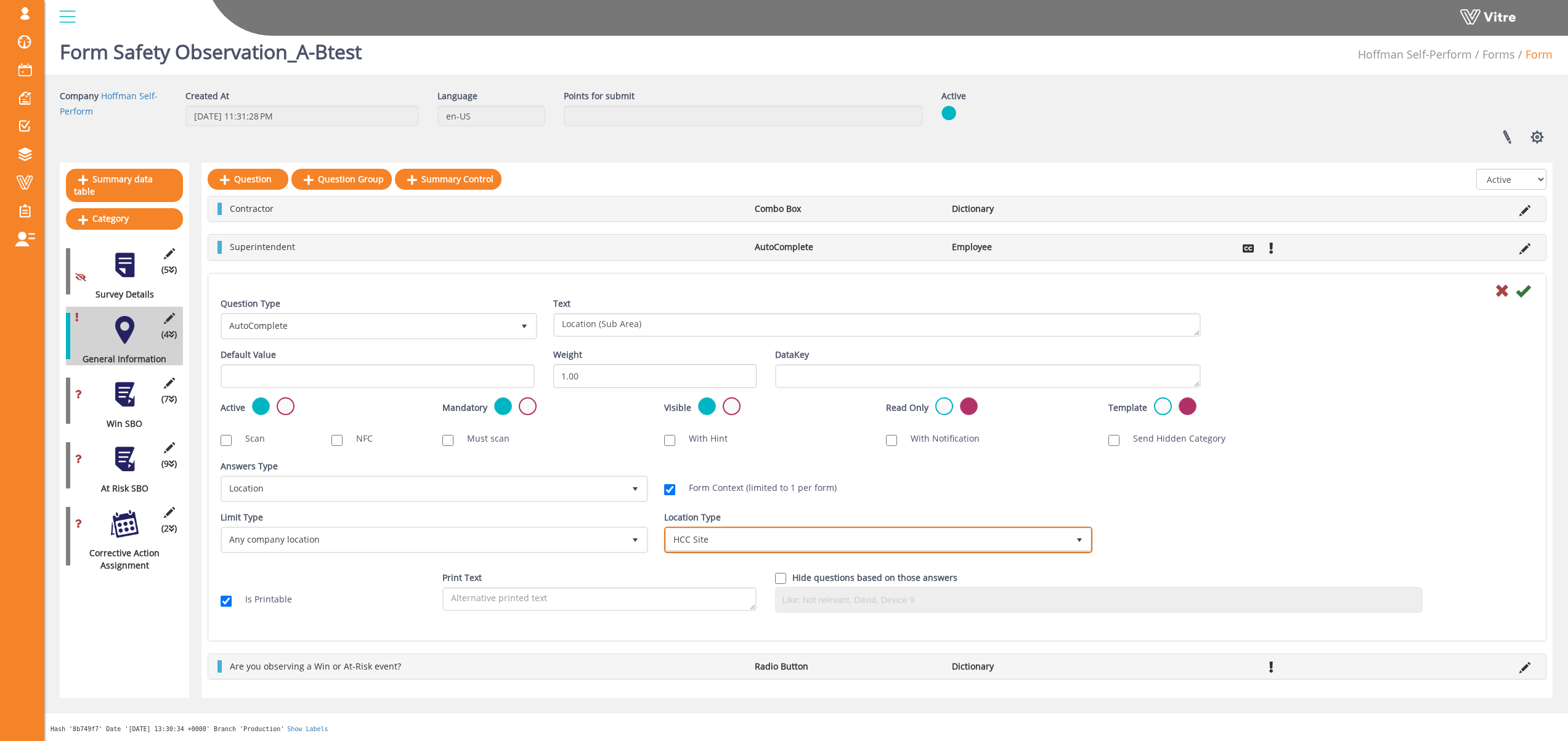
click at [682, 542] on span "HCC Site" at bounding box center [866, 539] width 401 height 22
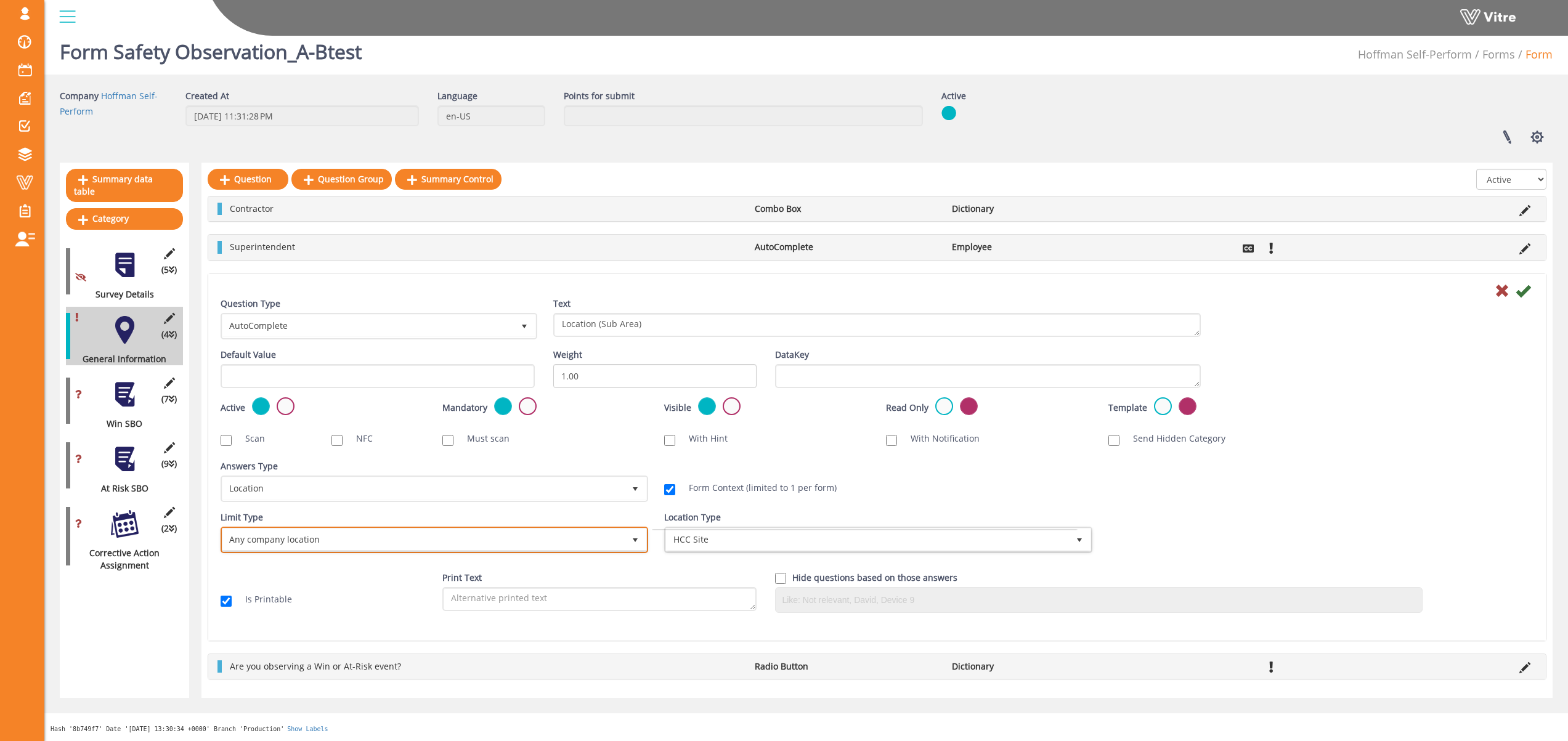
click at [595, 539] on span "Any company location" at bounding box center [423, 539] width 401 height 22
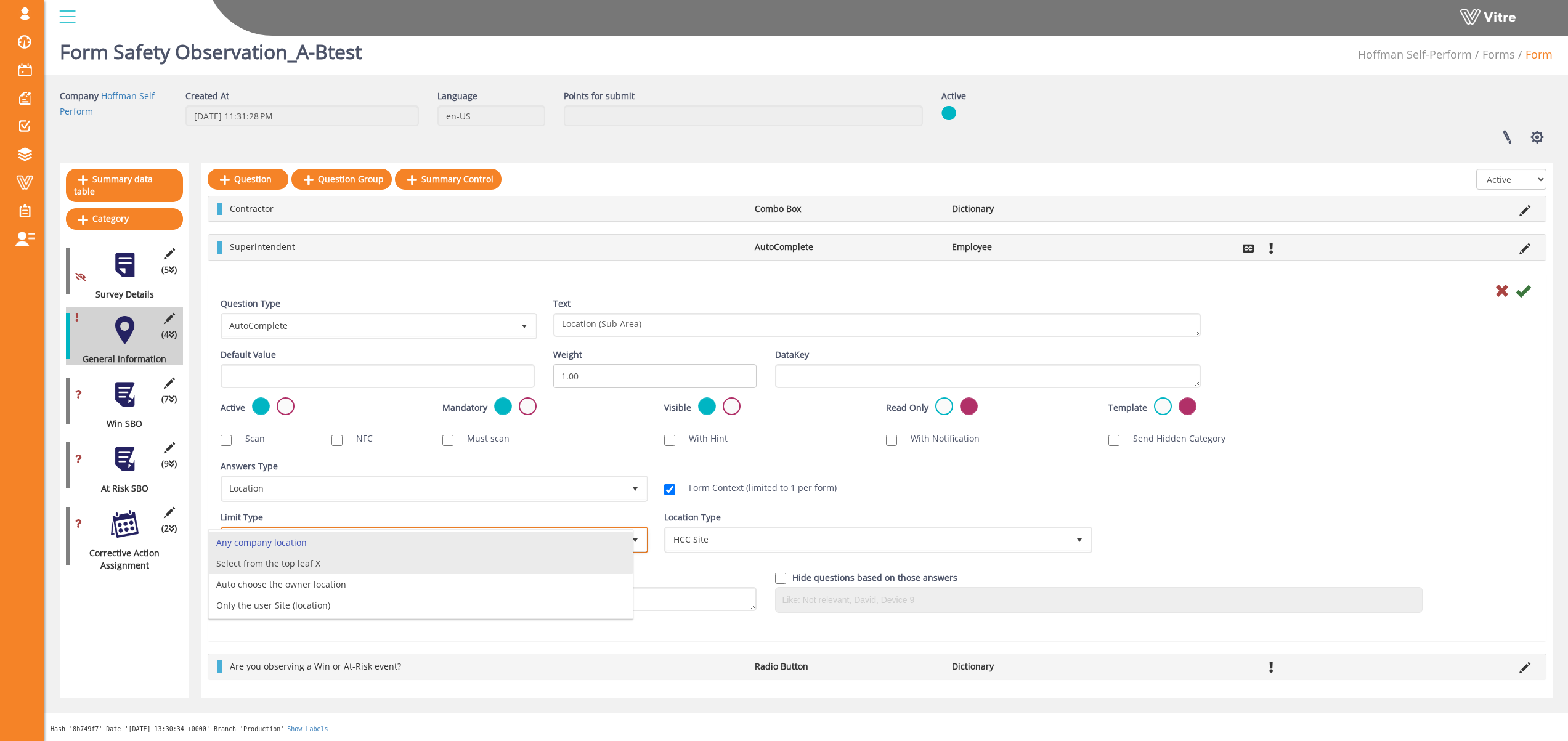
click at [581, 559] on li "Select from the top leaf X" at bounding box center [420, 563] width 424 height 21
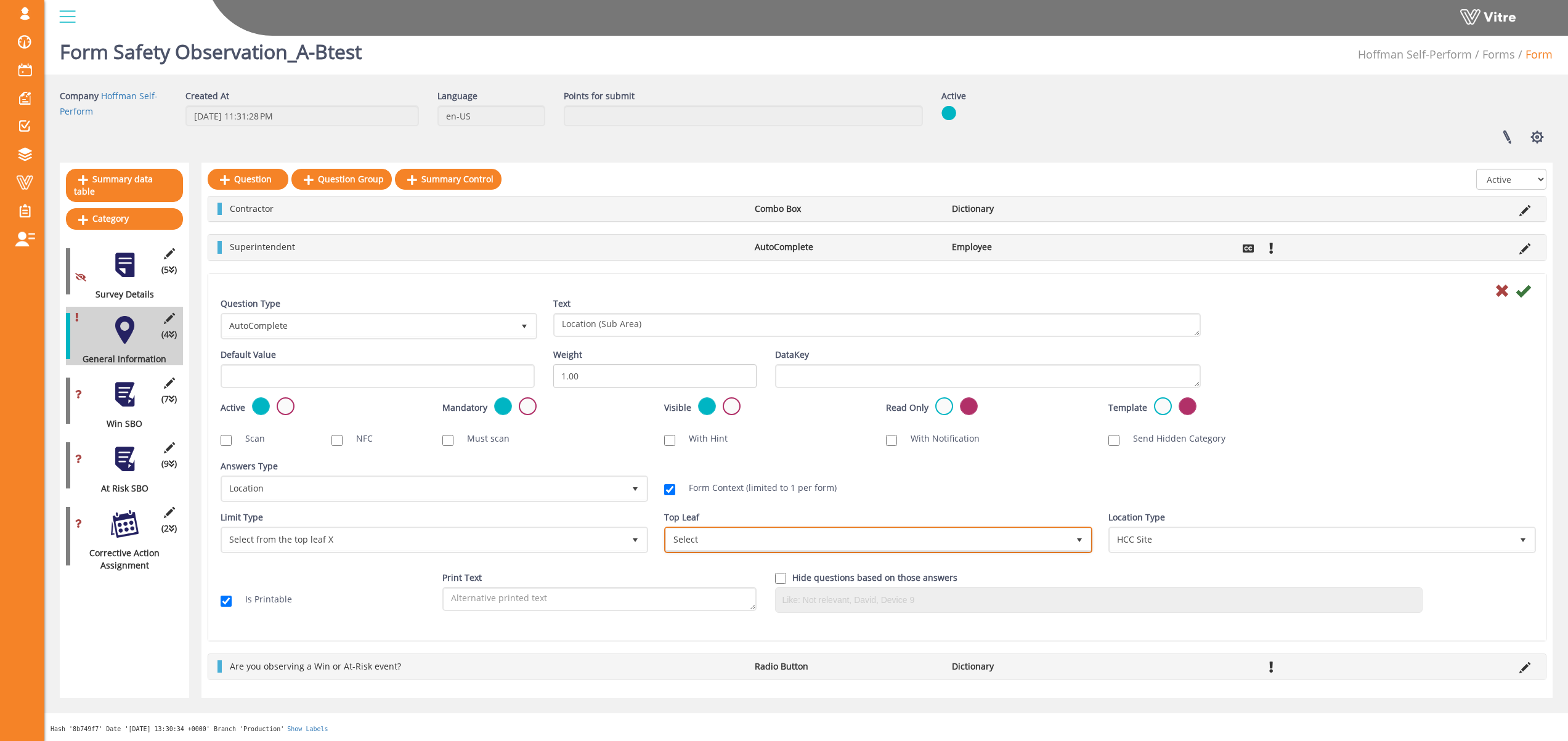
click at [731, 542] on span "Select" at bounding box center [866, 539] width 401 height 22
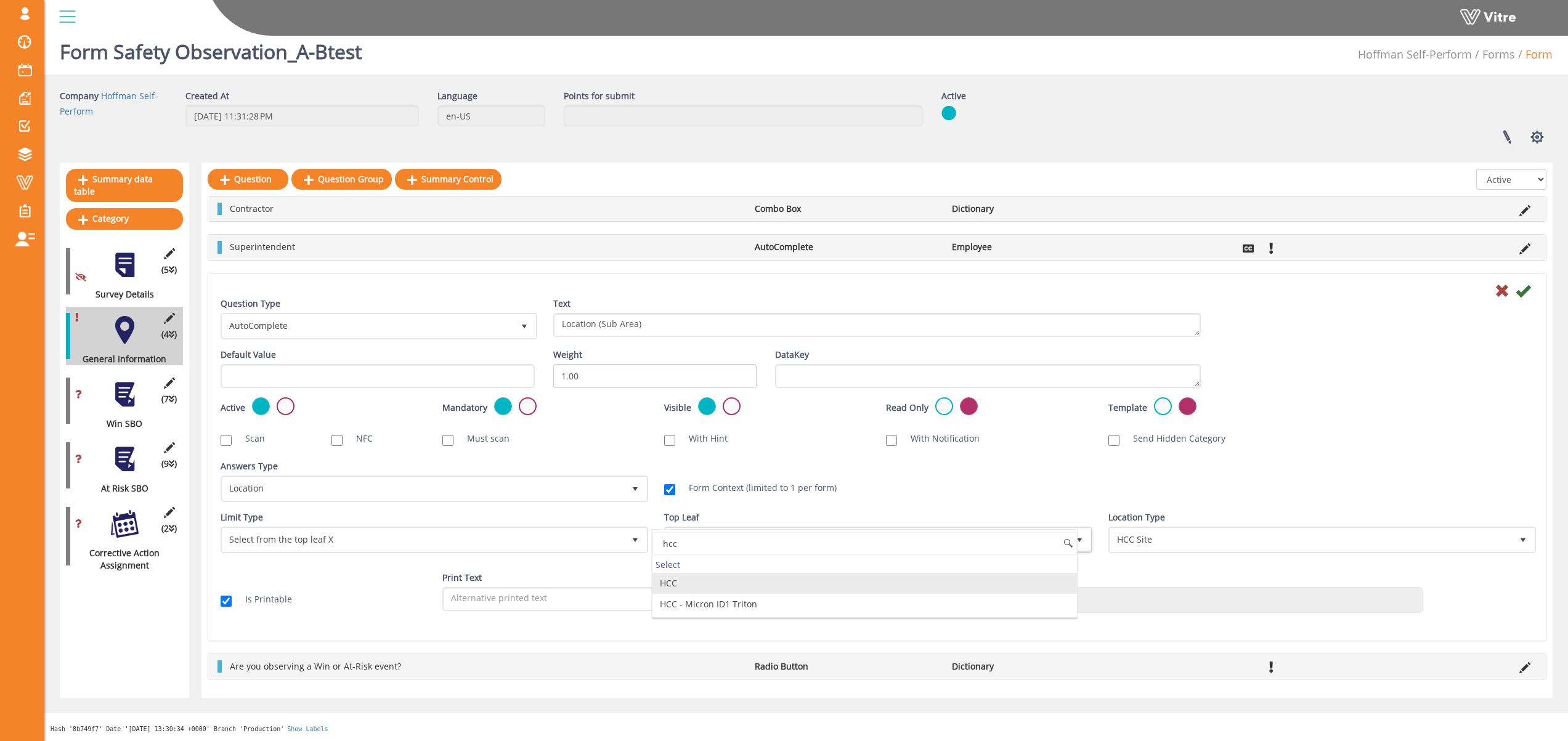
click at [840, 577] on li "HCC" at bounding box center [864, 583] width 424 height 21
type input "hcc"
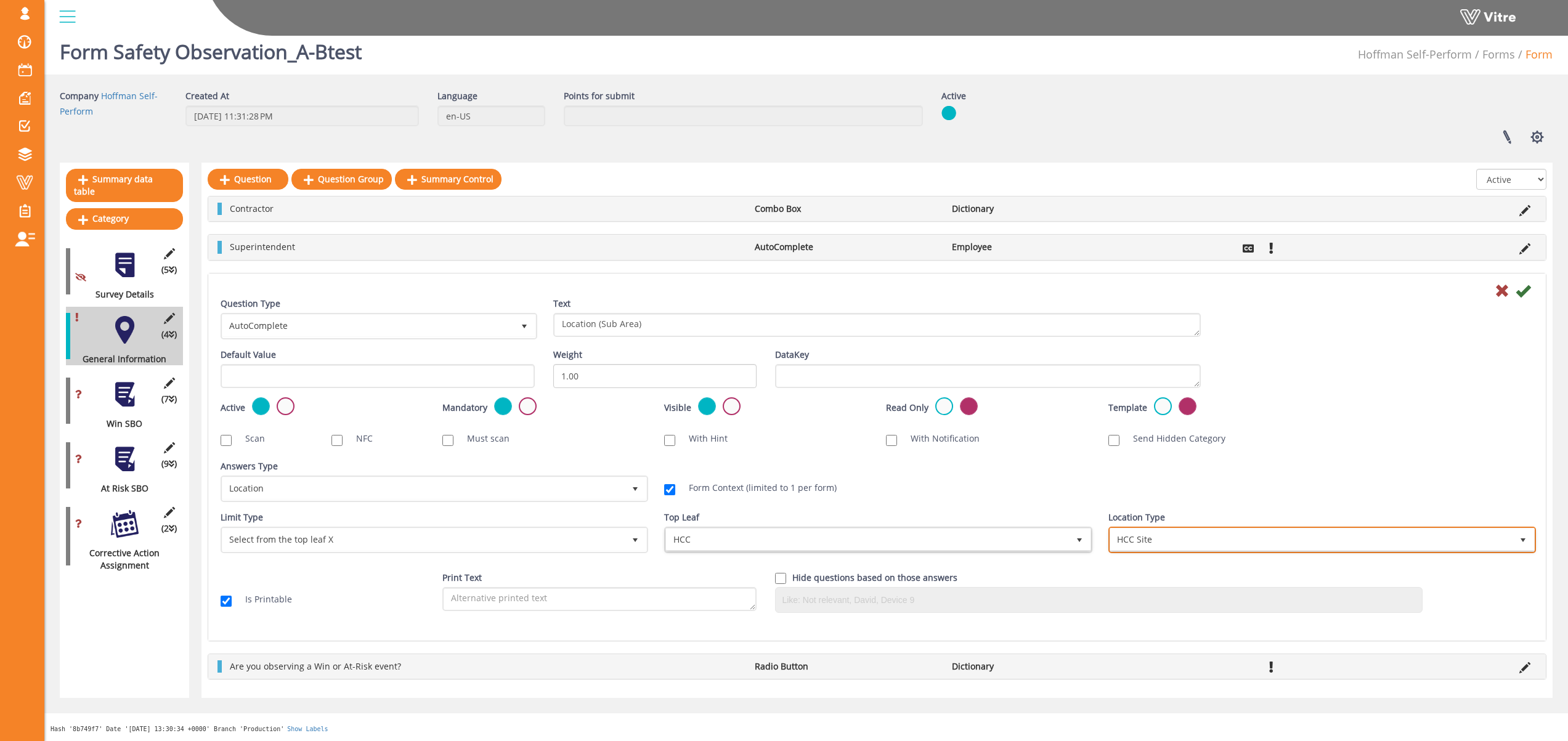
click at [1436, 531] on span "HCC Site" at bounding box center [1311, 539] width 401 height 22
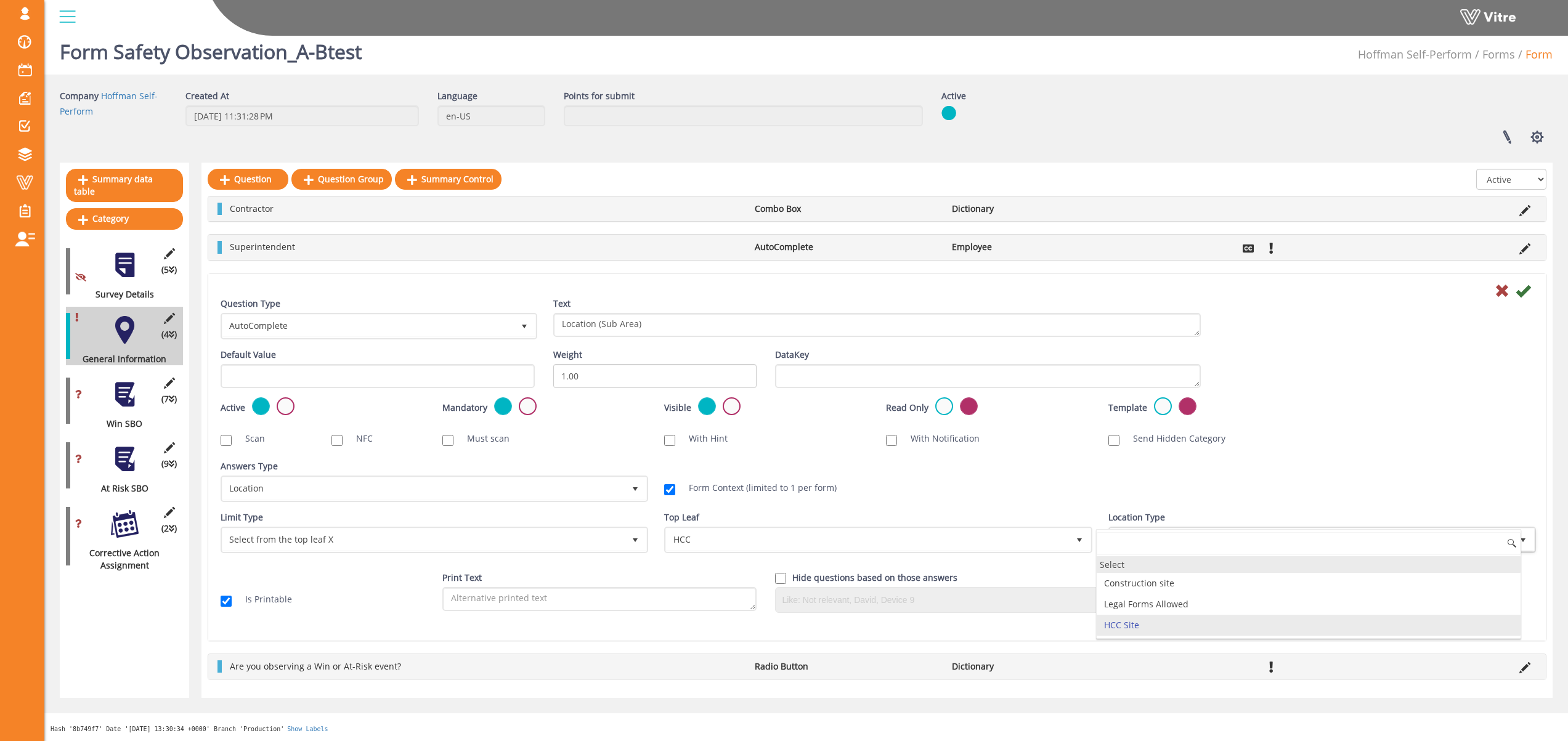
click at [1227, 565] on div "Select" at bounding box center [1308, 564] width 424 height 16
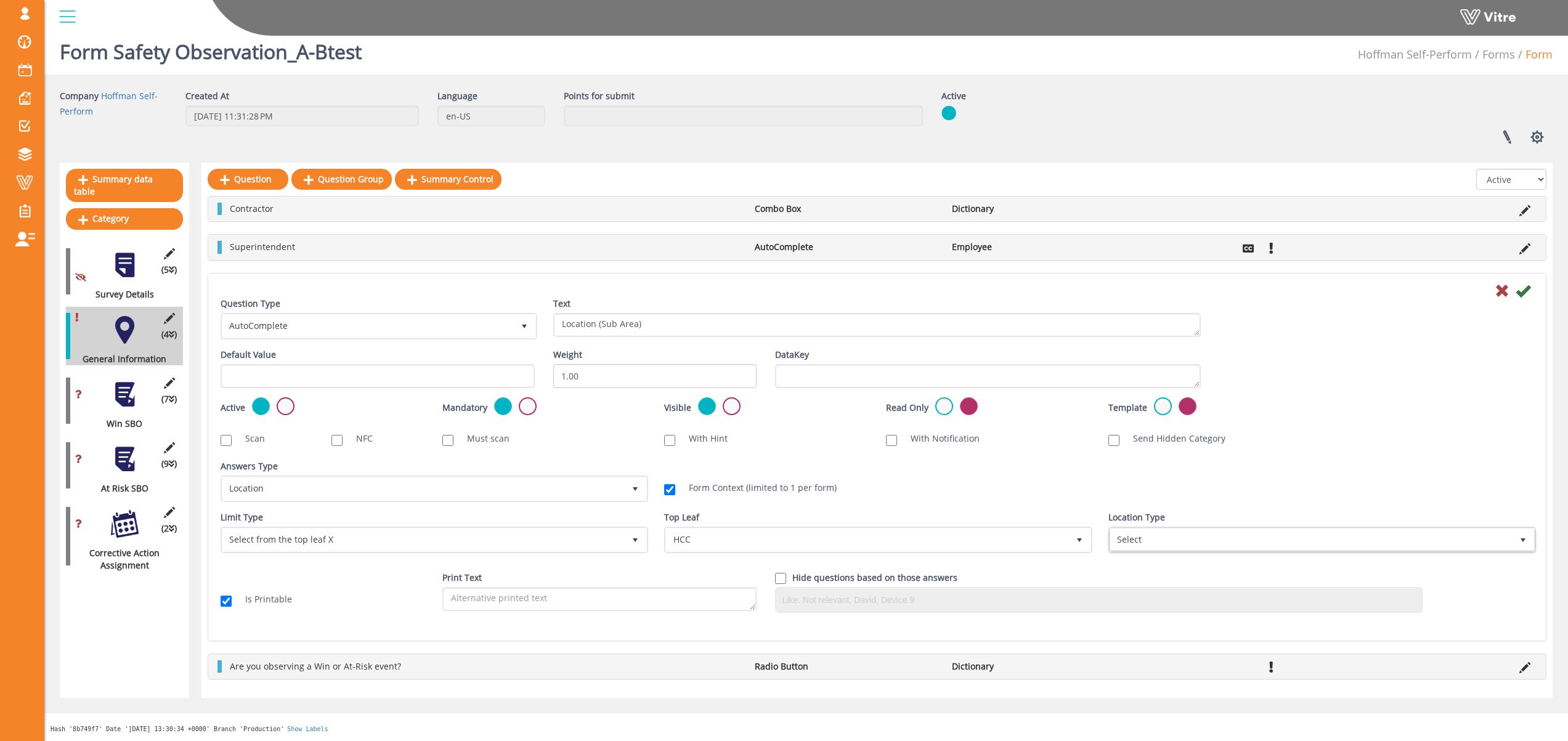
click at [1375, 453] on div "Question Type AutoComplete 11 Text Location (Sub Area) Default Value Weight 1.0…" at bounding box center [877, 459] width 1313 height 324
click at [1522, 293] on icon at bounding box center [1523, 291] width 15 height 15
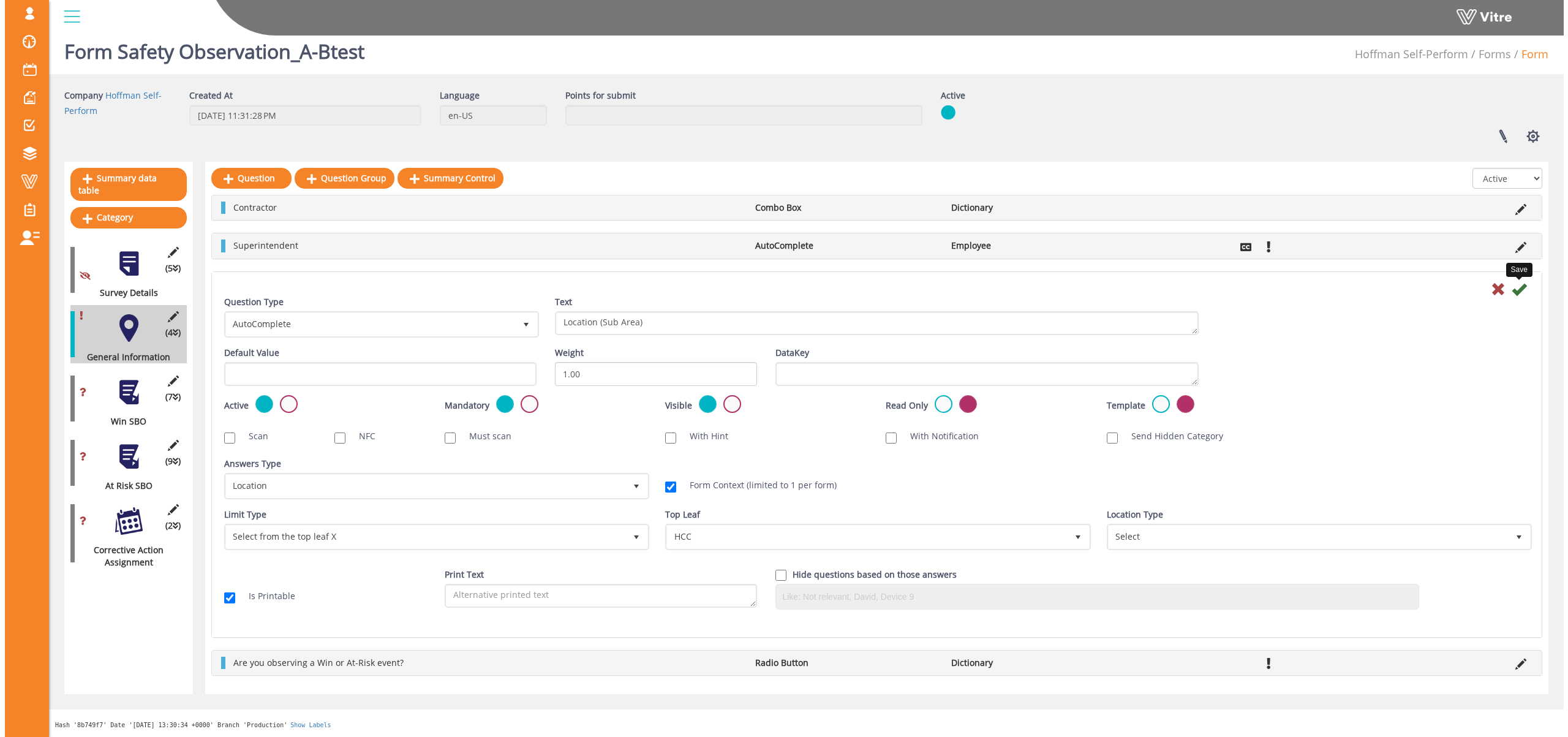
scroll to position [0, 0]
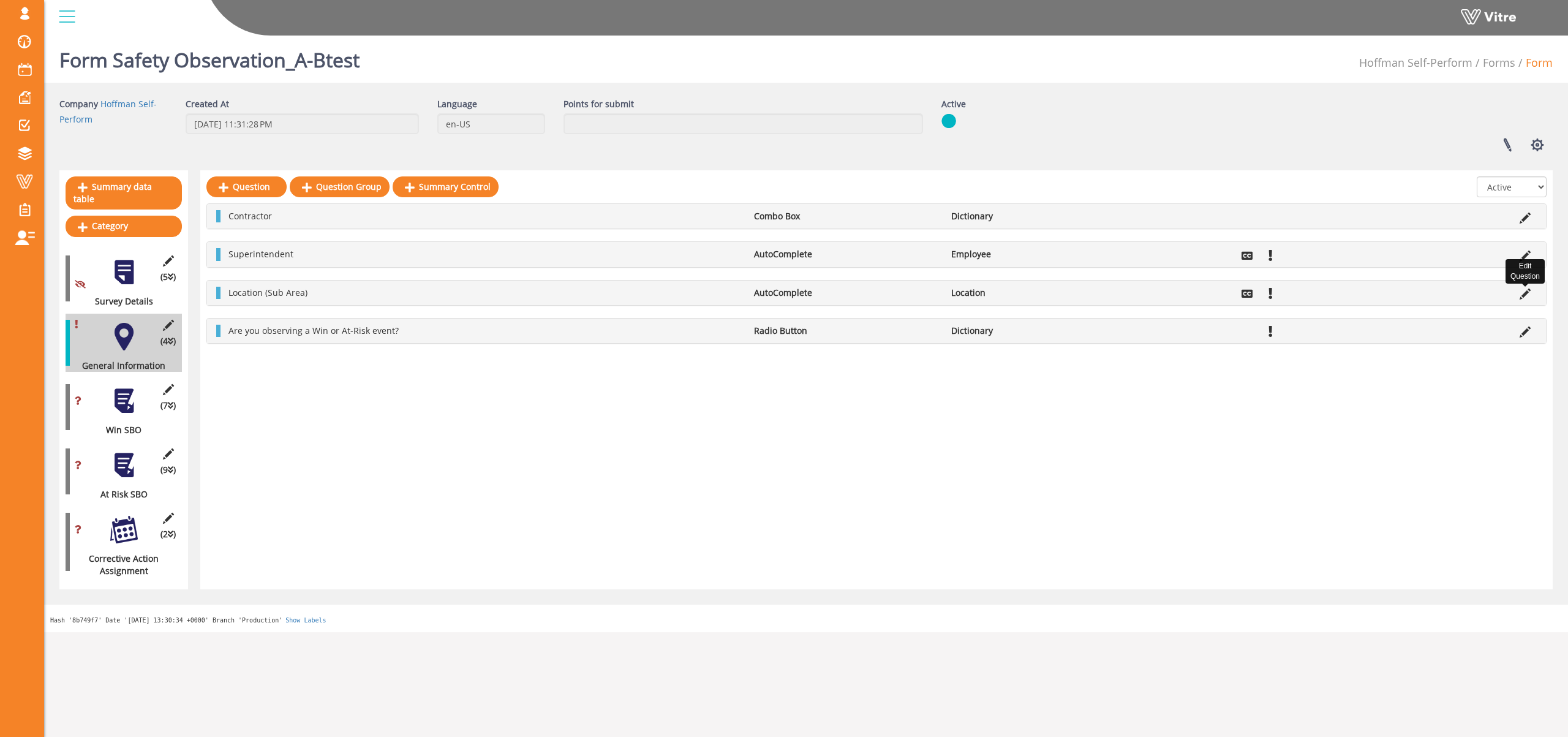
click at [1526, 291] on icon at bounding box center [1525, 293] width 11 height 11
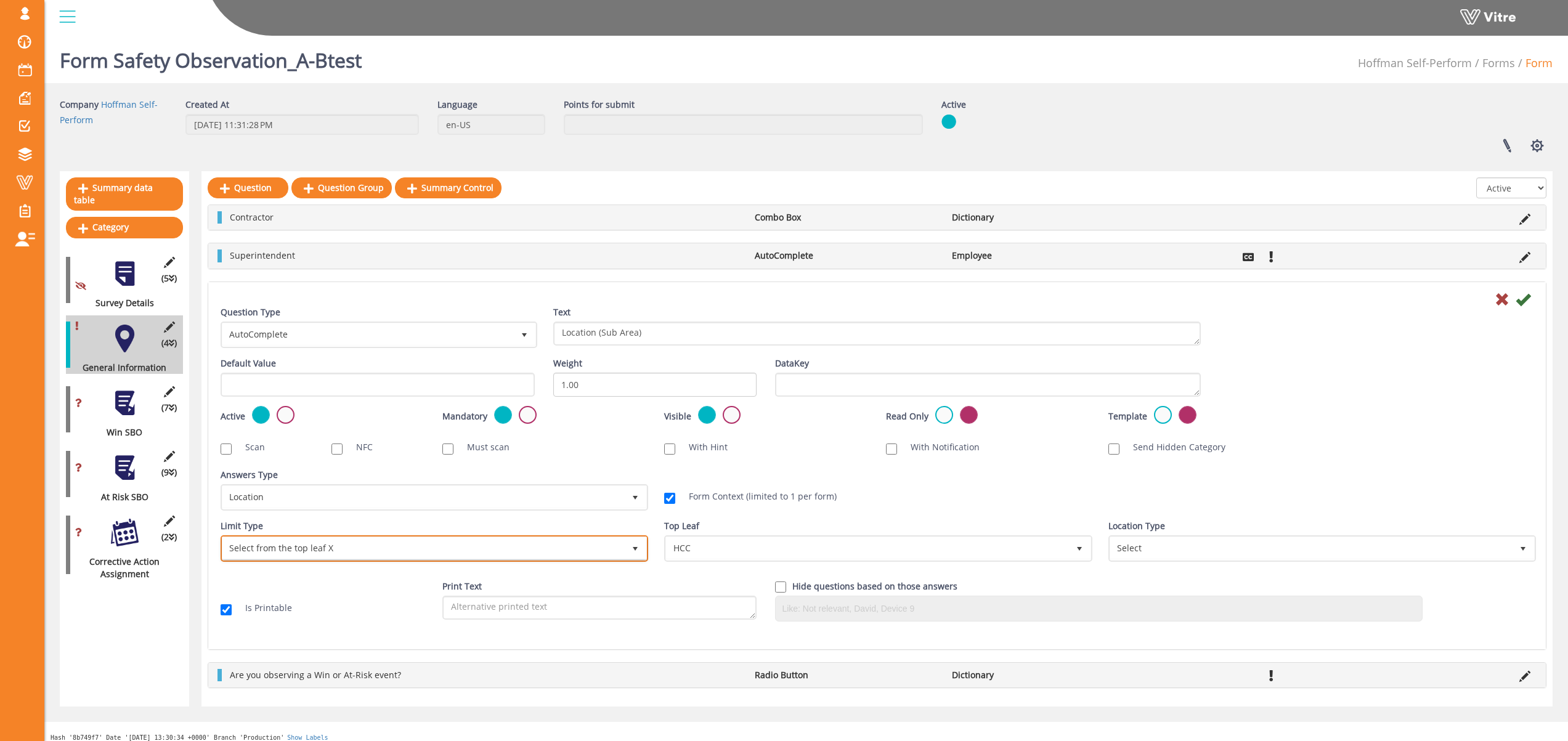
click at [314, 548] on span "Select from the top leaf X" at bounding box center [423, 548] width 401 height 22
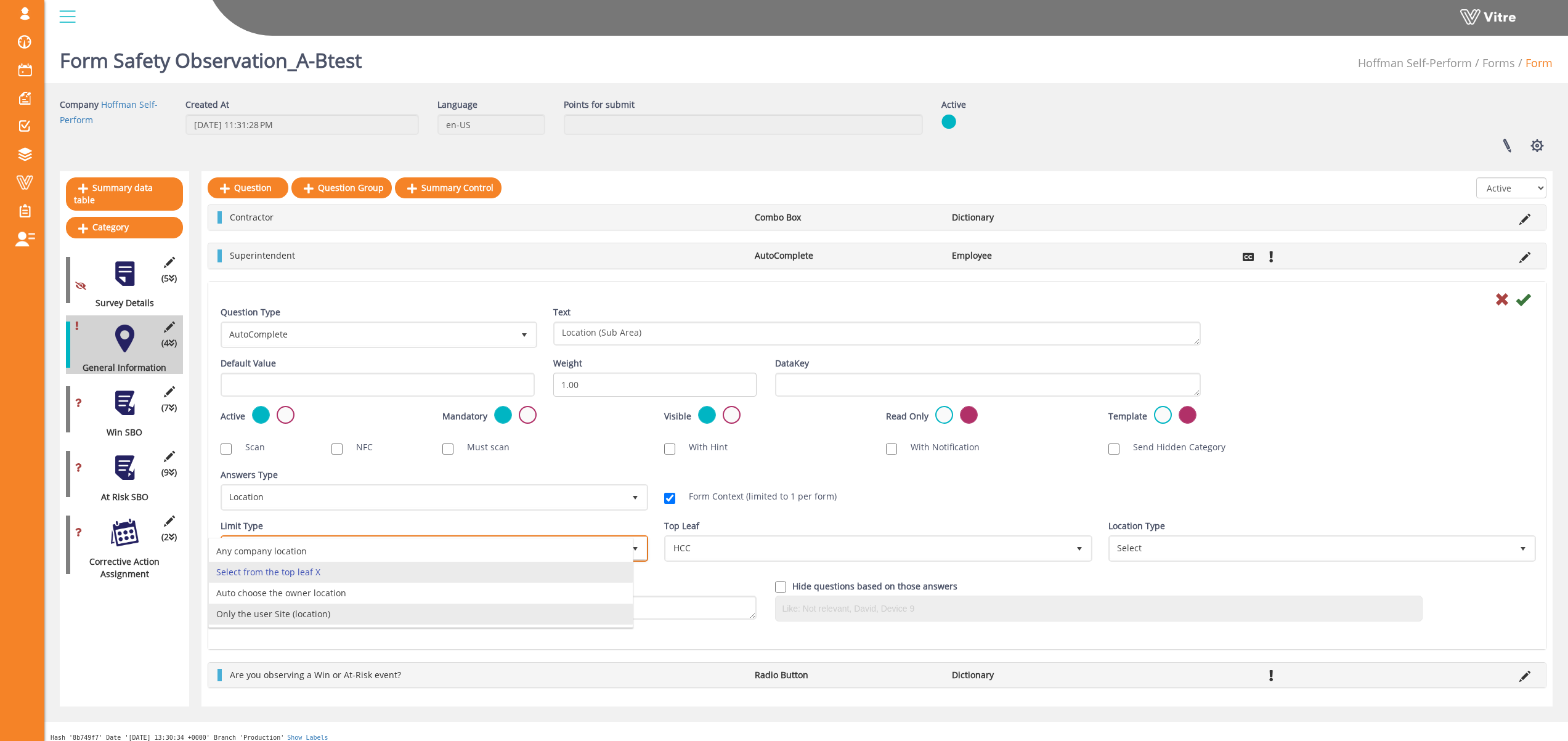
drag, startPoint x: 317, startPoint y: 613, endPoint x: 338, endPoint y: 616, distance: 21.2
click at [317, 613] on li "Only the user Site (location)" at bounding box center [420, 614] width 424 height 21
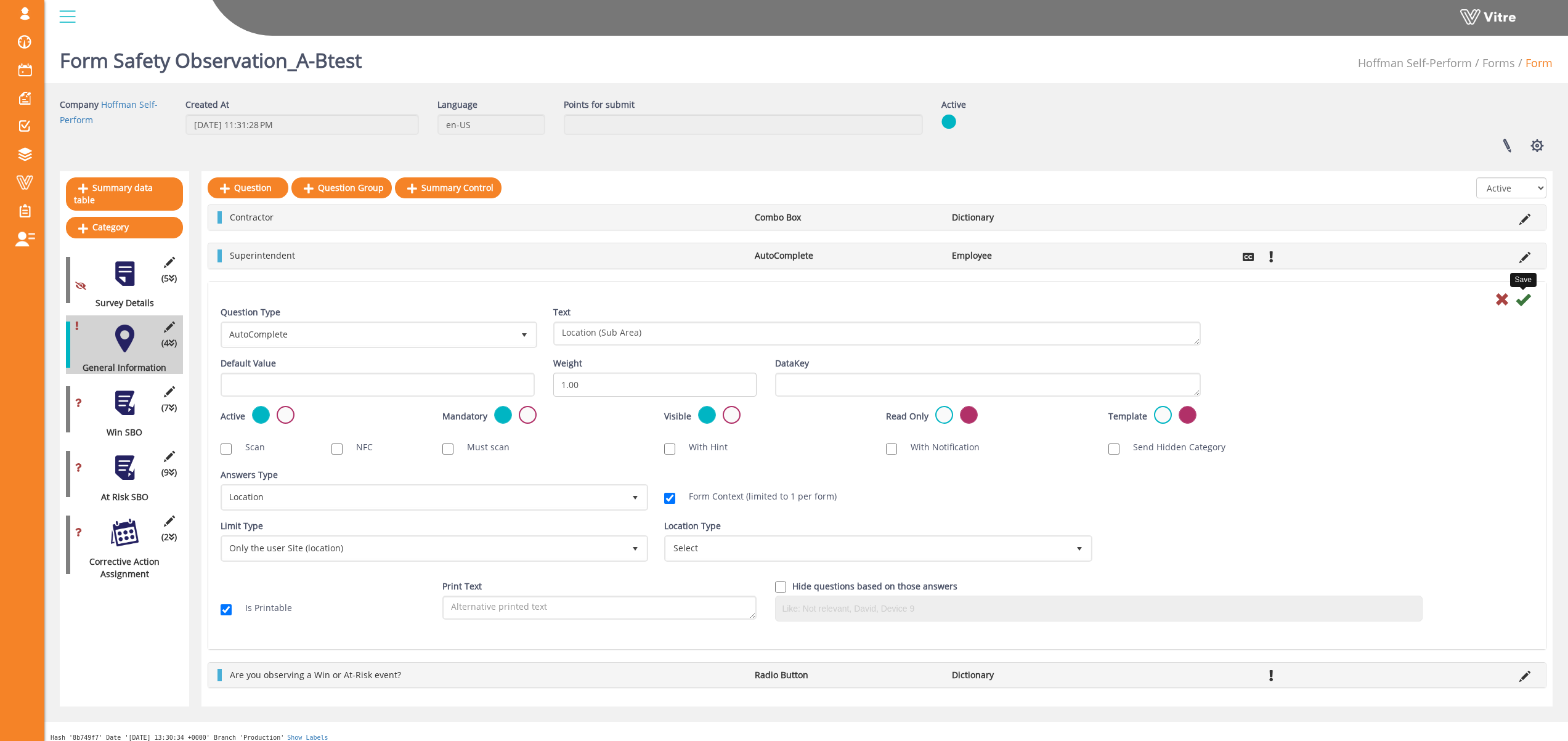
click at [1522, 297] on icon at bounding box center [1523, 300] width 15 height 15
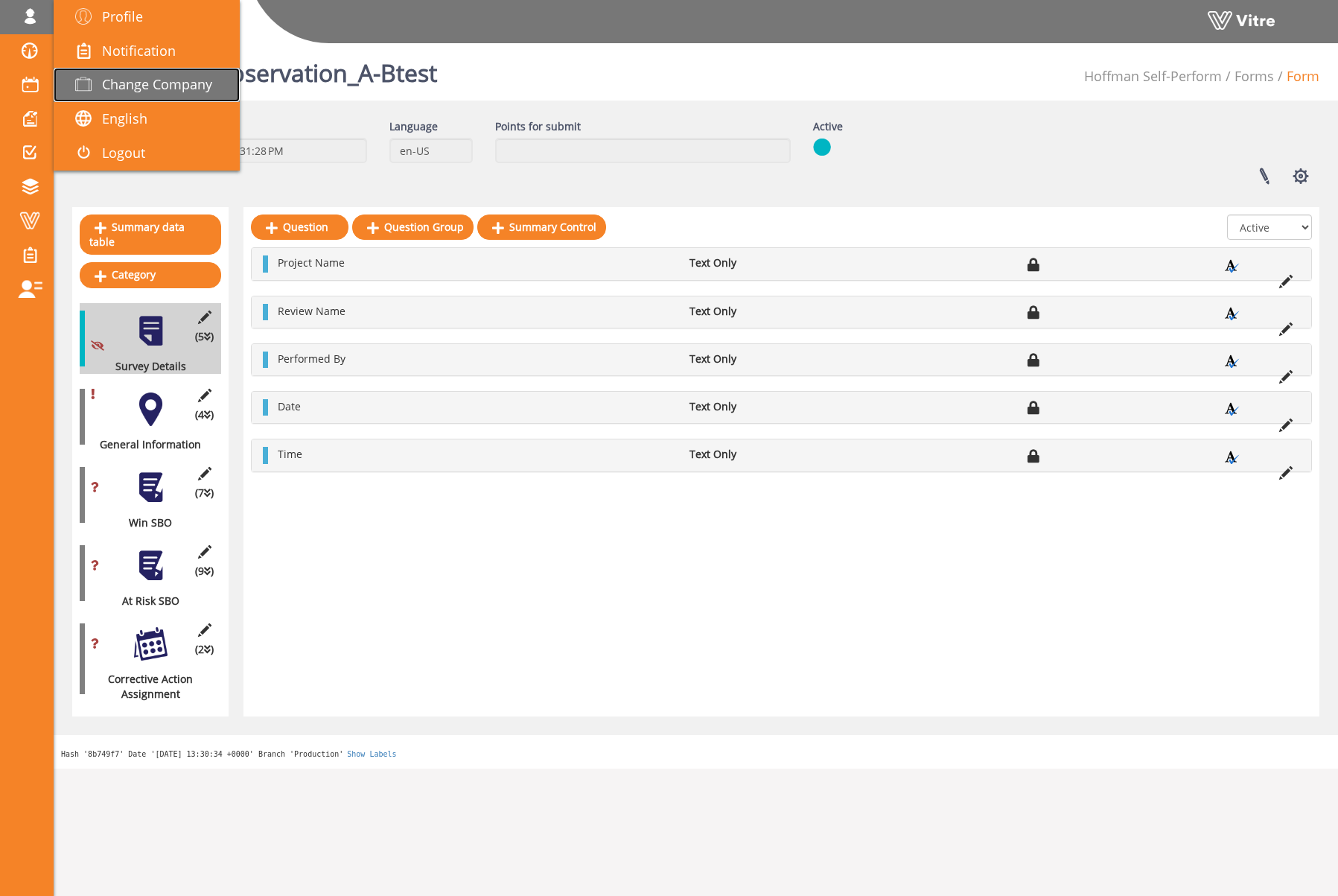
click at [120, 83] on span "Change Company" at bounding box center [157, 84] width 110 height 18
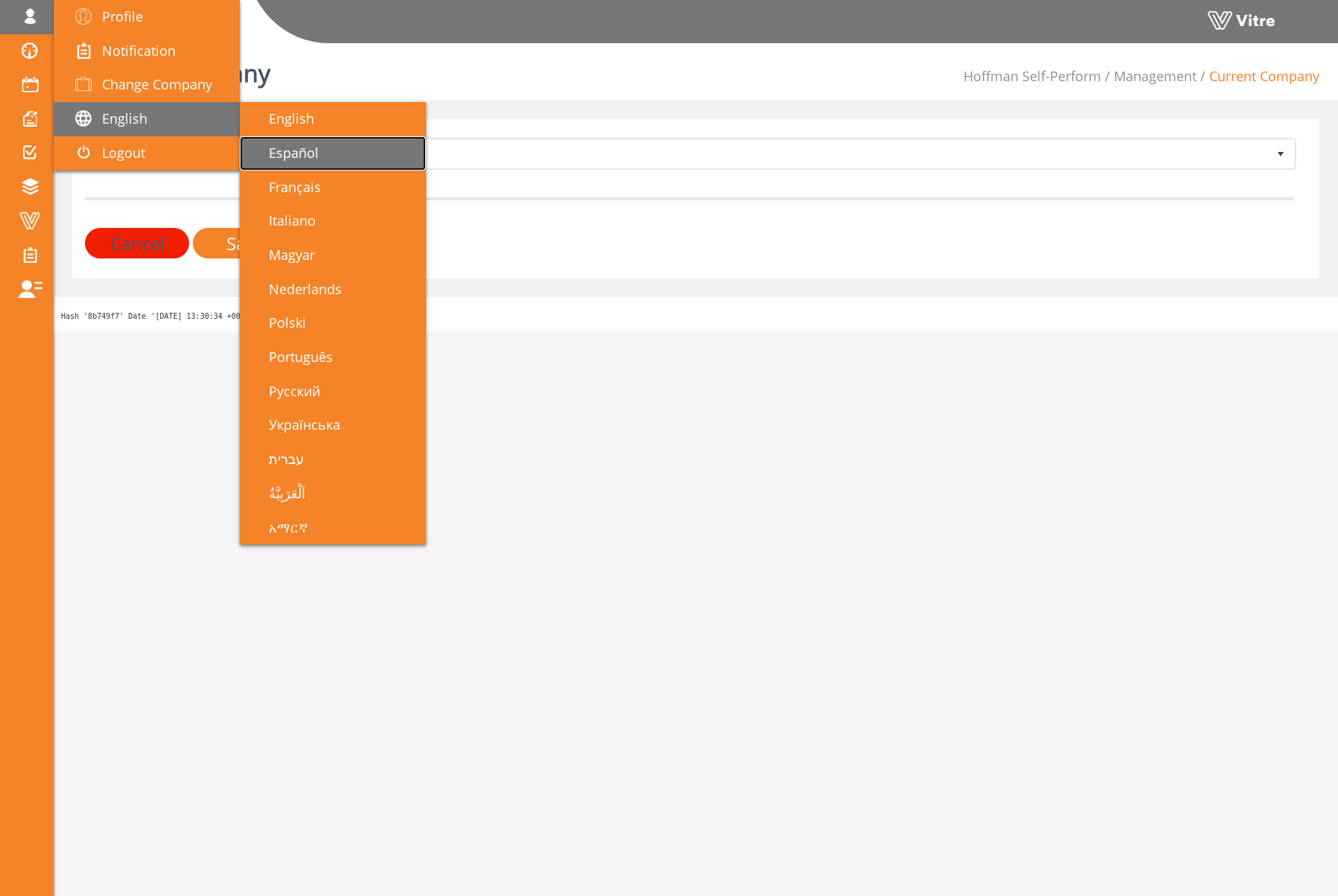
click at [330, 146] on link "Español" at bounding box center [332, 154] width 186 height 34
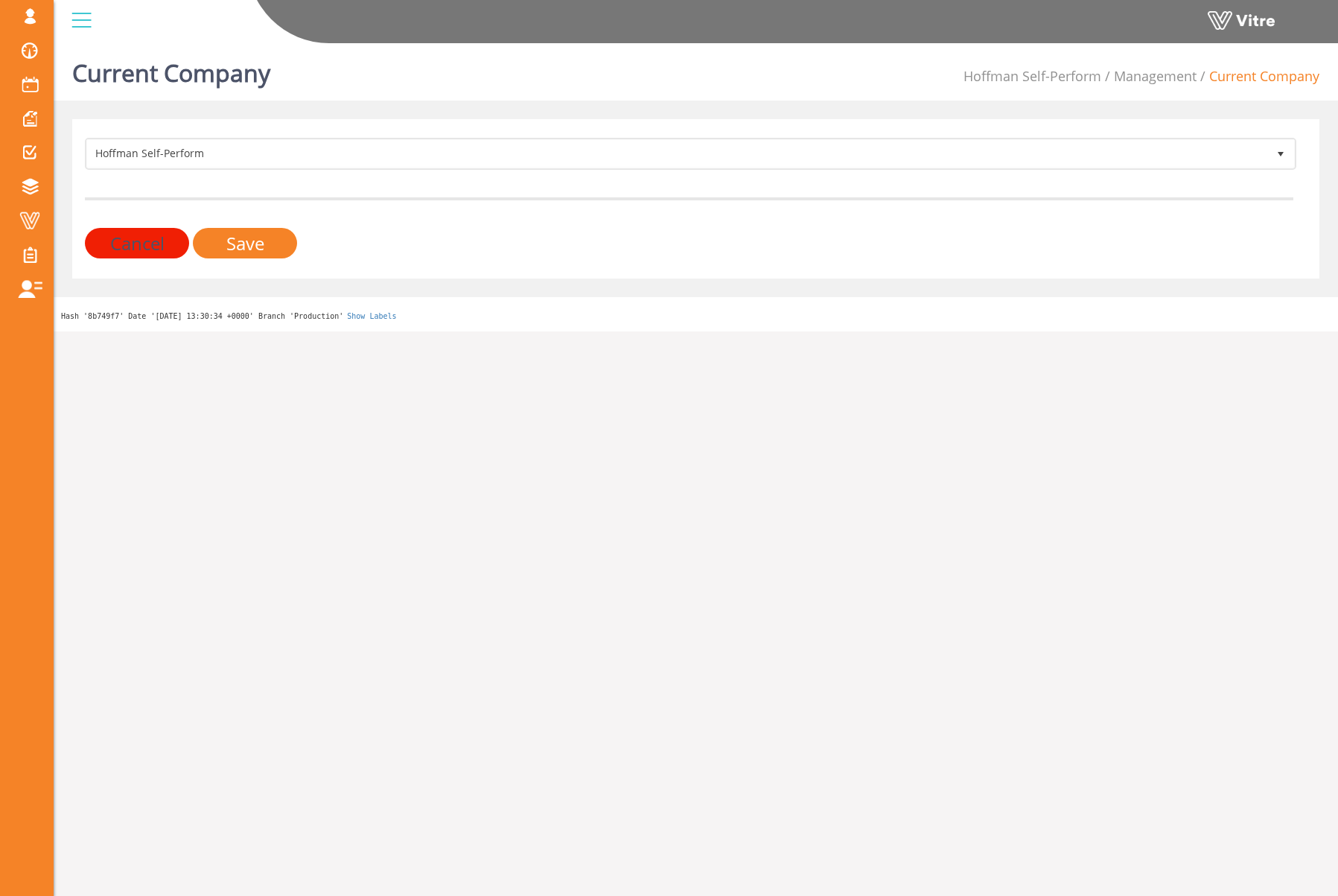
click at [587, 133] on div "Hoffman Self-Perform 210 Cancel Save" at bounding box center [696, 199] width 1248 height 159
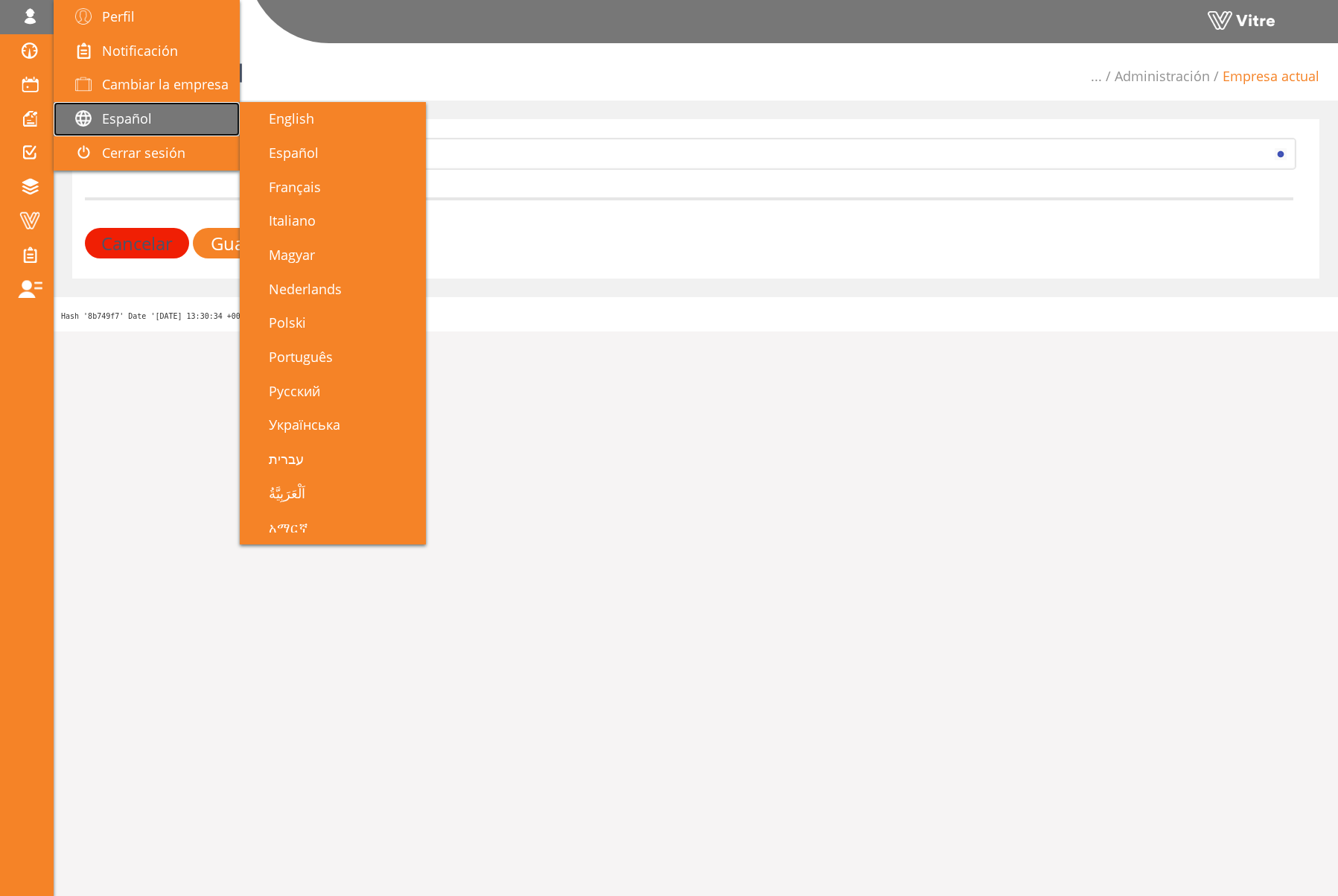
click at [142, 115] on span "Español" at bounding box center [126, 118] width 50 height 18
click at [309, 121] on span "English" at bounding box center [283, 118] width 63 height 18
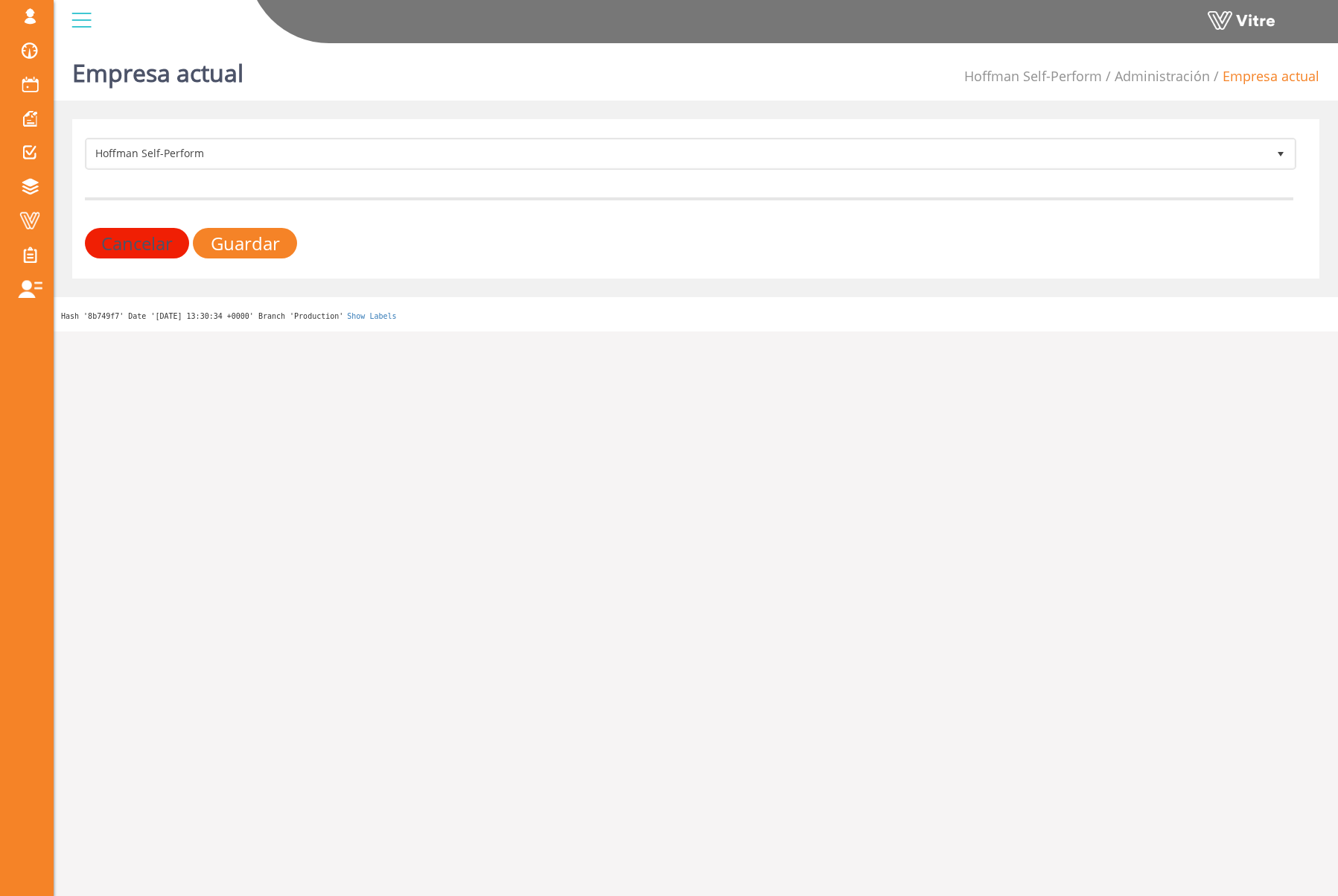
click at [595, 67] on div "Empresa actual Hoffman Self-Perform Administración Empresa actual" at bounding box center [696, 69] width 1285 height 63
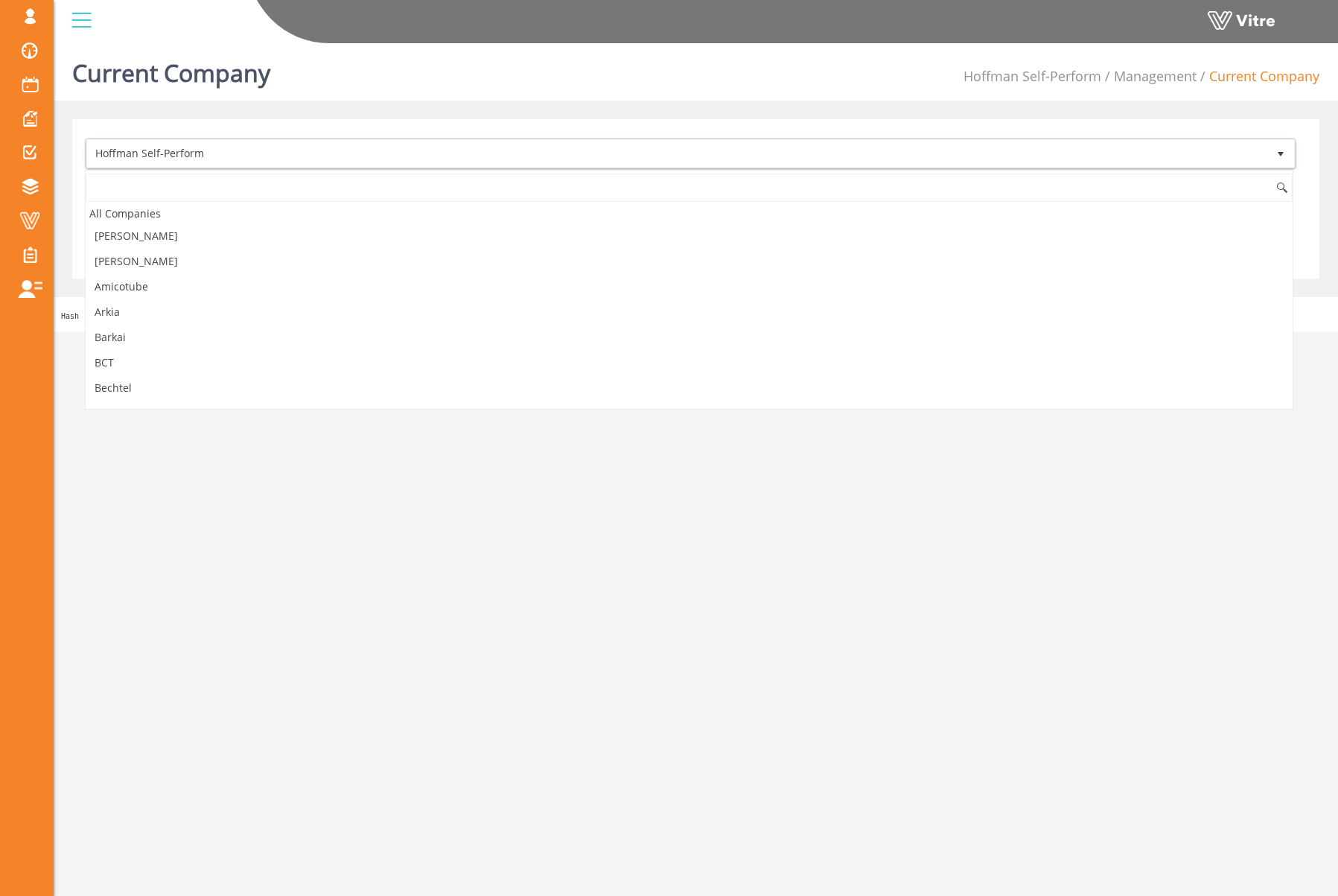
scroll to position [628, 0]
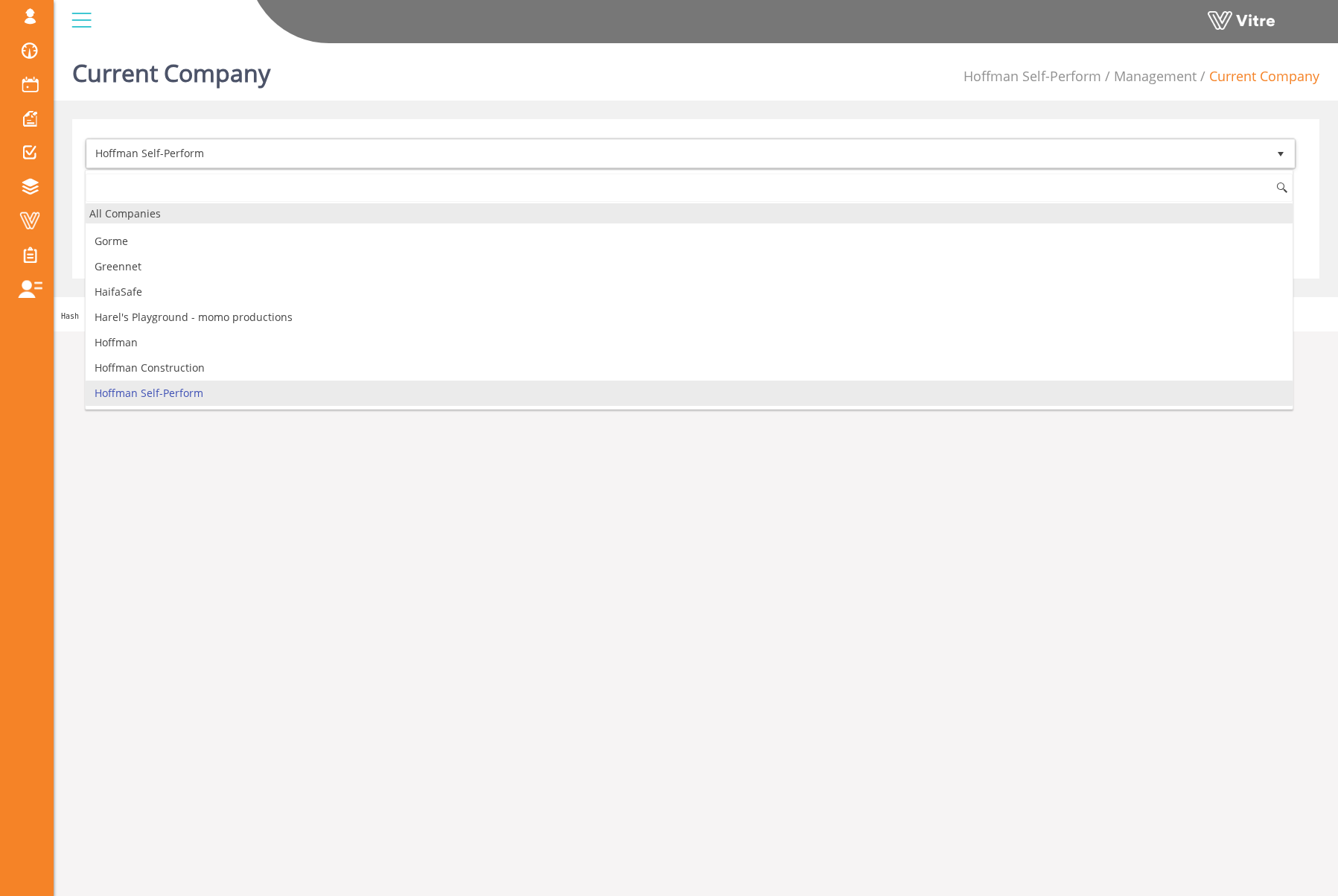
click at [154, 210] on div "All Companies" at bounding box center [689, 213] width 1207 height 20
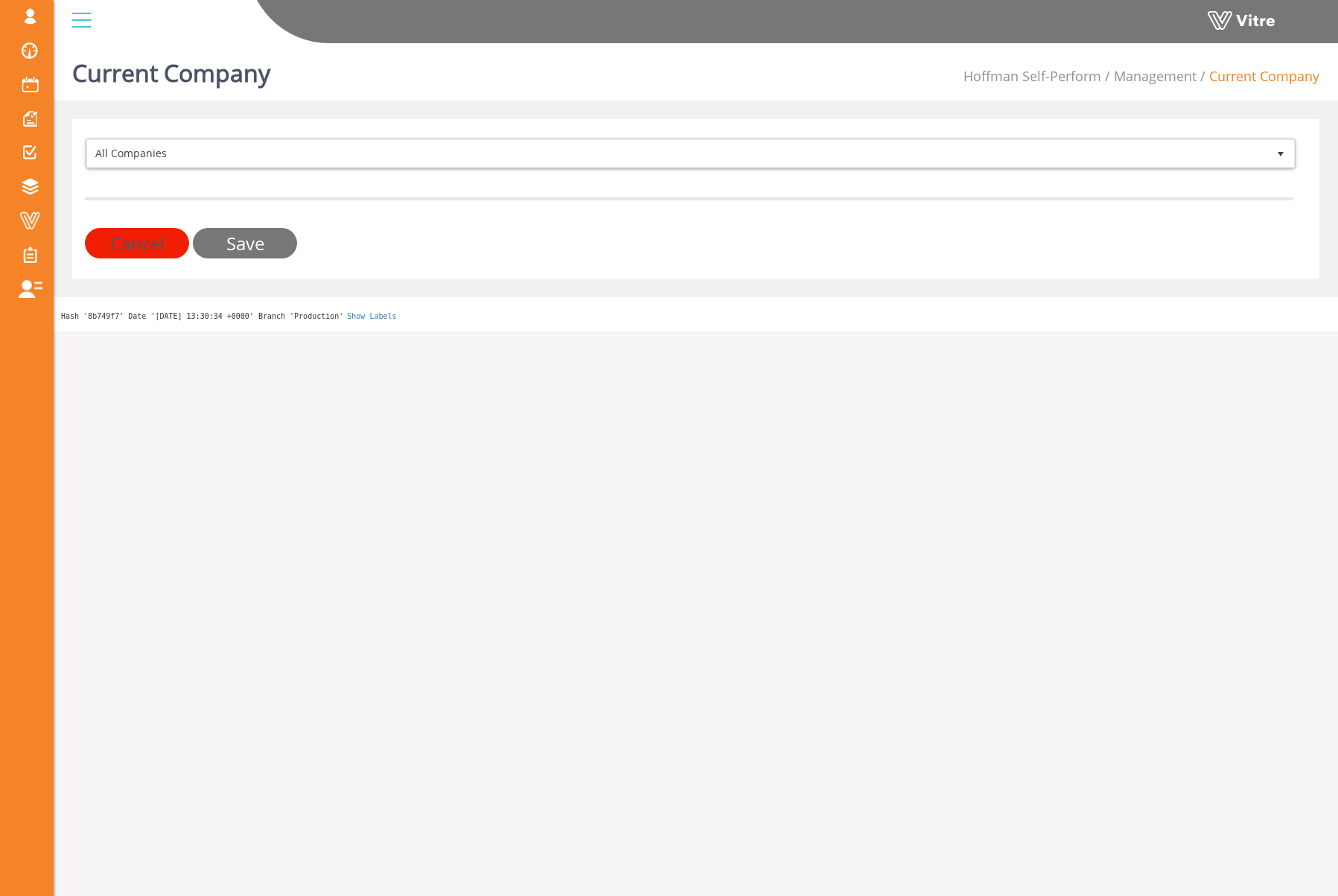
click at [246, 244] on input "Save" at bounding box center [245, 243] width 104 height 31
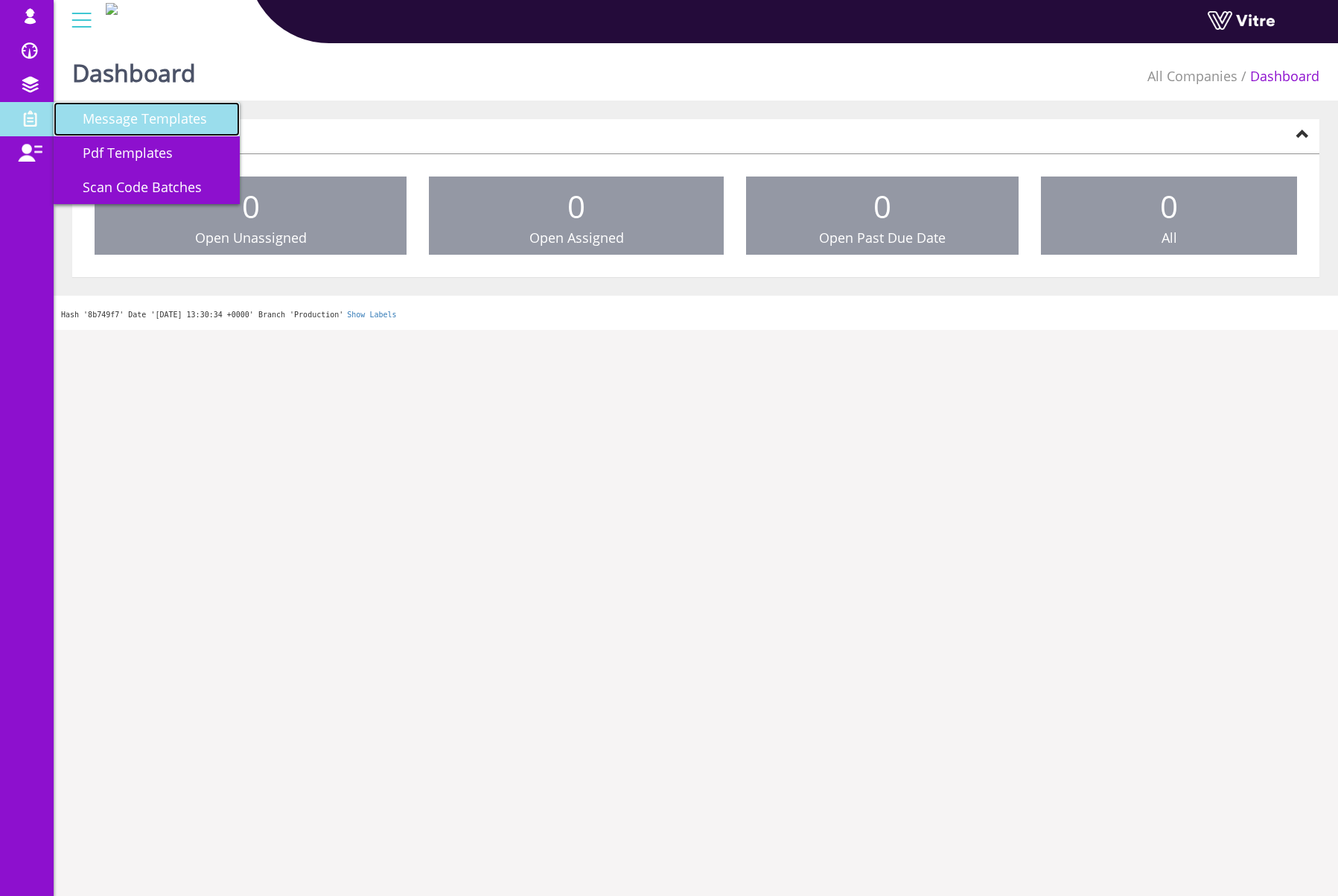
click at [134, 115] on span "Message Templates" at bounding box center [136, 118] width 142 height 18
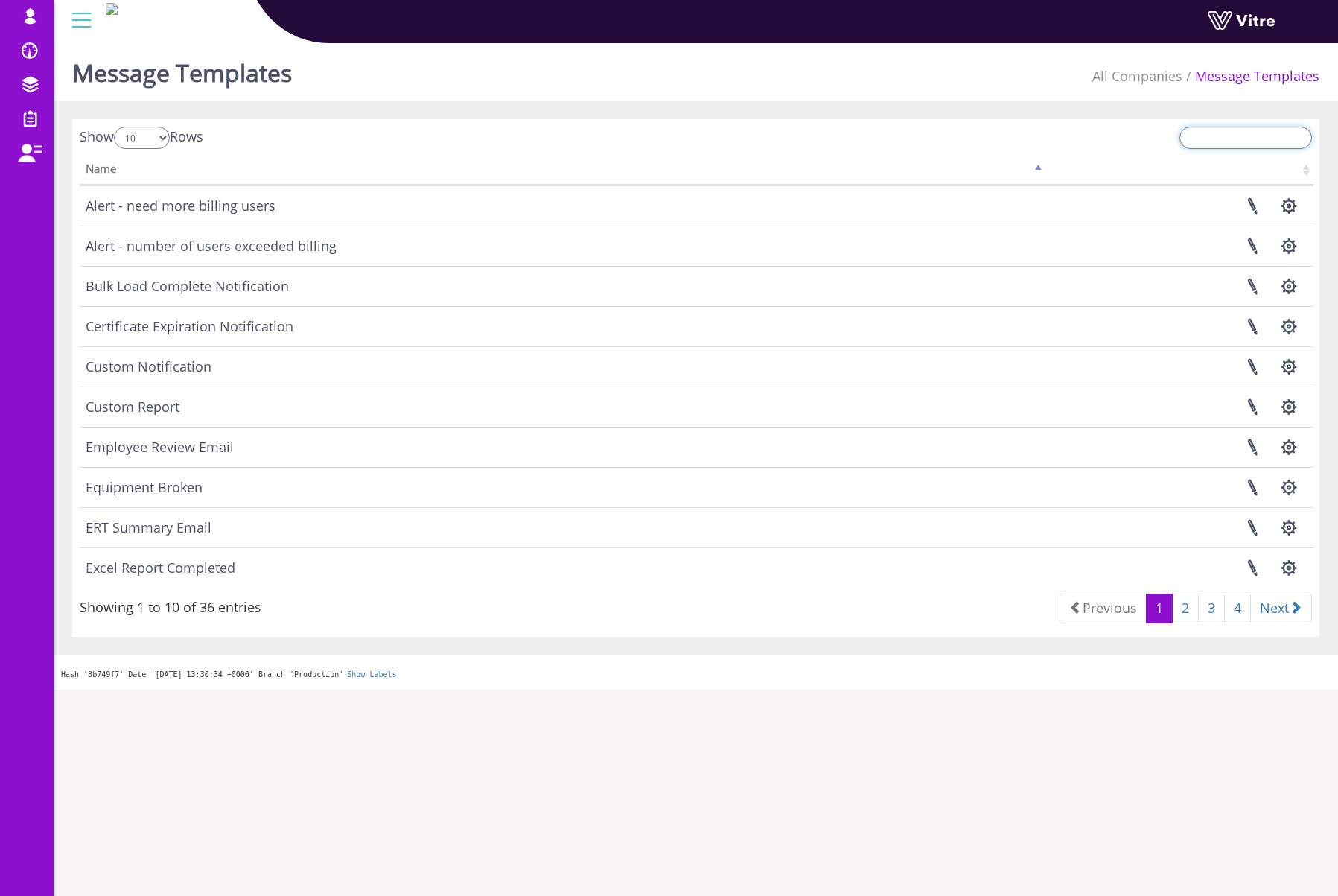
click at [1242, 138] on input "search" at bounding box center [1246, 137] width 133 height 23
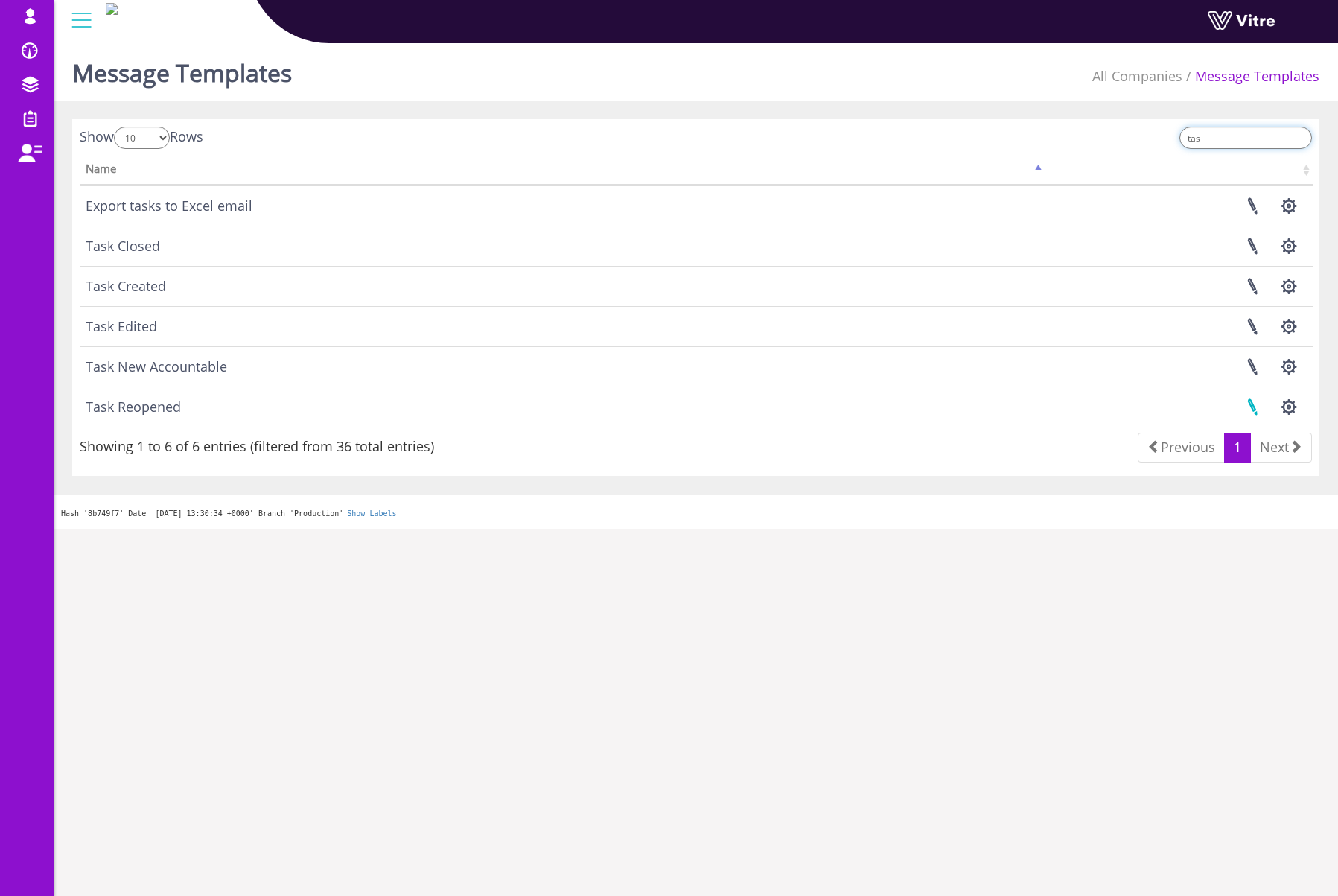
type input "tas"
click at [1249, 406] on link at bounding box center [1252, 407] width 37 height 40
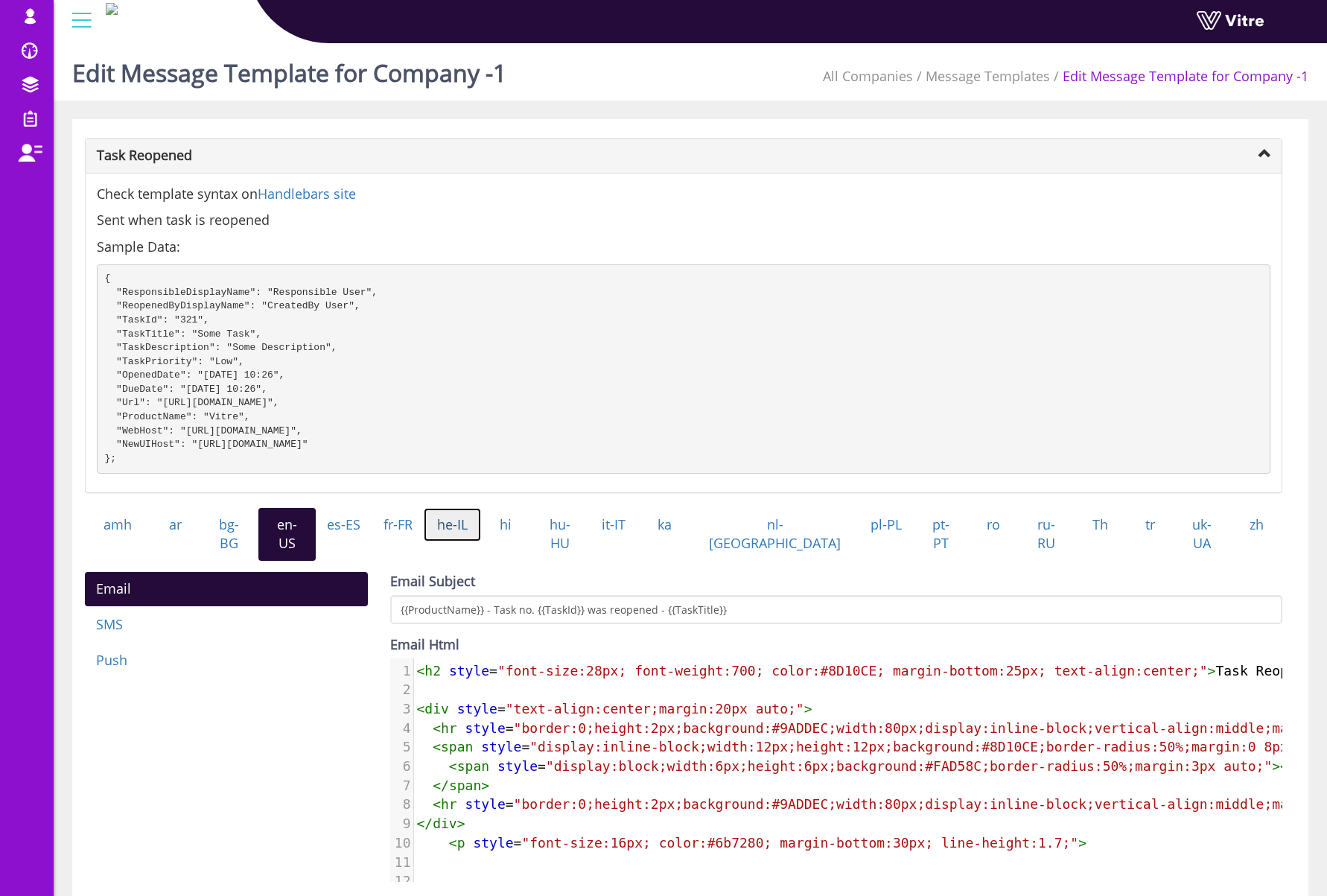
click at [481, 542] on link "he-IL" at bounding box center [452, 525] width 57 height 34
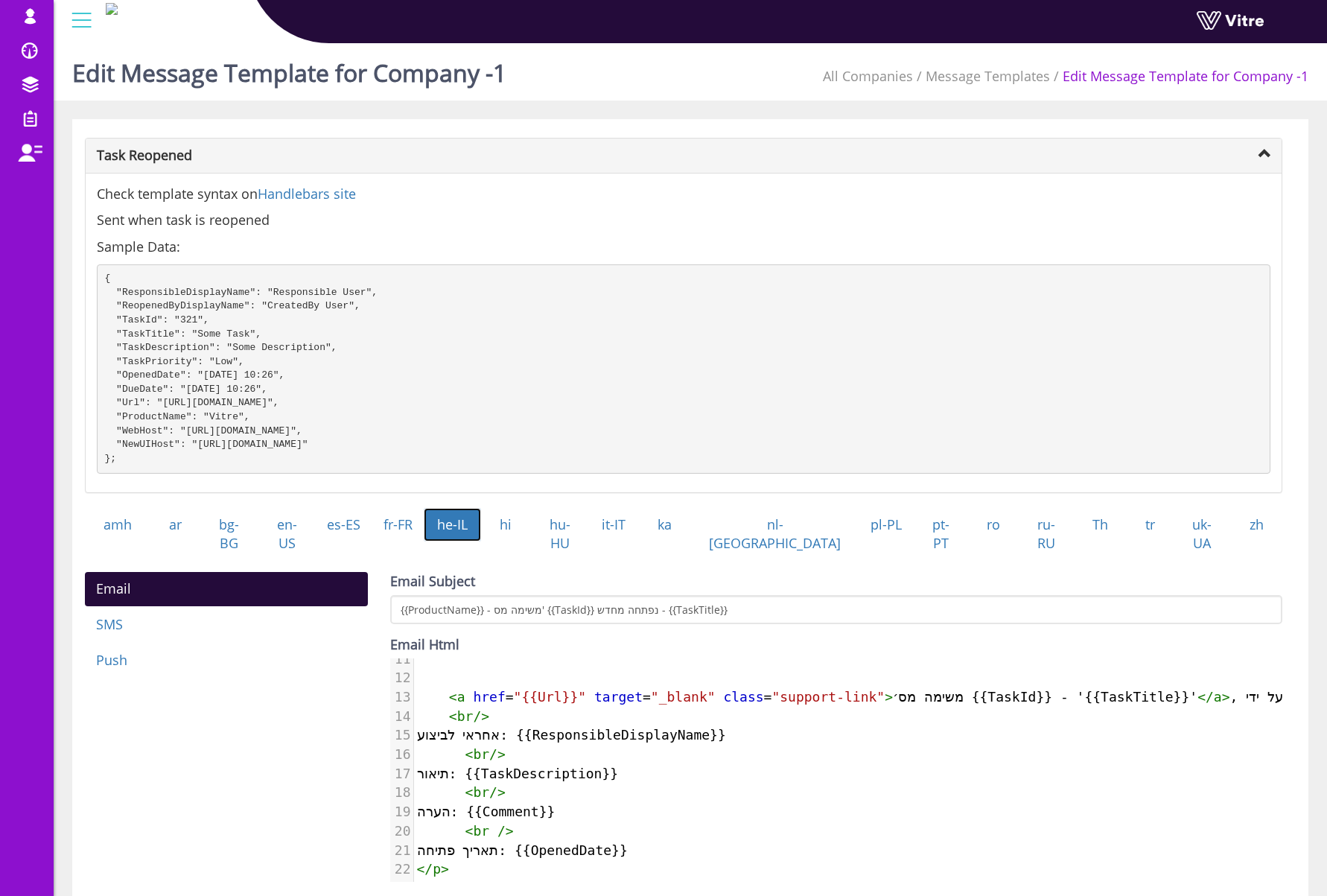
scroll to position [214, 0]
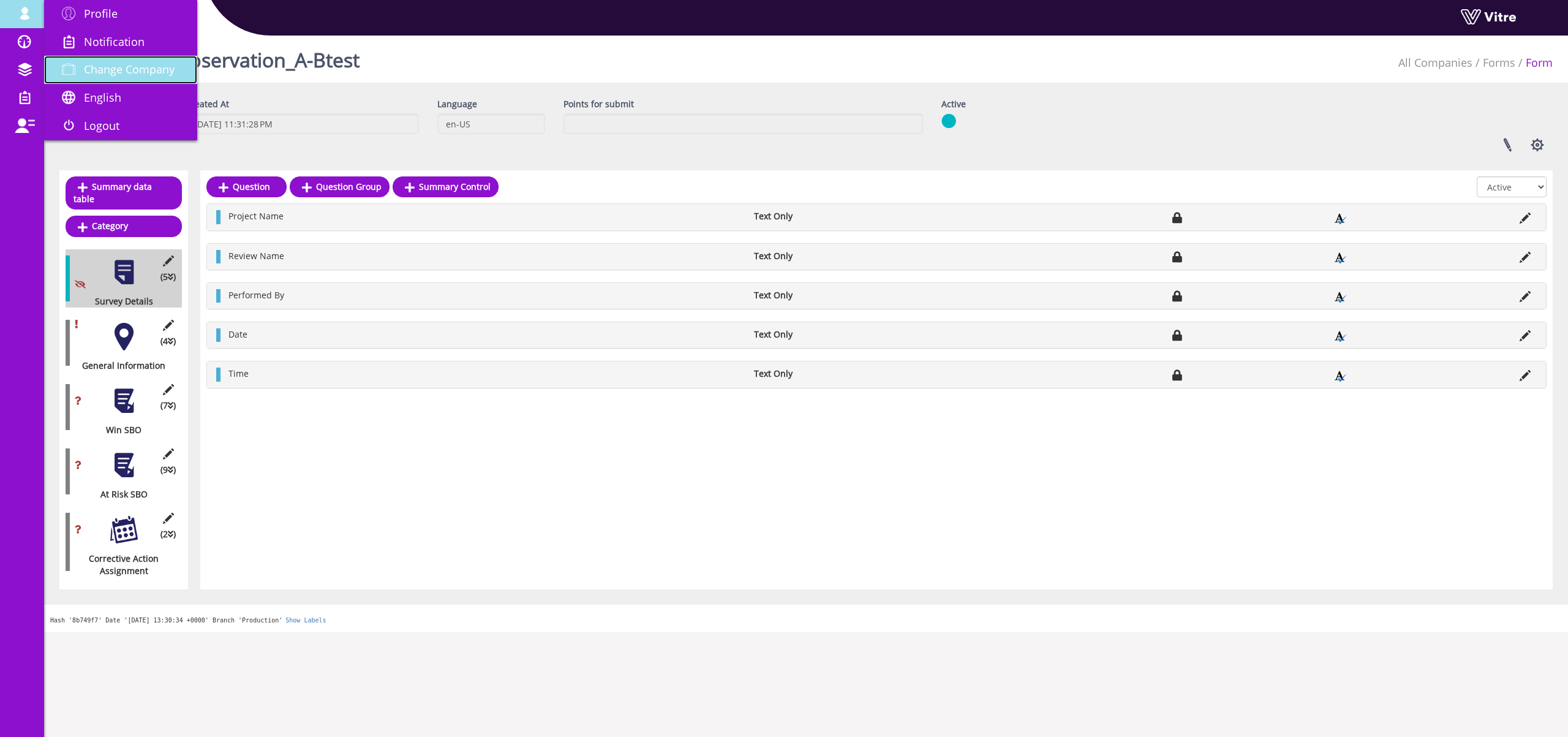
click at [117, 65] on span "Change Company" at bounding box center [129, 69] width 91 height 15
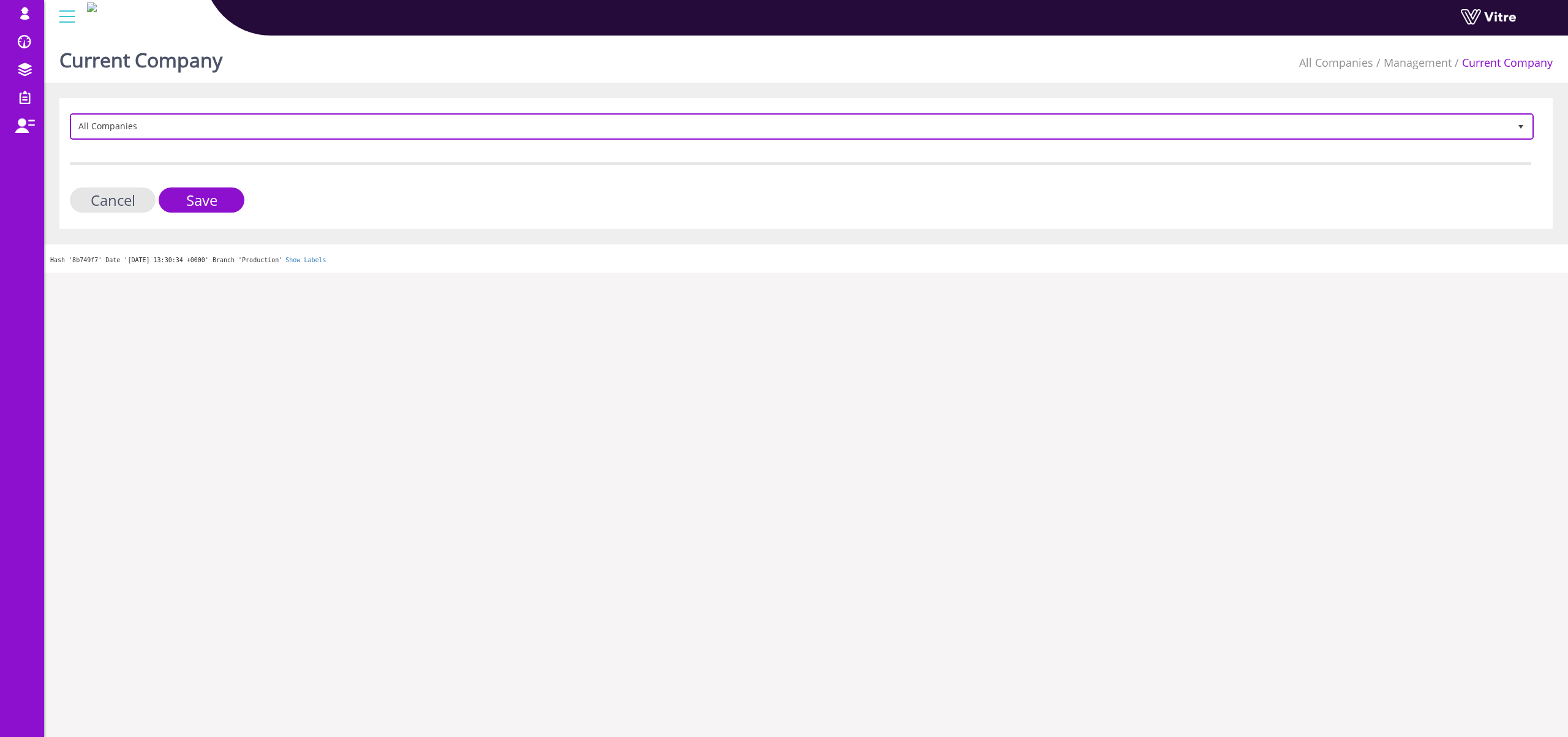
click at [145, 114] on span "All Companies" at bounding box center [802, 126] width 1462 height 23
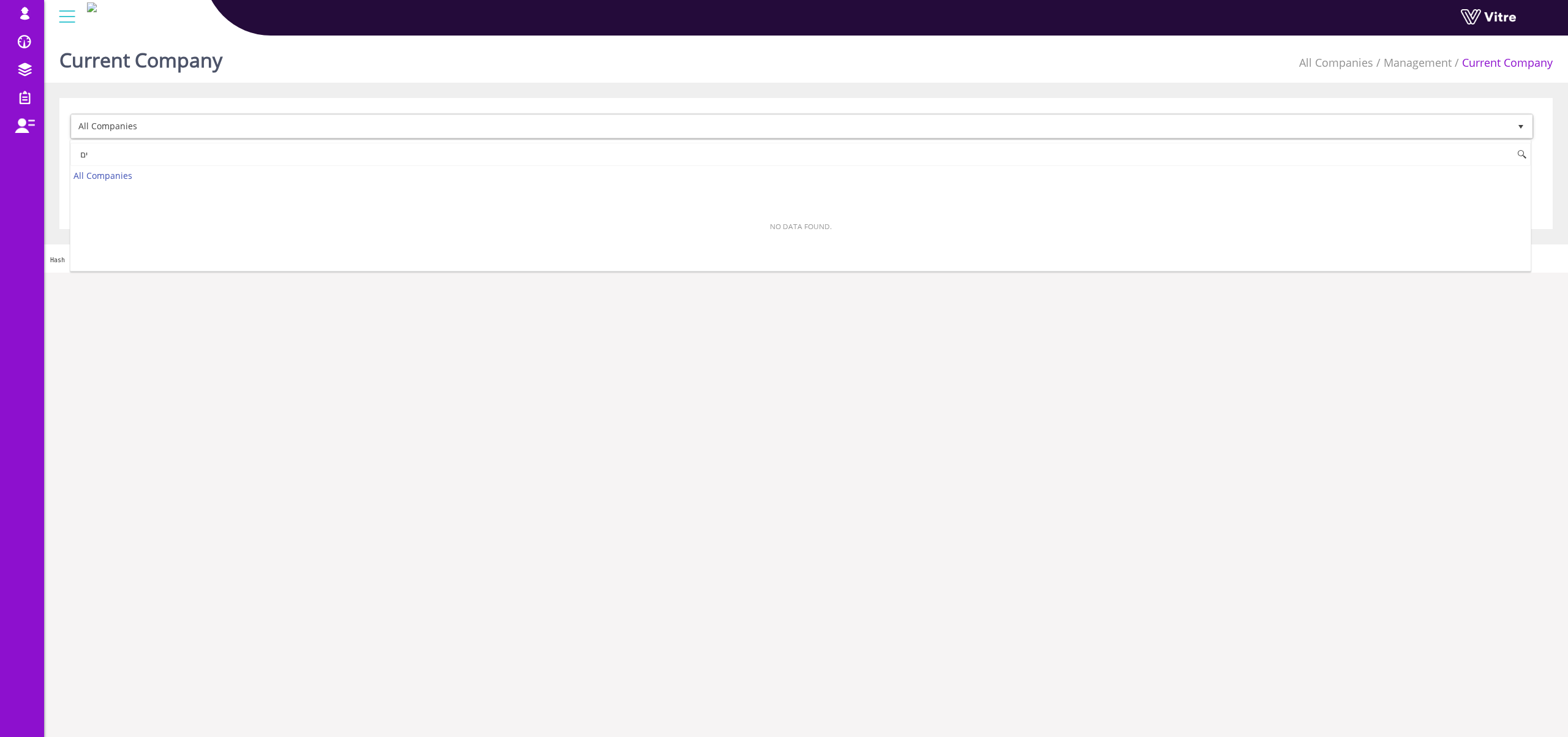
type input "י"
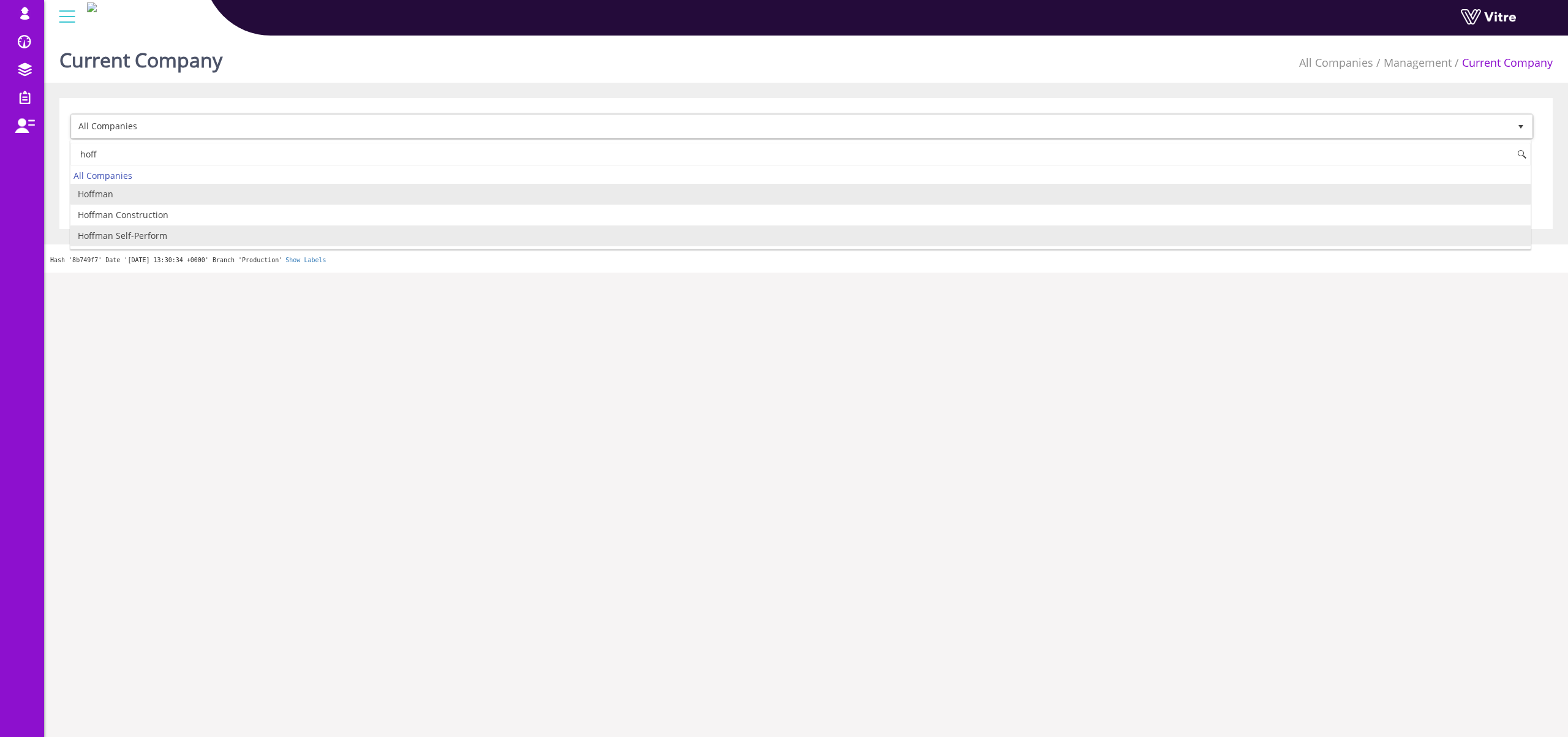
click at [163, 236] on li "Hoffman Self-Perform" at bounding box center [800, 236] width 1460 height 21
type input "hoff"
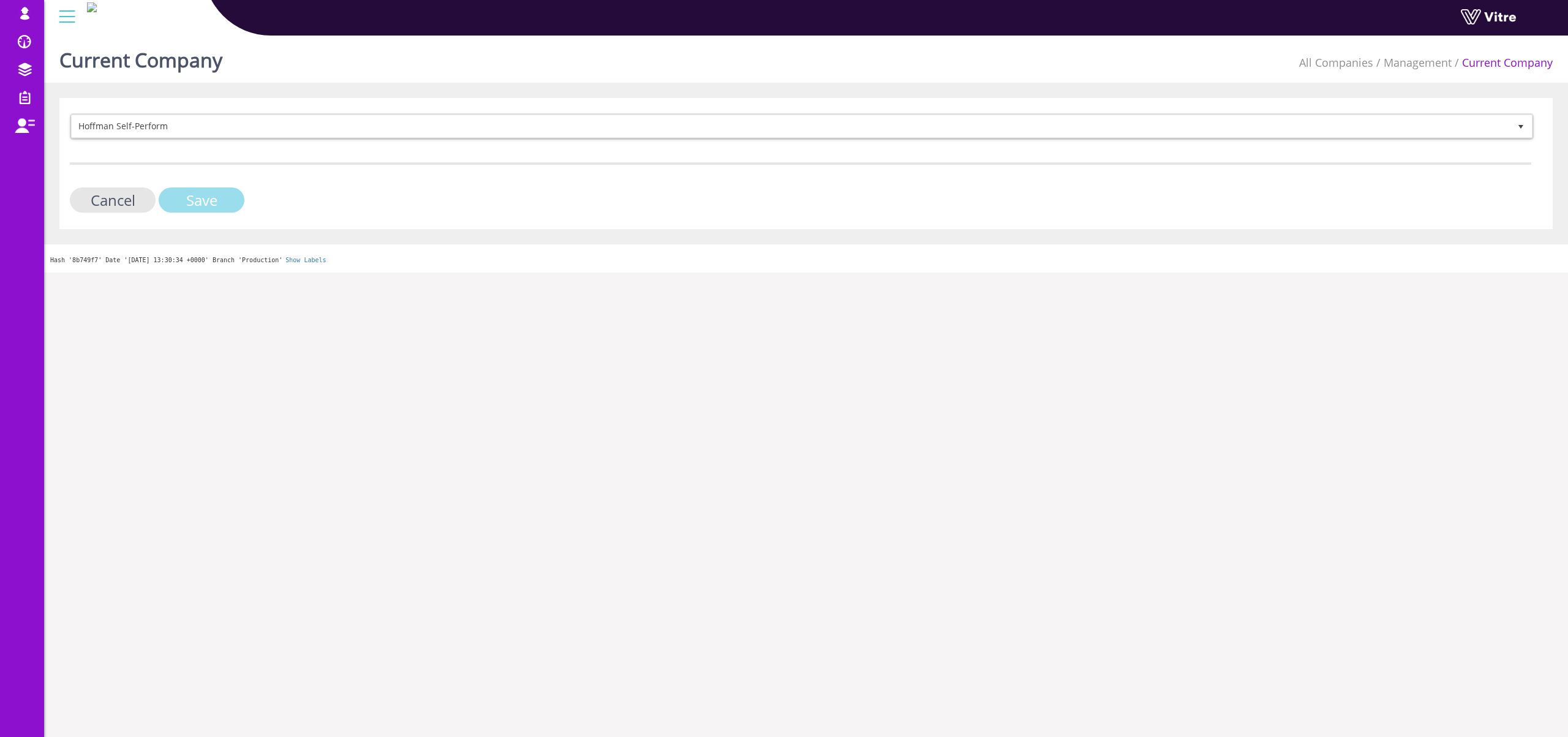
click at [201, 198] on input "Save" at bounding box center [201, 200] width 85 height 25
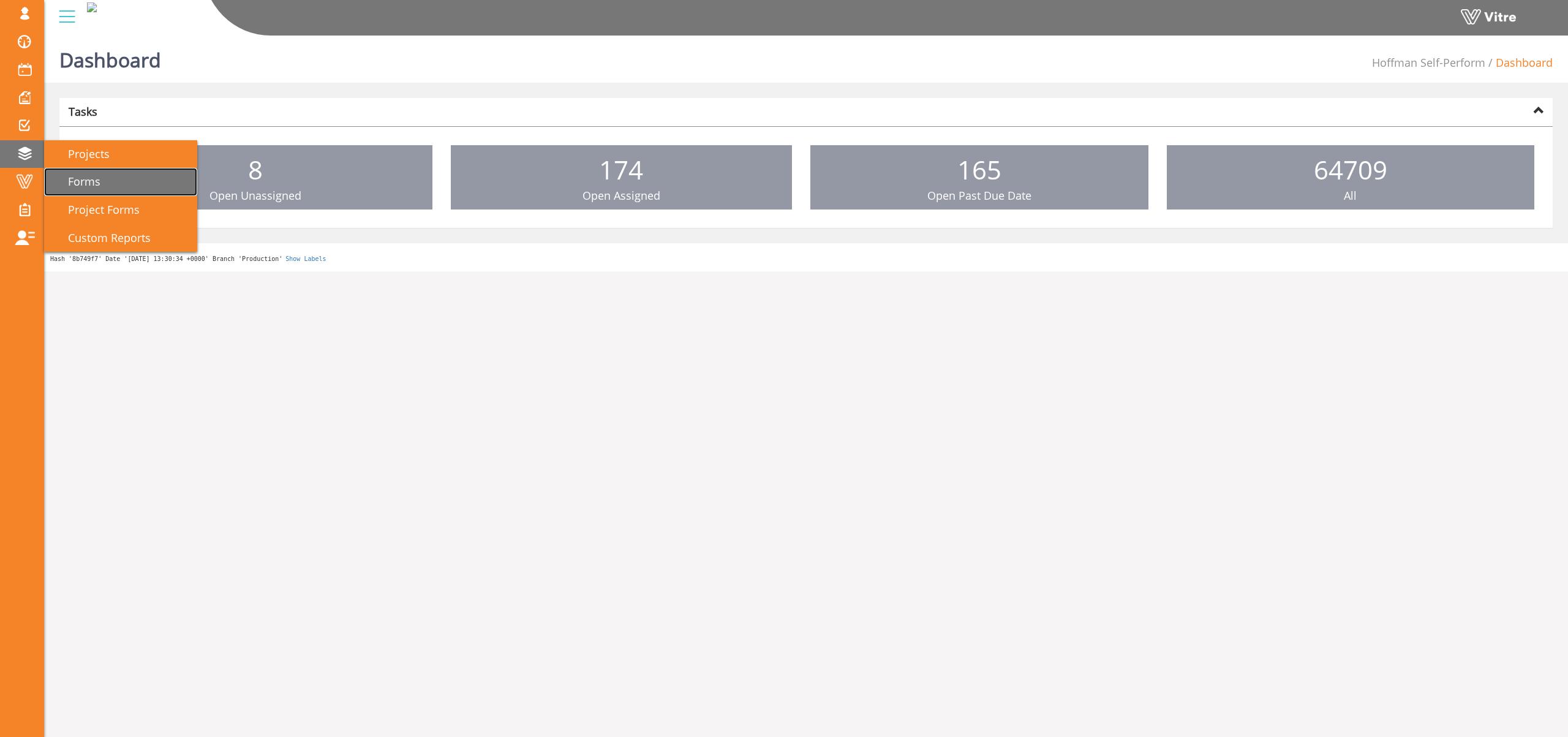
click at [93, 174] on span "Forms" at bounding box center [77, 181] width 47 height 15
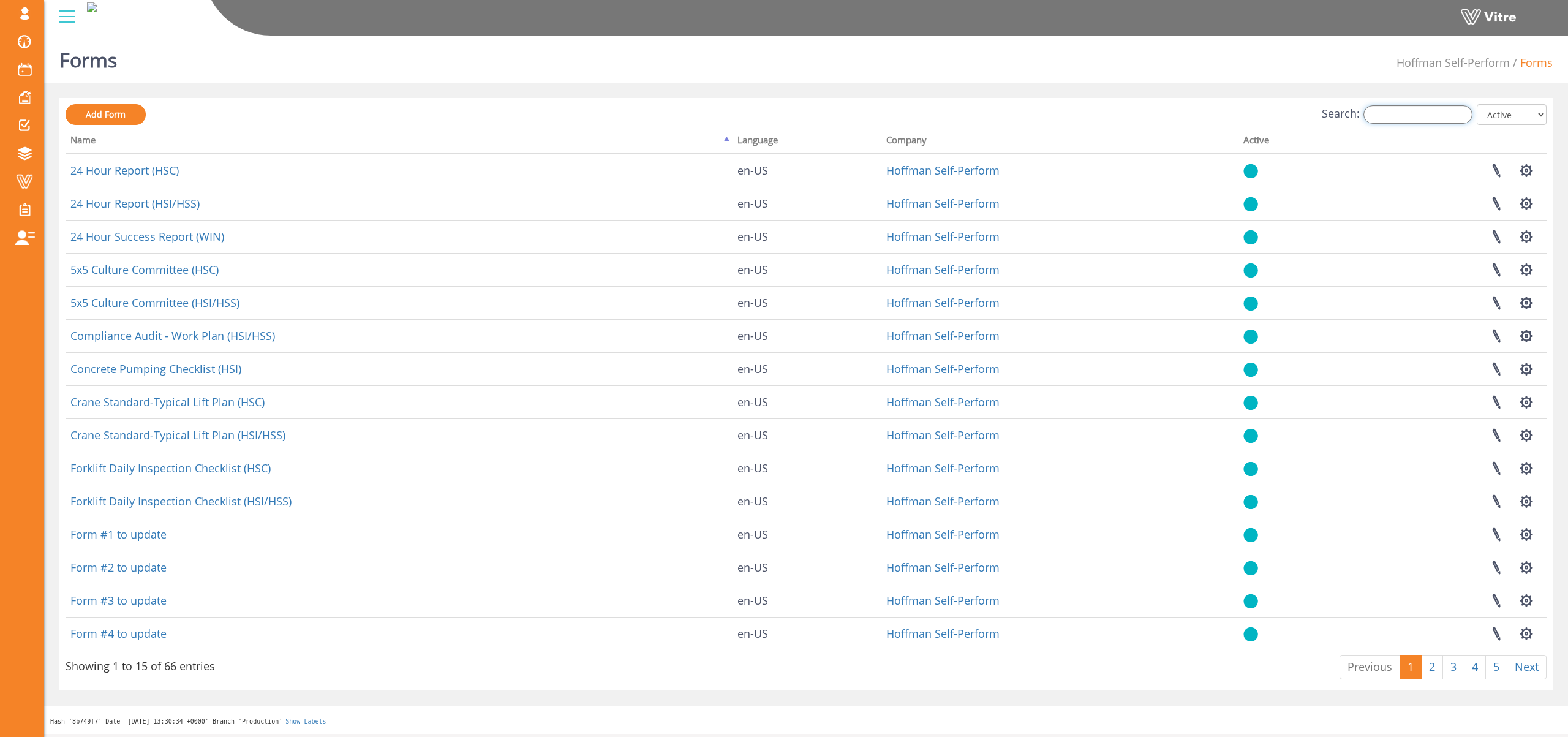
click at [1428, 109] on input "Search:" at bounding box center [1418, 114] width 109 height 19
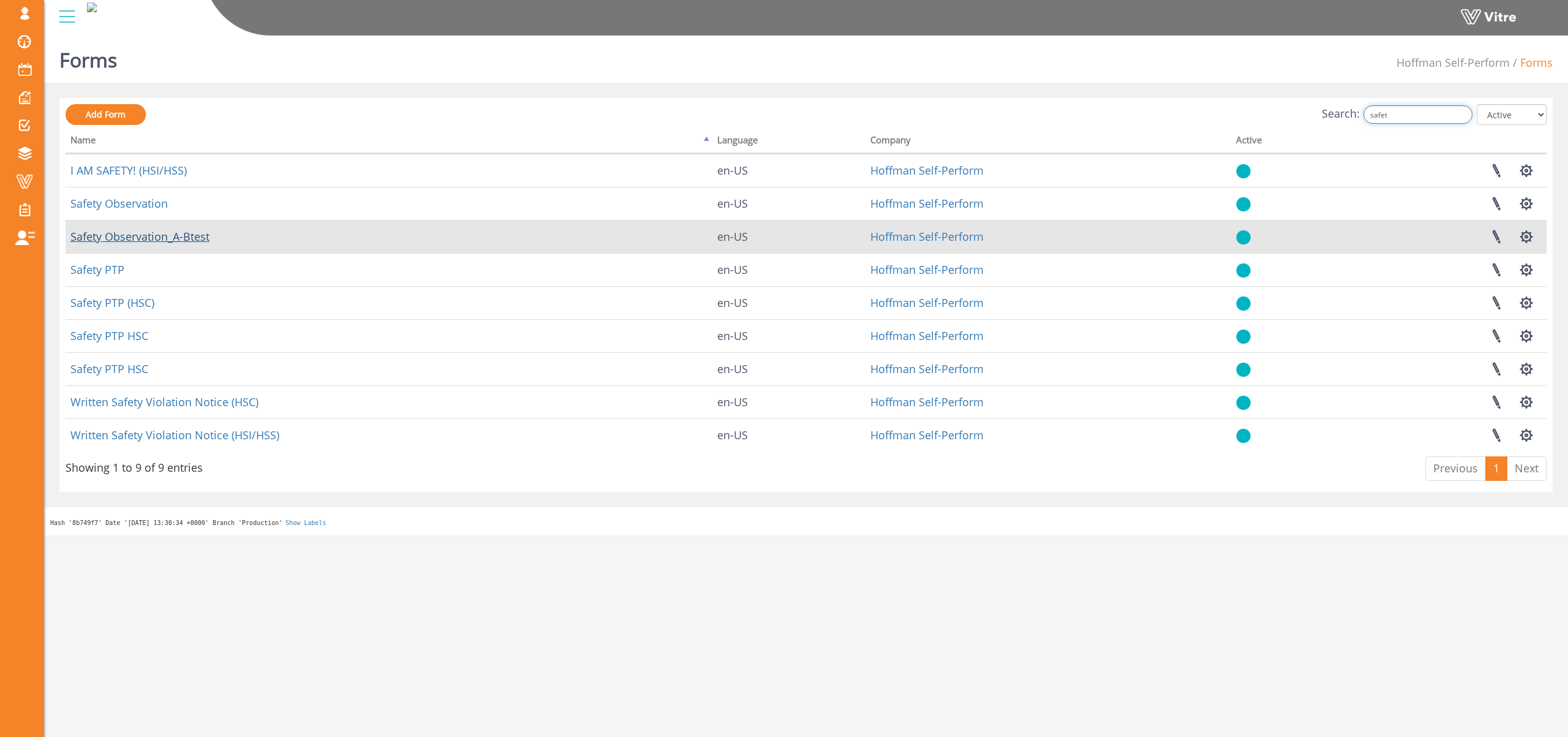
type input "safet"
click at [175, 238] on link "Safety Observation_A-Btest" at bounding box center [140, 236] width 139 height 15
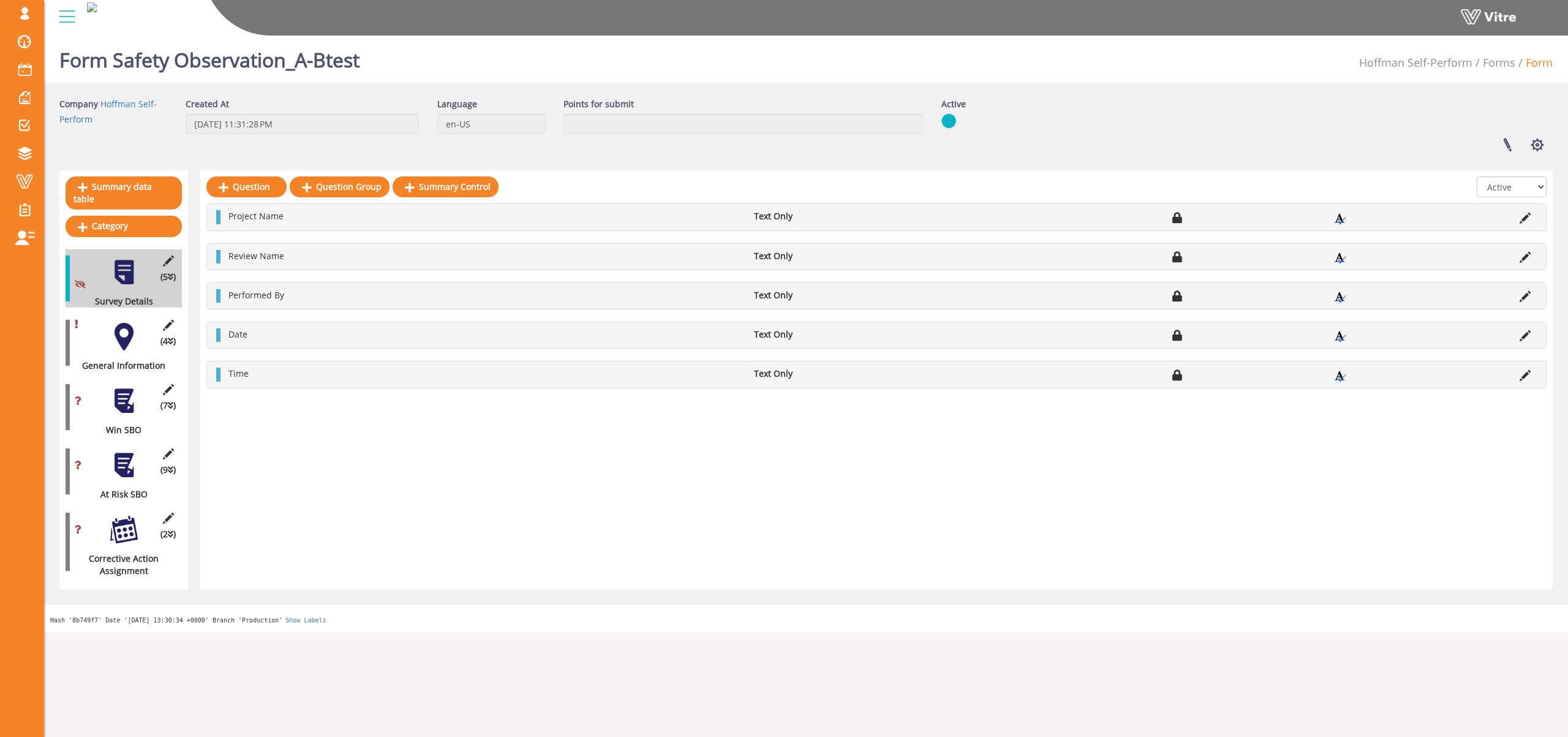
click at [129, 397] on div at bounding box center [123, 400] width 27 height 27
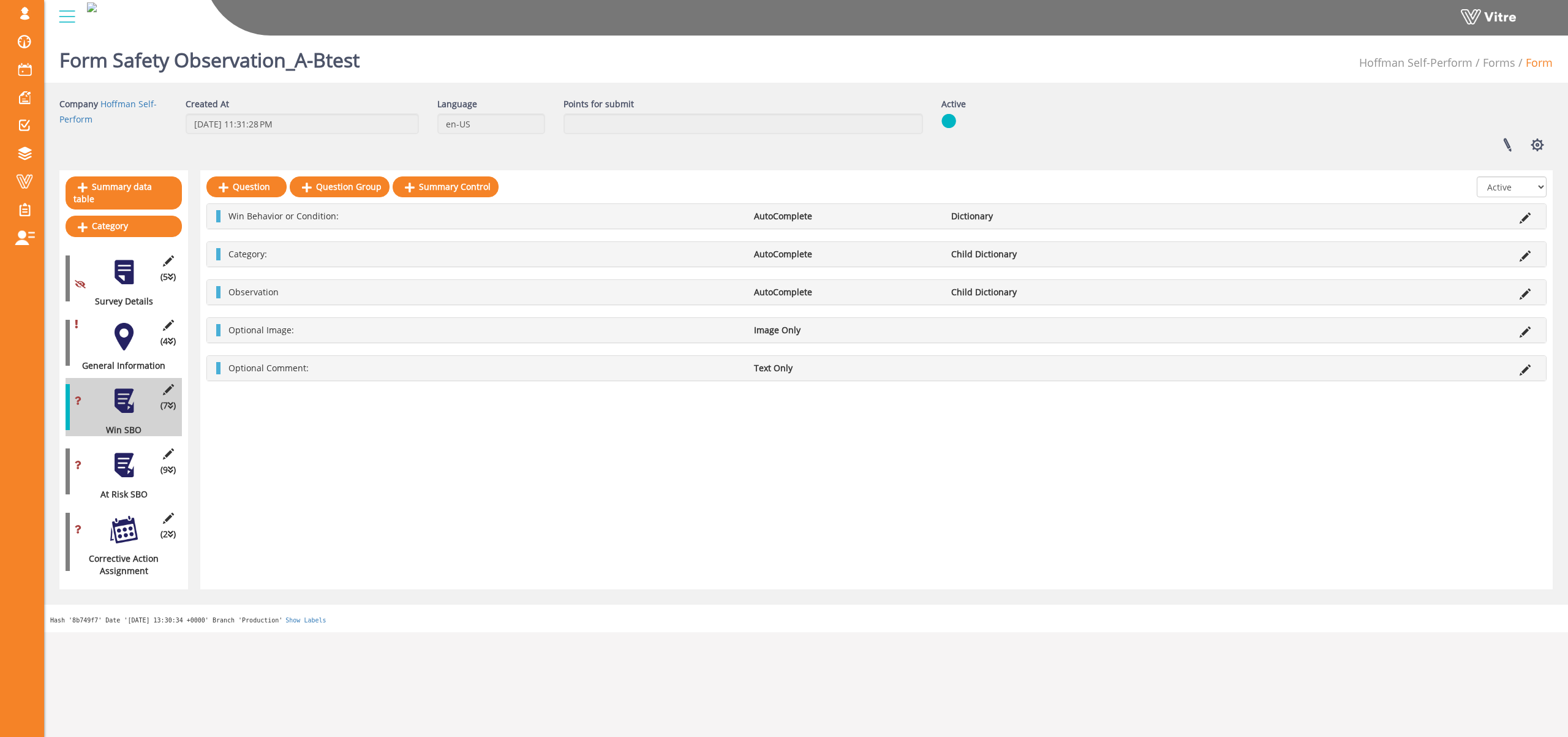
click at [124, 455] on div at bounding box center [123, 465] width 27 height 27
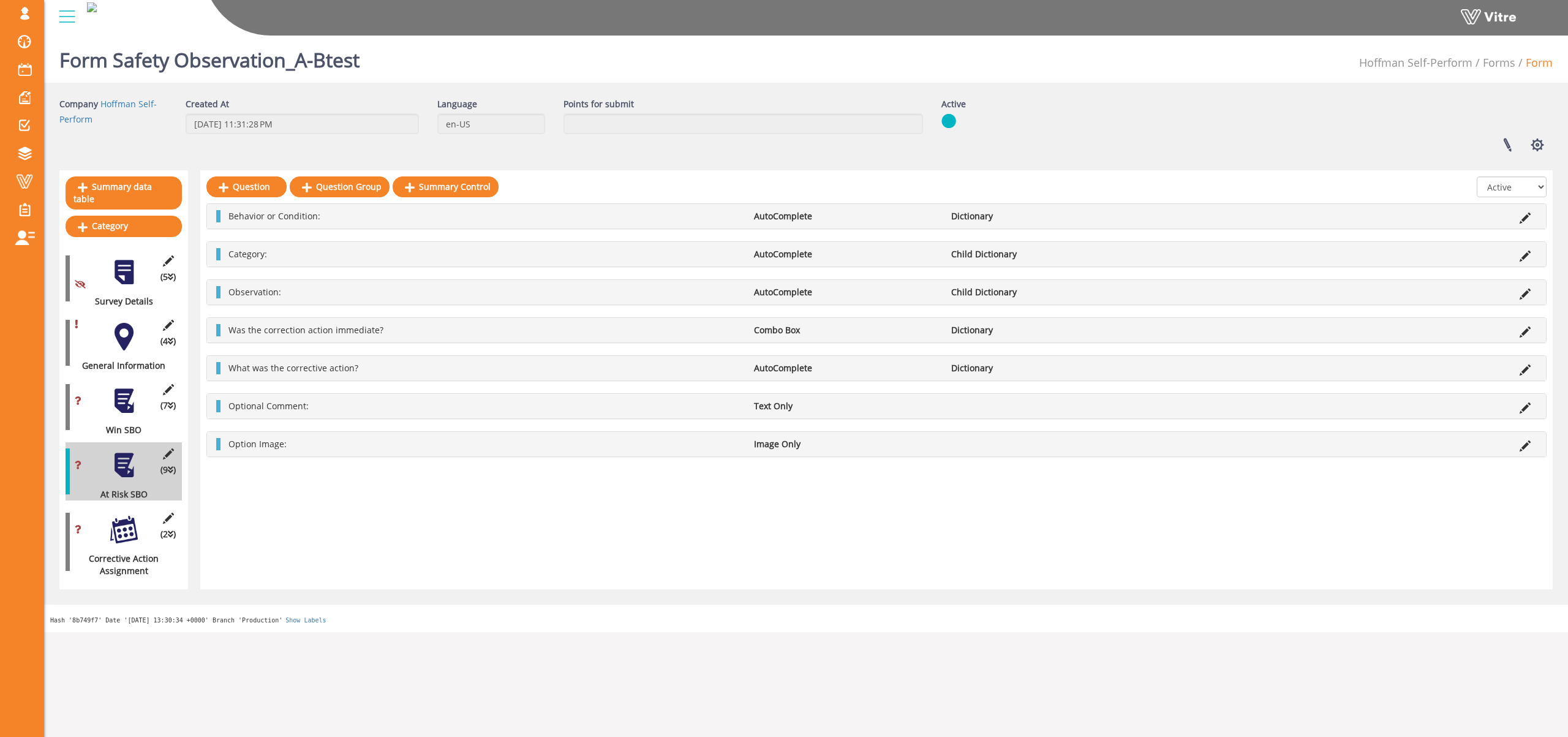
click at [126, 519] on div at bounding box center [123, 529] width 27 height 27
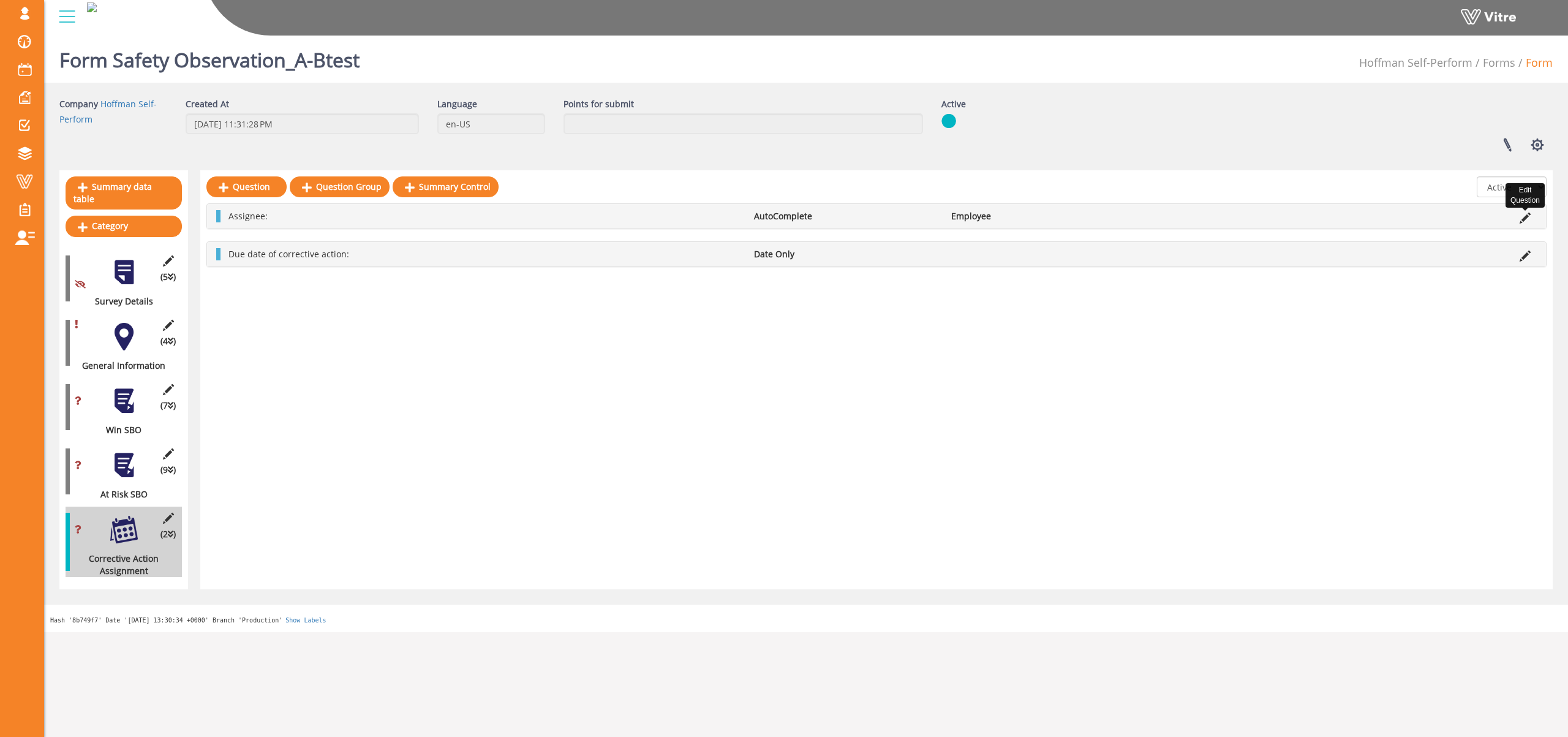
click at [1526, 213] on icon at bounding box center [1525, 218] width 11 height 11
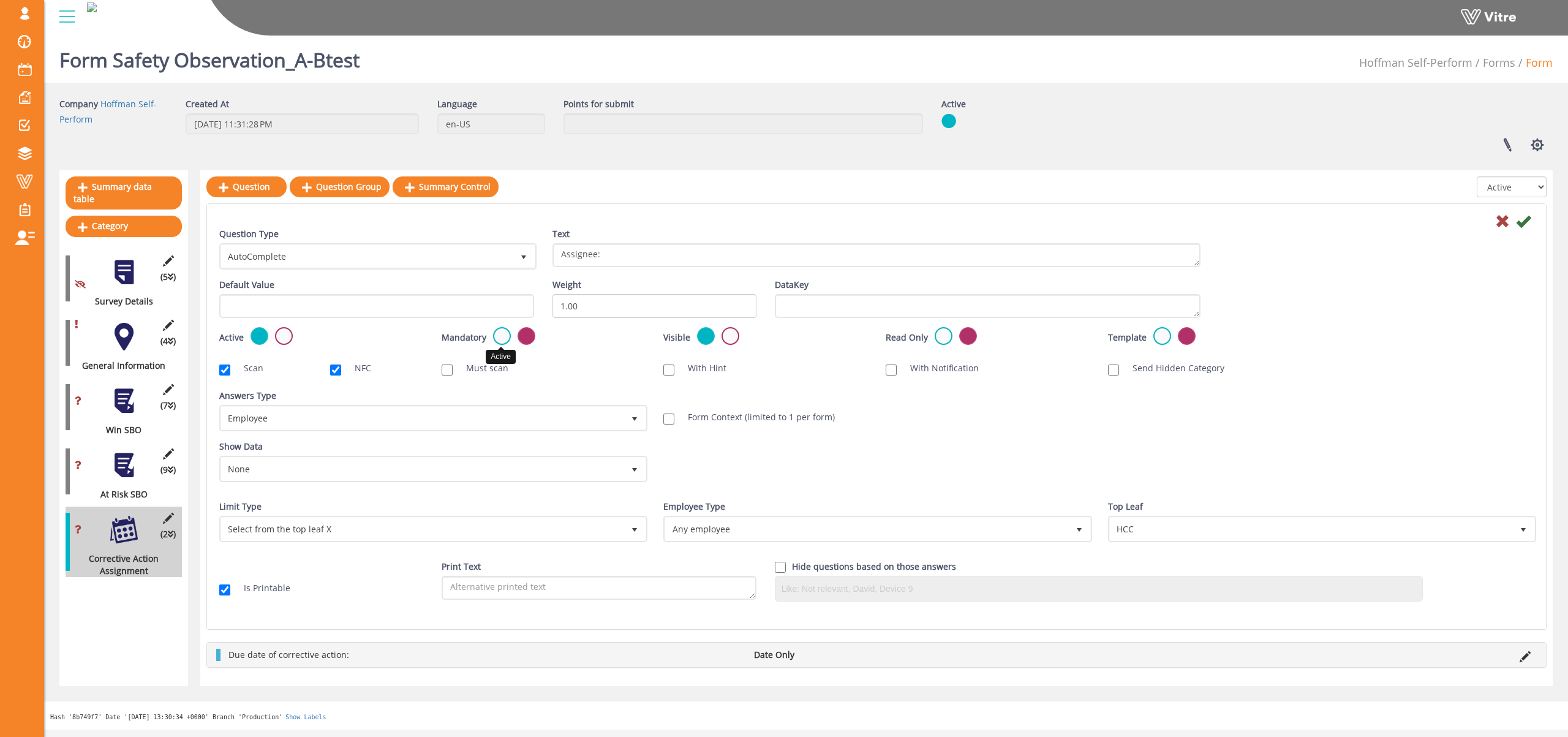
click at [502, 340] on label at bounding box center [502, 336] width 18 height 18
click at [0, 0] on input "radio" at bounding box center [0, 0] width 0 height 0
click at [1524, 221] on icon at bounding box center [1523, 221] width 15 height 15
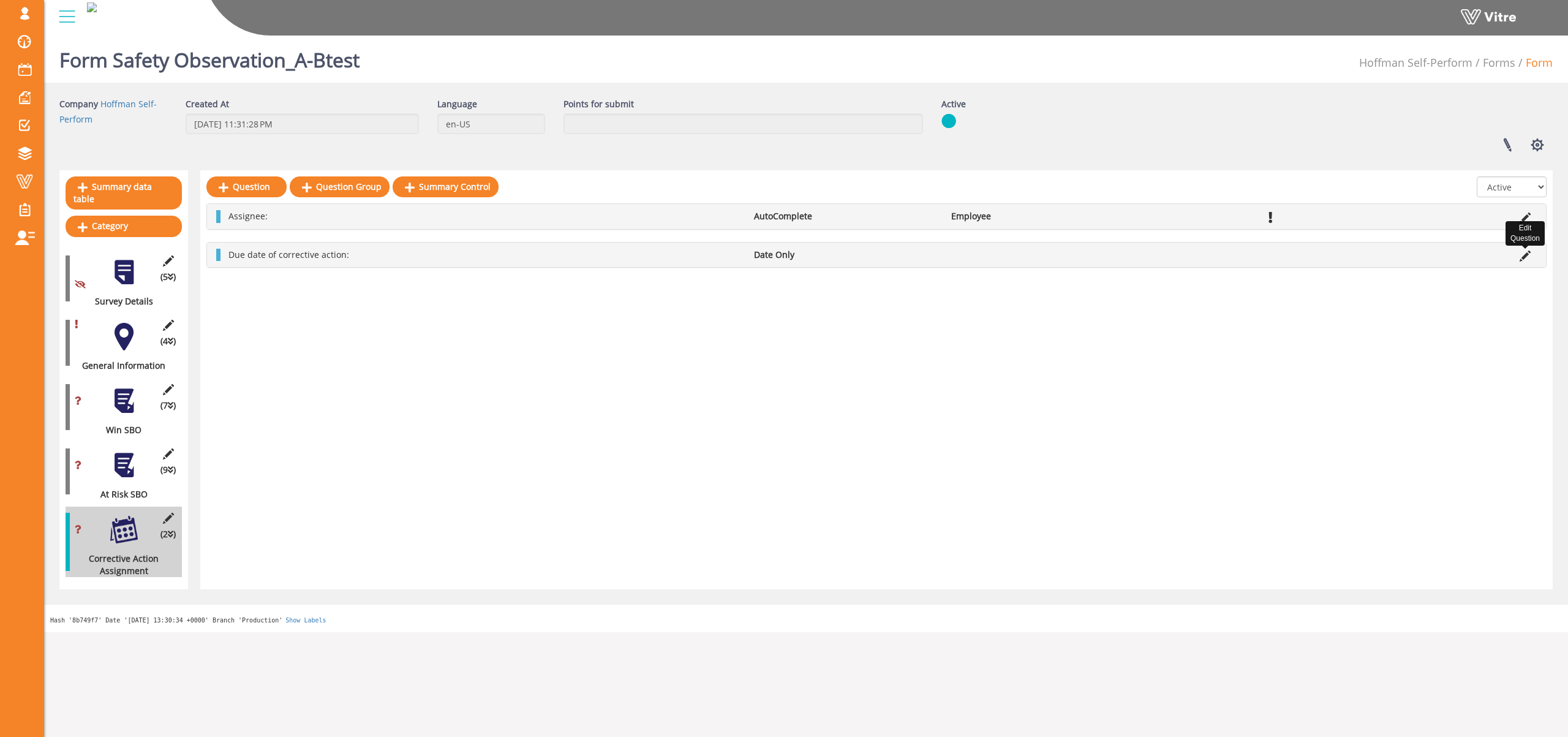
click at [1525, 256] on icon at bounding box center [1525, 256] width 11 height 11
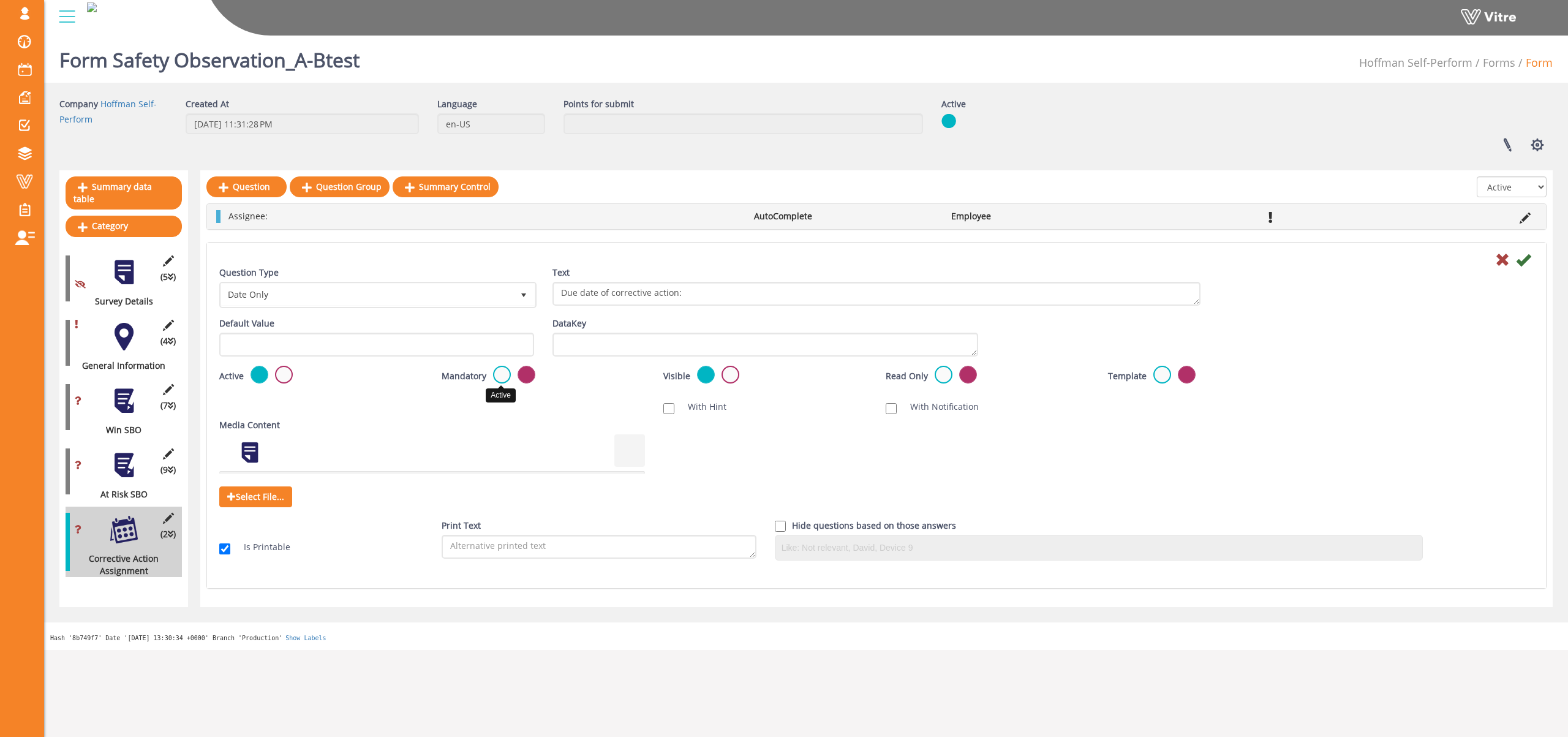
click at [499, 377] on label at bounding box center [502, 374] width 18 height 18
click at [0, 0] on input "radio" at bounding box center [0, 0] width 0 height 0
click at [1516, 260] on icon at bounding box center [1523, 260] width 15 height 15
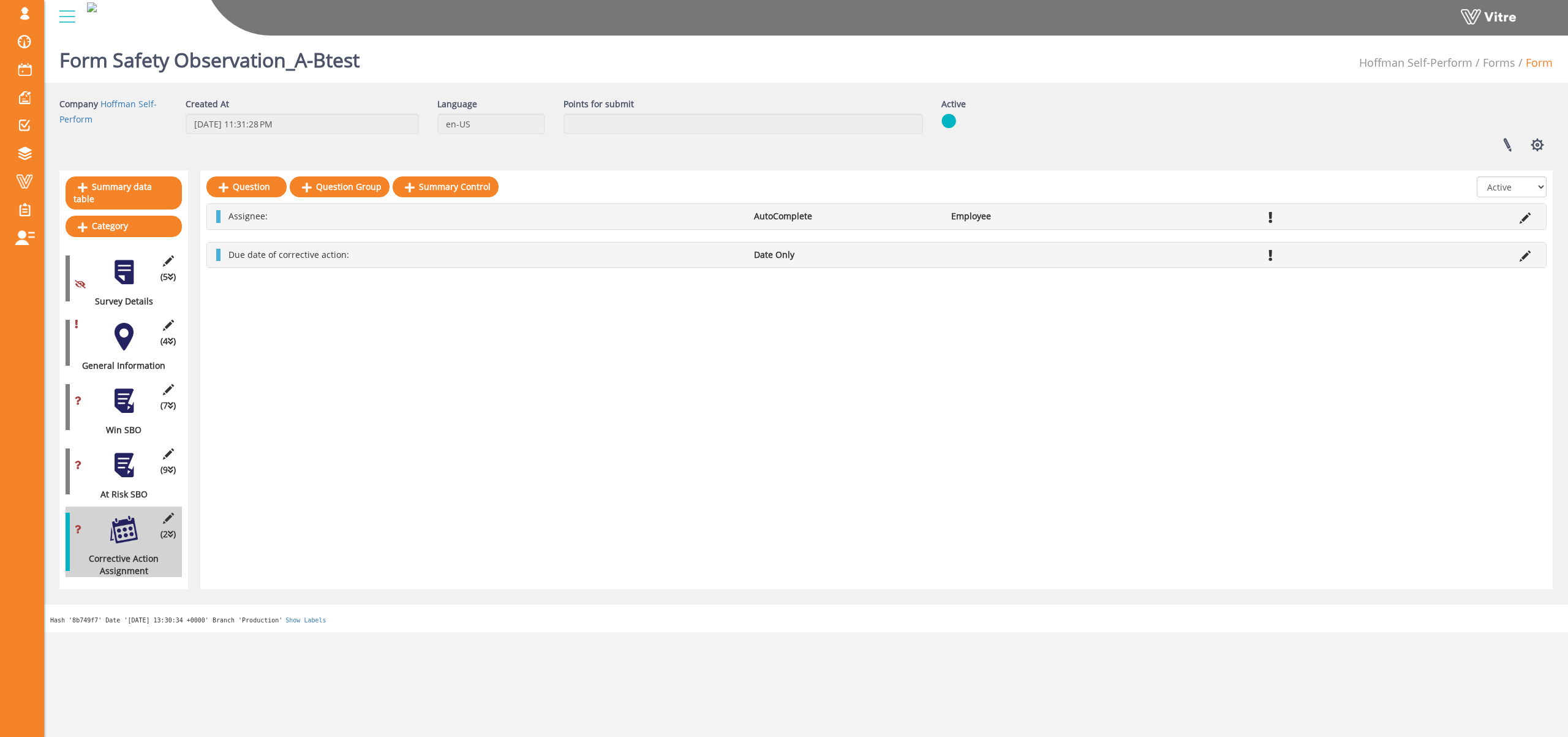
click at [127, 452] on div at bounding box center [123, 465] width 27 height 27
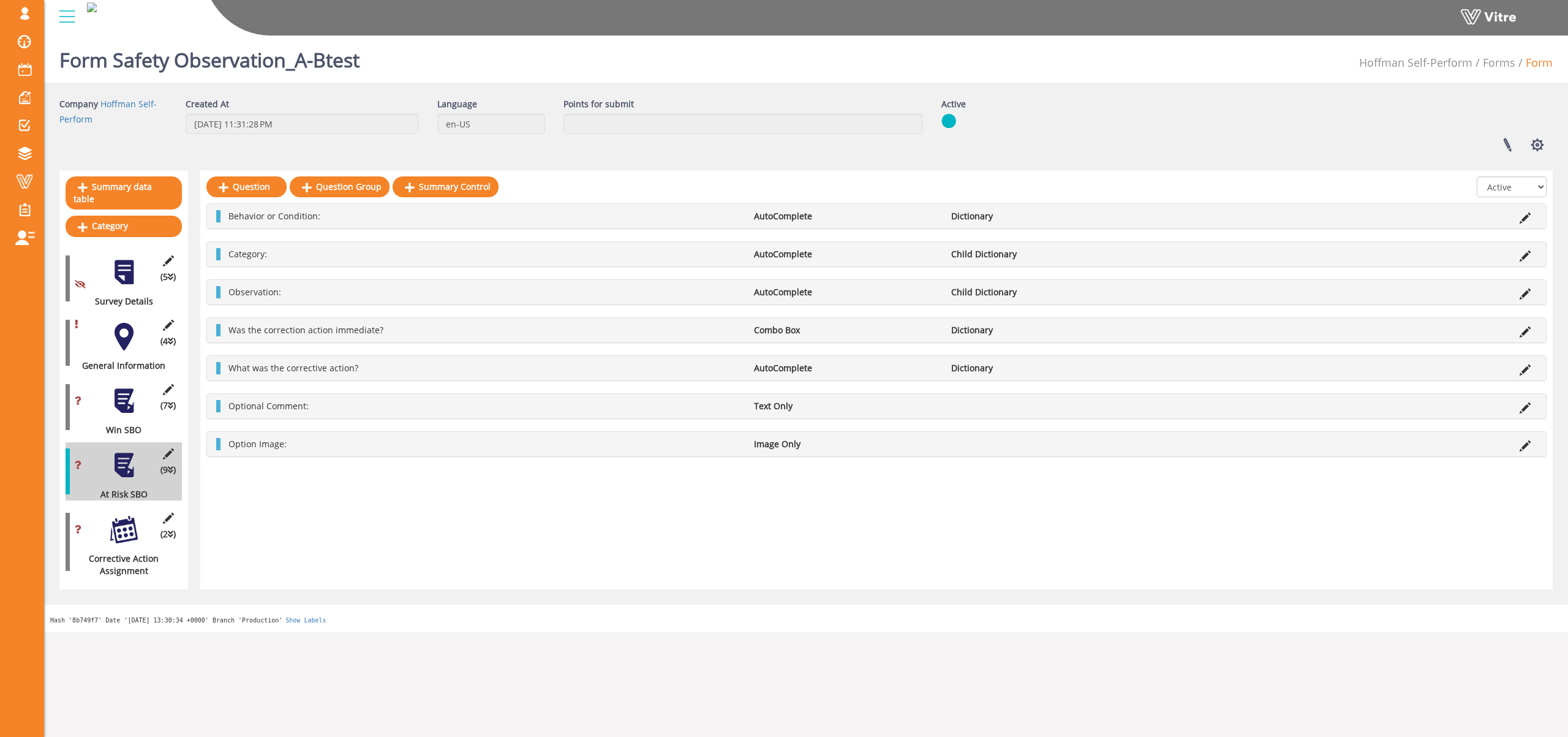
click at [124, 389] on div at bounding box center [123, 400] width 27 height 27
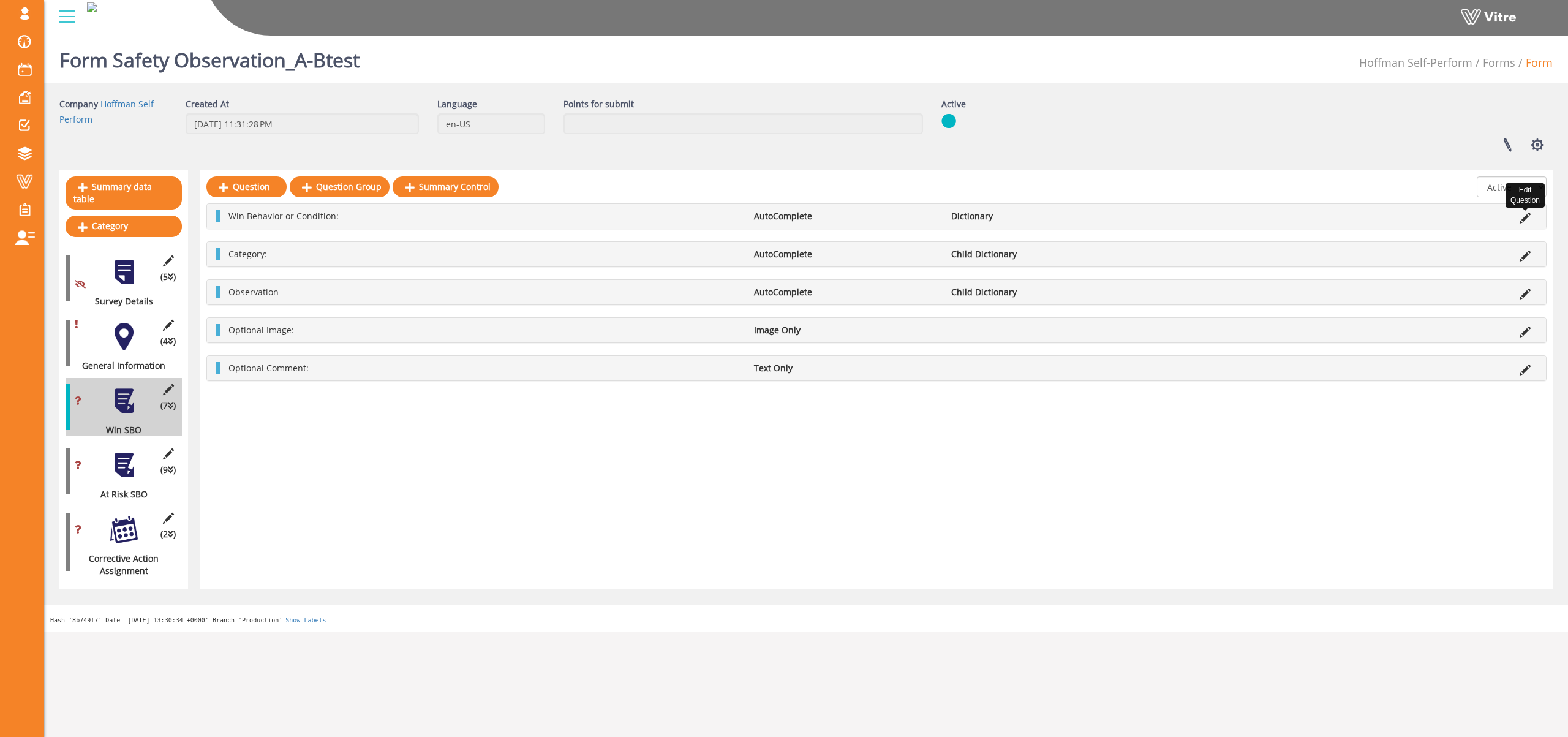
click at [1529, 215] on icon at bounding box center [1525, 218] width 11 height 11
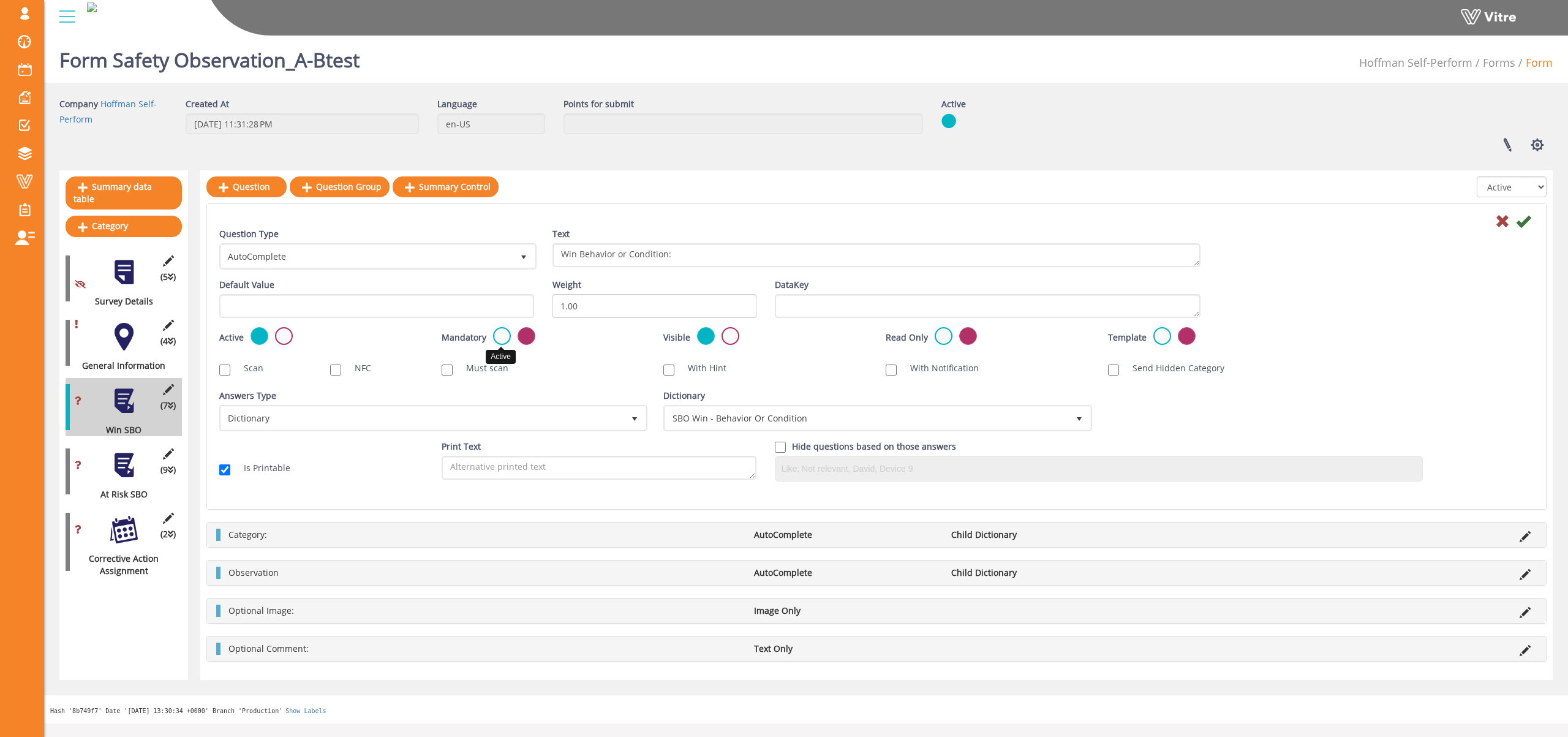
click at [499, 337] on label at bounding box center [502, 336] width 18 height 18
click at [0, 0] on input "radio" at bounding box center [0, 0] width 0 height 0
click at [1523, 221] on icon at bounding box center [1523, 221] width 15 height 15
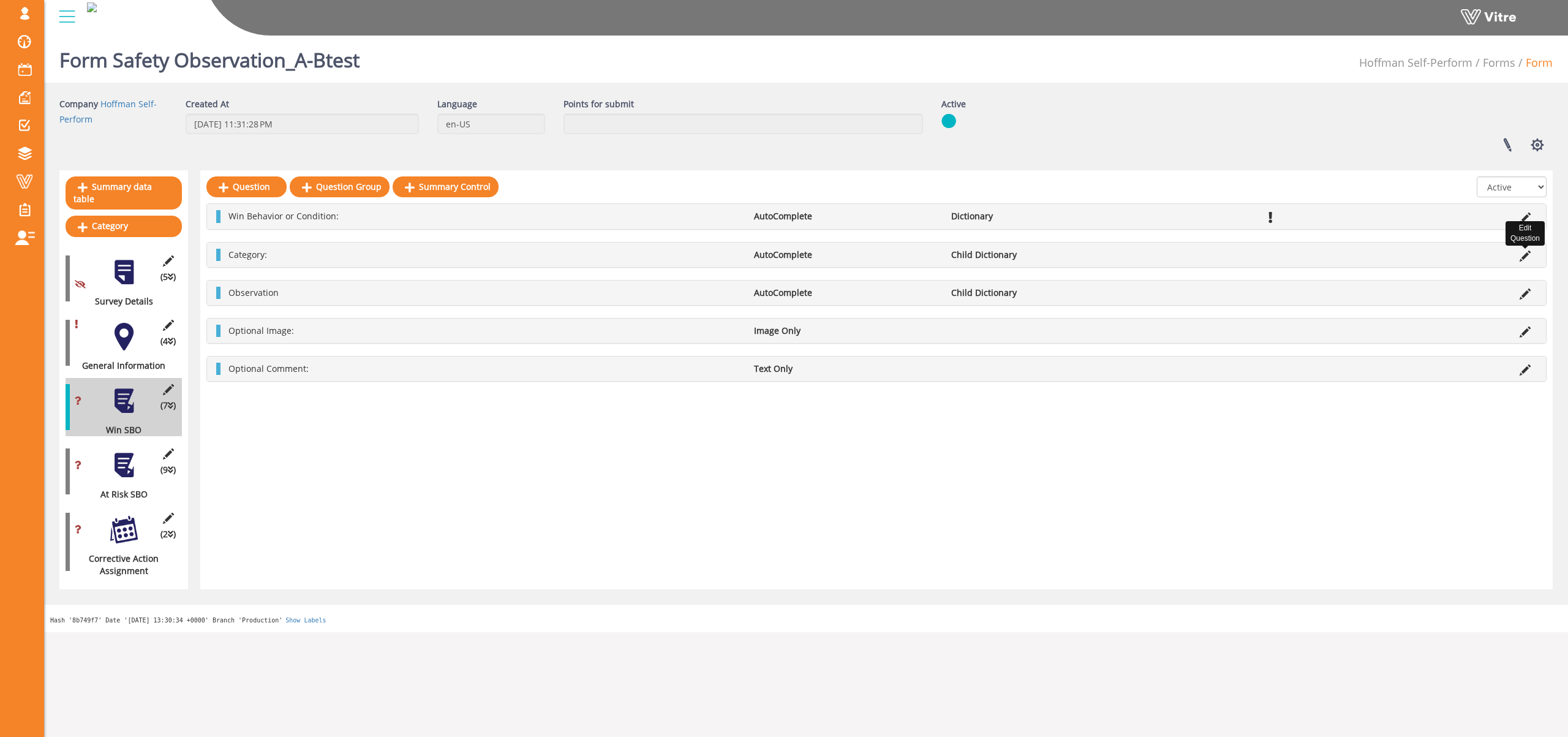
click at [1525, 254] on icon at bounding box center [1525, 256] width 11 height 11
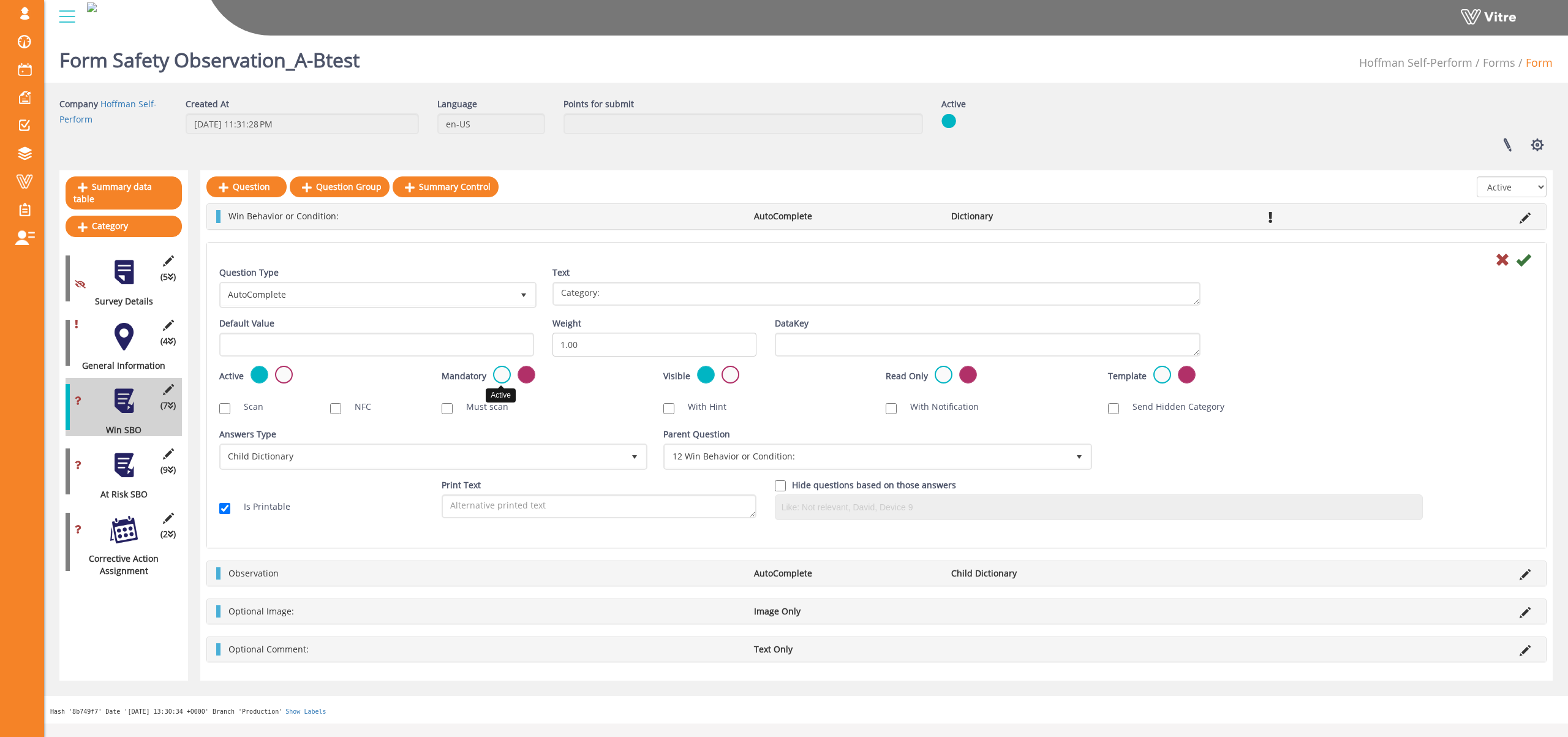
click at [501, 369] on label at bounding box center [502, 374] width 18 height 18
click at [0, 0] on input "radio" at bounding box center [0, 0] width 0 height 0
click at [1524, 260] on icon at bounding box center [1523, 260] width 15 height 15
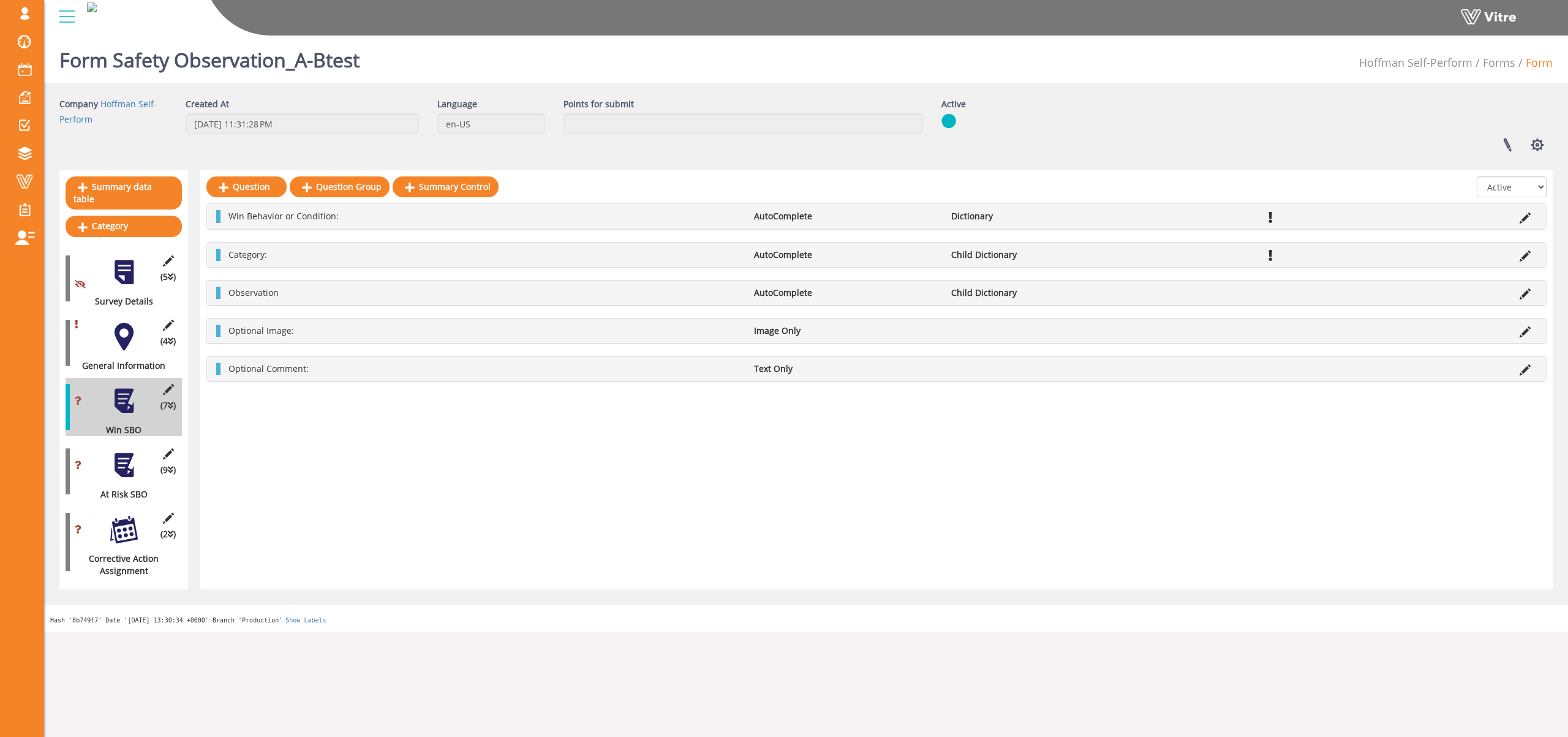
click at [1527, 293] on icon at bounding box center [1525, 293] width 11 height 11
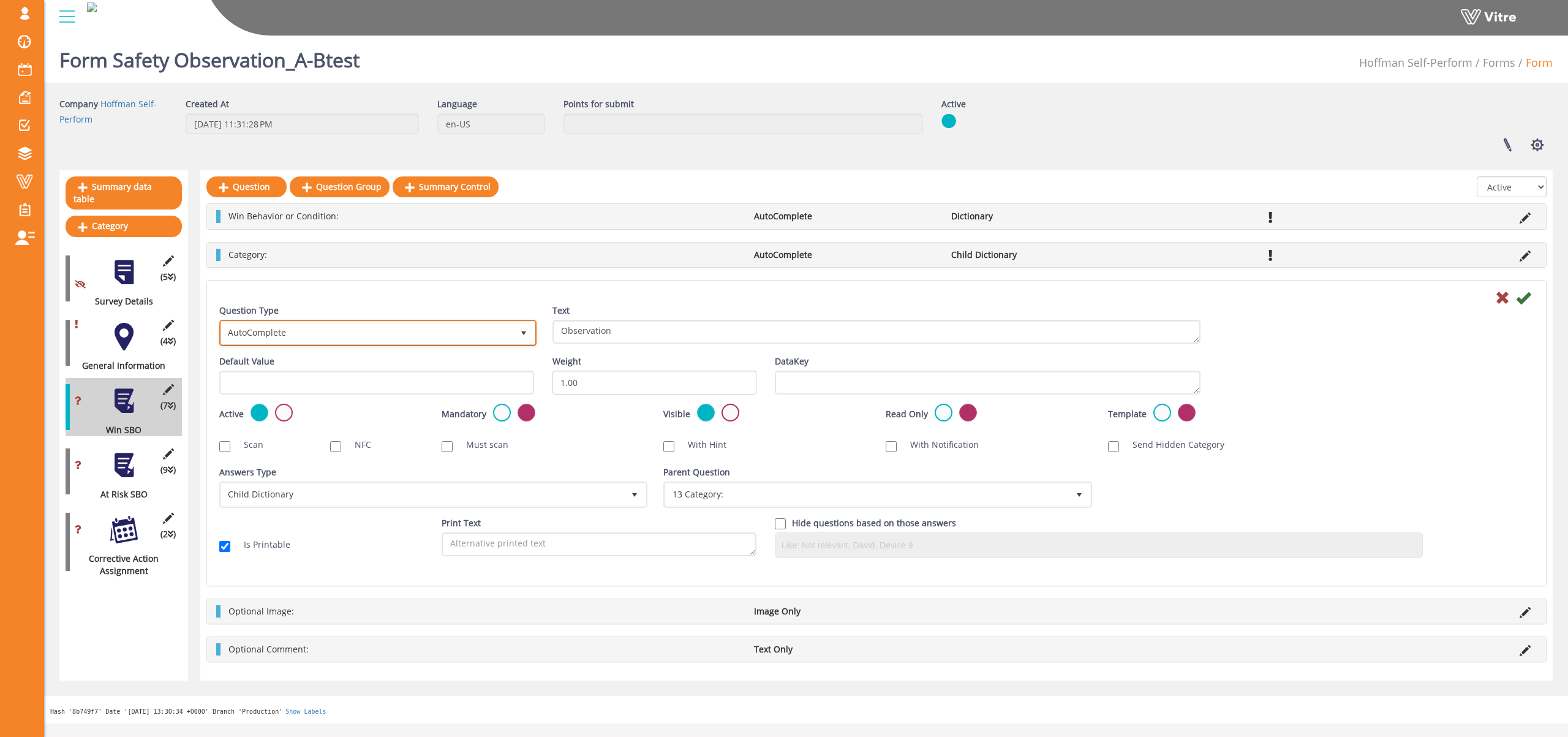
drag, startPoint x: 290, startPoint y: 326, endPoint x: 299, endPoint y: 331, distance: 10.3
click at [291, 326] on span "AutoComplete" at bounding box center [367, 333] width 291 height 22
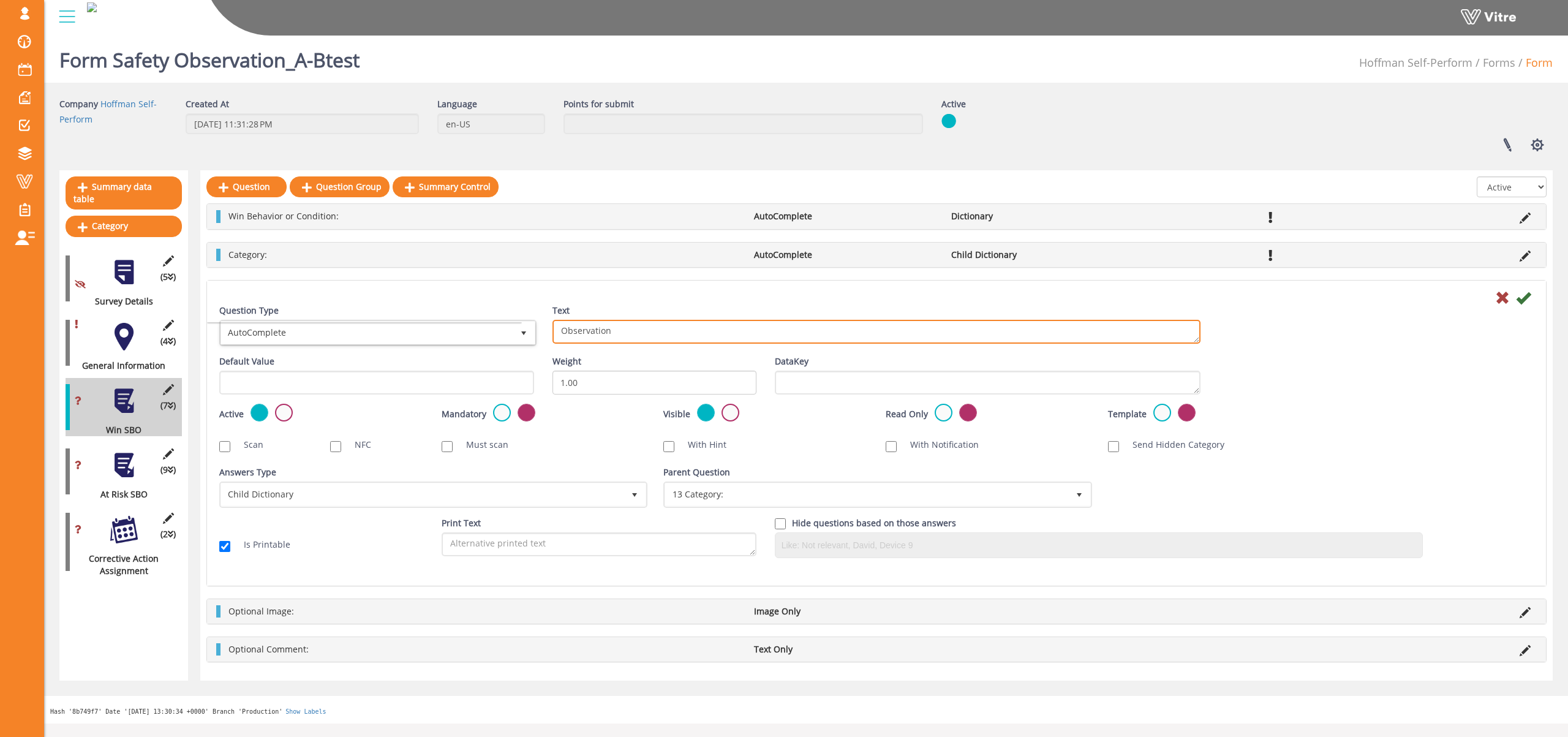
click at [620, 334] on textarea "Observation" at bounding box center [877, 331] width 648 height 24
type textarea "Observation:"
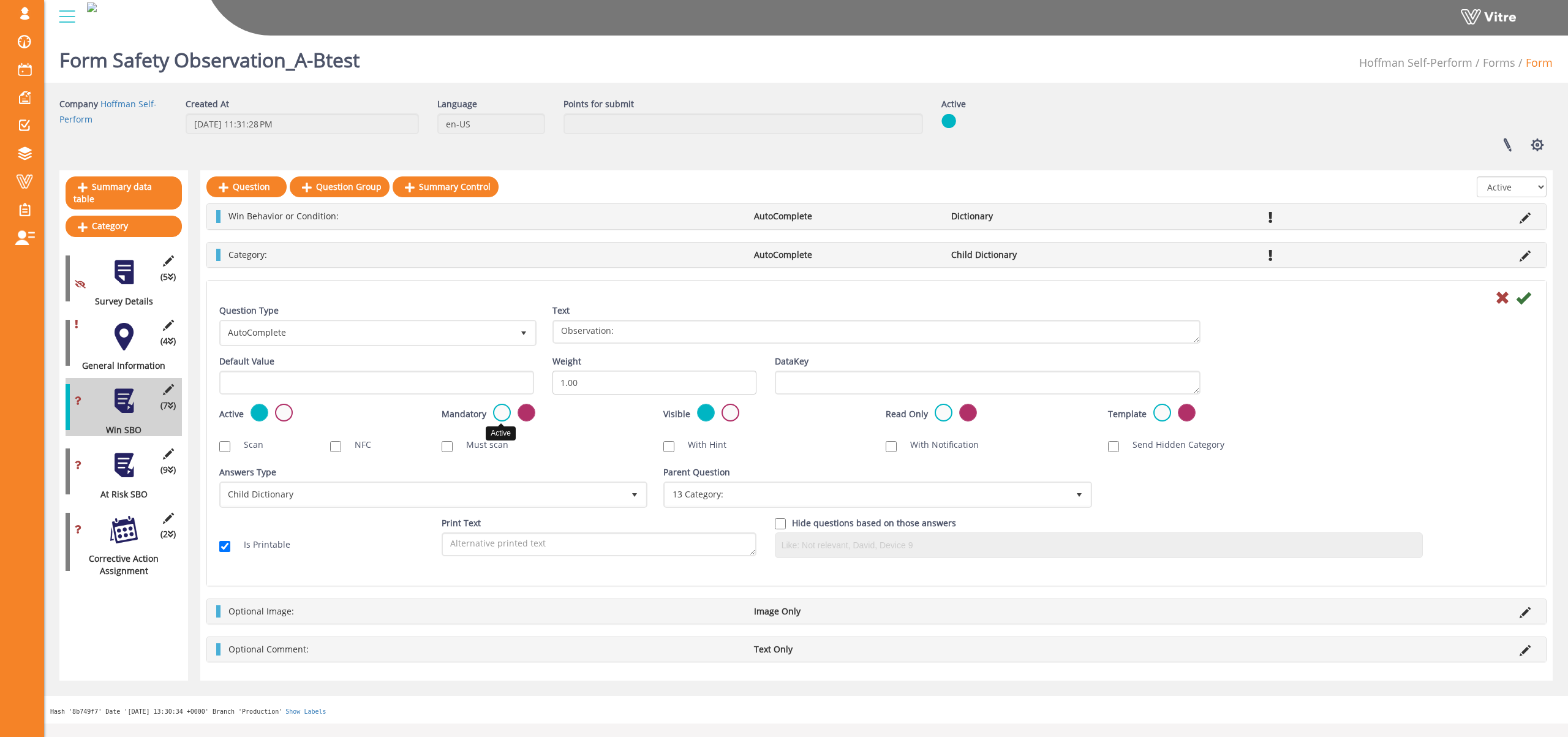
click at [504, 417] on label at bounding box center [502, 412] width 18 height 18
click at [0, 0] on input "radio" at bounding box center [0, 0] width 0 height 0
click at [1525, 302] on icon at bounding box center [1523, 298] width 15 height 15
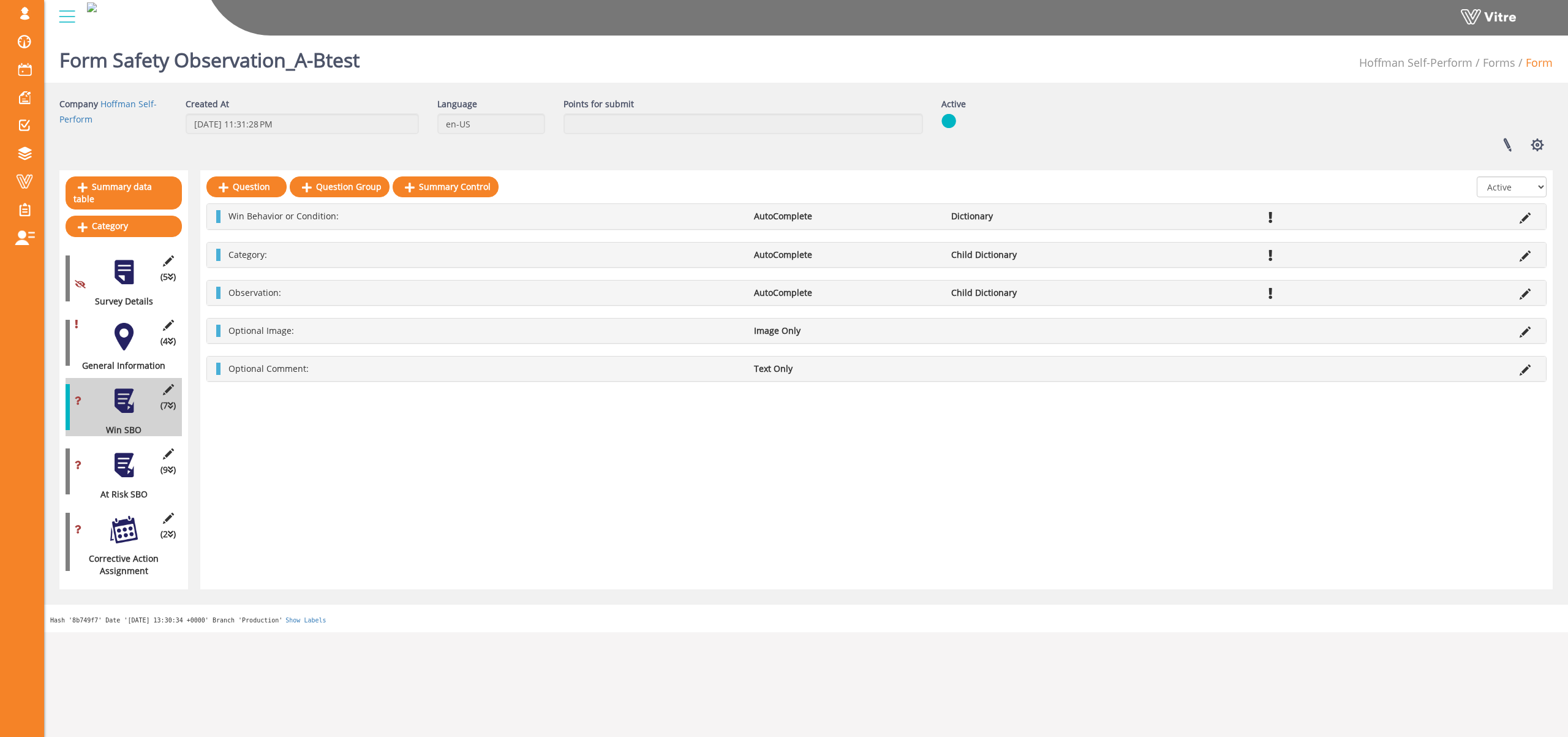
click at [125, 458] on div at bounding box center [123, 465] width 27 height 27
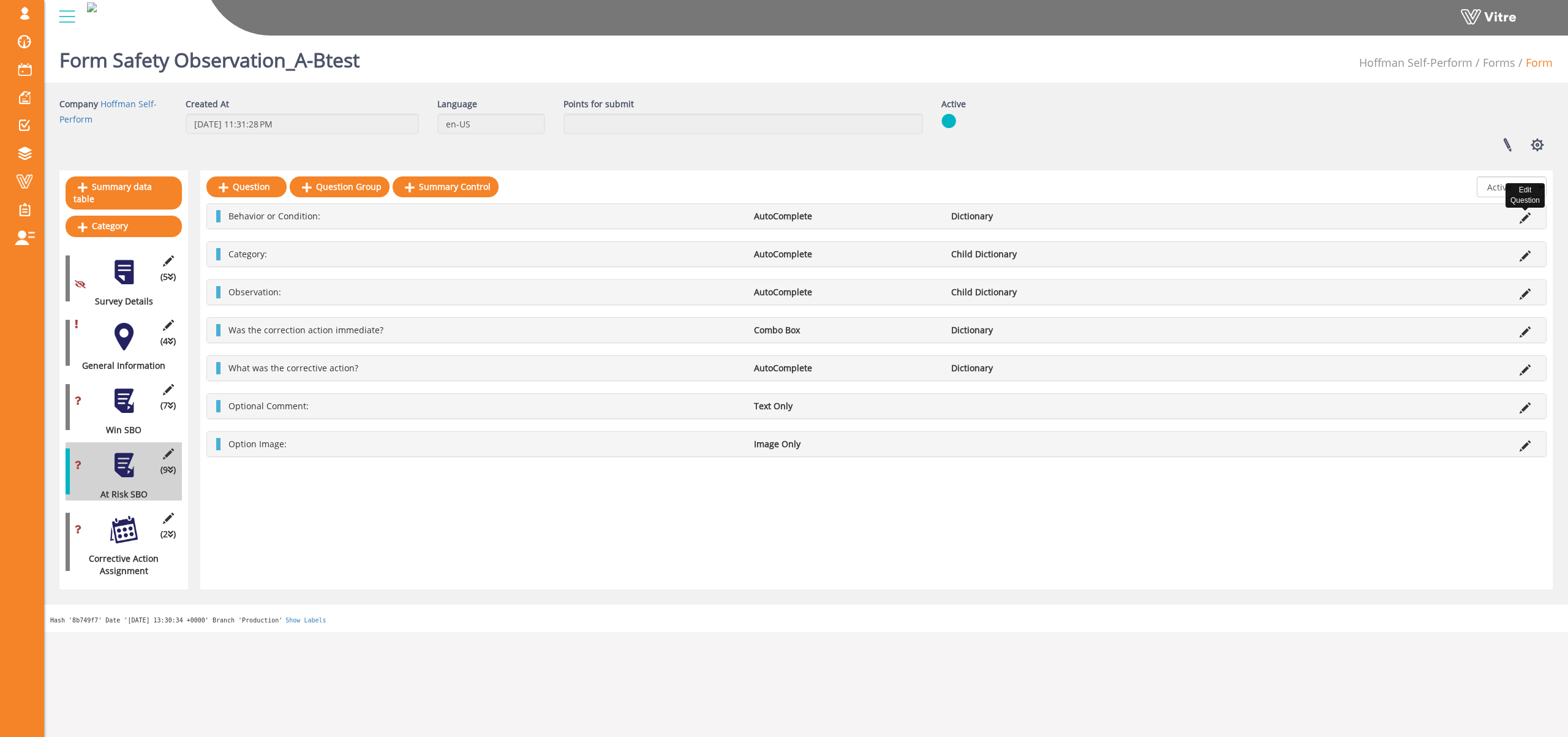
click at [1526, 218] on icon at bounding box center [1525, 218] width 11 height 11
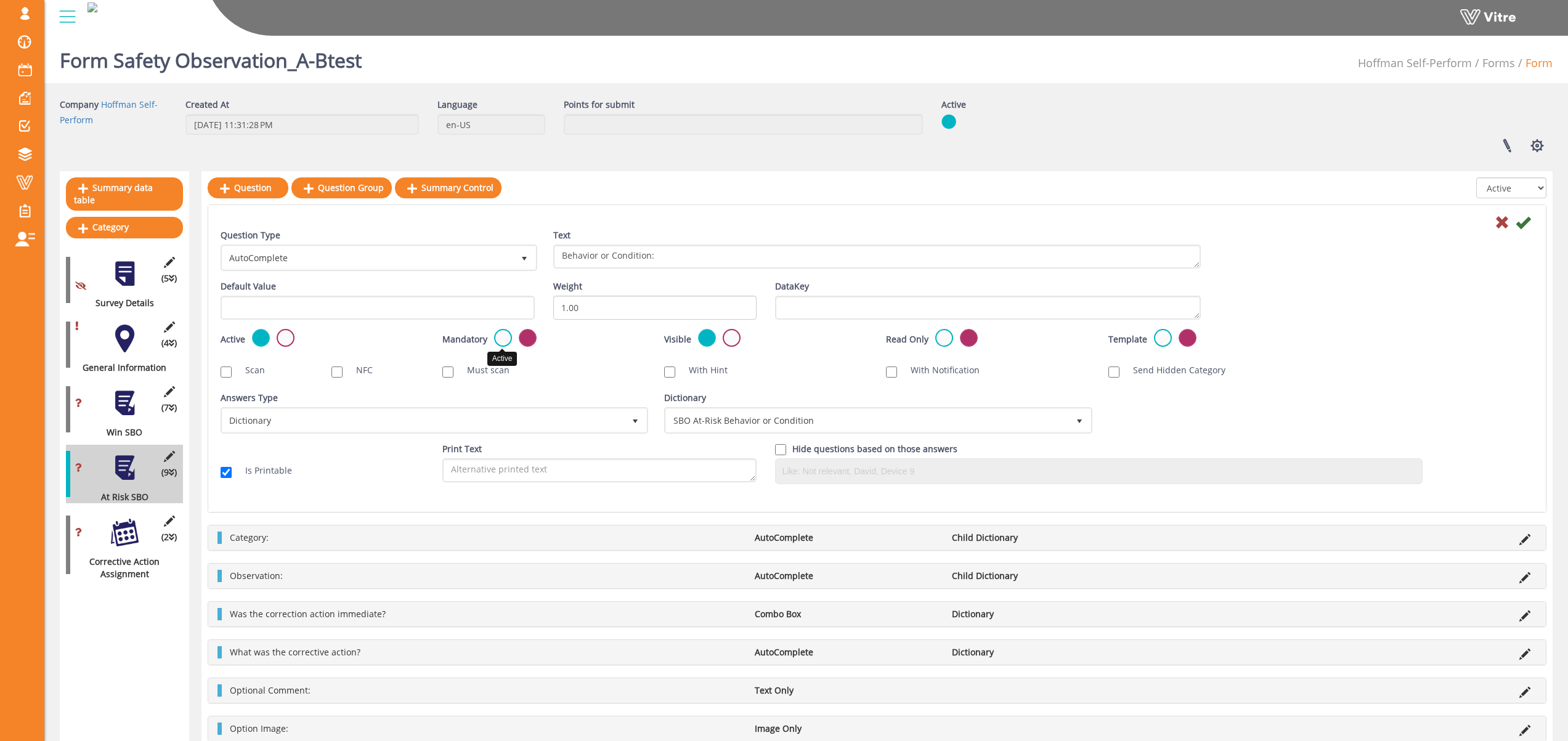
click at [503, 338] on label at bounding box center [503, 338] width 18 height 18
click at [0, 0] on input "radio" at bounding box center [0, 0] width 0 height 0
click at [1524, 223] on icon at bounding box center [1523, 223] width 15 height 15
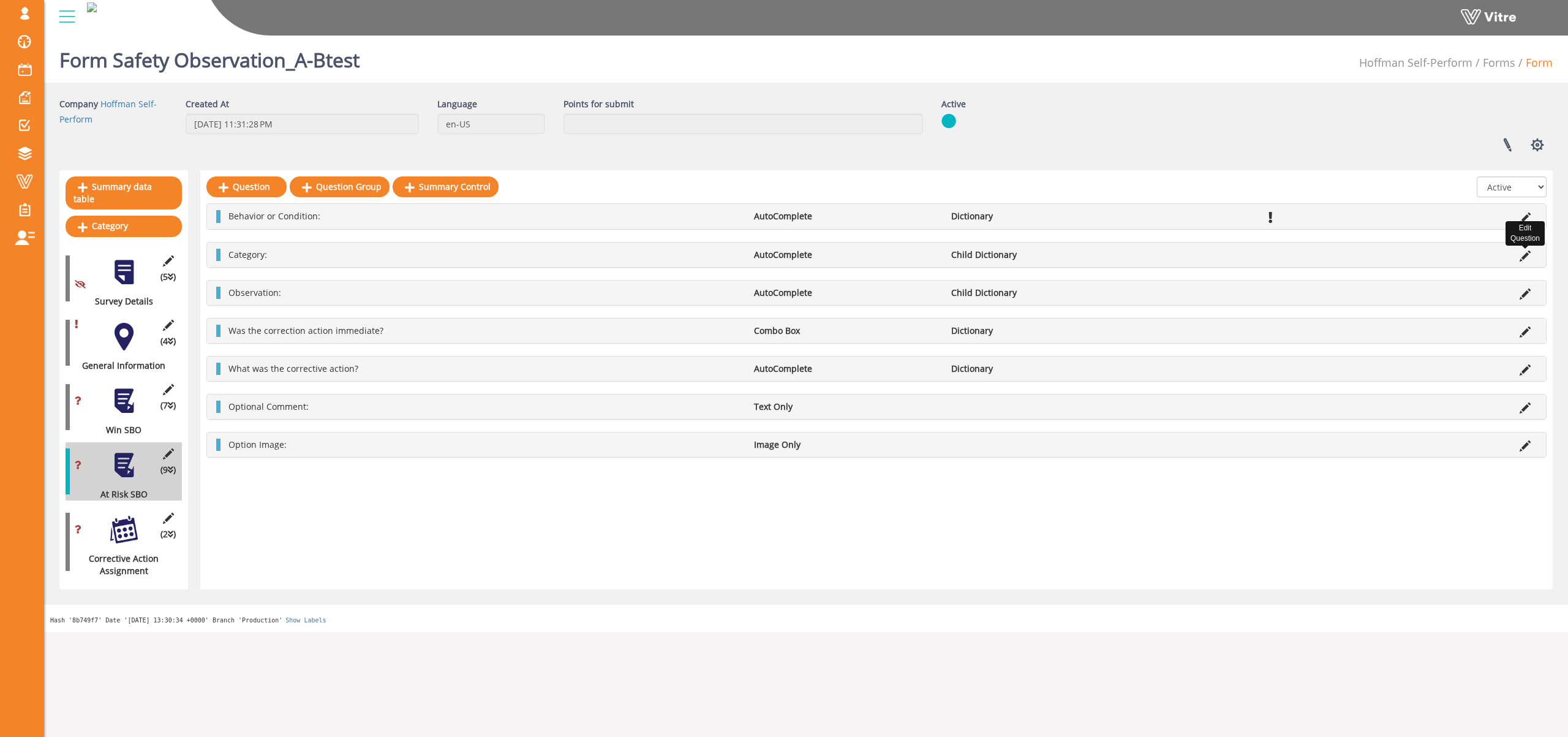
click at [1524, 256] on icon at bounding box center [1525, 256] width 11 height 11
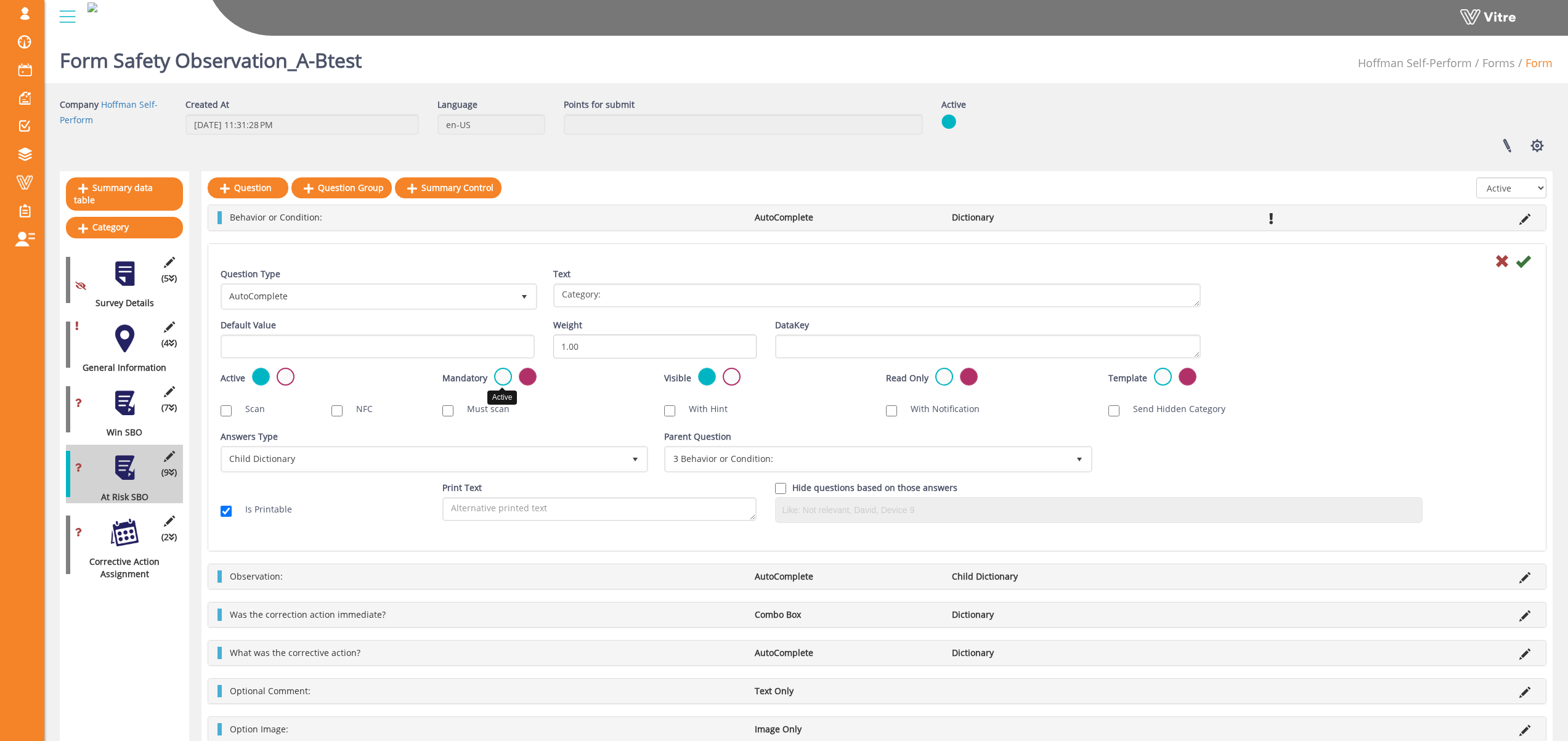
click at [504, 374] on label at bounding box center [503, 376] width 18 height 18
click at [0, 0] on input "radio" at bounding box center [0, 0] width 0 height 0
click at [1524, 259] on icon at bounding box center [1523, 261] width 15 height 15
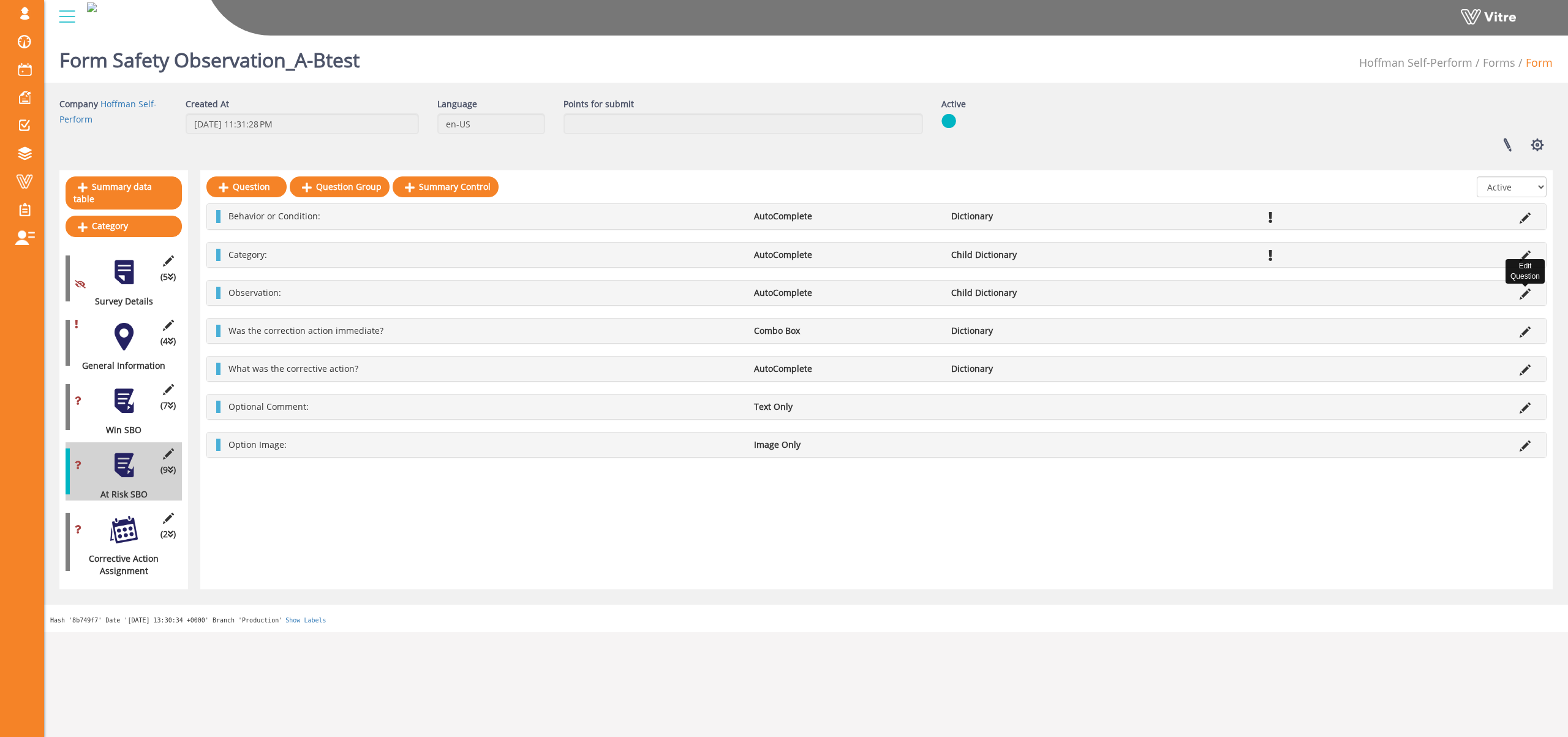
click at [1526, 293] on icon at bounding box center [1525, 293] width 11 height 11
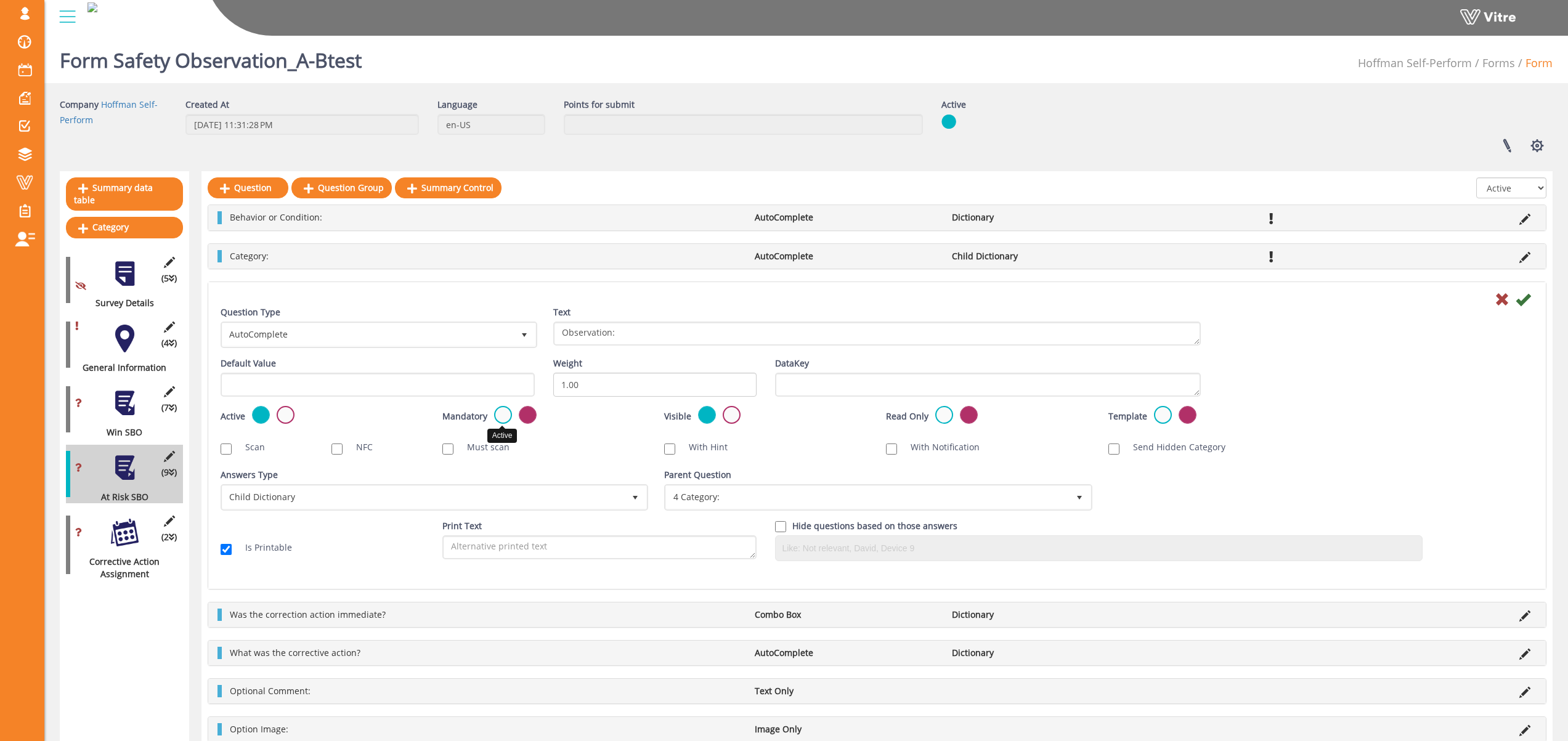
click at [504, 412] on label at bounding box center [503, 415] width 18 height 18
click at [0, 0] on input "radio" at bounding box center [0, 0] width 0 height 0
click at [1524, 297] on icon at bounding box center [1523, 300] width 15 height 15
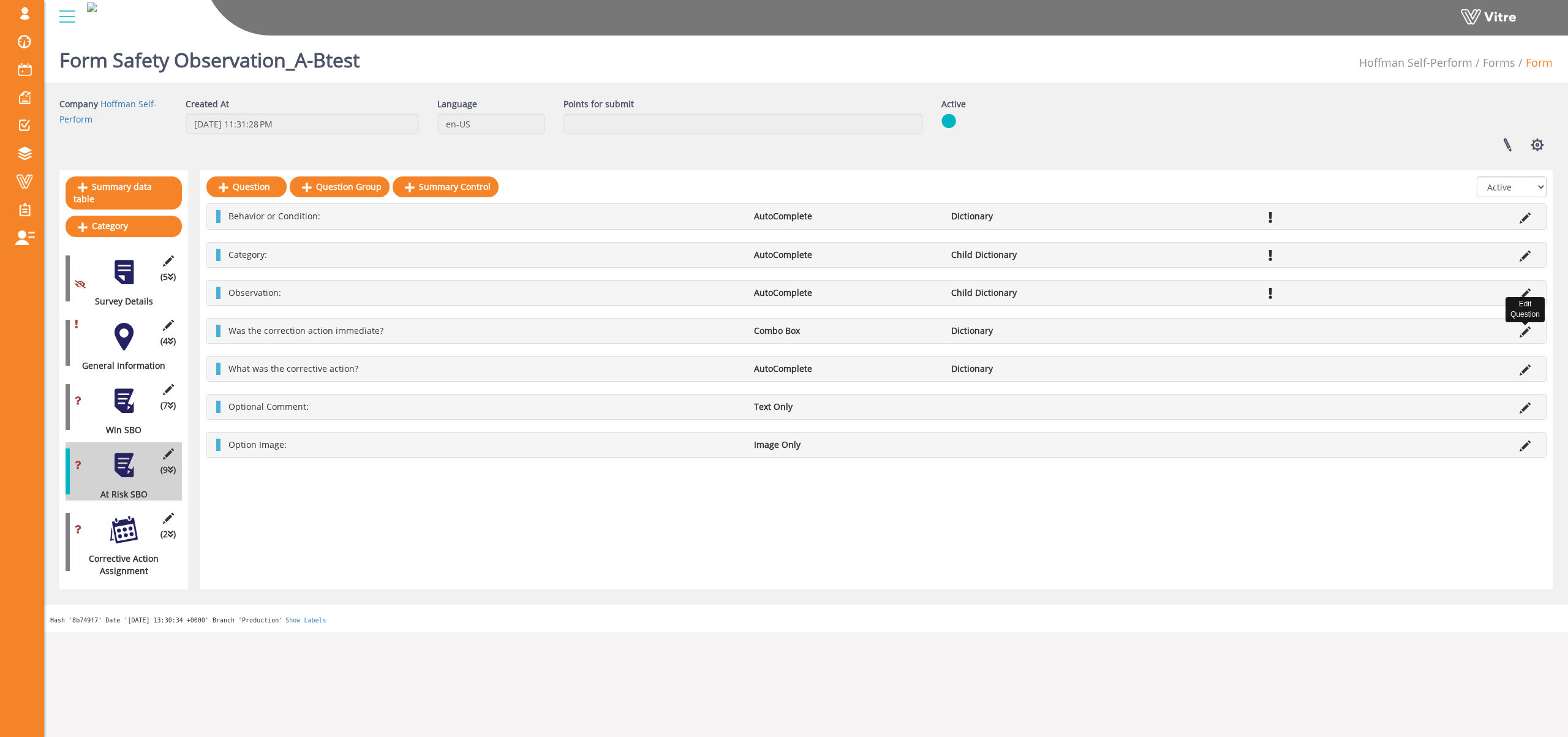
click at [1529, 328] on icon at bounding box center [1525, 331] width 11 height 11
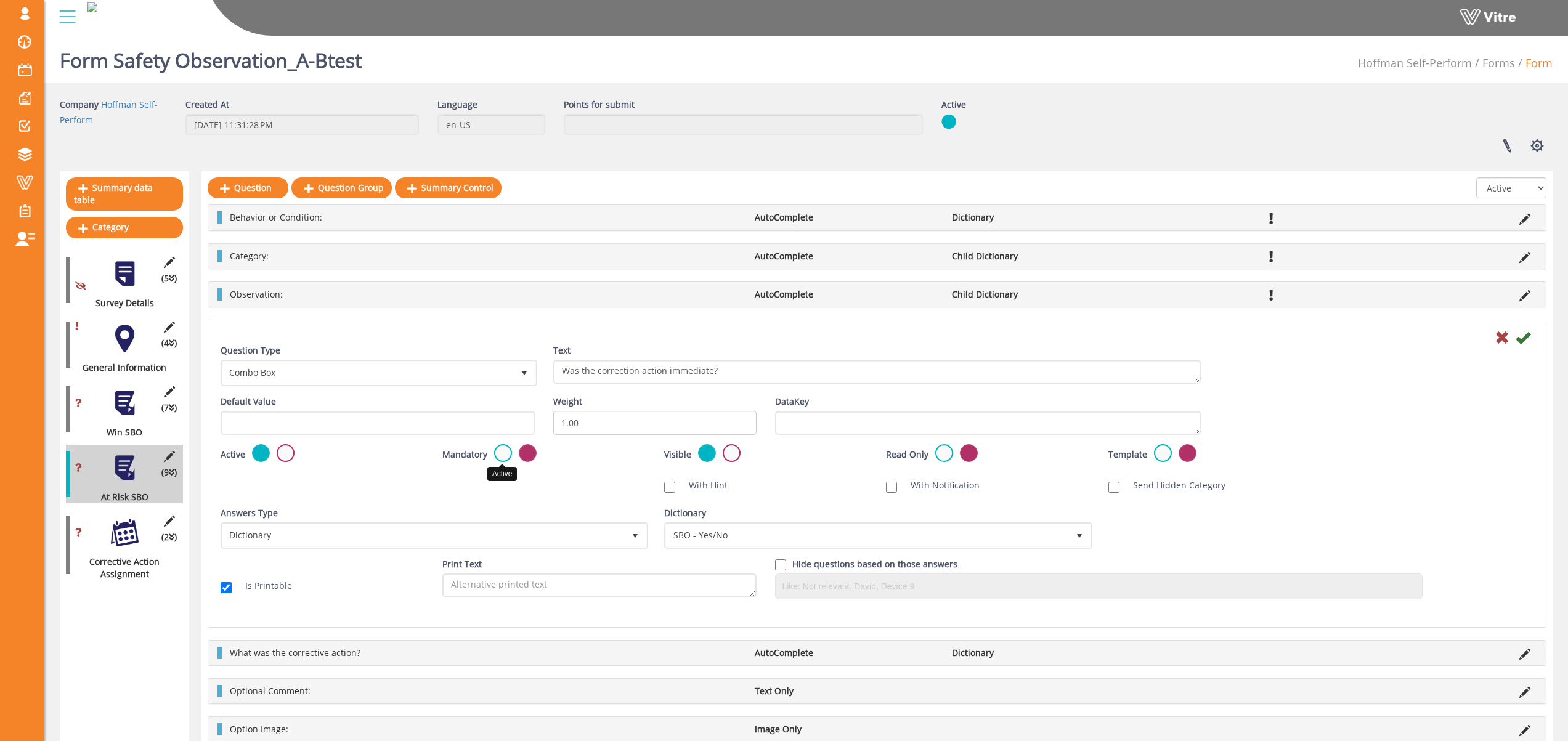
click at [500, 454] on label at bounding box center [503, 453] width 18 height 18
click at [0, 0] on input "radio" at bounding box center [0, 0] width 0 height 0
click at [1524, 341] on icon at bounding box center [1523, 338] width 15 height 15
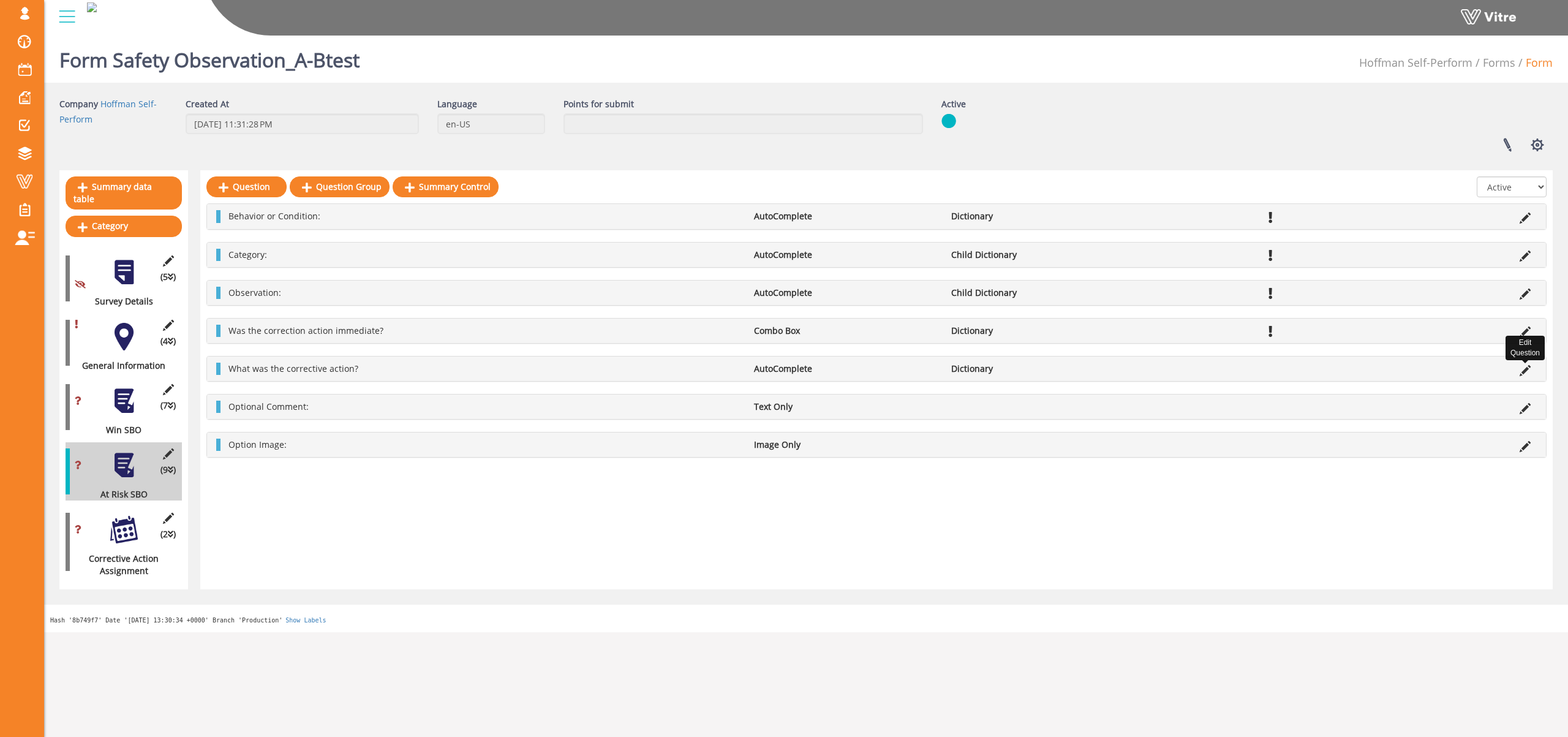
click at [1526, 371] on icon at bounding box center [1525, 370] width 11 height 11
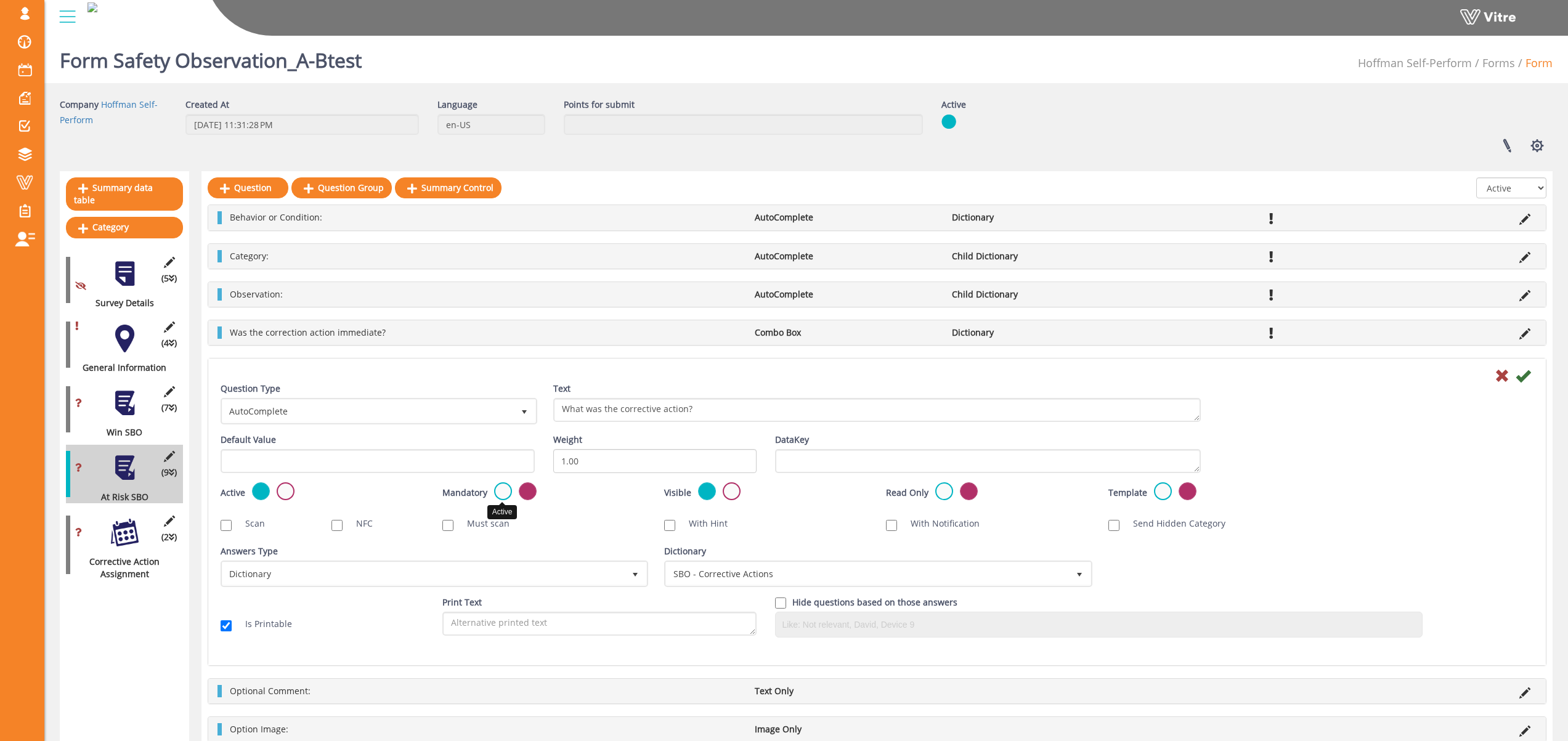
click at [504, 492] on label at bounding box center [503, 491] width 18 height 18
click at [0, 0] on input "radio" at bounding box center [0, 0] width 0 height 0
click at [1521, 378] on icon at bounding box center [1523, 376] width 15 height 15
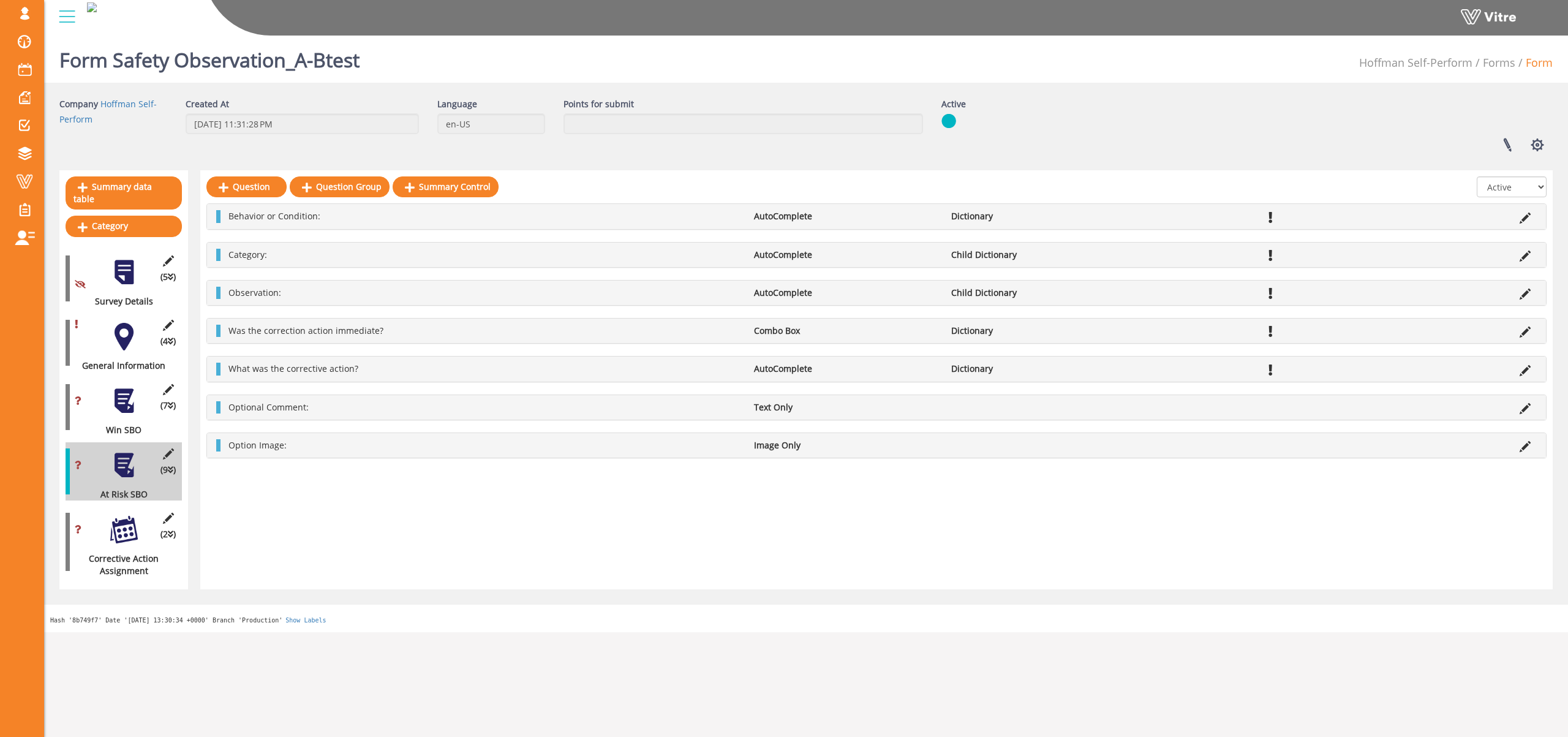
click at [120, 519] on div at bounding box center [123, 529] width 27 height 27
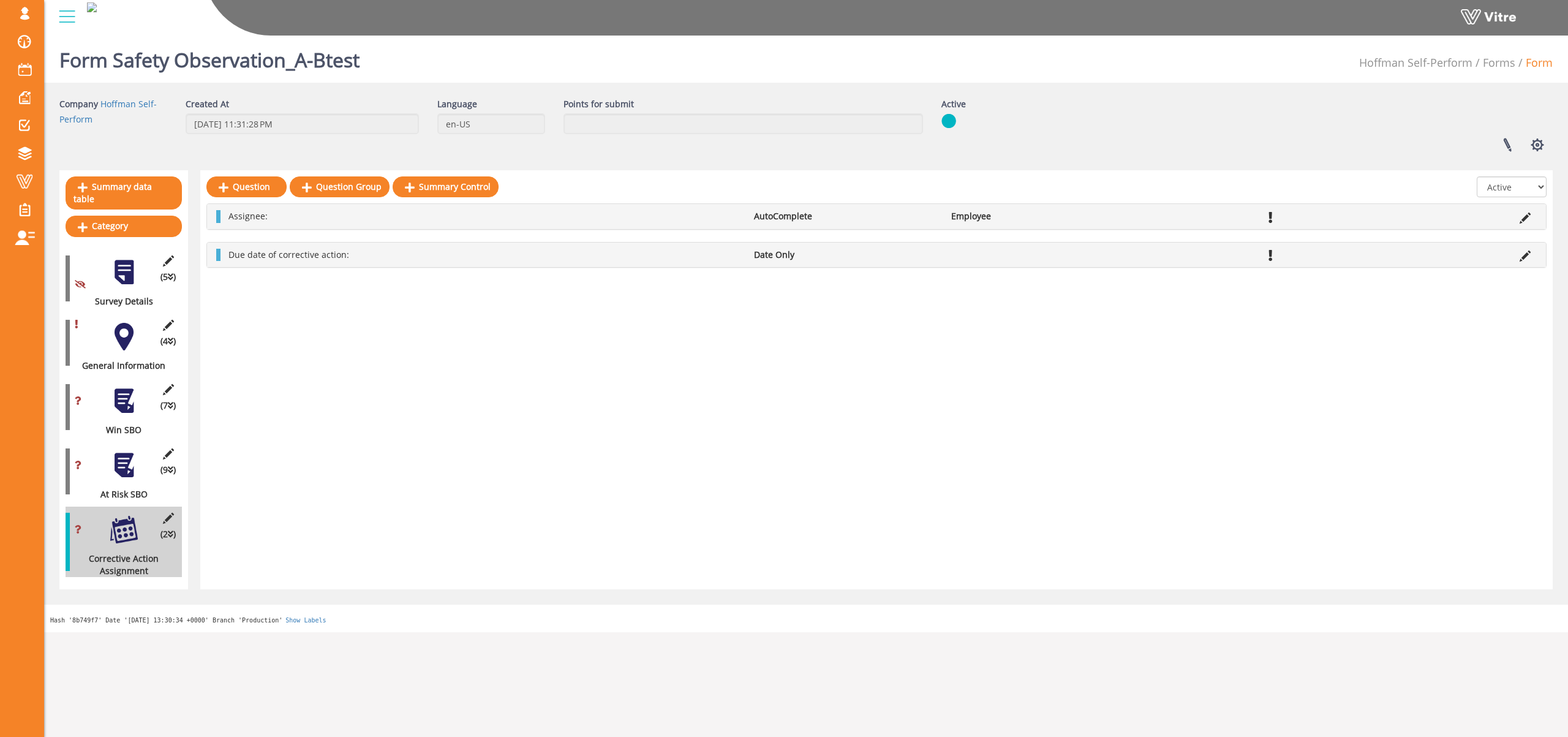
click at [128, 399] on div at bounding box center [123, 400] width 27 height 27
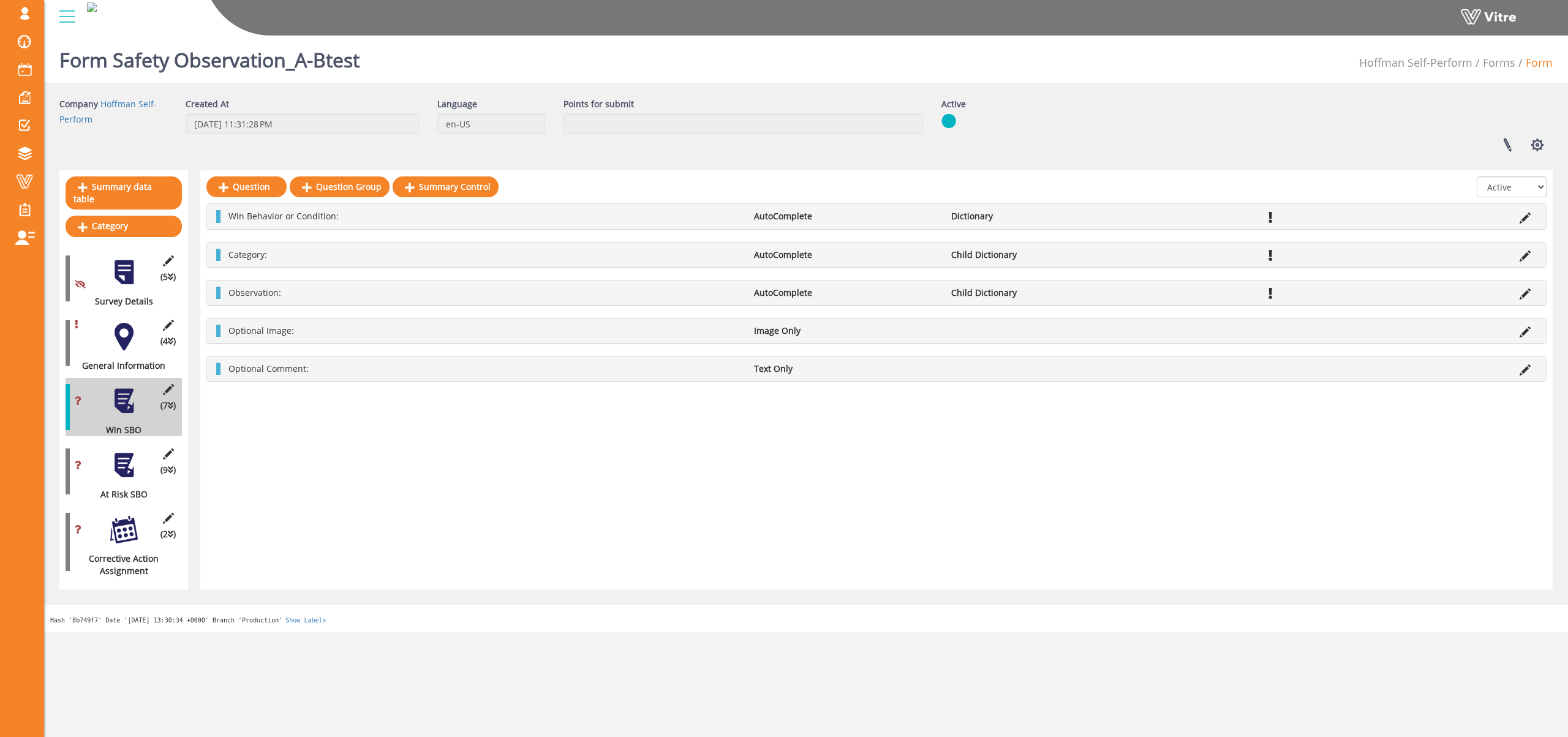
click at [123, 322] on div at bounding box center [123, 336] width 27 height 27
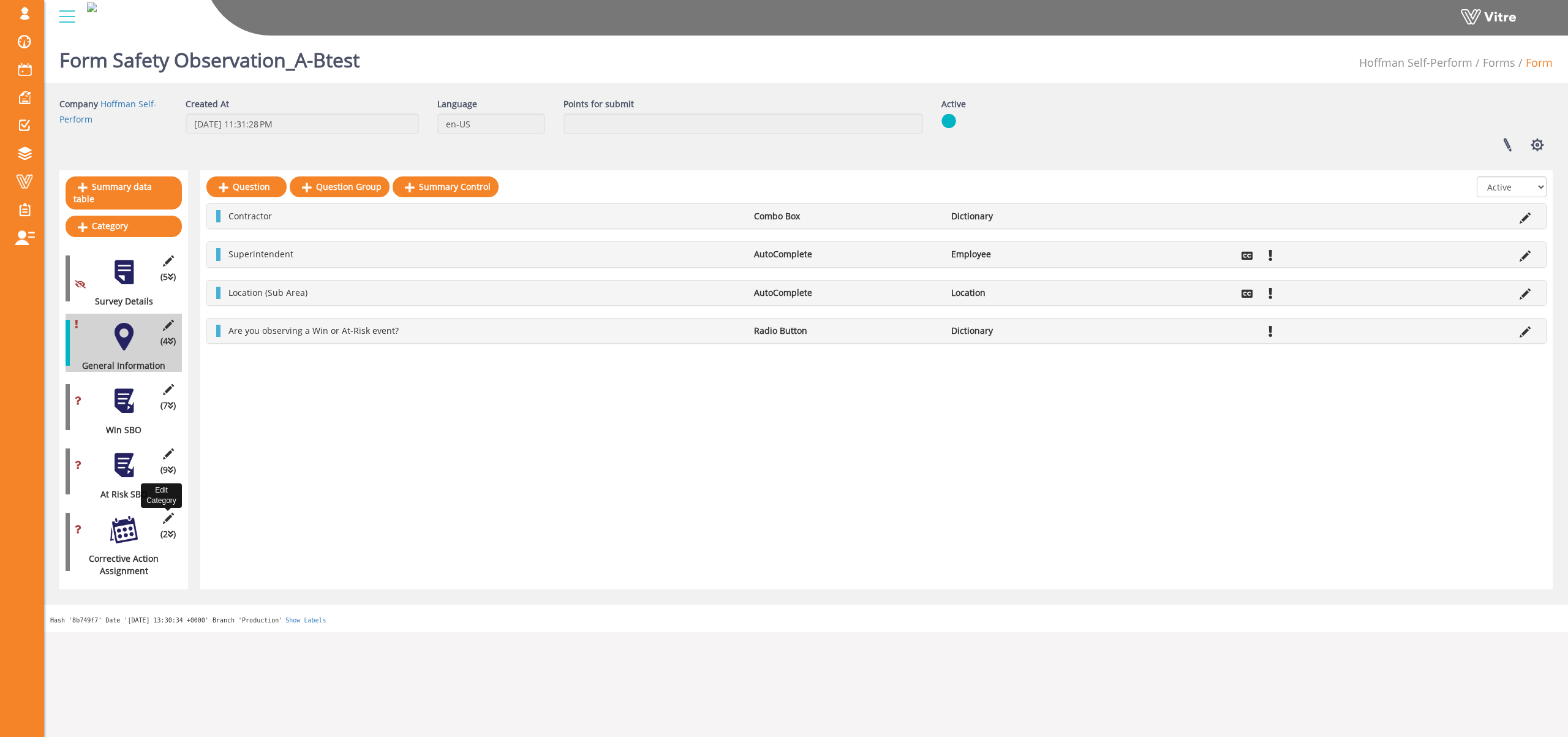
click at [170, 513] on icon at bounding box center [168, 518] width 16 height 11
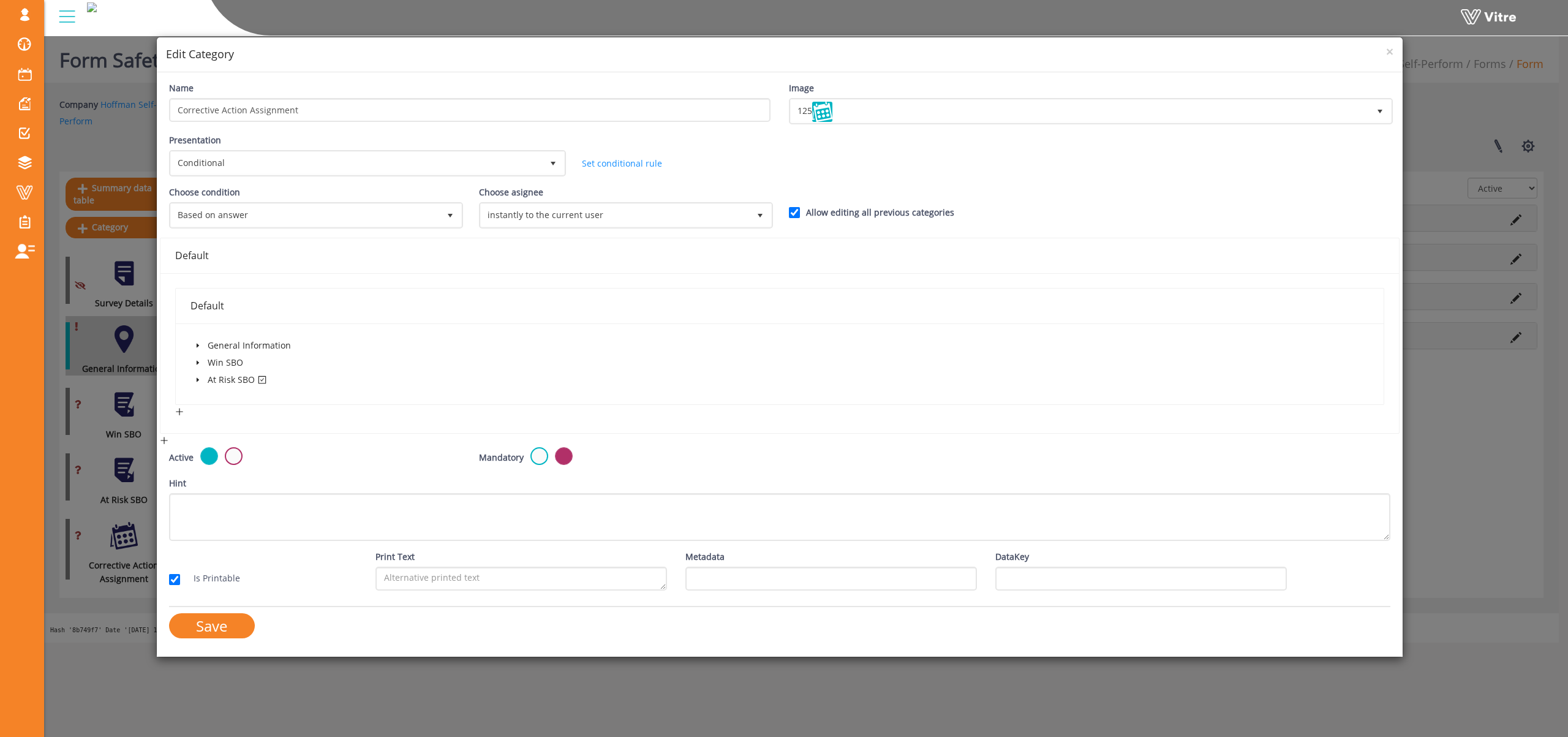
click at [196, 380] on icon "caret-down" at bounding box center [198, 380] width 6 height 6
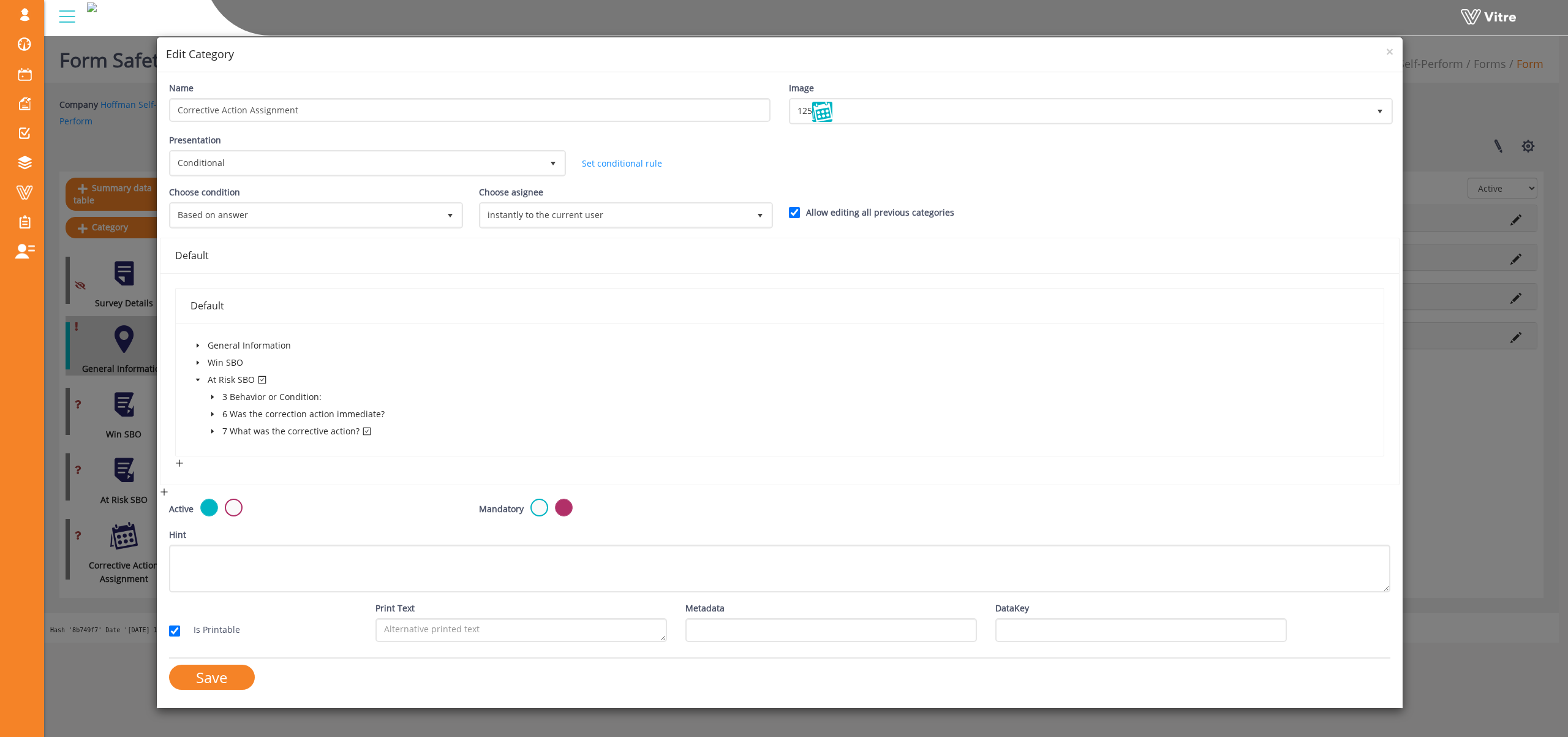
click at [211, 431] on icon "caret-down" at bounding box center [212, 432] width 2 height 4
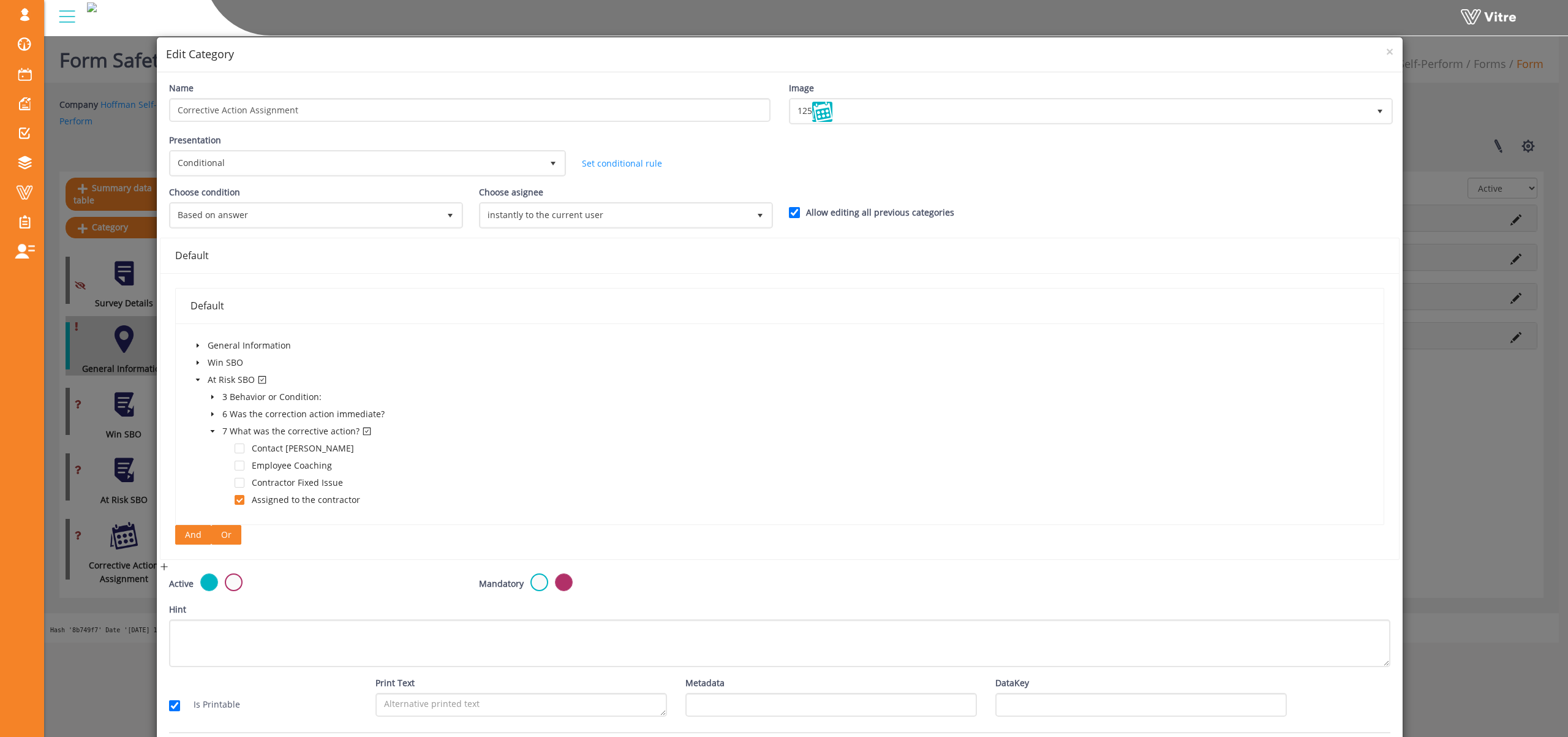
click at [223, 533] on span "Or" at bounding box center [227, 535] width 10 height 13
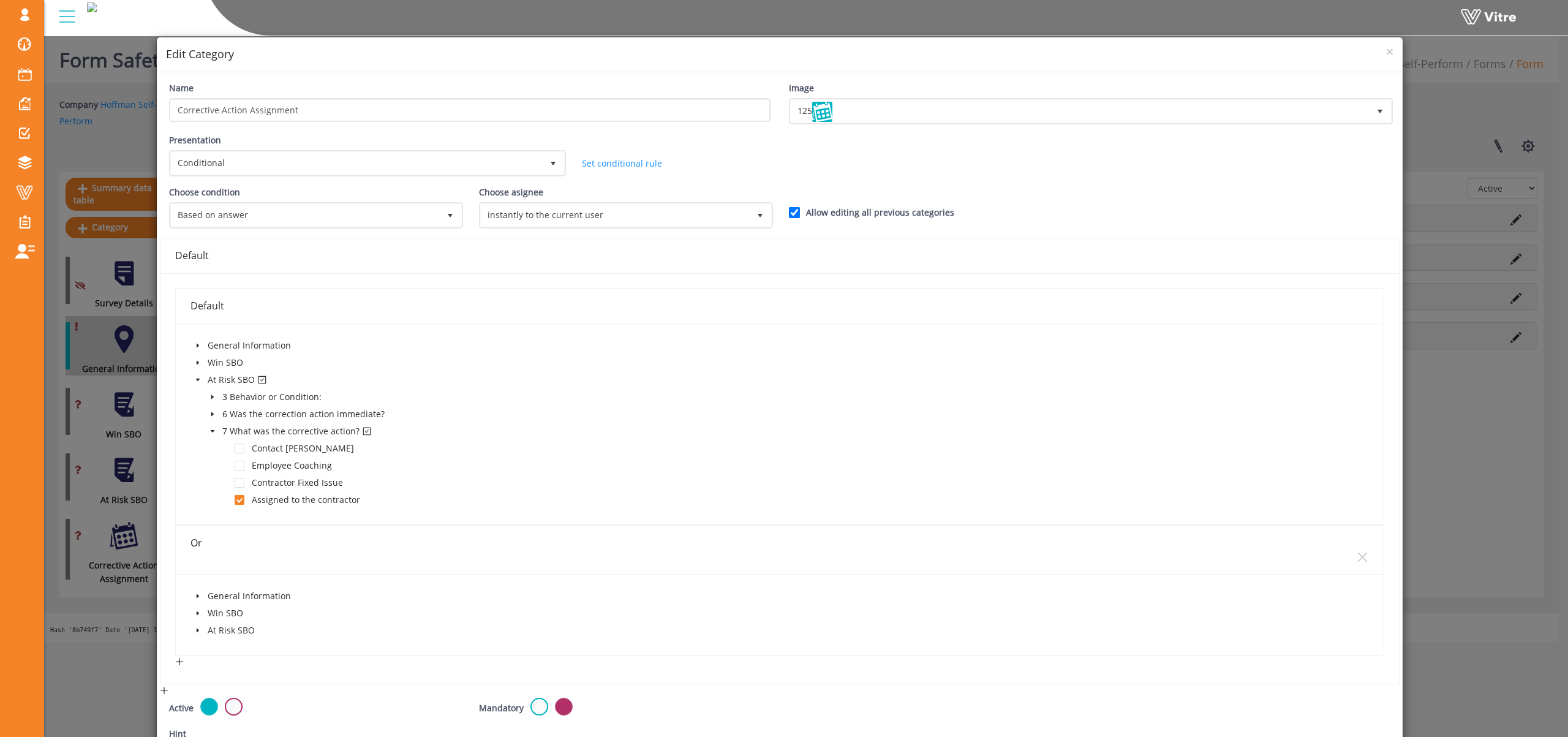
click at [195, 629] on icon "caret-down" at bounding box center [198, 630] width 6 height 6
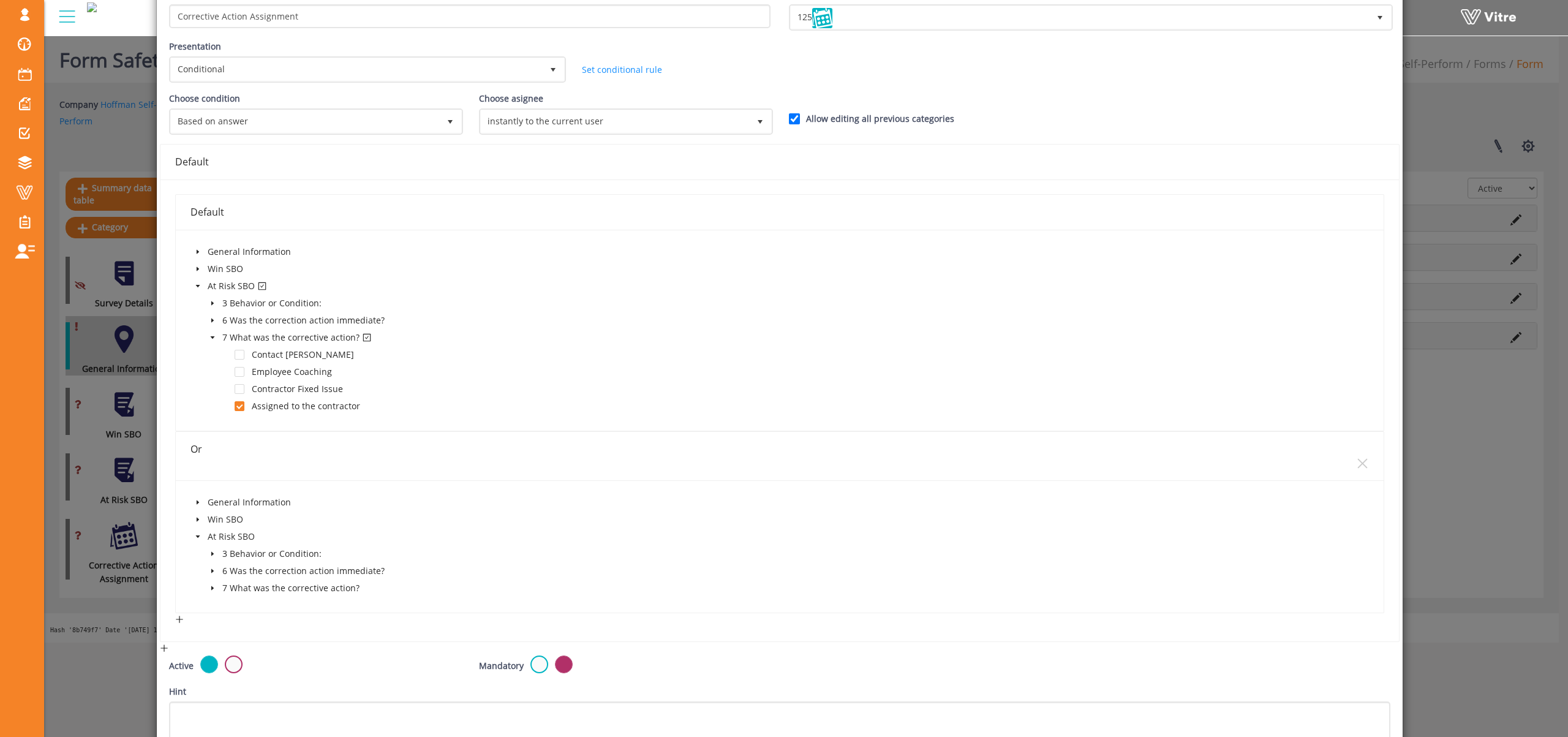
scroll to position [95, 0]
click at [211, 587] on icon "caret-down" at bounding box center [212, 586] width 2 height 4
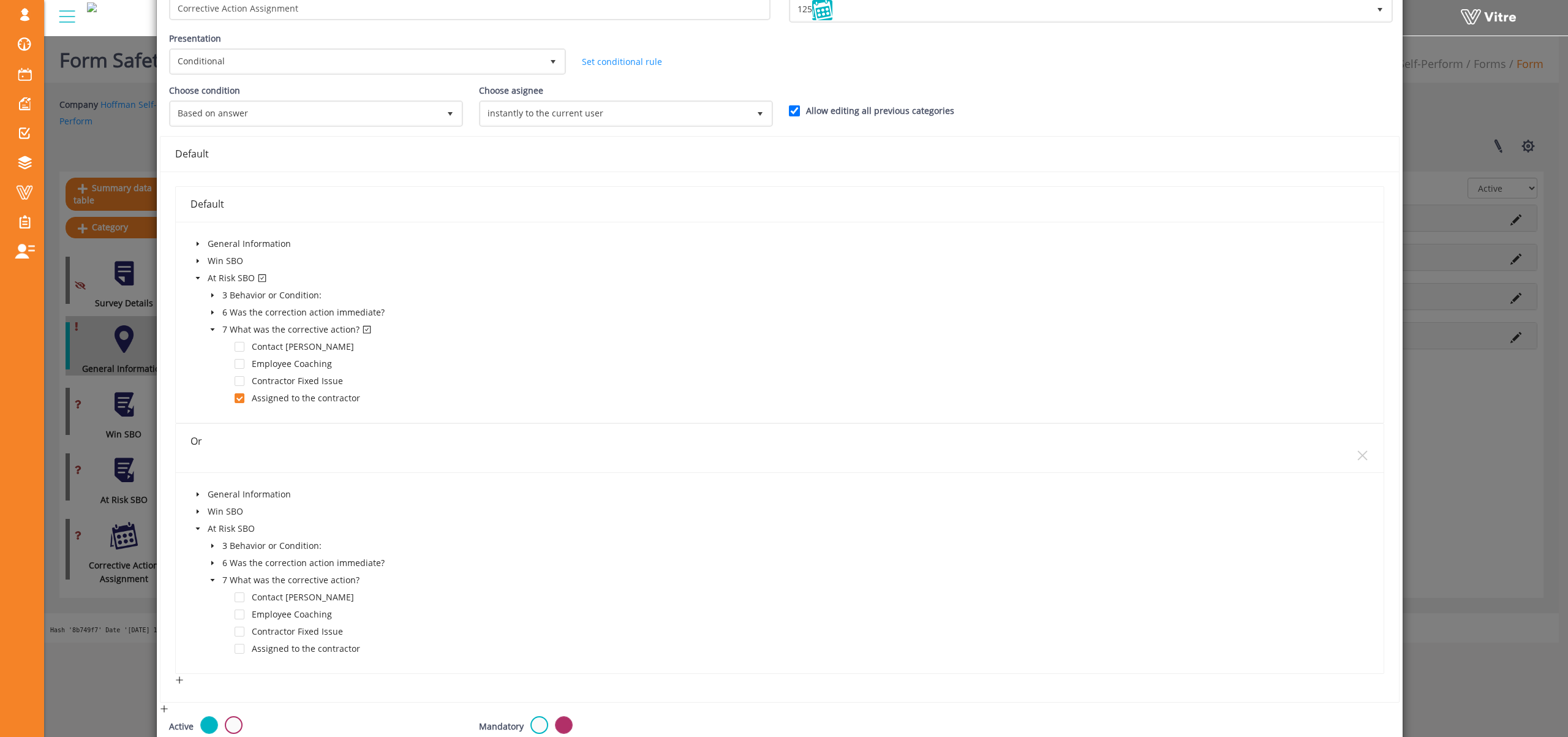
scroll to position [119, 0]
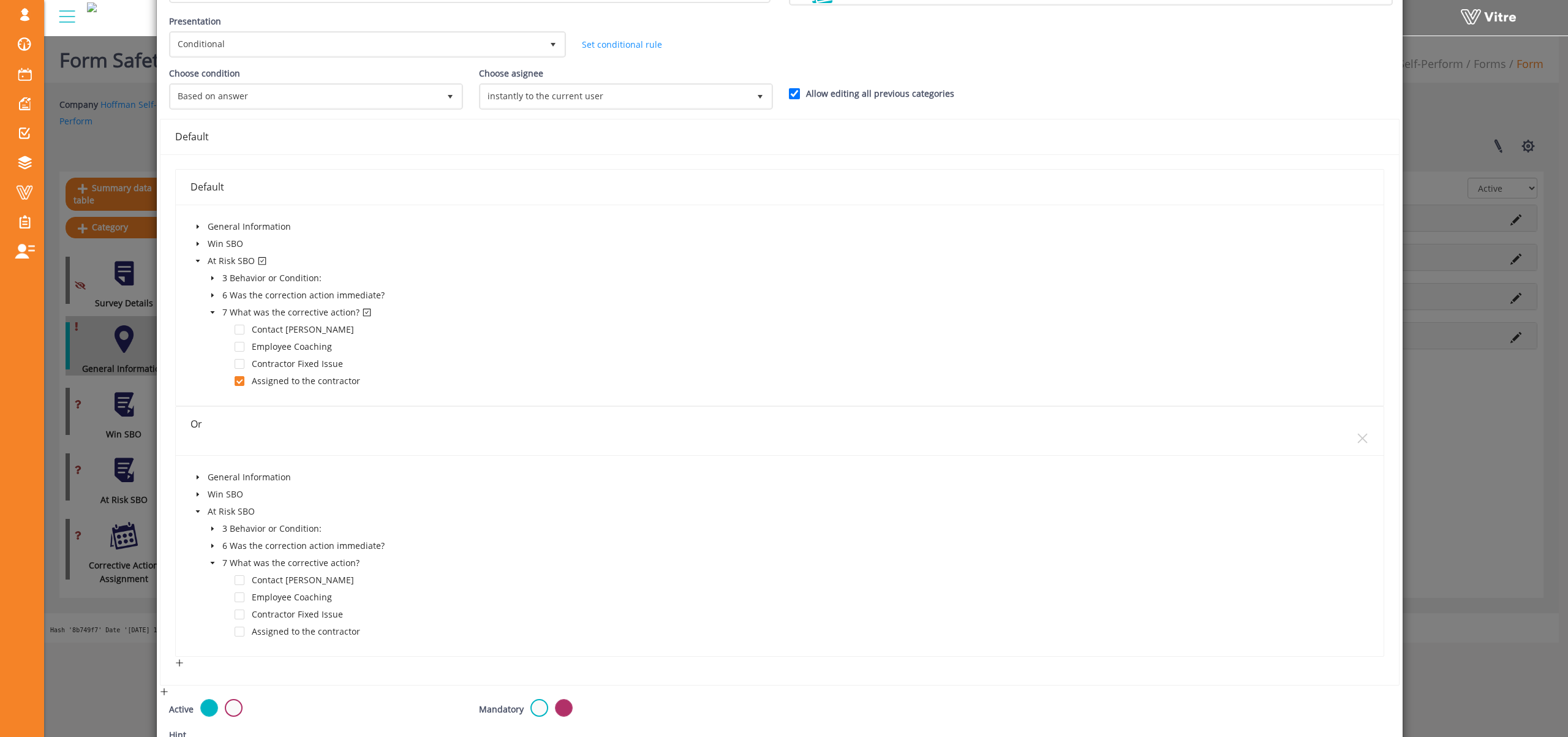
click at [210, 542] on icon "caret-down" at bounding box center [213, 545] width 6 height 6
drag, startPoint x: 241, startPoint y: 579, endPoint x: 388, endPoint y: 573, distance: 147.1
click at [241, 579] on span at bounding box center [239, 579] width 10 height 10
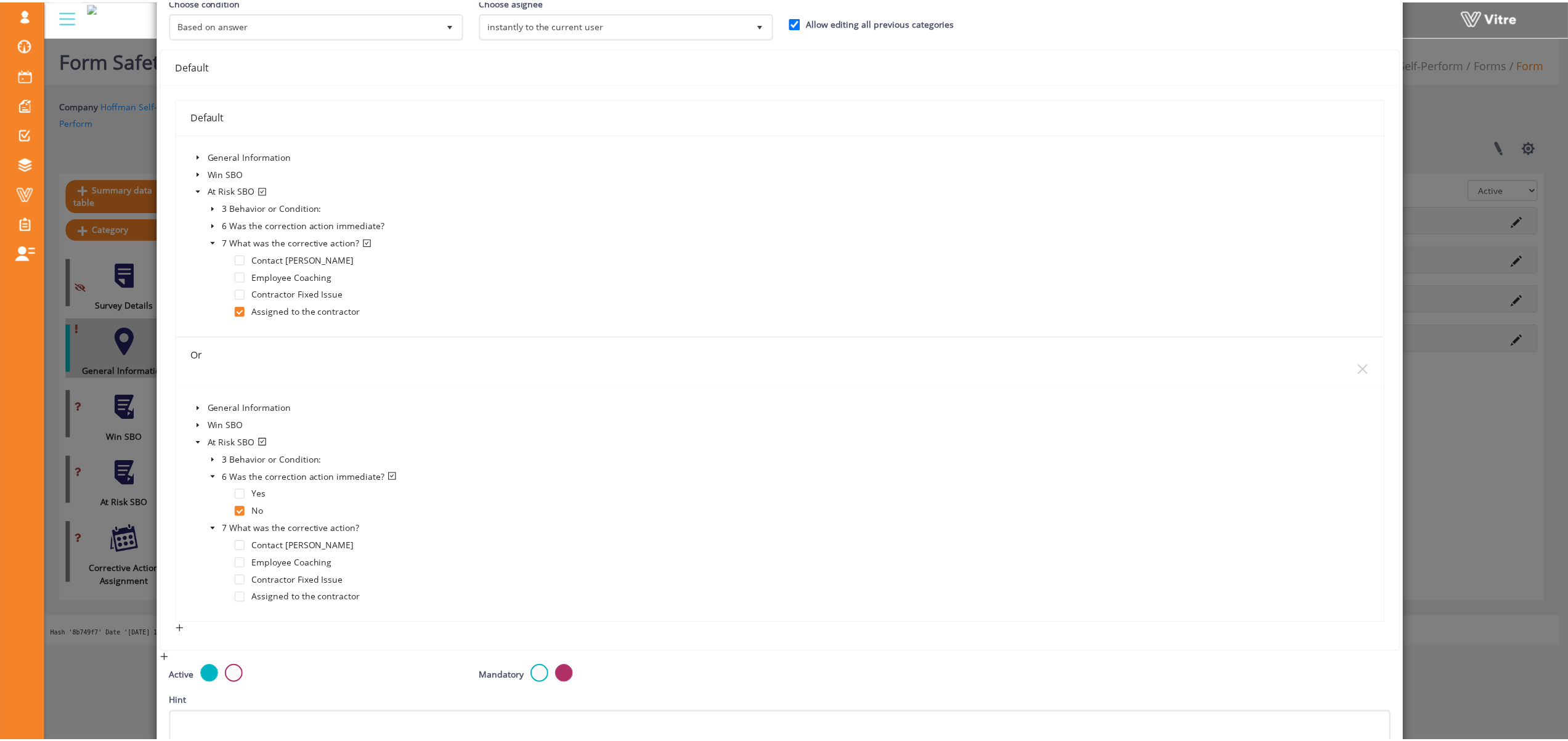
scroll to position [327, 0]
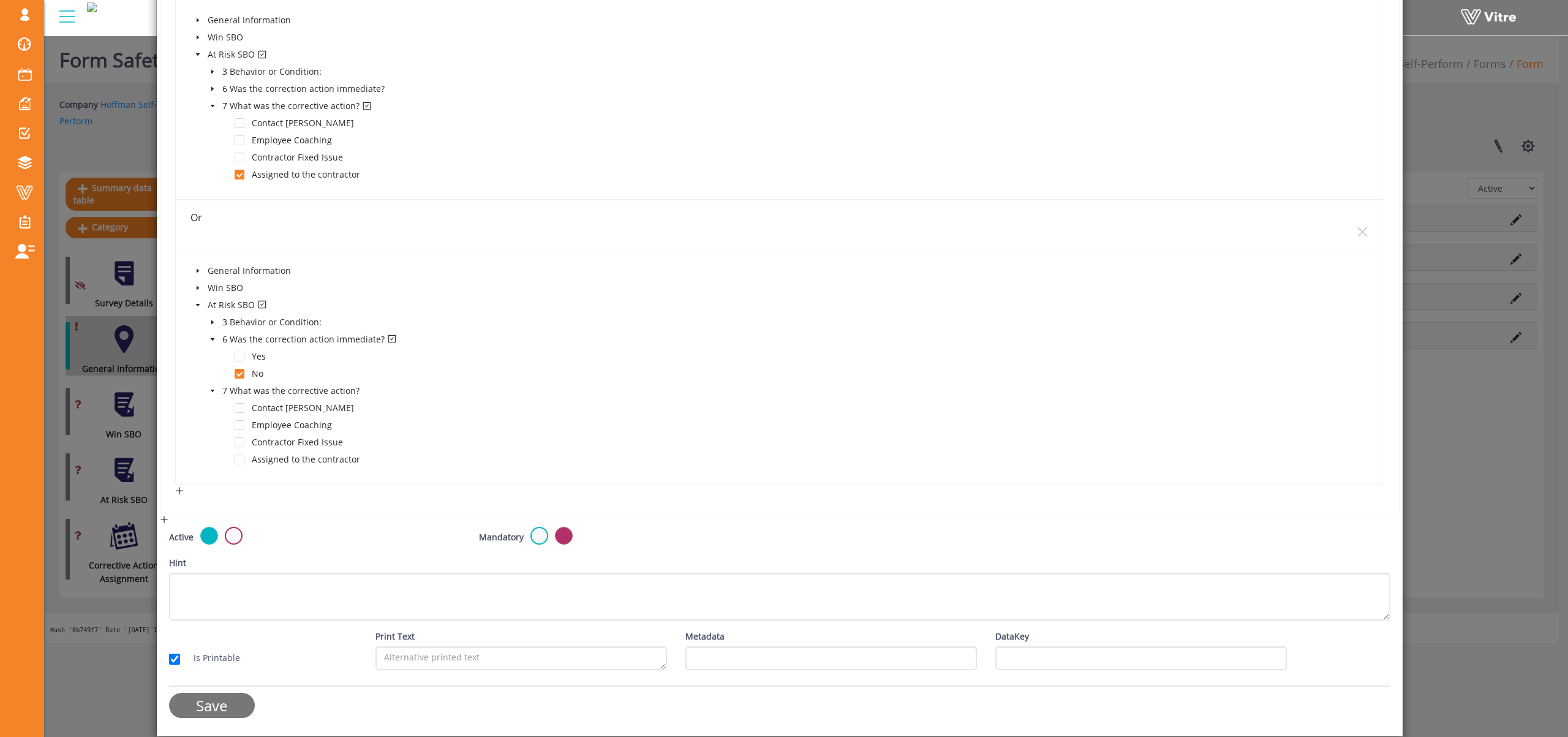
click at [218, 706] on input "Save" at bounding box center [212, 705] width 85 height 25
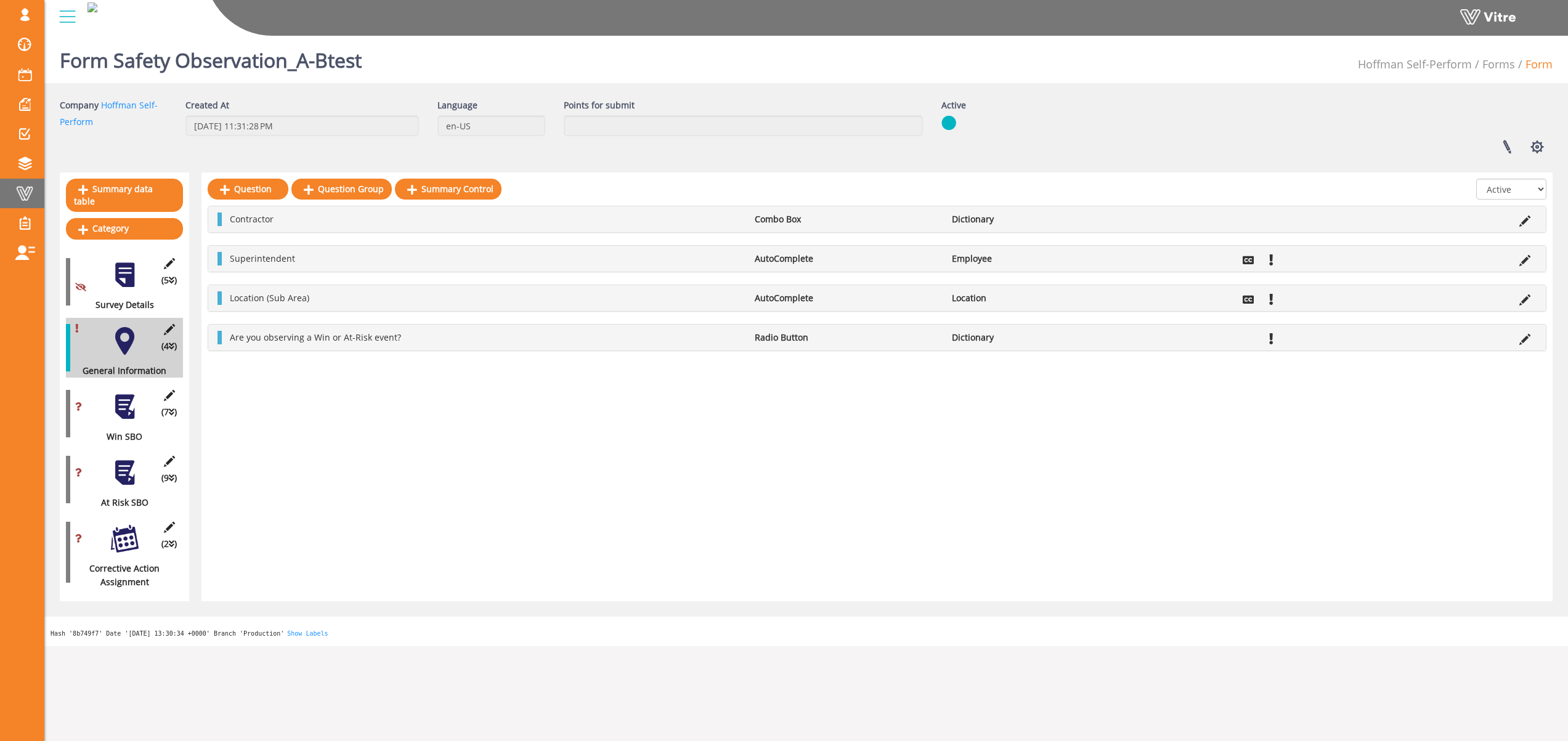
click at [21, 193] on span at bounding box center [24, 193] width 31 height 15
